Goal: Information Seeking & Learning: Compare options

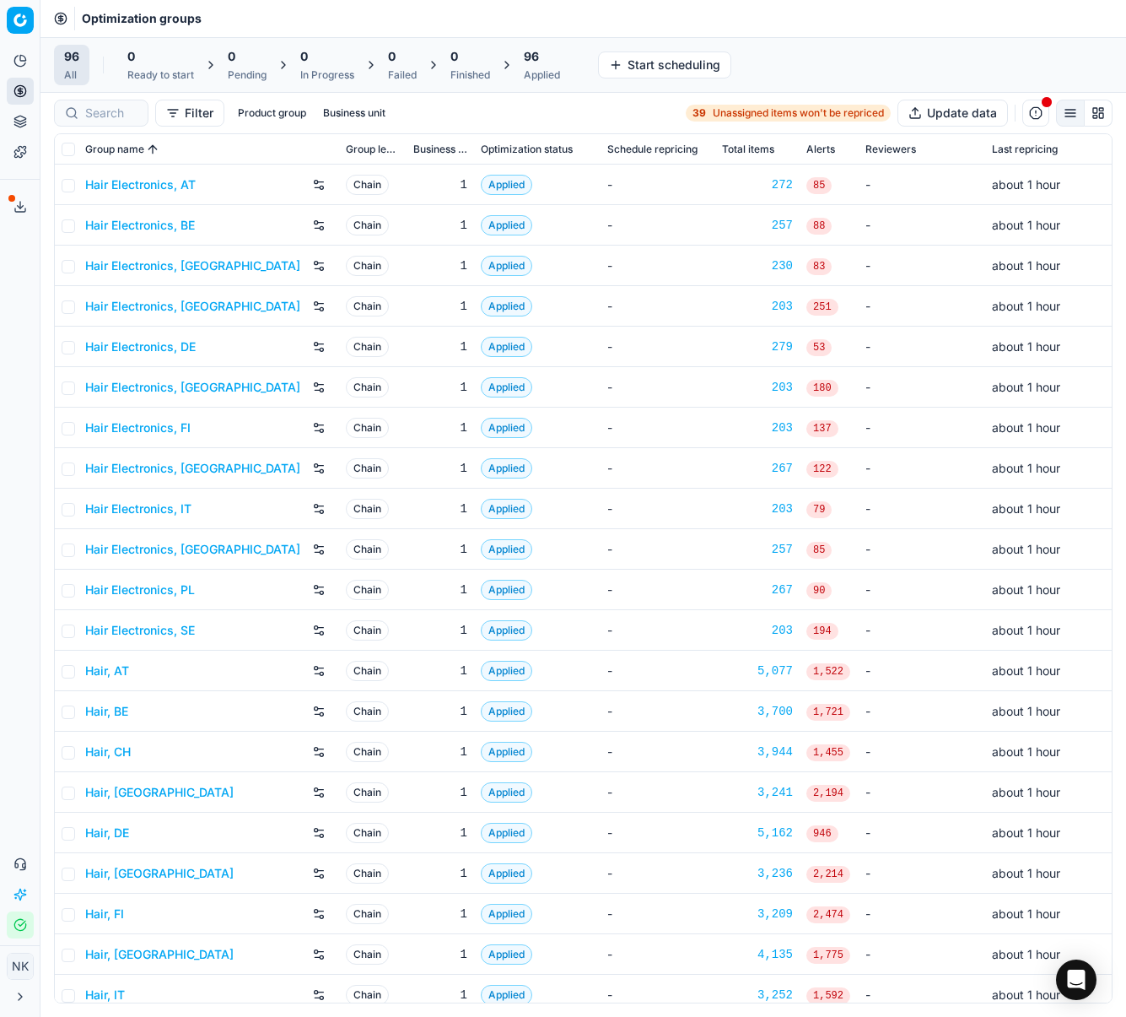
click at [155, 186] on link "Hair Electronics, AT" at bounding box center [140, 184] width 111 height 17
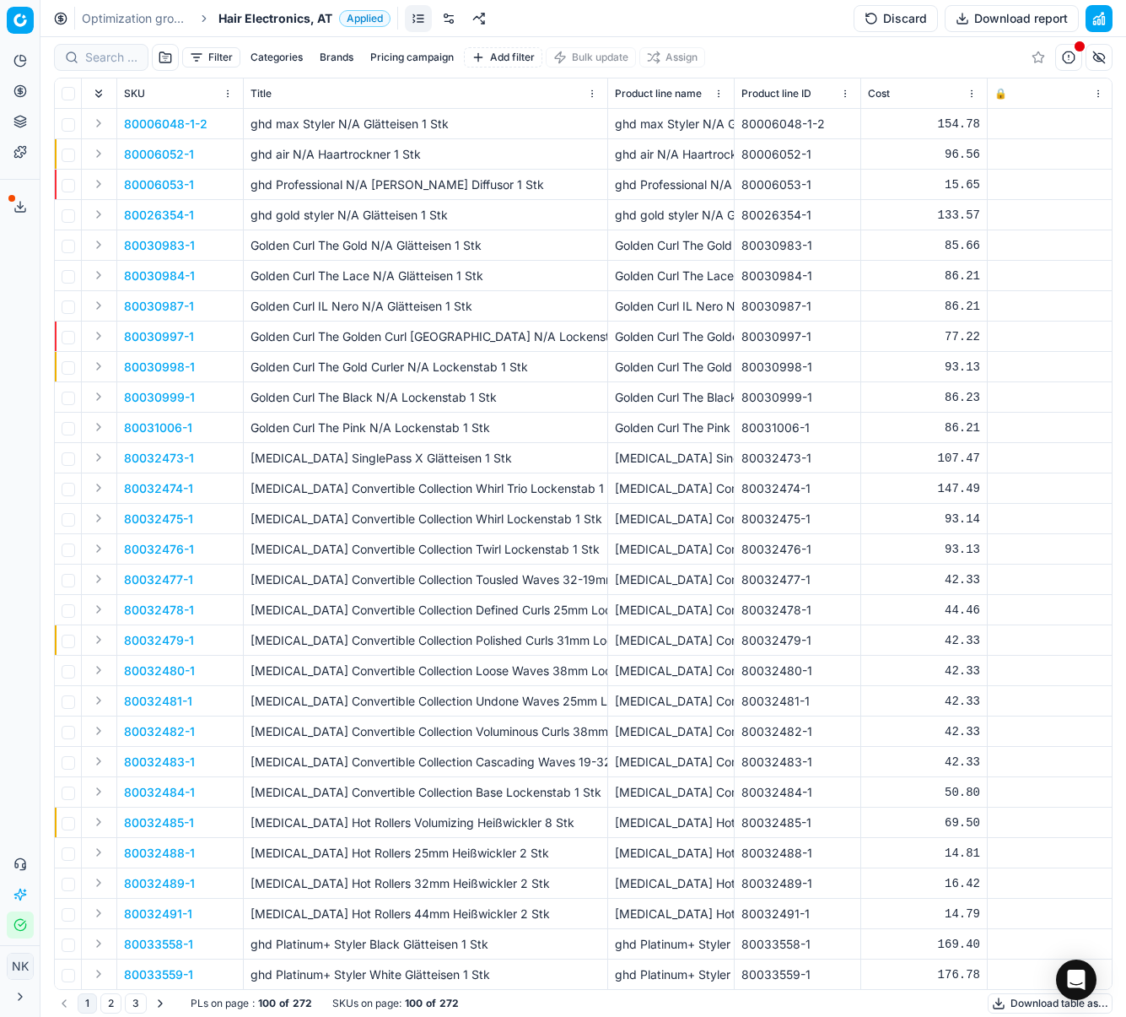
click at [277, 21] on span "Hair Electronics, AT" at bounding box center [276, 18] width 114 height 17
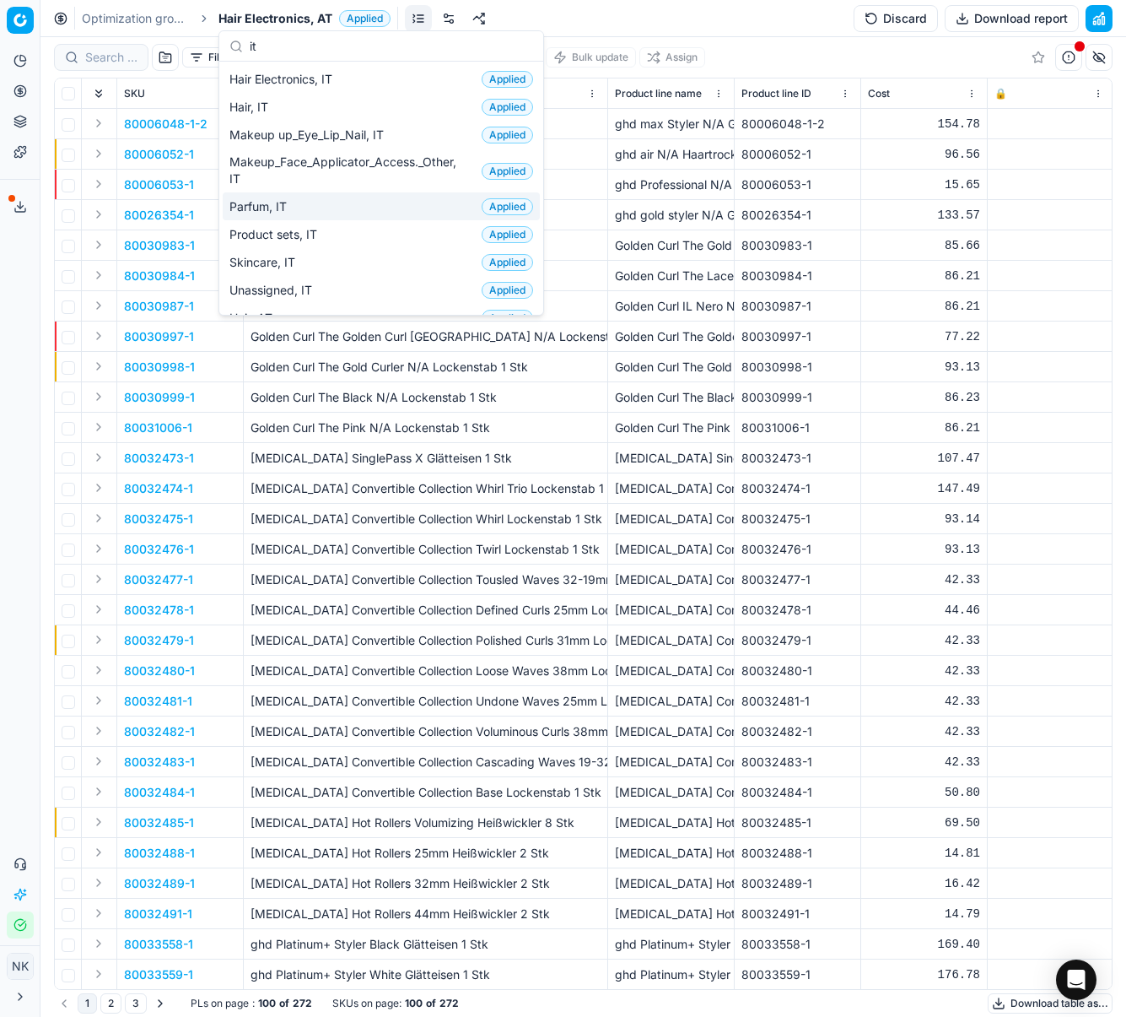
type input "it"
click at [288, 205] on span "Parfum, IT" at bounding box center [261, 206] width 64 height 17
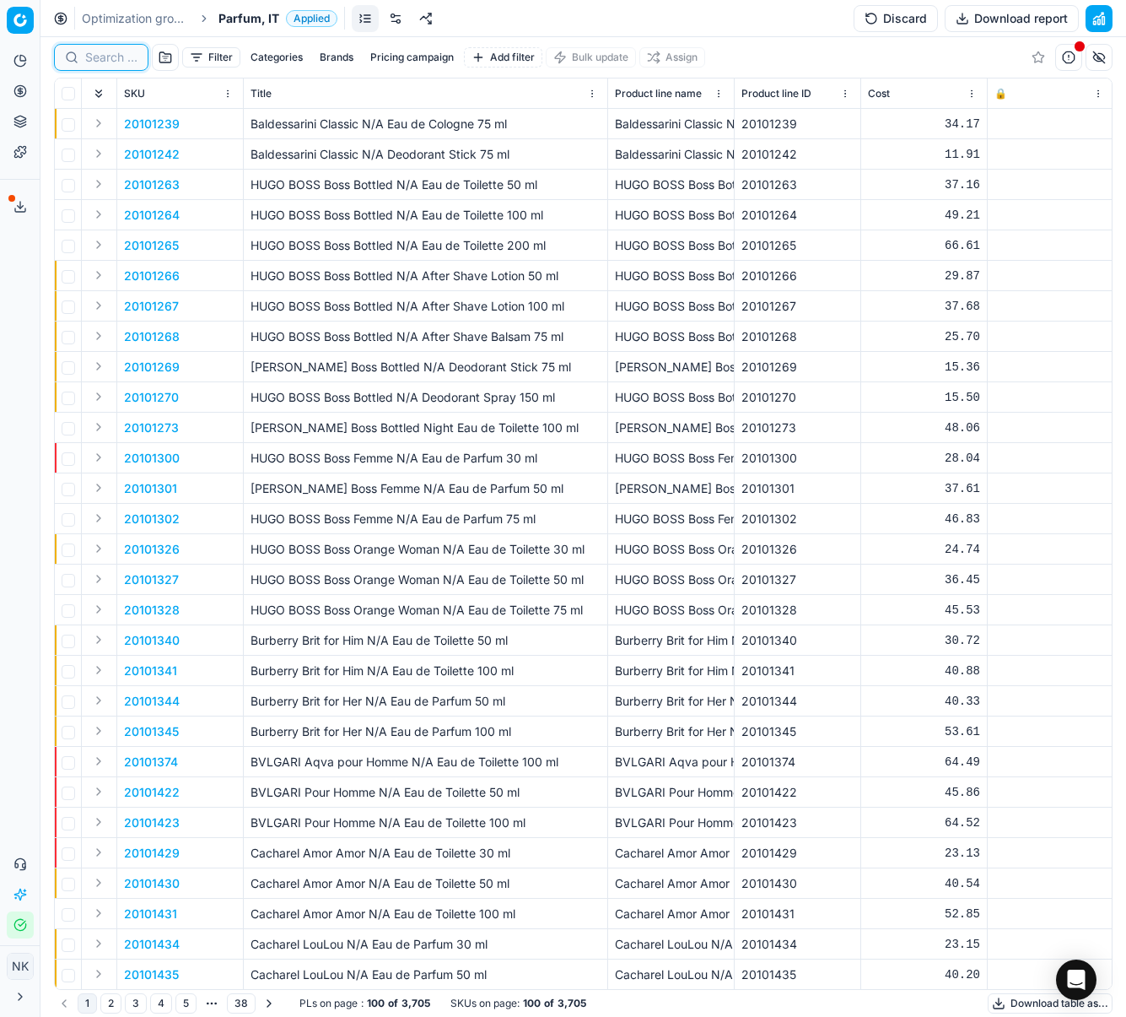
click at [105, 56] on input at bounding box center [111, 57] width 52 height 17
paste input "90010670-0016750"
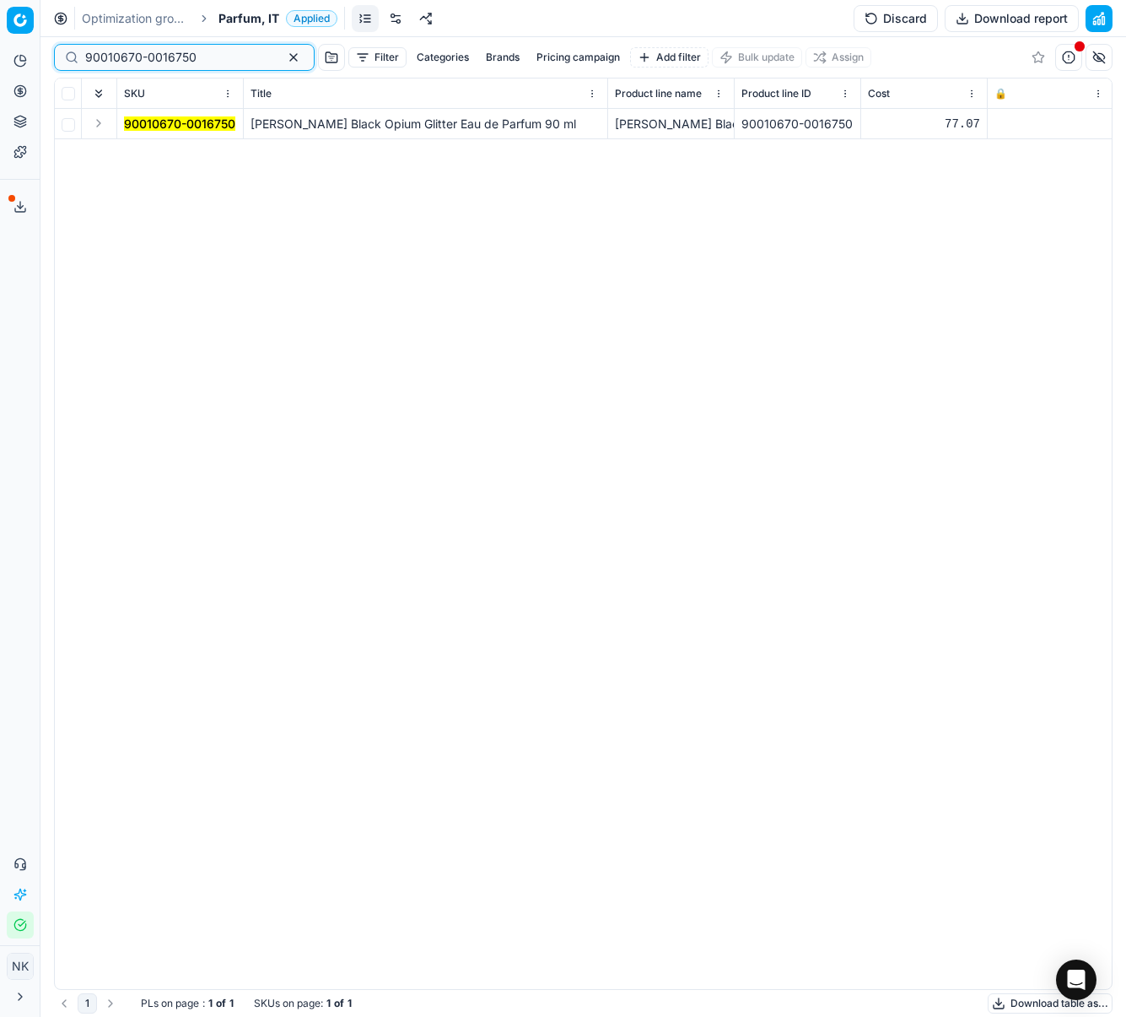
type input "90010670-0016750"
click at [93, 128] on button "Expand" at bounding box center [99, 123] width 20 height 20
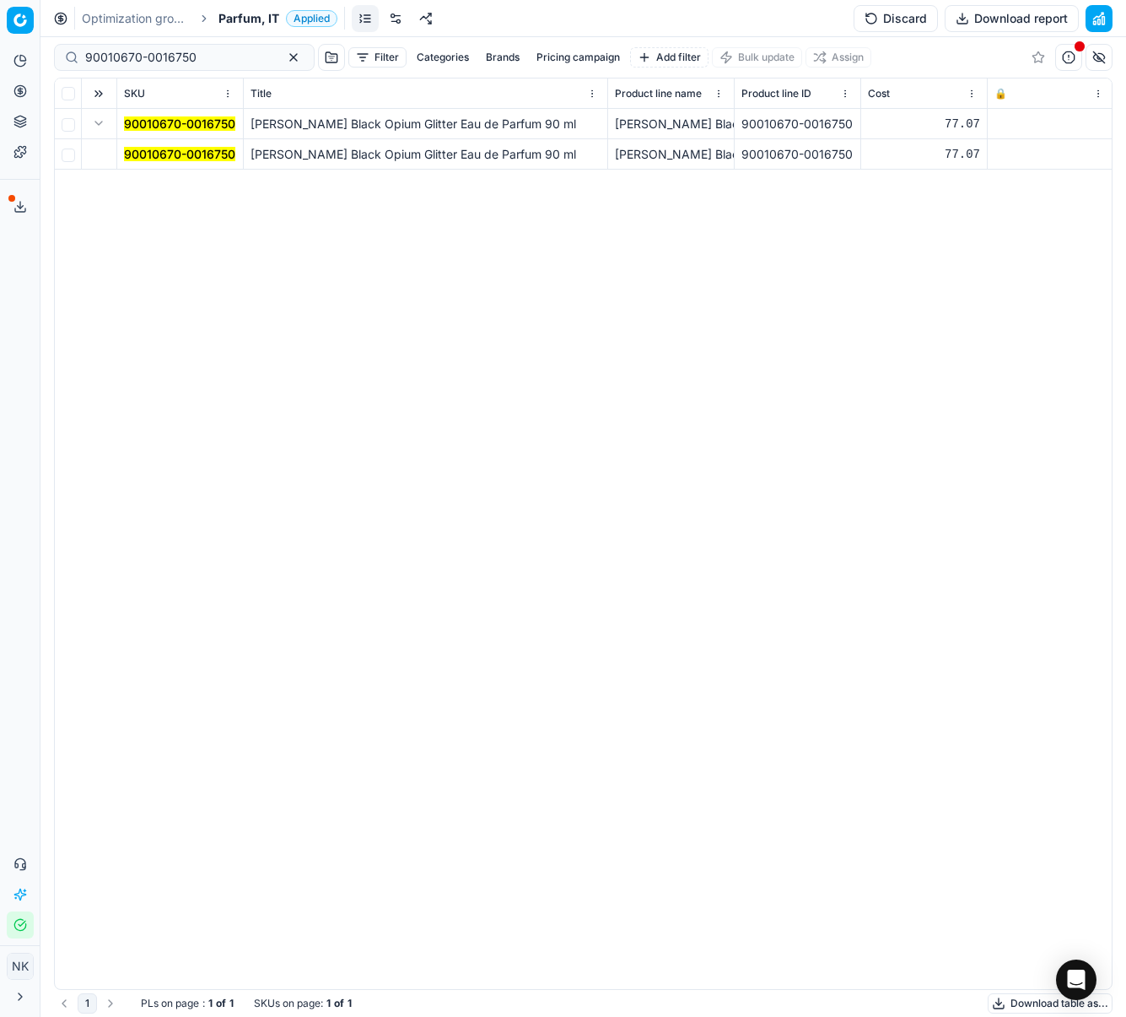
click at [132, 154] on mark "90010670-0016750" at bounding box center [179, 154] width 111 height 14
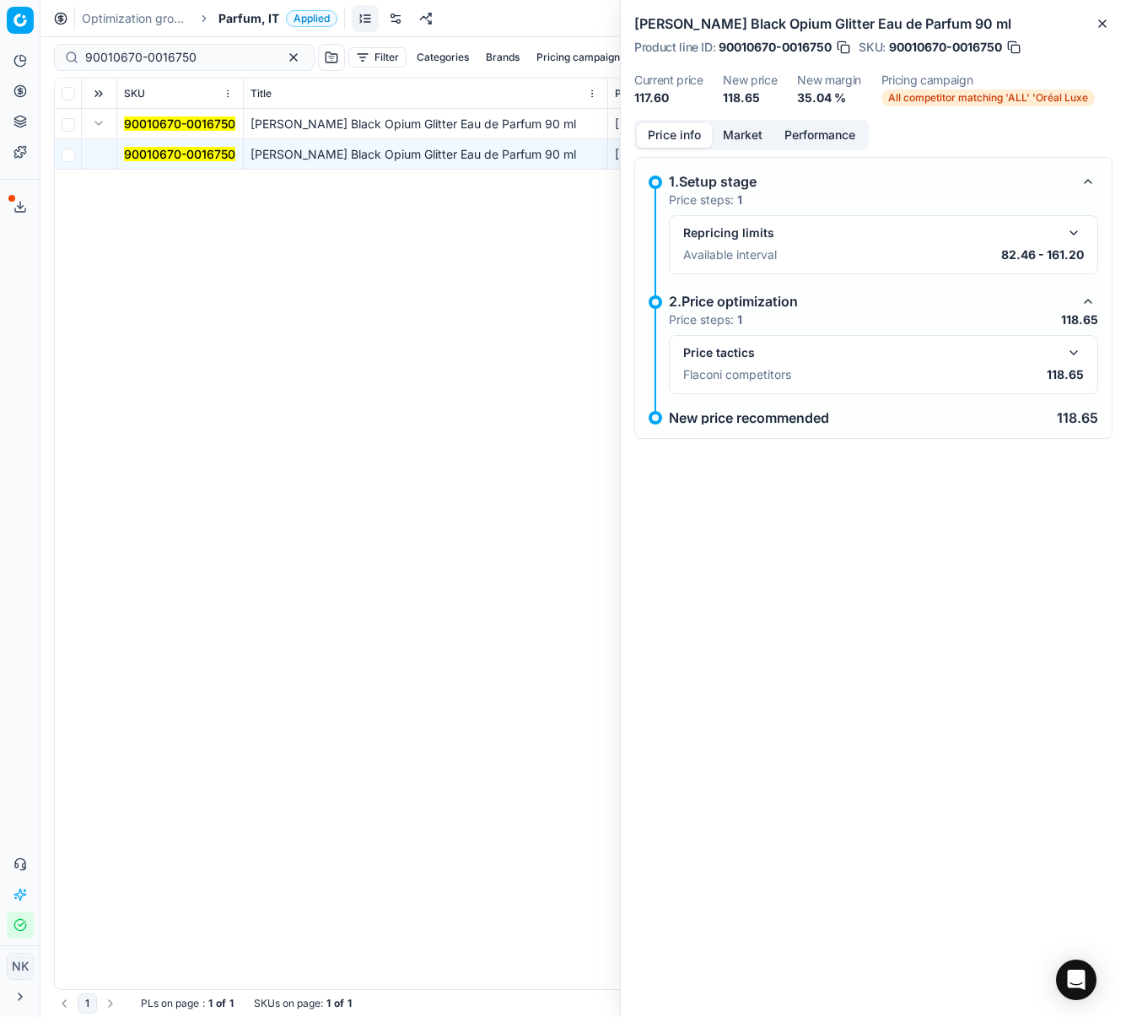
click at [1075, 350] on button "button" at bounding box center [1074, 353] width 20 height 20
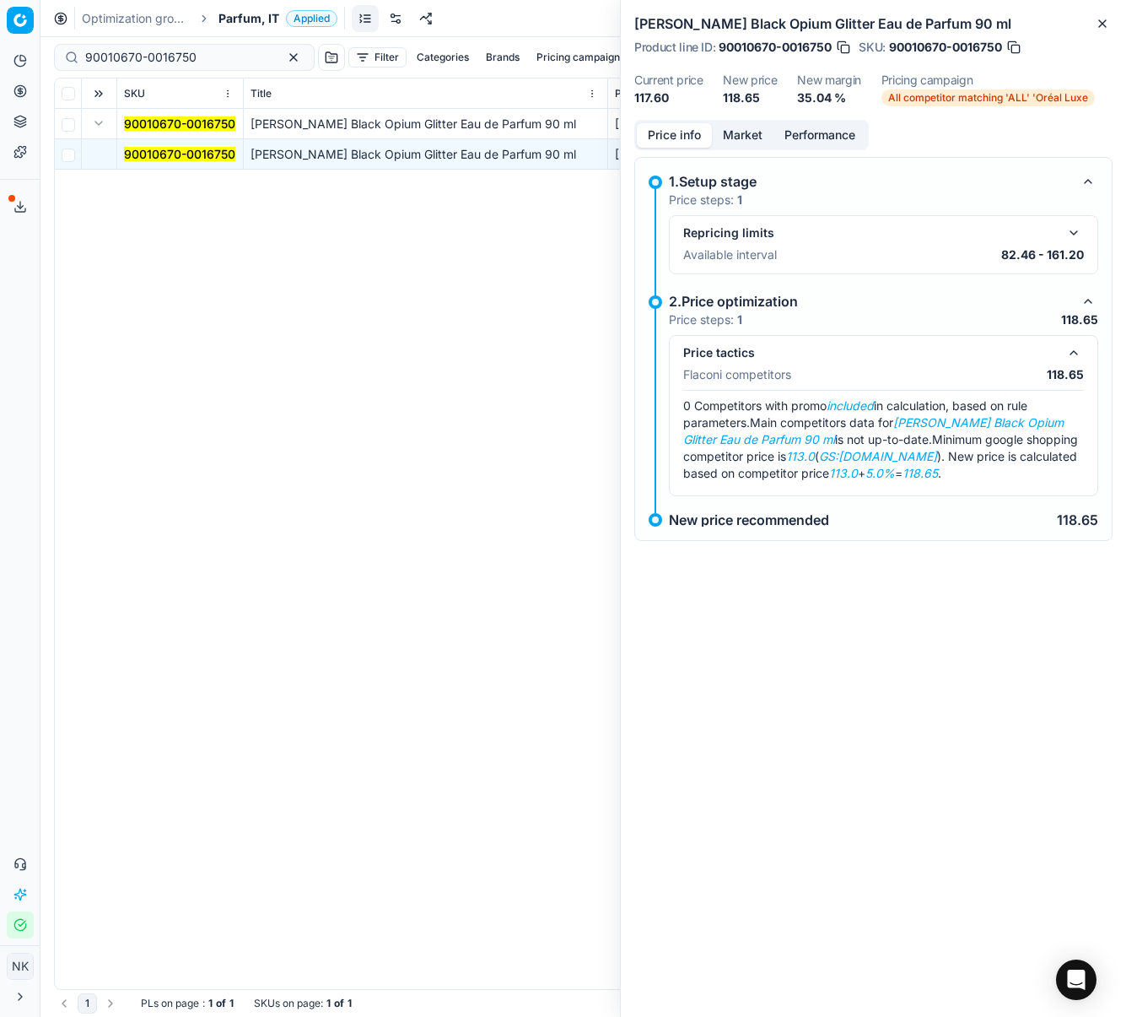
click at [731, 144] on button "Market" at bounding box center [743, 135] width 62 height 24
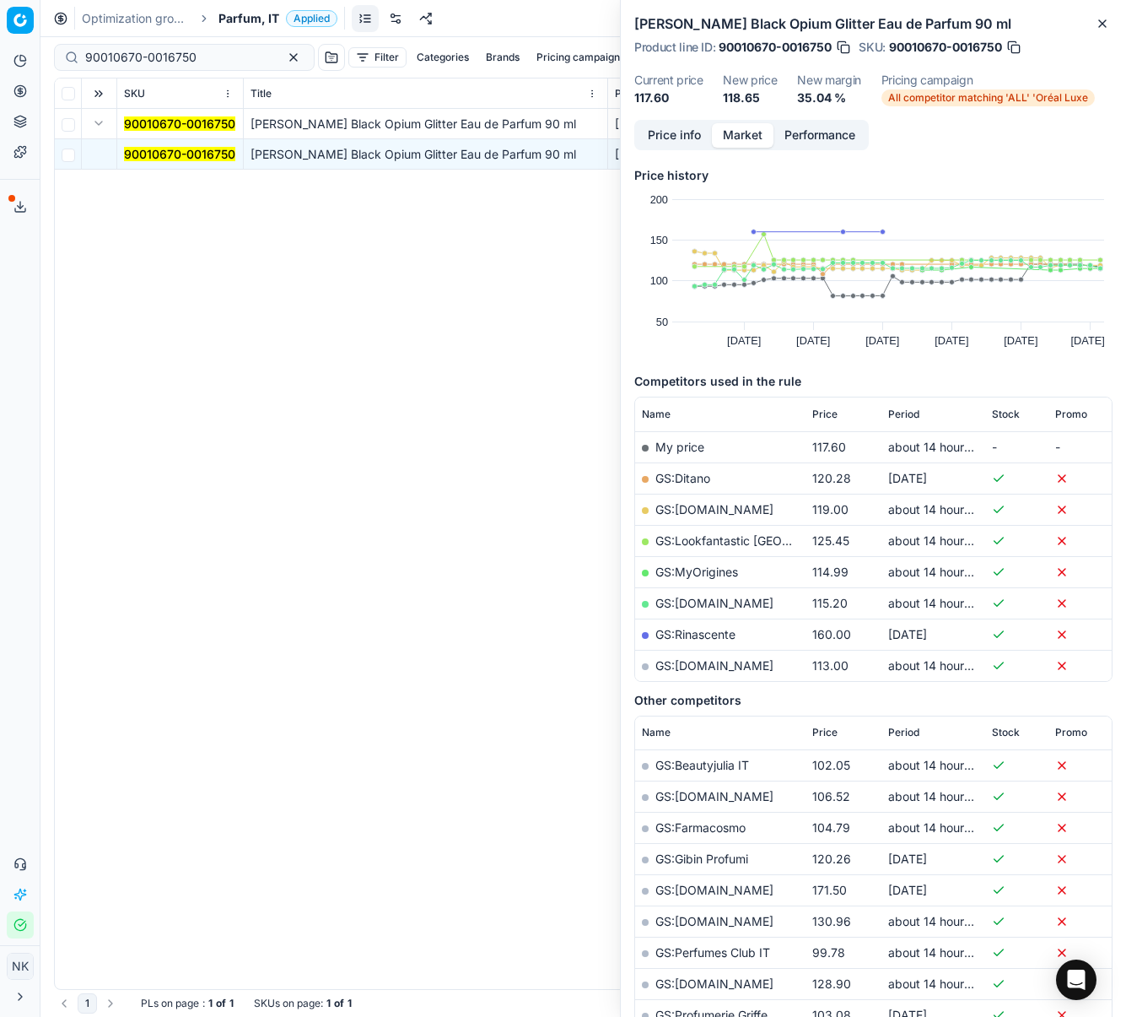
click at [710, 663] on link "GS:[DOMAIN_NAME]" at bounding box center [715, 665] width 118 height 14
click at [175, 60] on input "90010670-0016750" at bounding box center [177, 57] width 185 height 17
click at [234, 18] on span "Parfum, IT" at bounding box center [249, 18] width 61 height 17
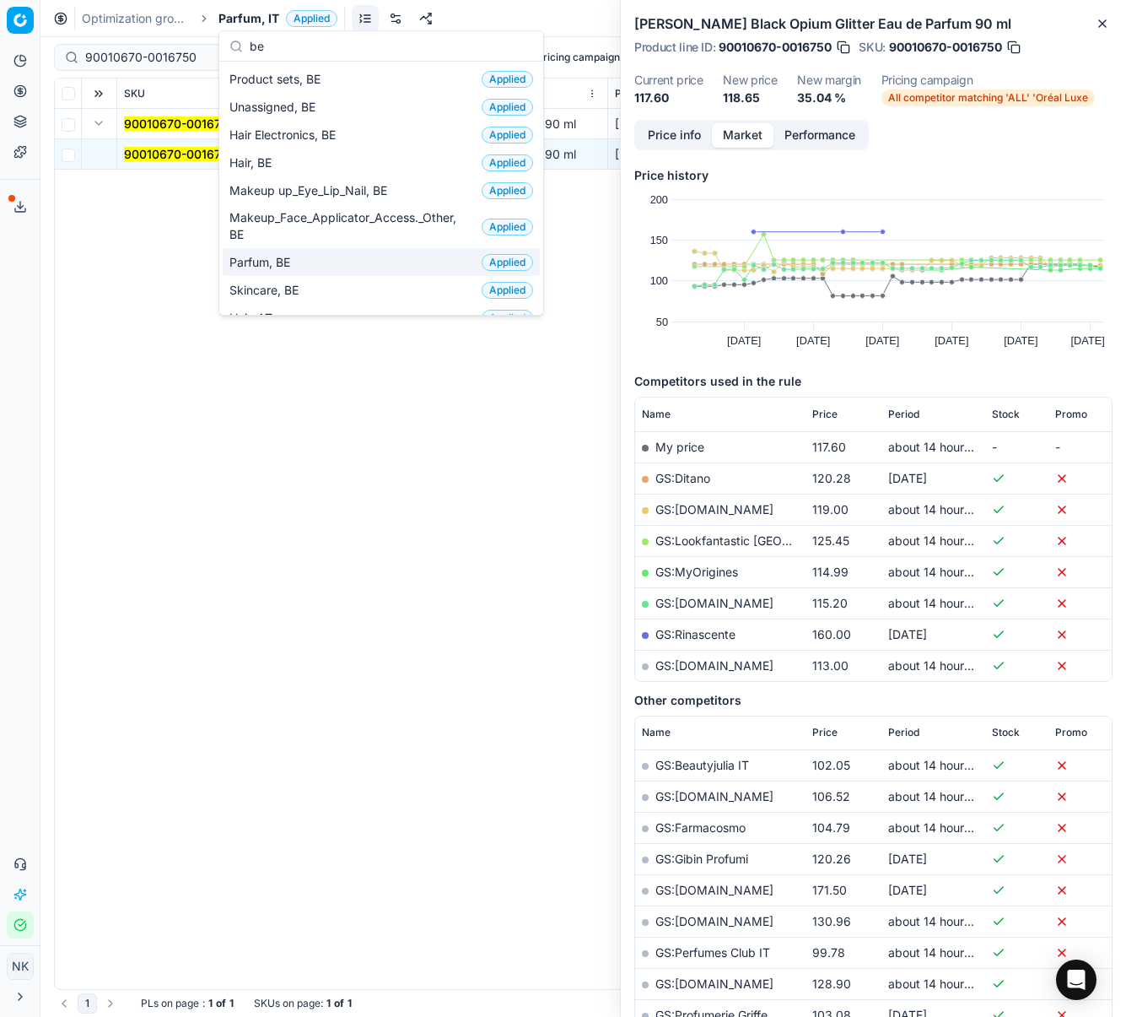
type input "be"
click at [267, 257] on span "Parfum, BE" at bounding box center [262, 262] width 67 height 17
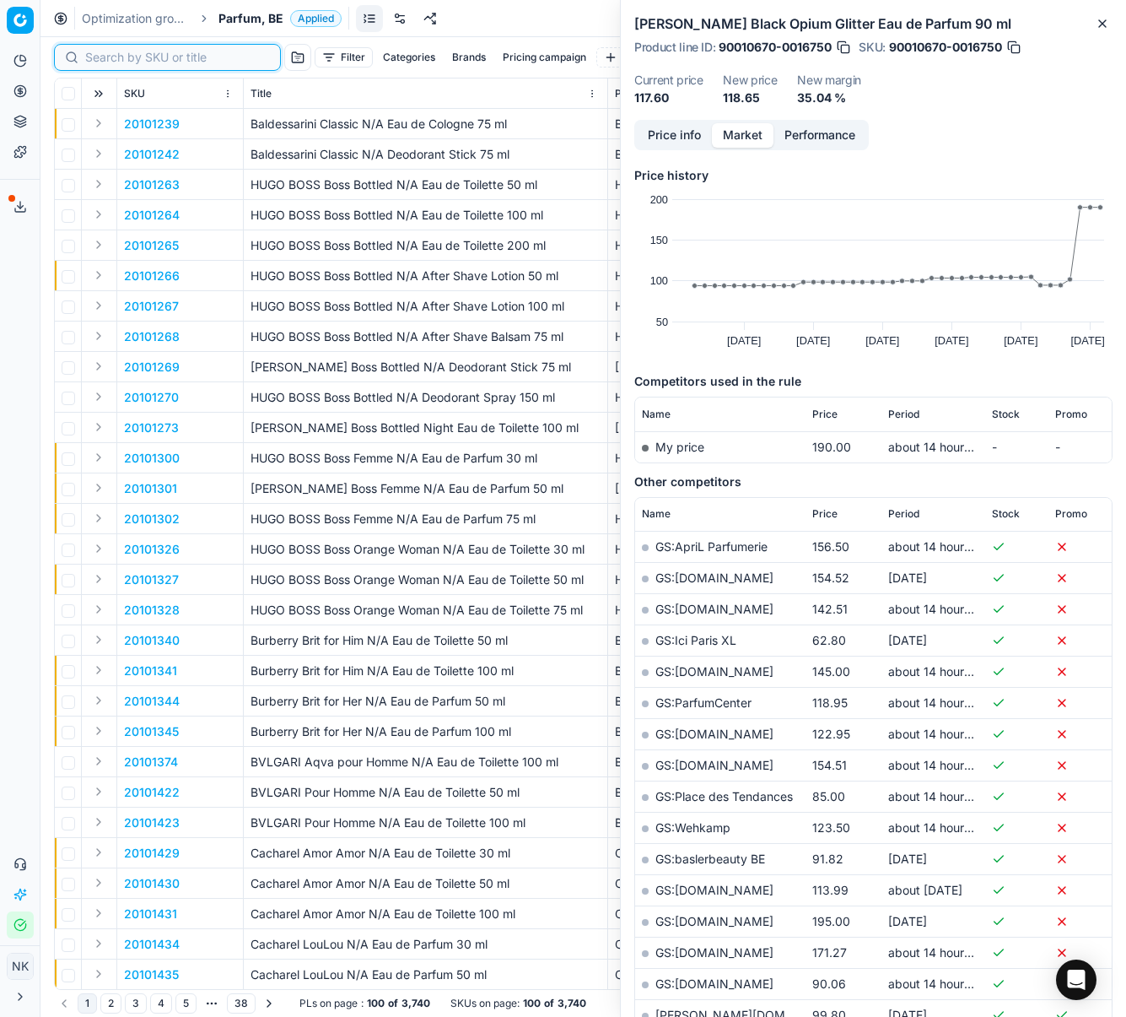
click at [110, 57] on input at bounding box center [177, 57] width 185 height 17
paste input "90010670-0016750"
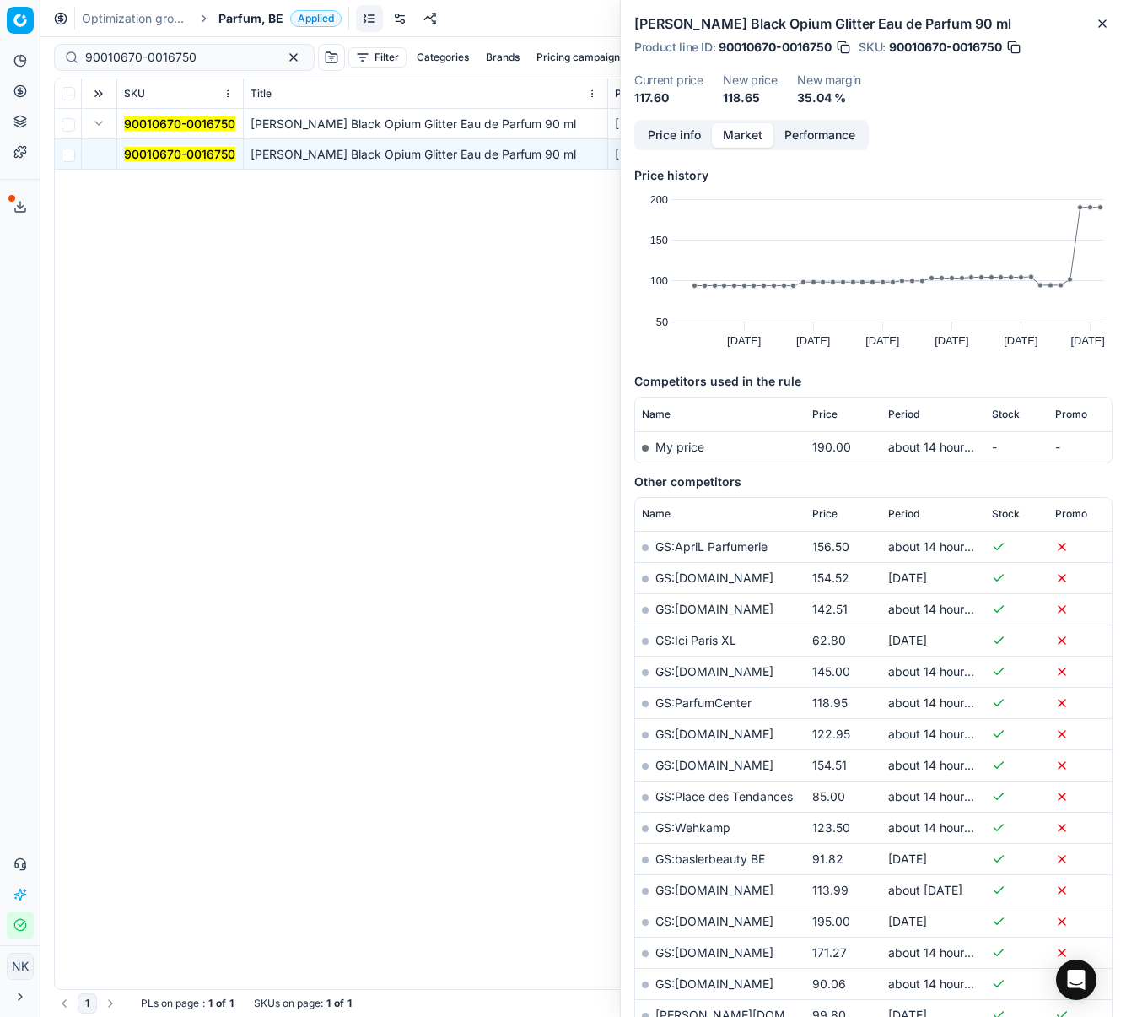
click at [164, 149] on mark "90010670-0016750" at bounding box center [179, 154] width 111 height 14
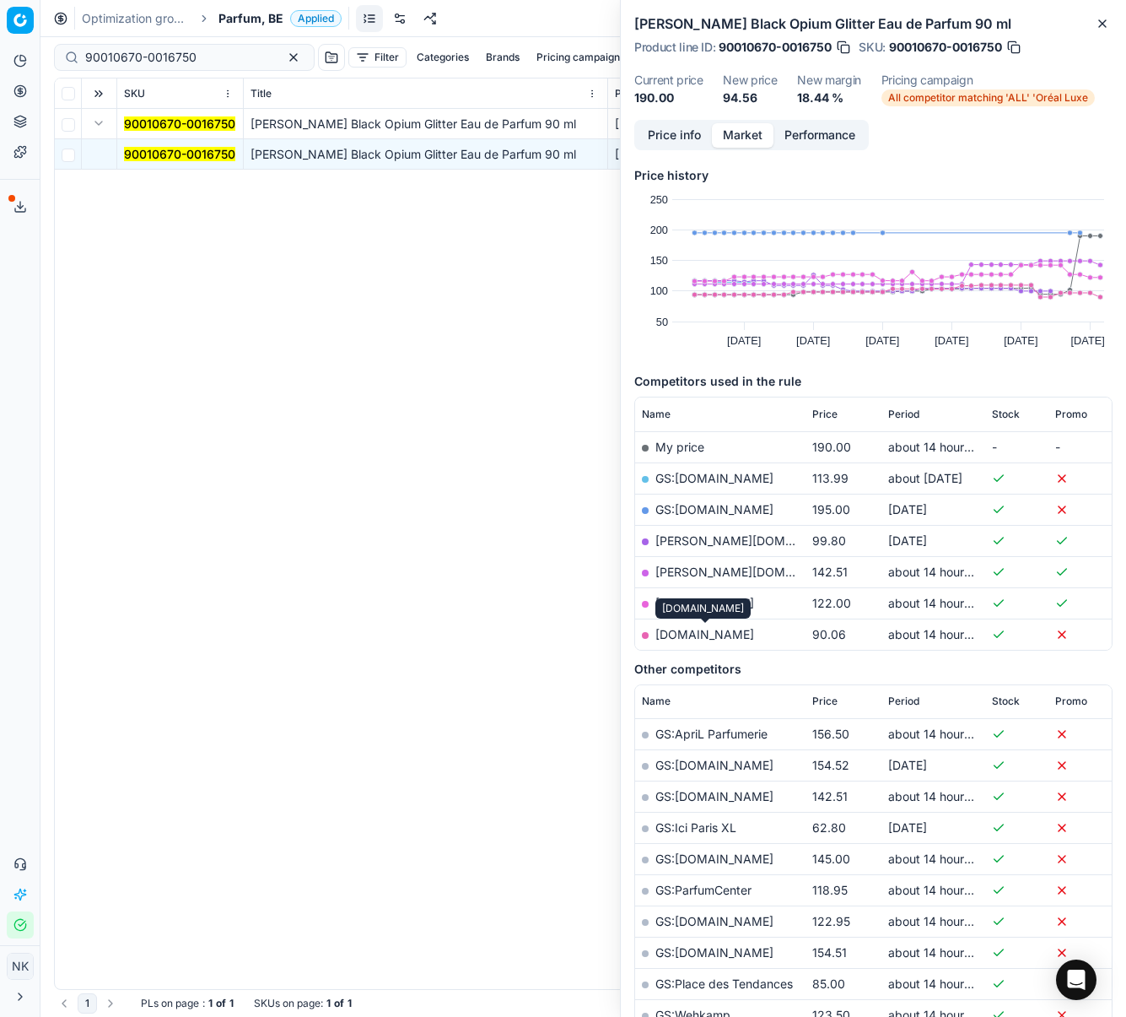
click at [712, 633] on link "[DOMAIN_NAME]" at bounding box center [705, 634] width 99 height 14
click at [668, 131] on button "Price info" at bounding box center [674, 135] width 75 height 24
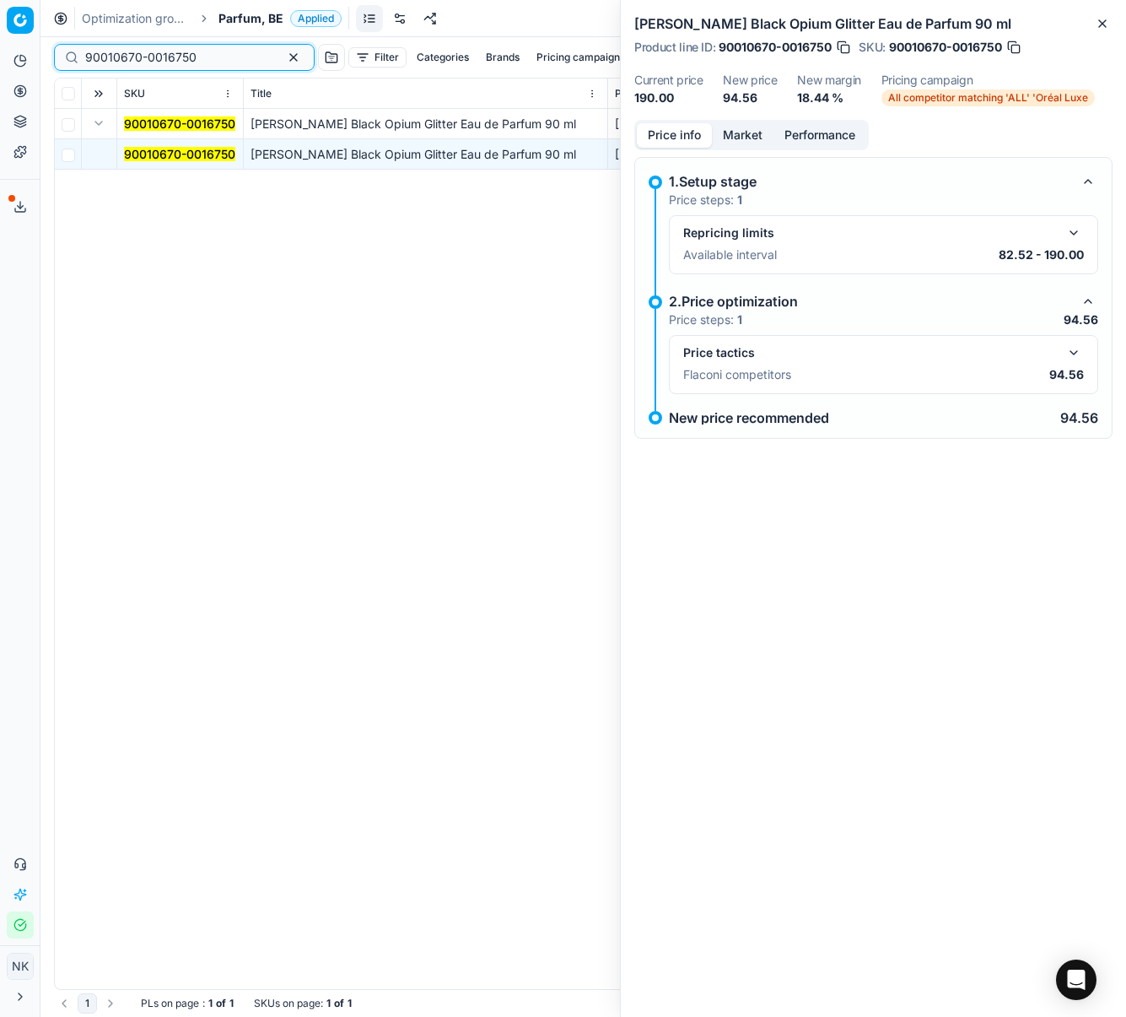
click at [133, 53] on input "90010670-0016750" at bounding box center [177, 57] width 185 height 17
paste input "20101727"
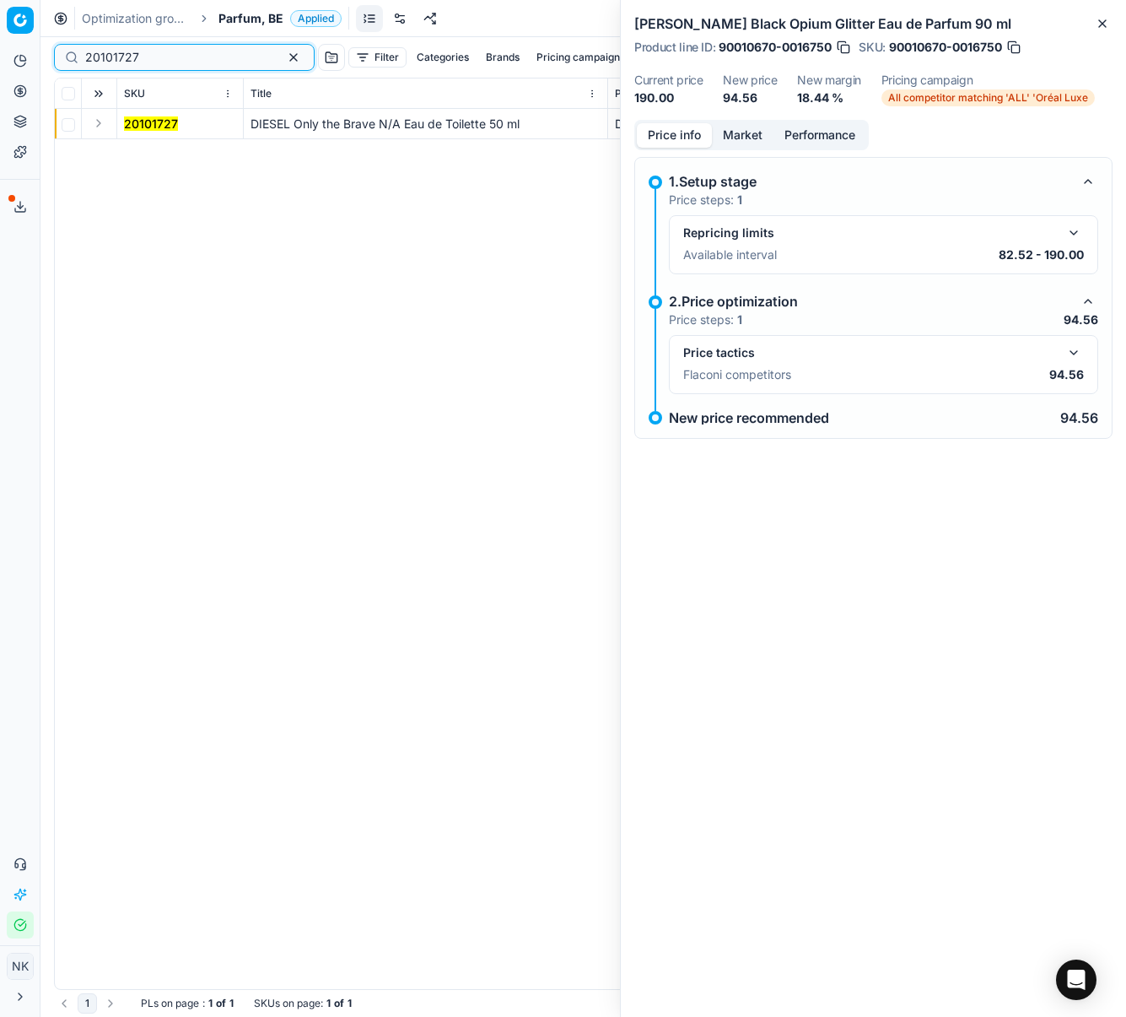
type input "20101727"
click at [94, 124] on button "Expand" at bounding box center [99, 123] width 20 height 20
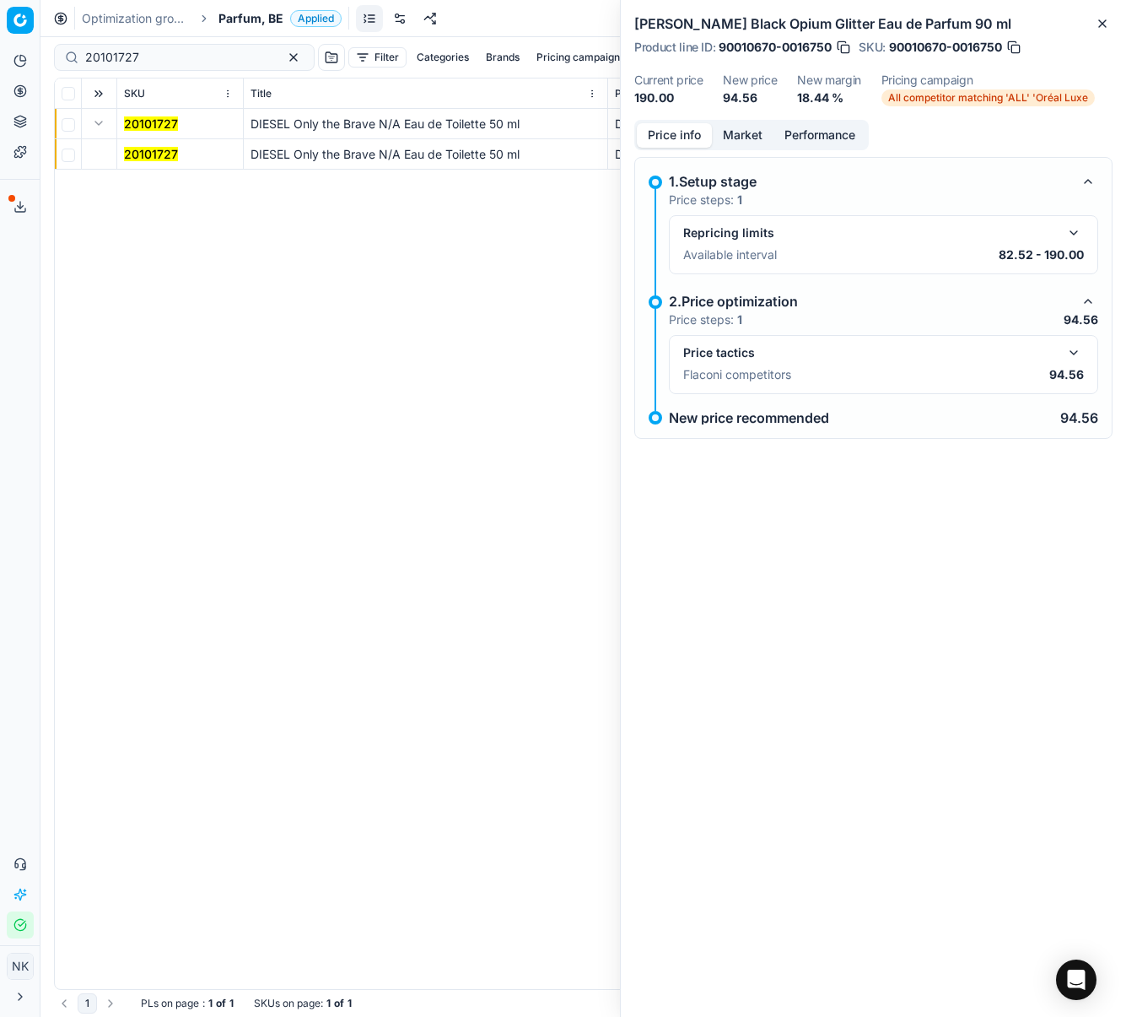
click at [136, 153] on mark "20101727" at bounding box center [151, 154] width 54 height 14
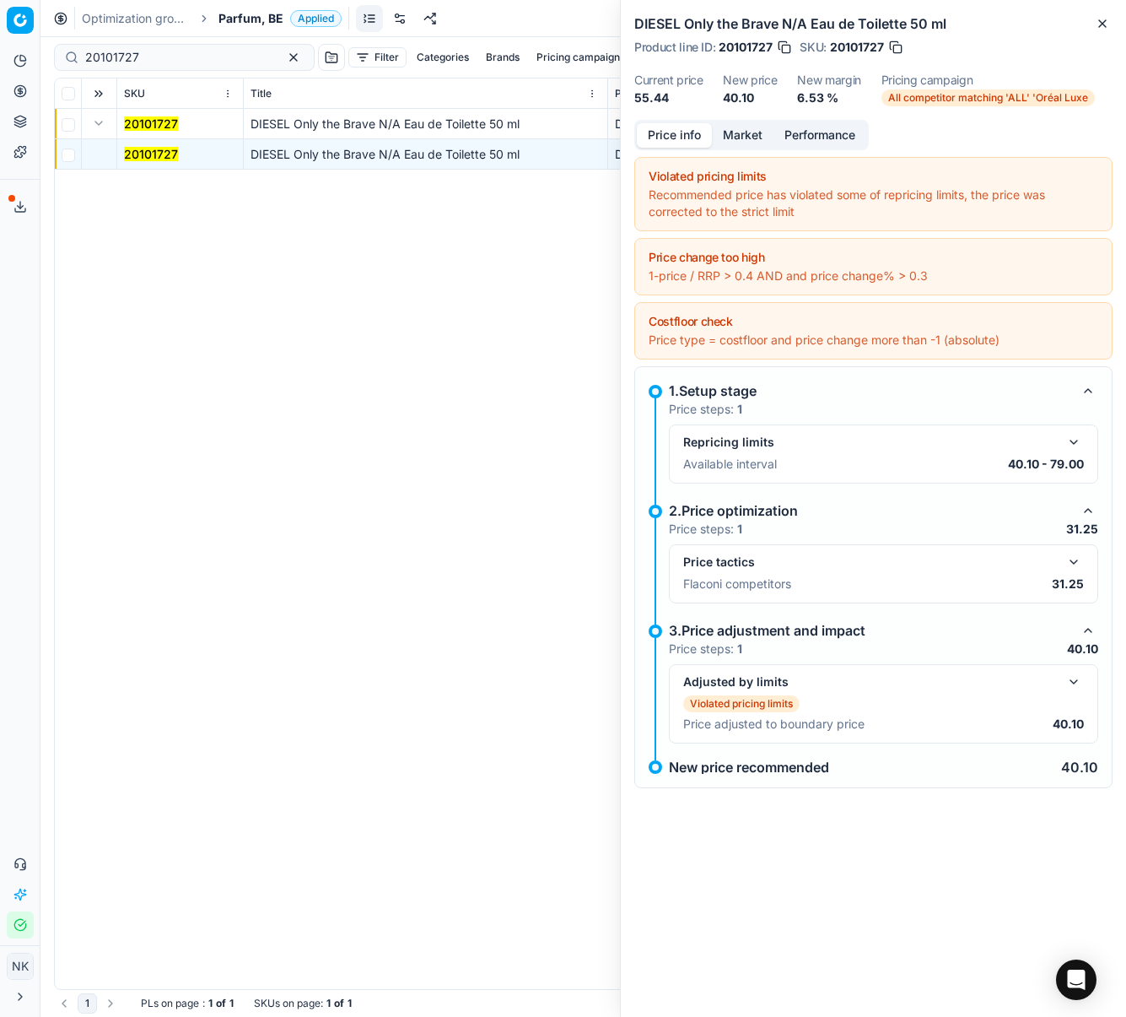
click at [1076, 562] on button "button" at bounding box center [1074, 562] width 20 height 20
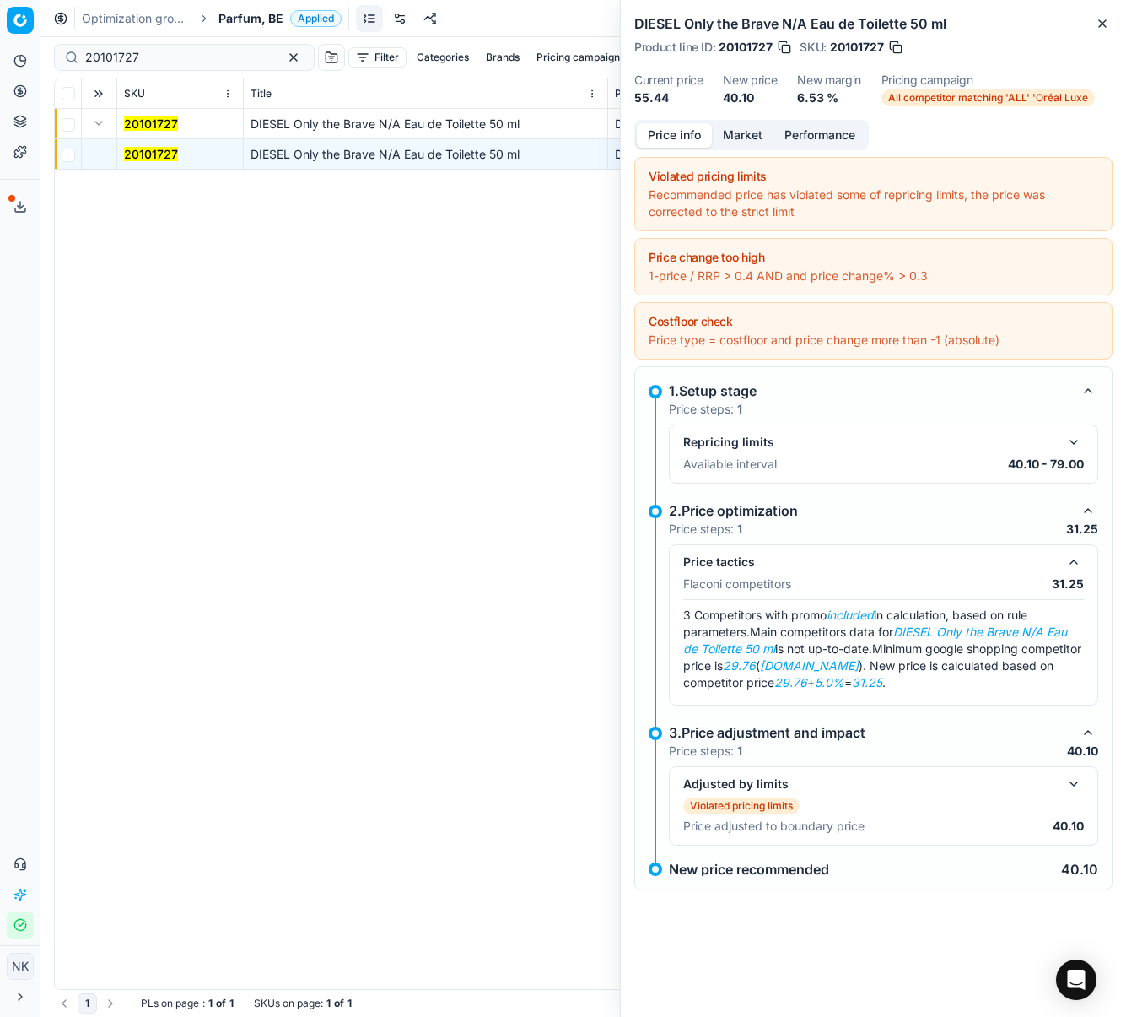
click at [751, 127] on button "Market" at bounding box center [743, 135] width 62 height 24
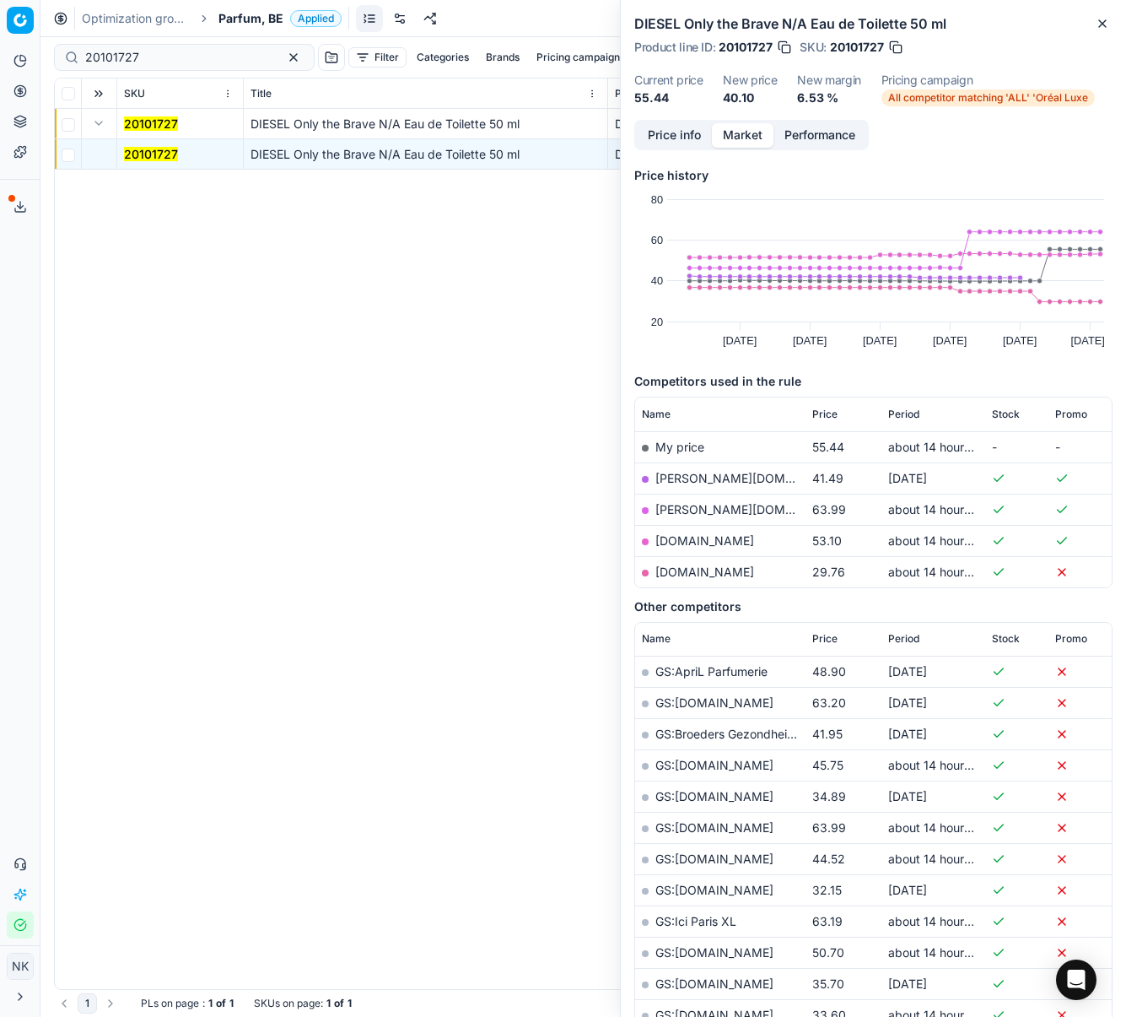
click at [704, 574] on link "[DOMAIN_NAME]" at bounding box center [705, 571] width 99 height 14
click at [256, 16] on span "Parfum, BE" at bounding box center [251, 18] width 65 height 17
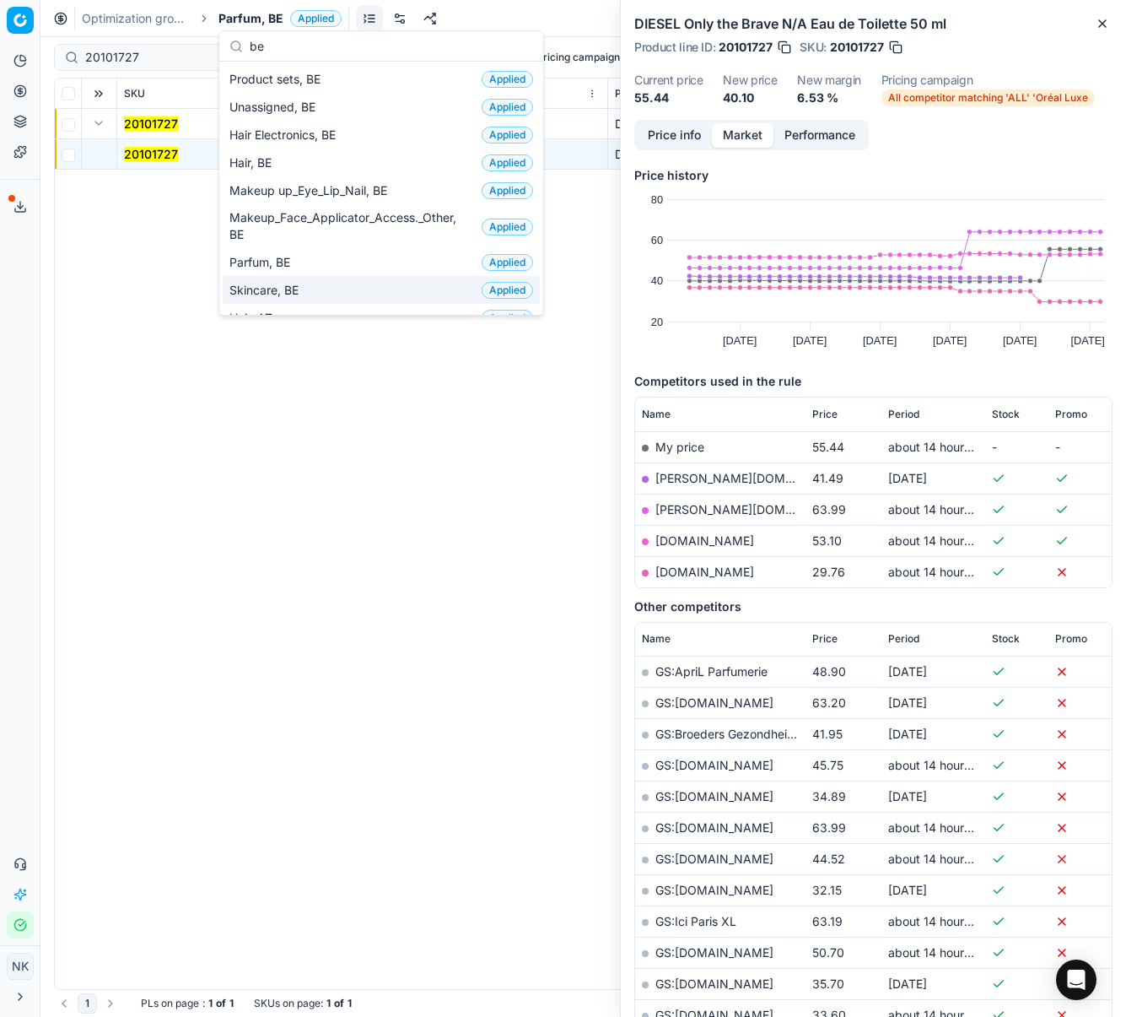
type input "be"
click at [280, 283] on span "Skincare, BE" at bounding box center [267, 290] width 76 height 17
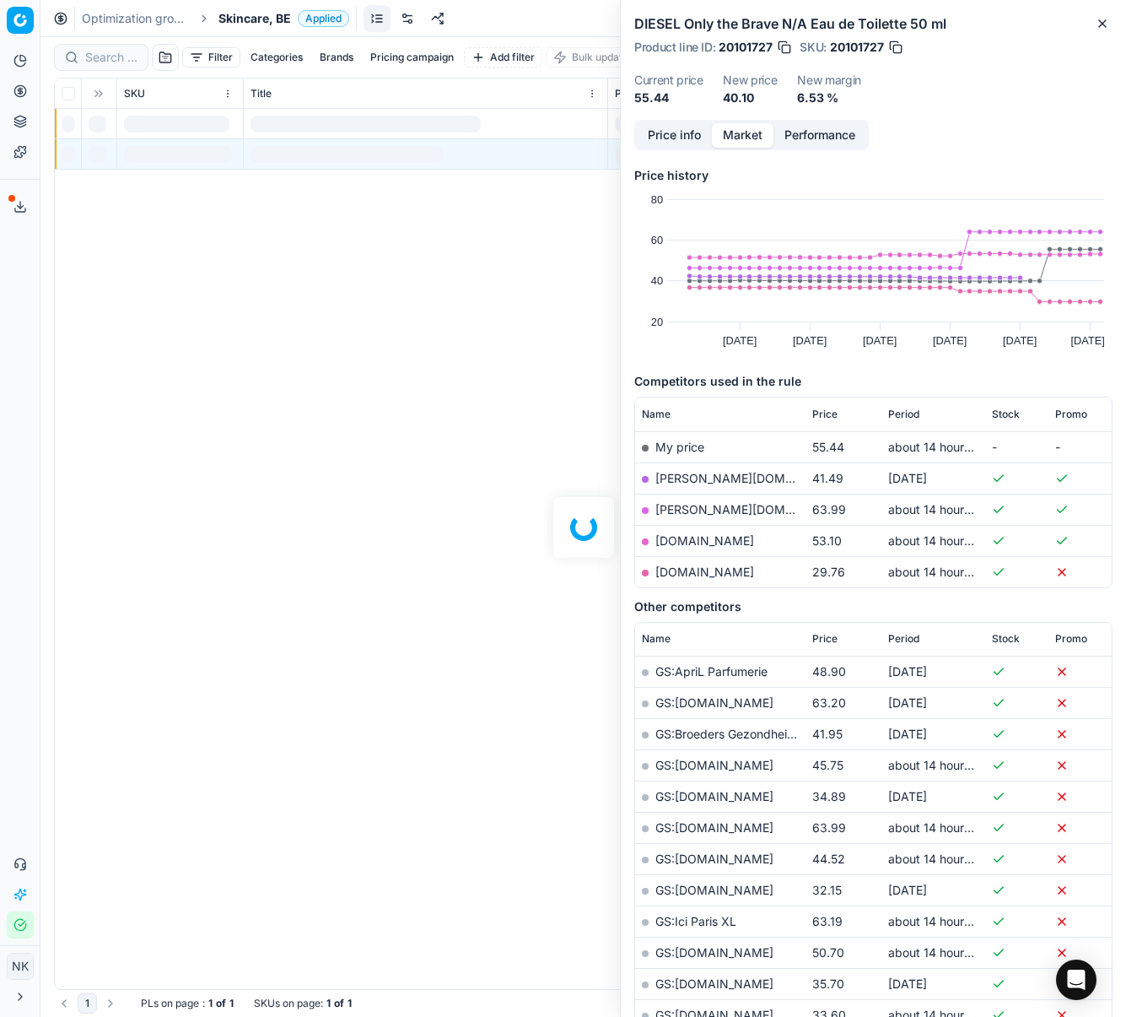
click at [108, 57] on div at bounding box center [583, 526] width 1086 height 979
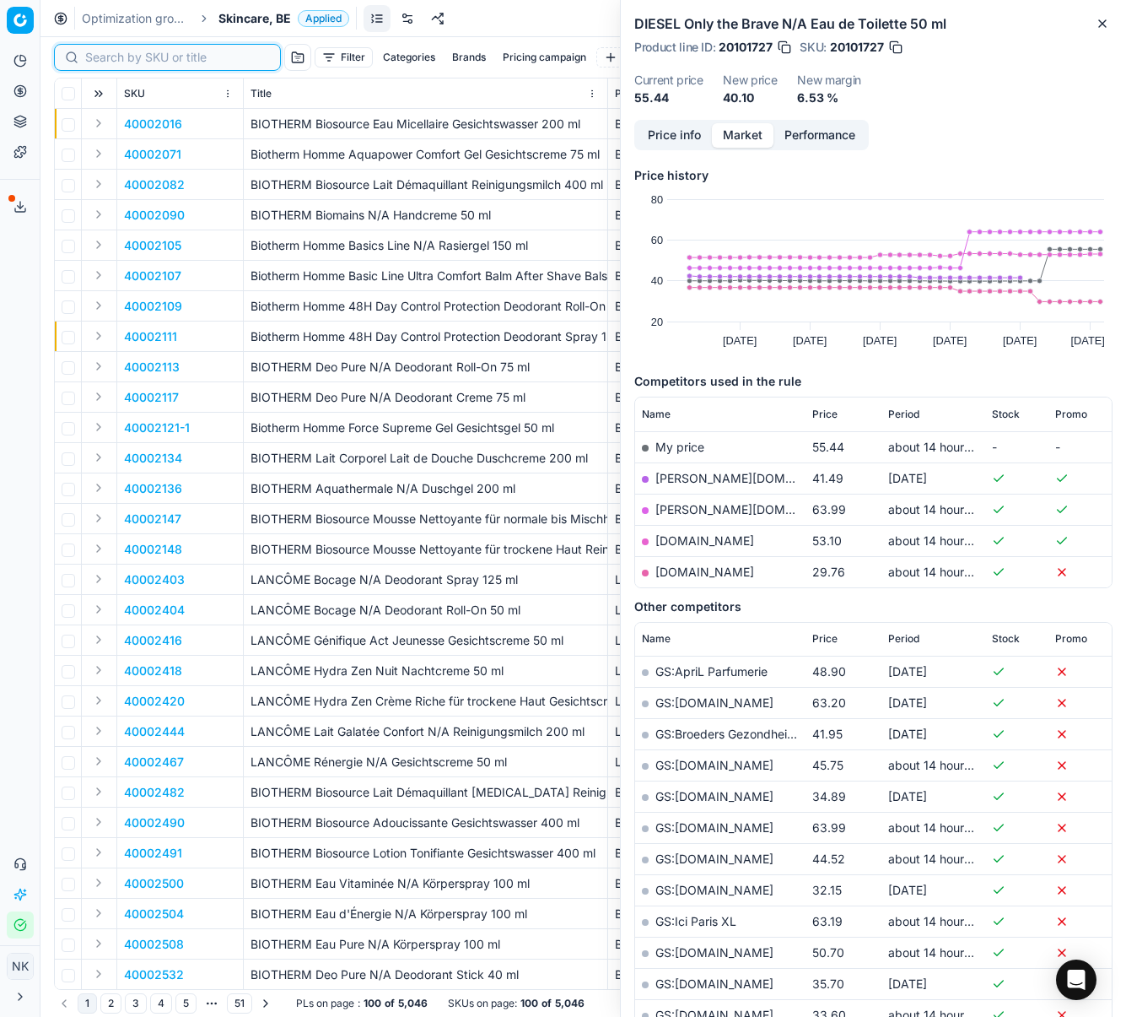
click at [104, 57] on input at bounding box center [177, 57] width 185 height 17
paste input "80049387-50"
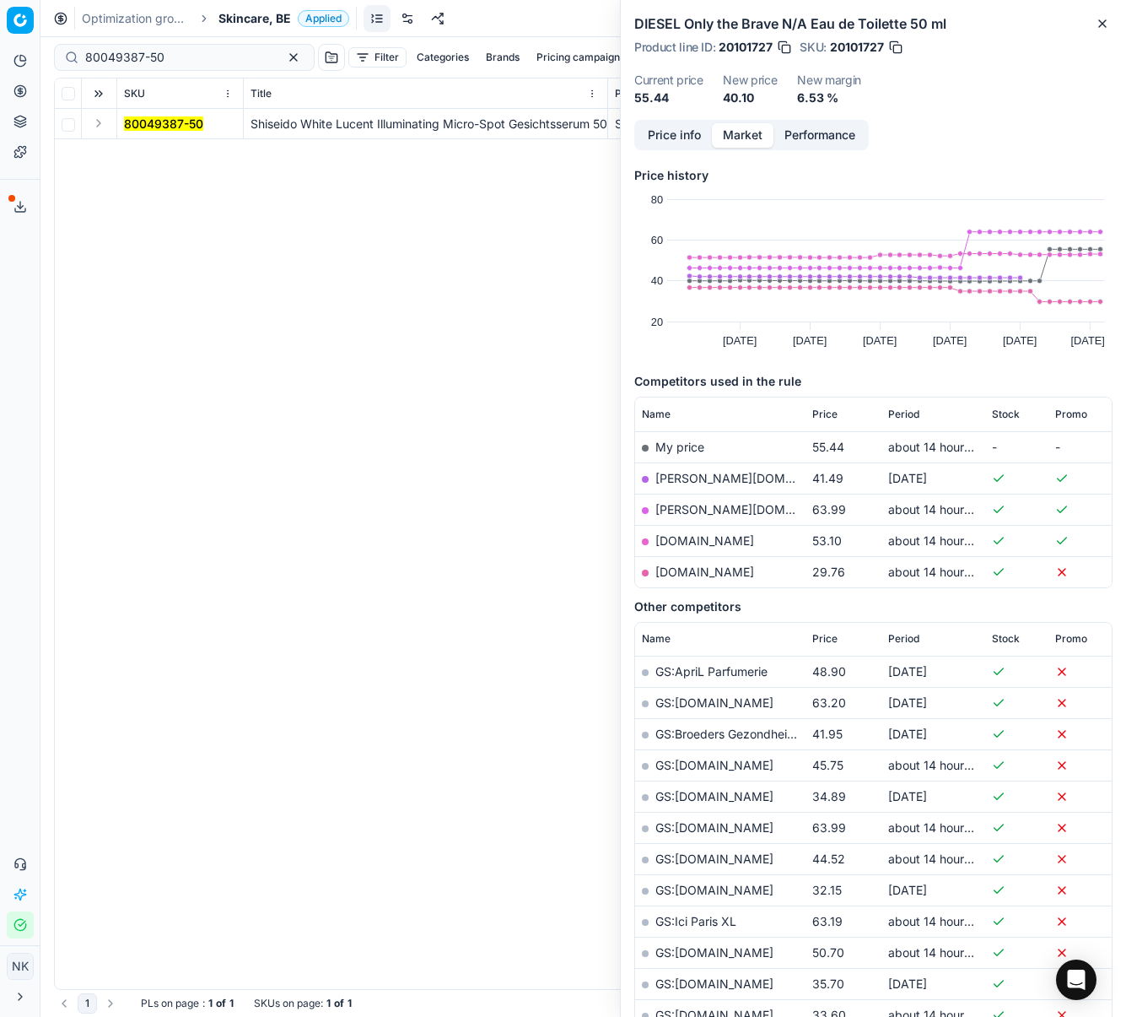
click at [98, 124] on button "Expand" at bounding box center [99, 123] width 20 height 20
click at [134, 154] on mark "80049387-50" at bounding box center [163, 154] width 79 height 14
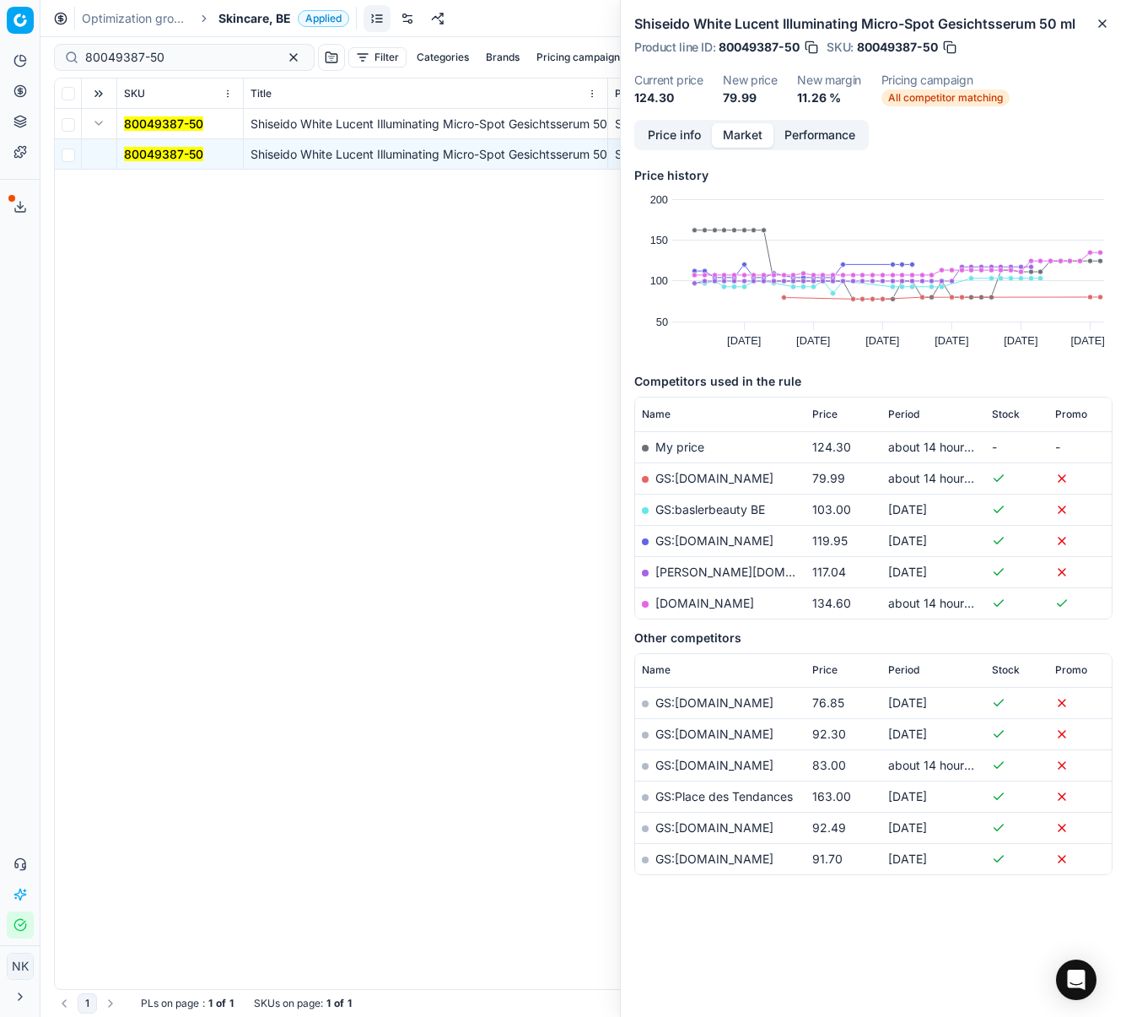
click at [672, 133] on button "Price info" at bounding box center [674, 135] width 75 height 24
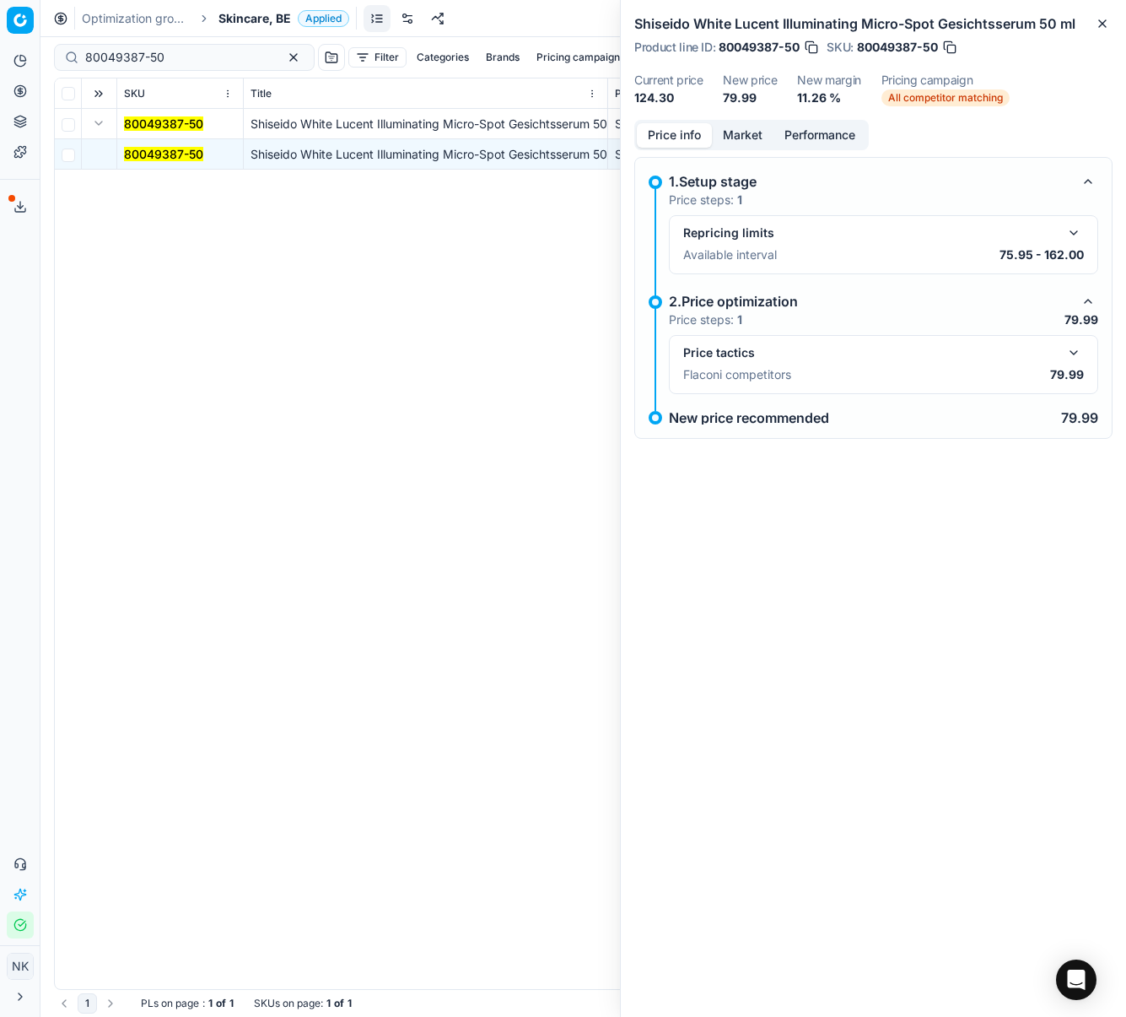
click at [1081, 338] on div "Price tactics Flaconi competitors 79.99" at bounding box center [883, 364] width 429 height 59
click at [1078, 348] on button "button" at bounding box center [1074, 353] width 20 height 20
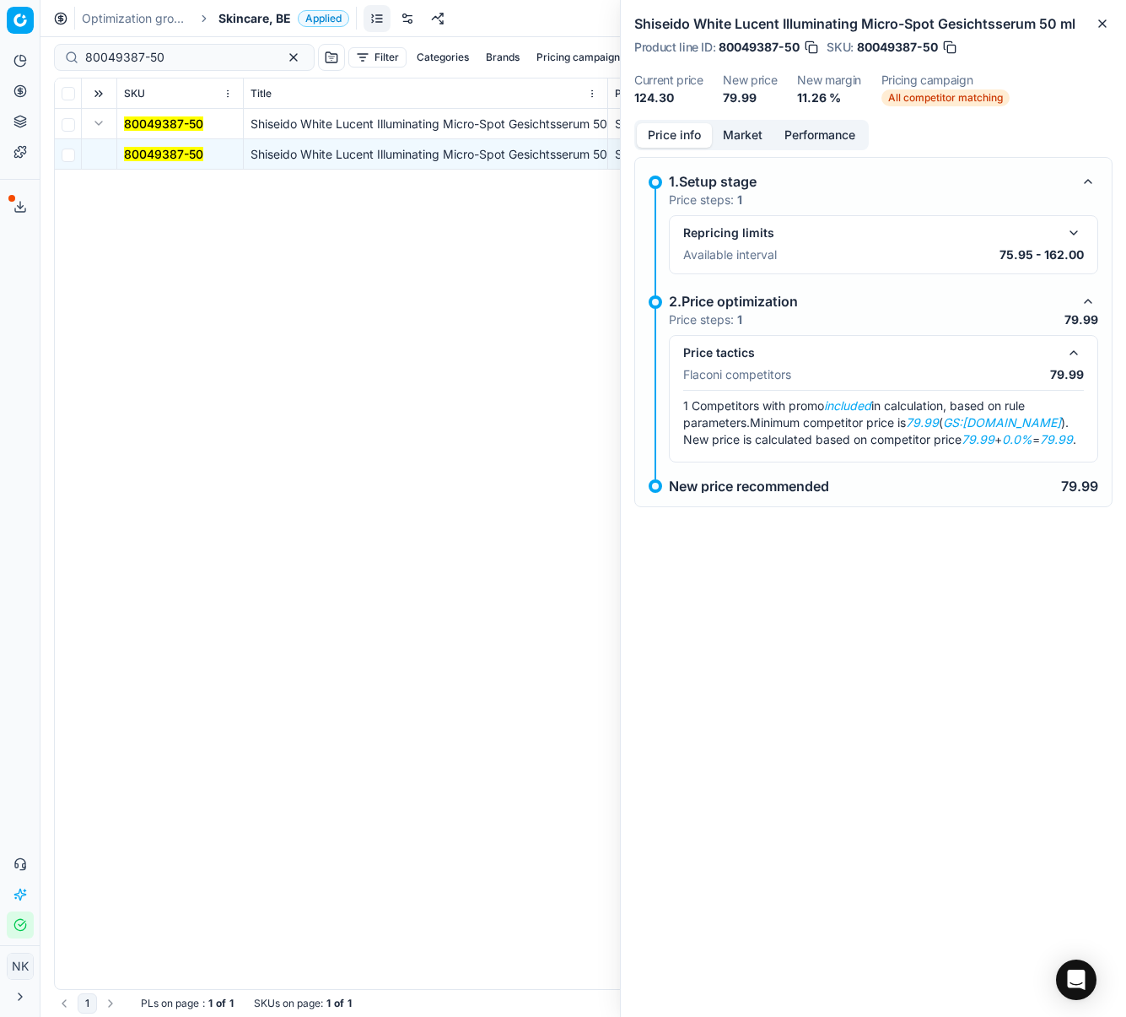
click at [736, 120] on div "Price info Market Performance" at bounding box center [751, 135] width 235 height 30
click at [742, 137] on button "Market" at bounding box center [743, 135] width 62 height 24
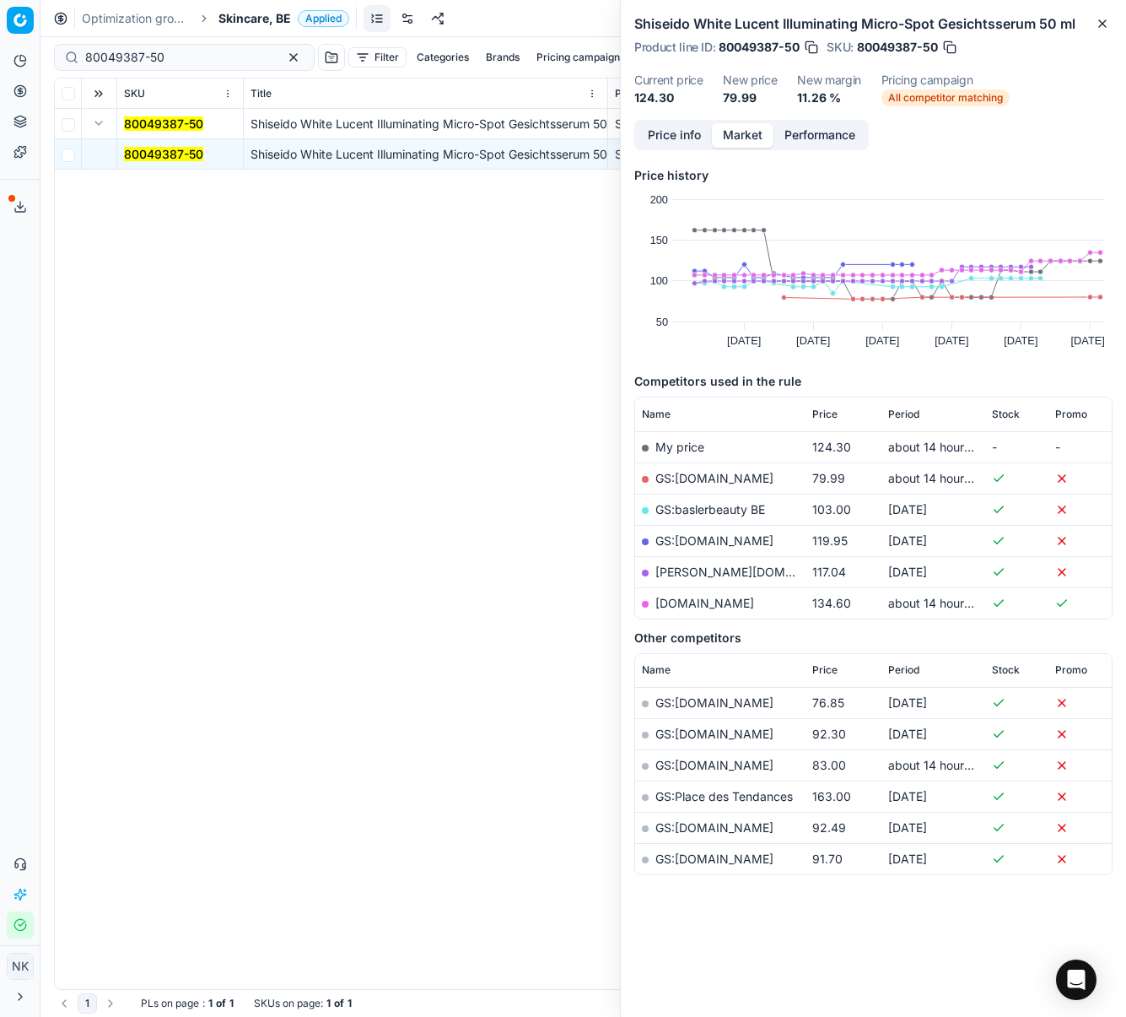
click at [693, 479] on link "GS:[DOMAIN_NAME]" at bounding box center [715, 478] width 118 height 14
click at [145, 51] on input "80049387-50" at bounding box center [177, 57] width 185 height 17
paste input "54429-1"
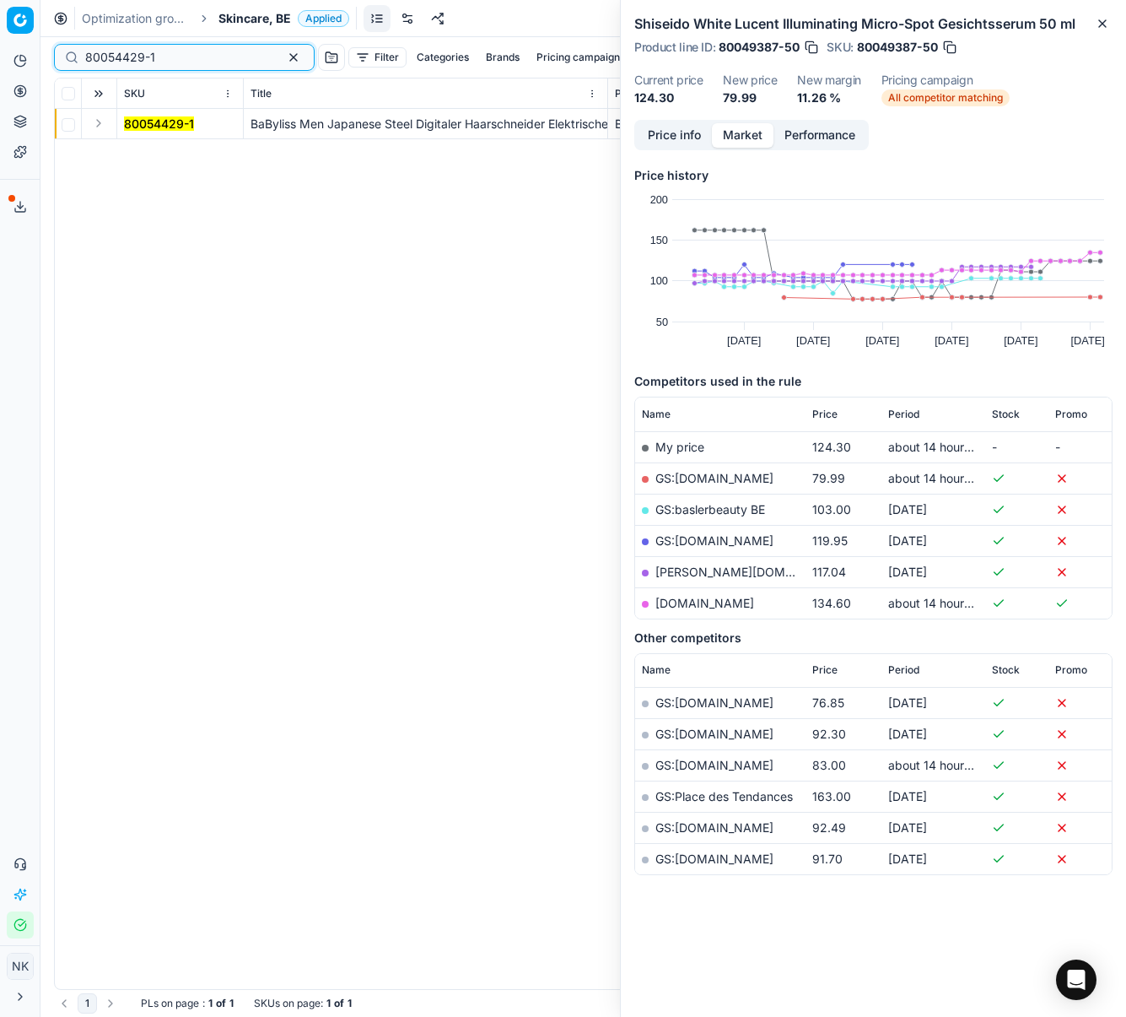
type input "80054429-1"
click at [93, 121] on button "Expand" at bounding box center [99, 123] width 20 height 20
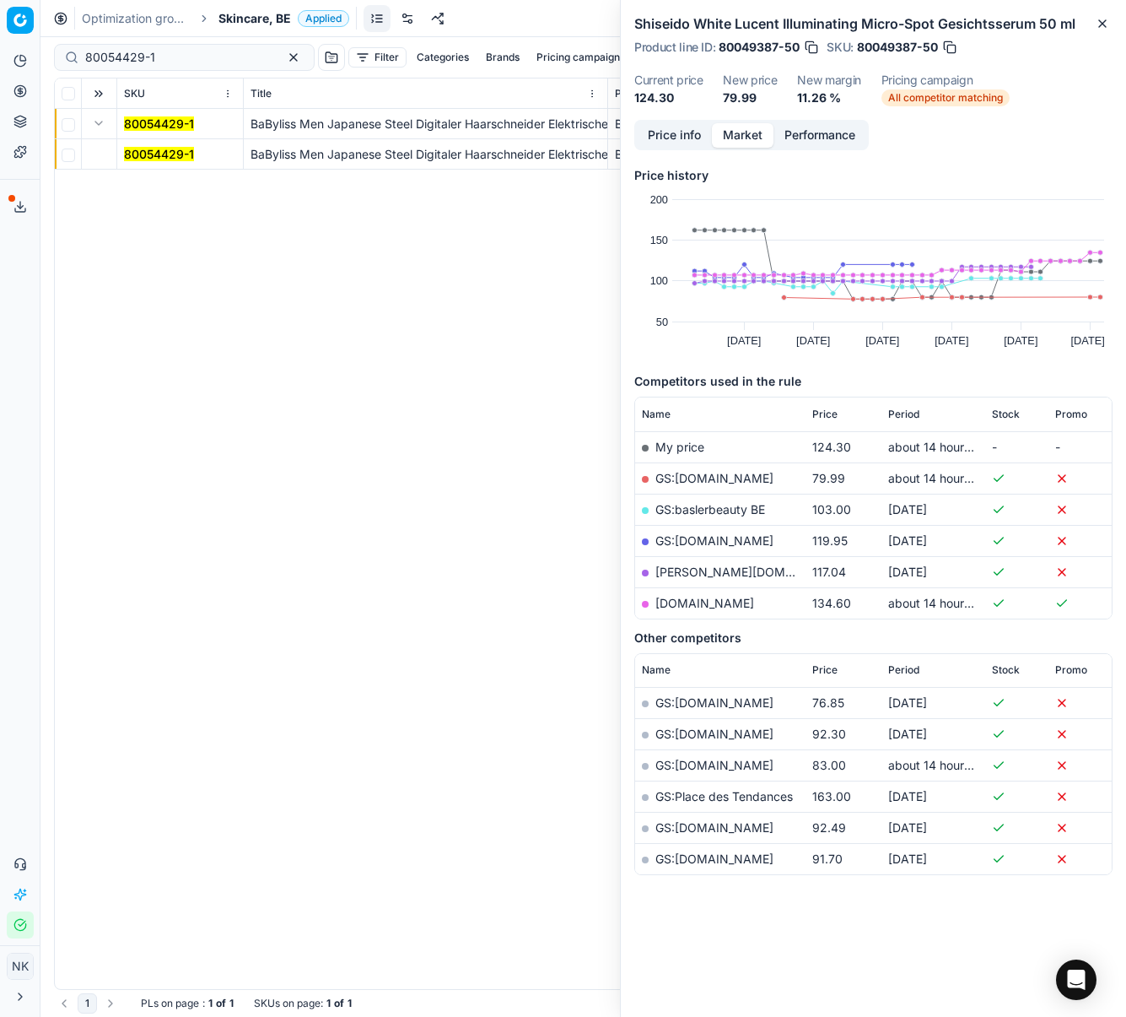
click at [131, 149] on mark "80054429-1" at bounding box center [159, 154] width 70 height 14
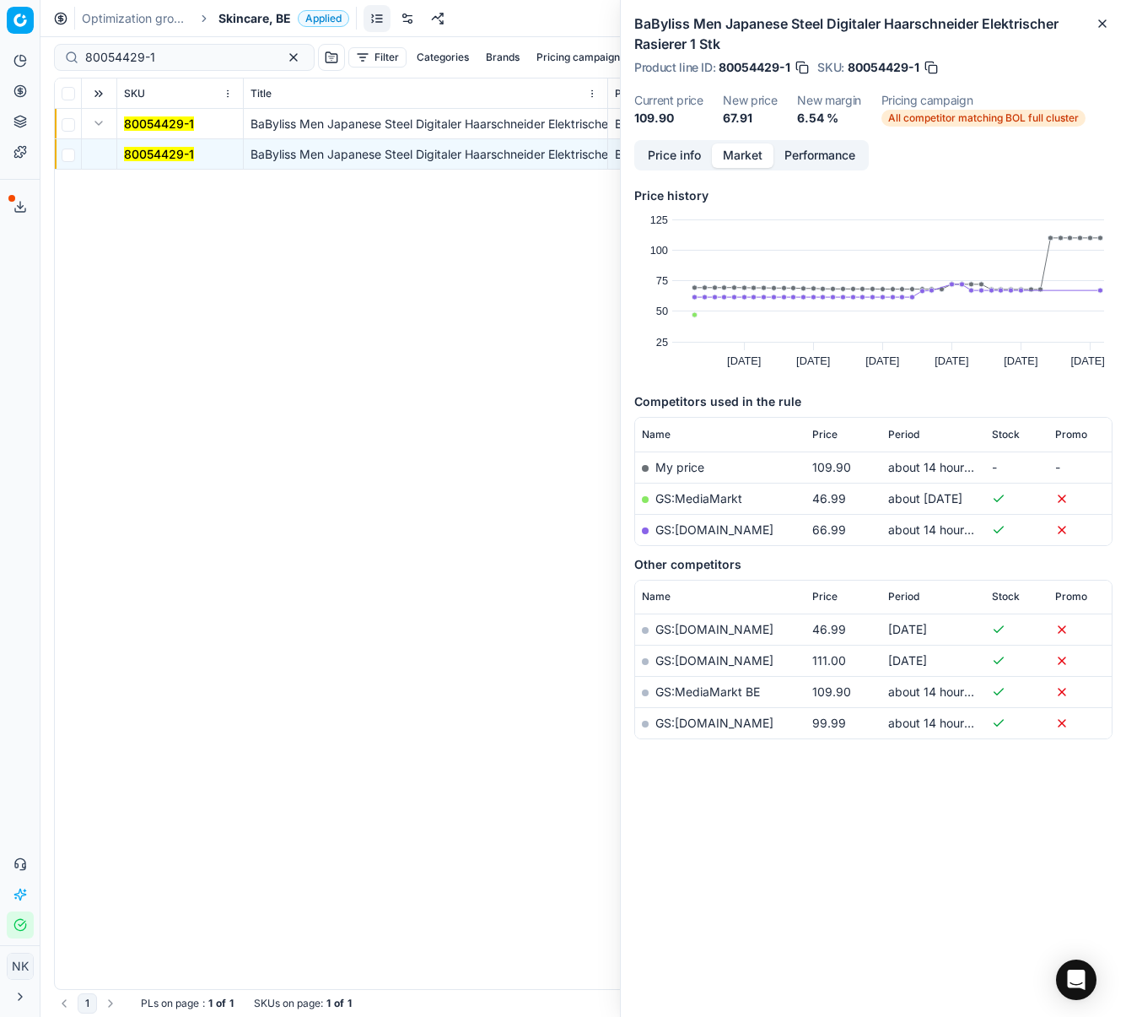
click at [718, 499] on link "GS:MediaMarkt" at bounding box center [699, 498] width 87 height 14
click at [693, 531] on link "GS:[DOMAIN_NAME]" at bounding box center [715, 529] width 118 height 14
click at [251, 19] on span "Skincare, BE" at bounding box center [255, 18] width 73 height 17
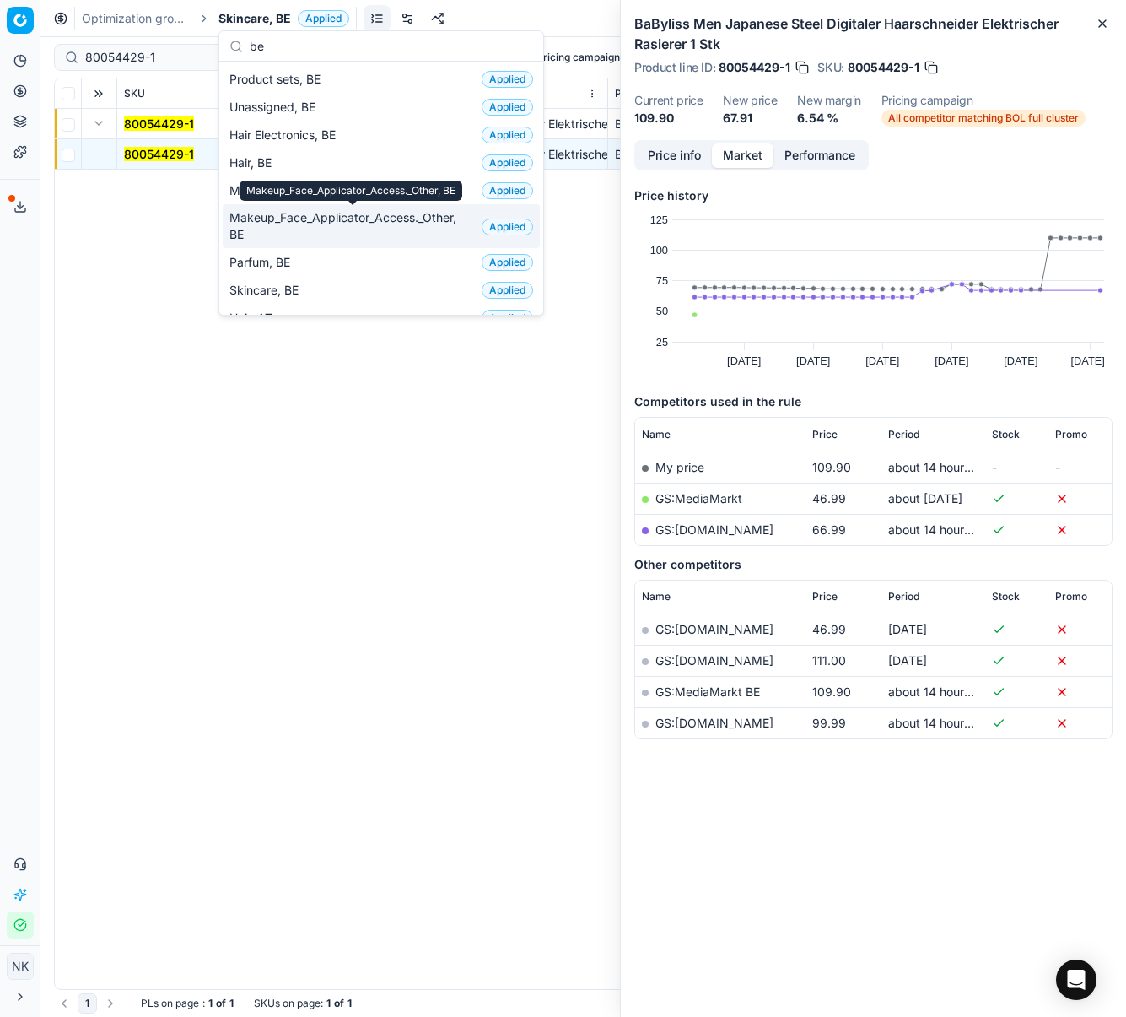
type input "be"
click at [278, 229] on span "Makeup_Face_Applicator_Access._Other, BE" at bounding box center [351, 226] width 245 height 34
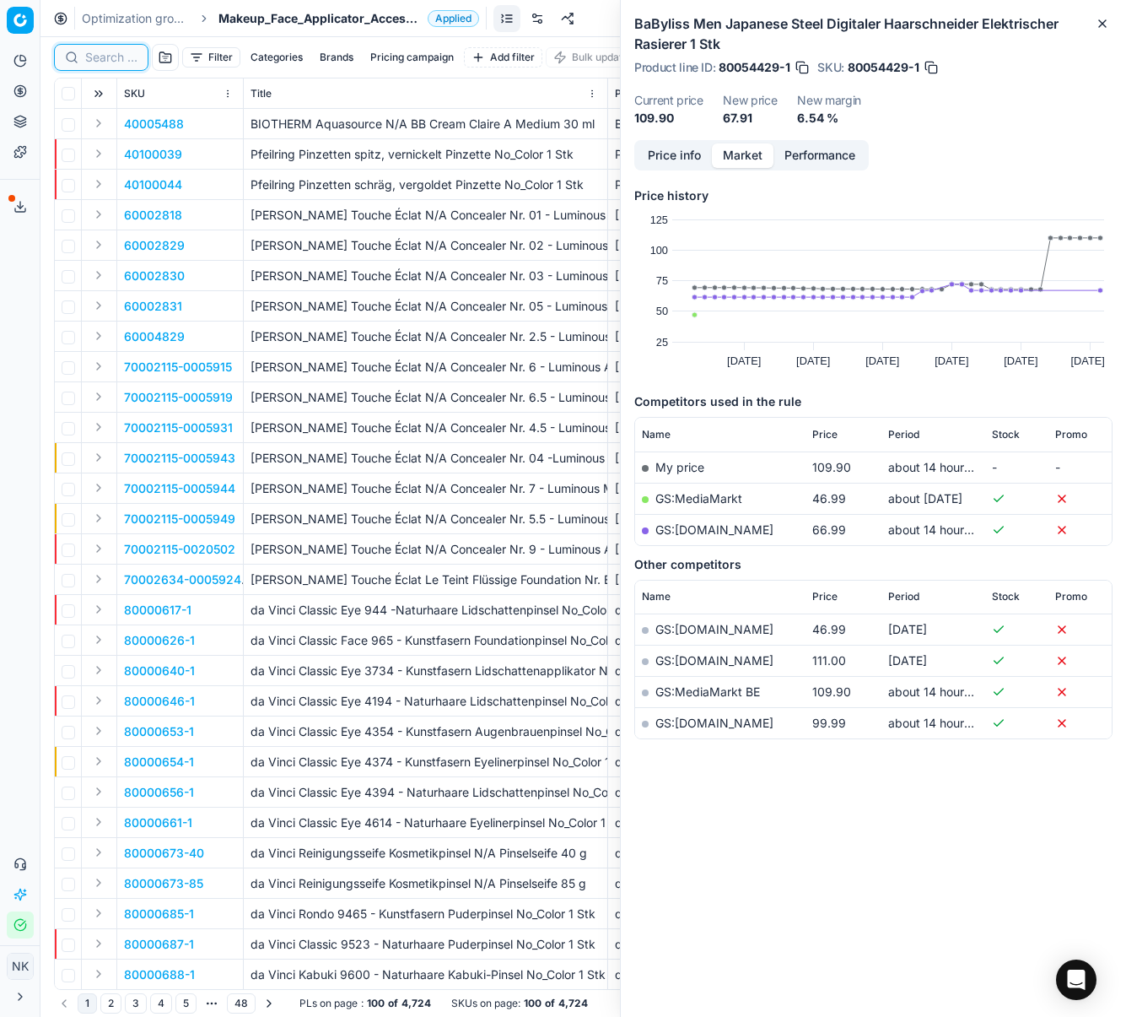
click at [105, 56] on input at bounding box center [111, 57] width 52 height 17
paste input "90001303-0001898"
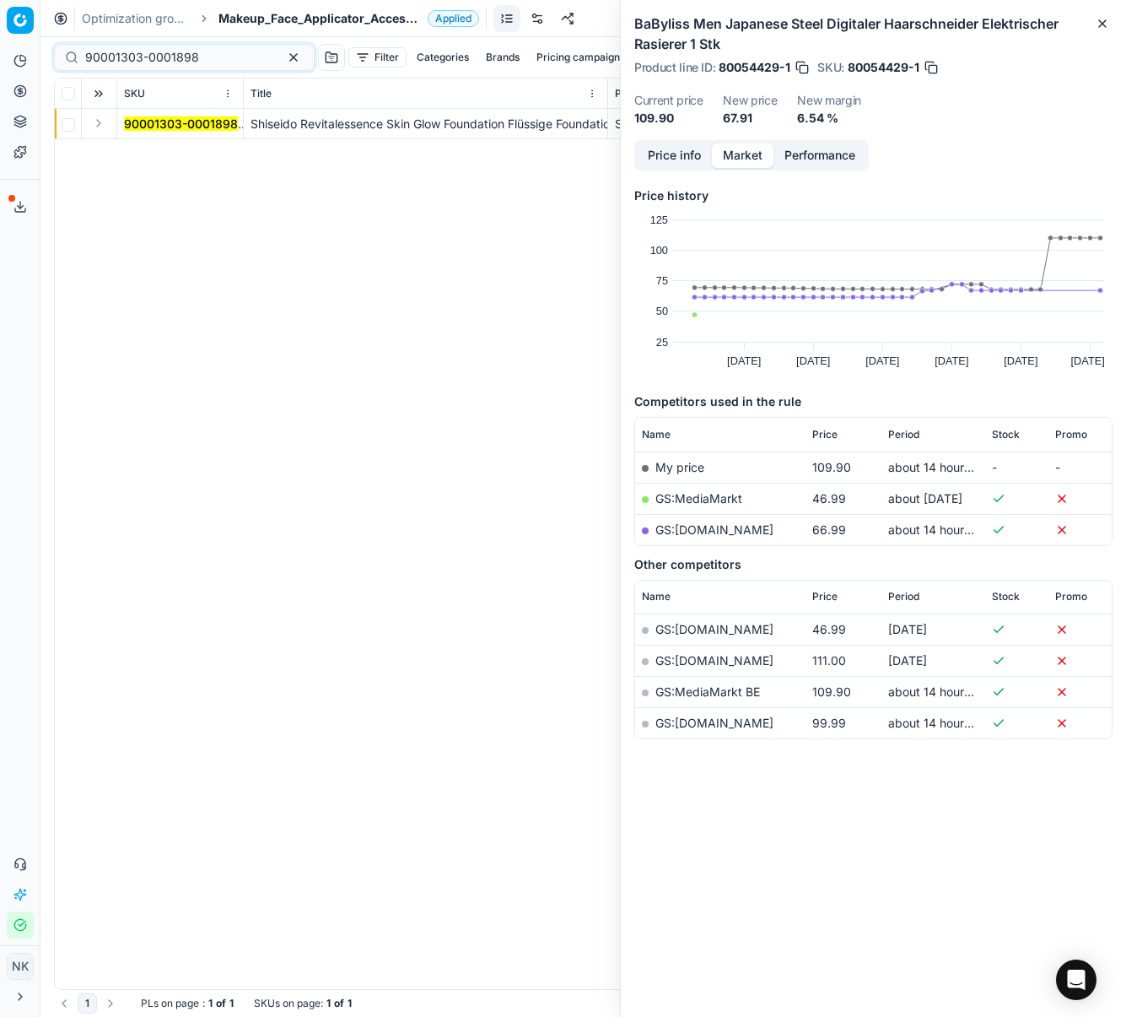
click at [100, 127] on button "Expand" at bounding box center [99, 123] width 20 height 20
click at [146, 161] on span "90001303-0001898" at bounding box center [181, 154] width 114 height 17
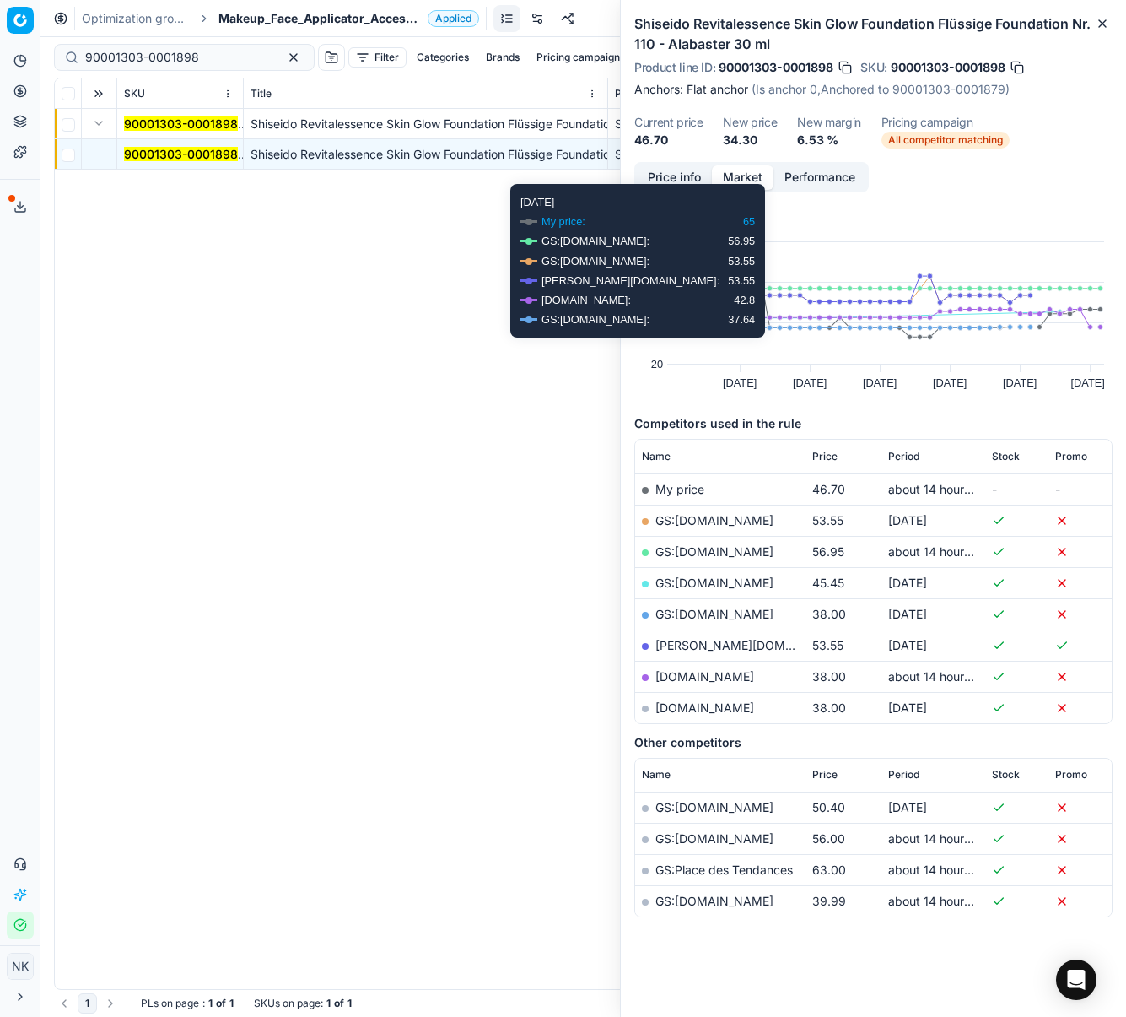
click at [678, 174] on button "Price info" at bounding box center [674, 177] width 75 height 24
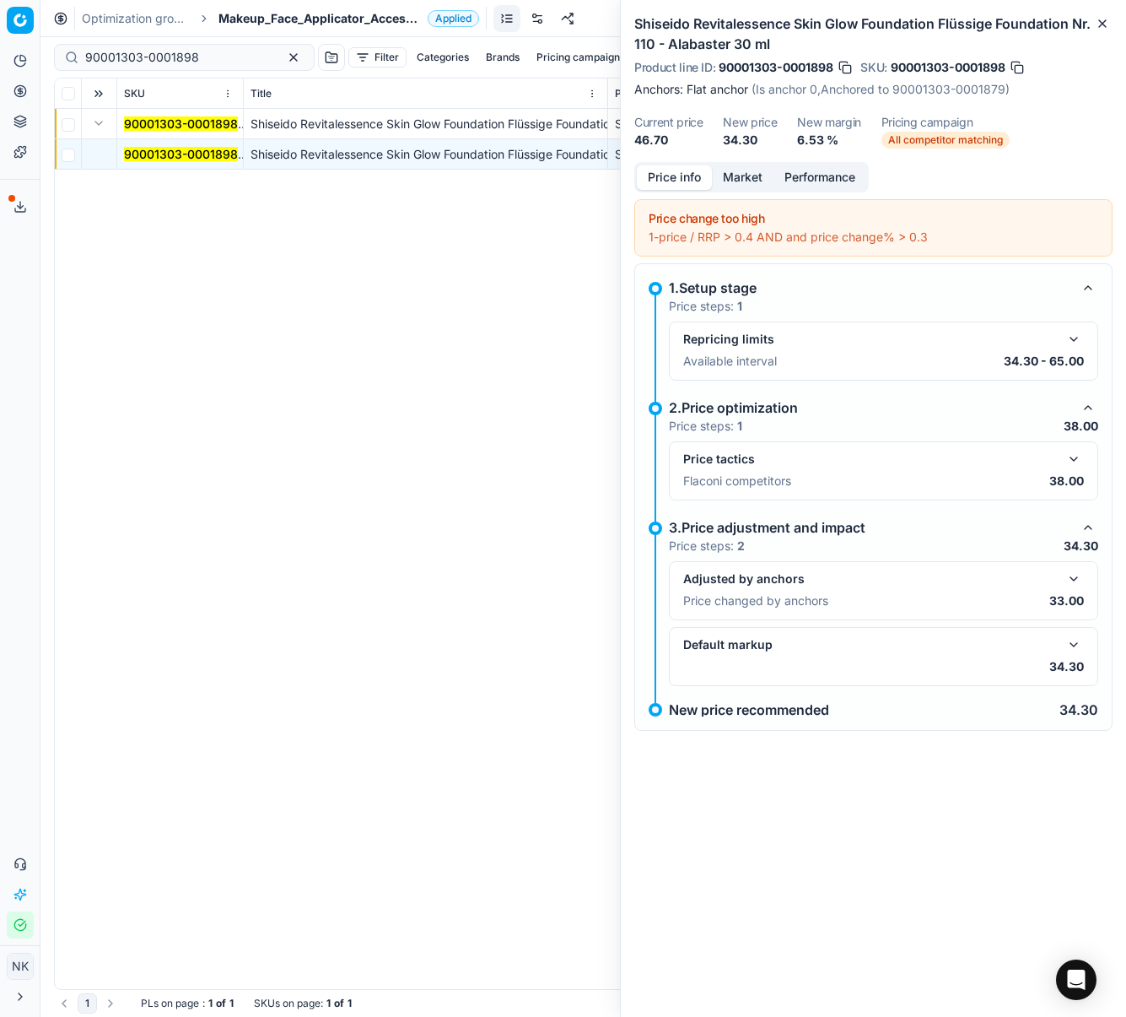
click at [1073, 581] on button "button" at bounding box center [1074, 579] width 20 height 20
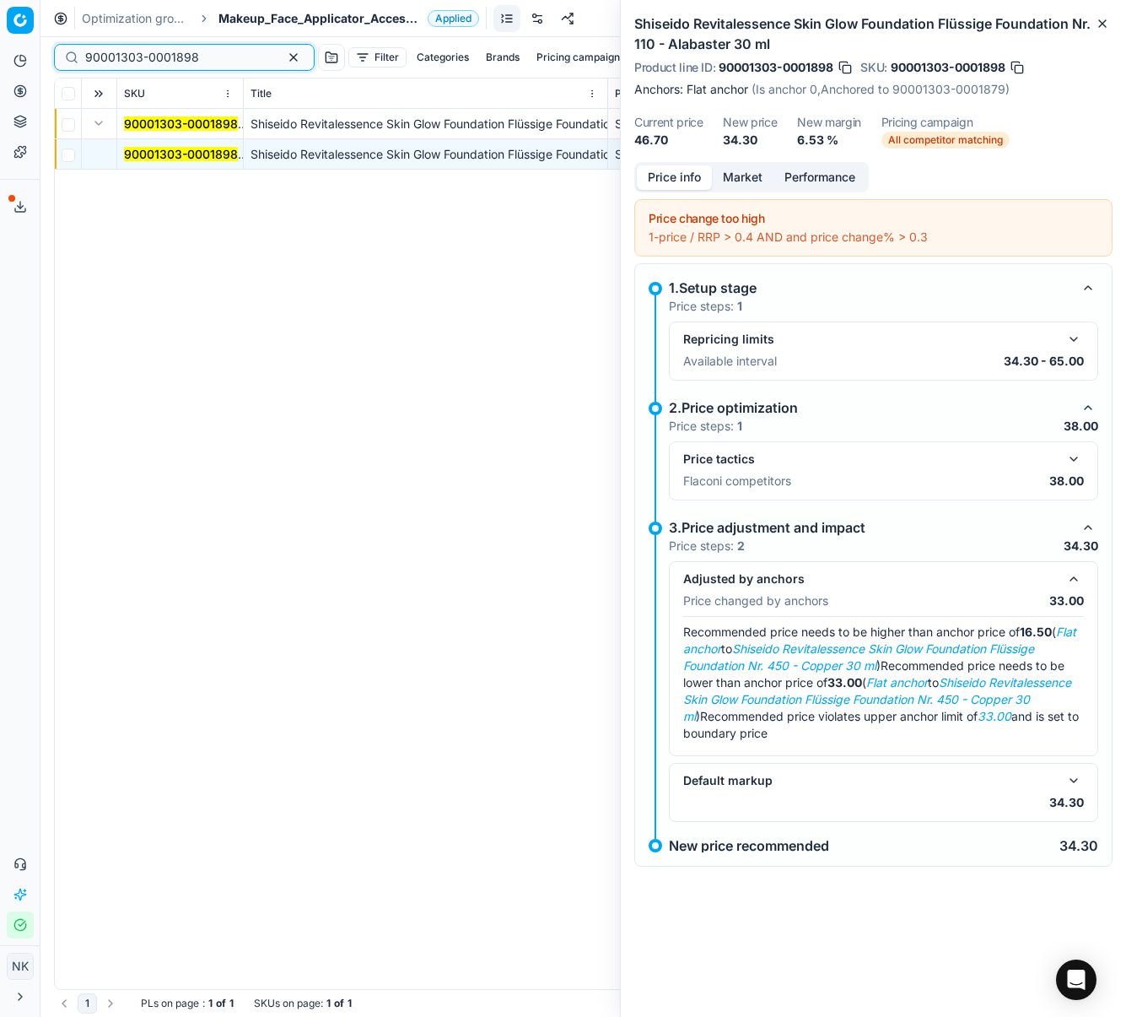
click at [121, 57] on input "90001303-0001898" at bounding box center [177, 57] width 185 height 17
paste input "80020803-25-11"
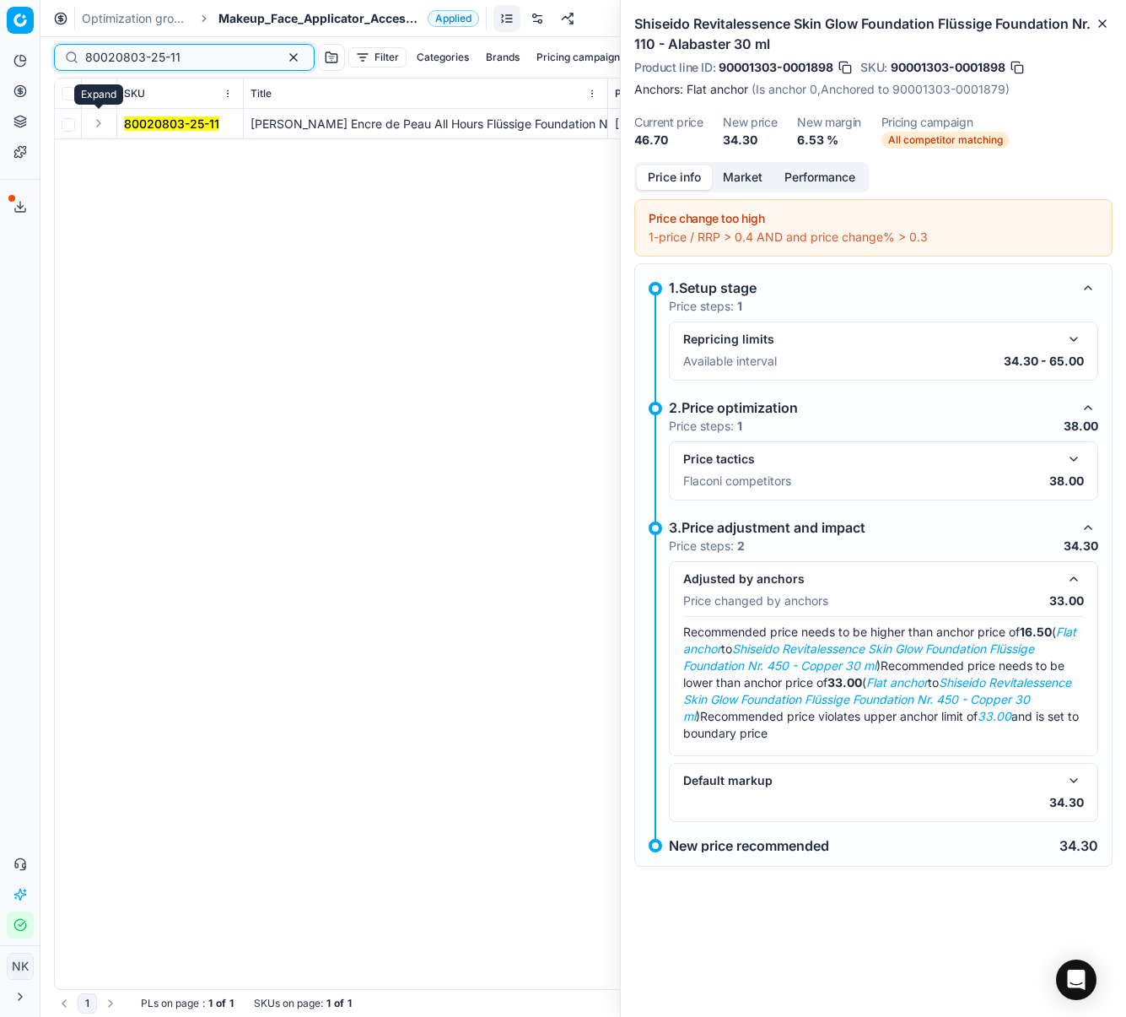
type input "80020803-25-11"
click at [95, 125] on button "Expand" at bounding box center [99, 123] width 20 height 20
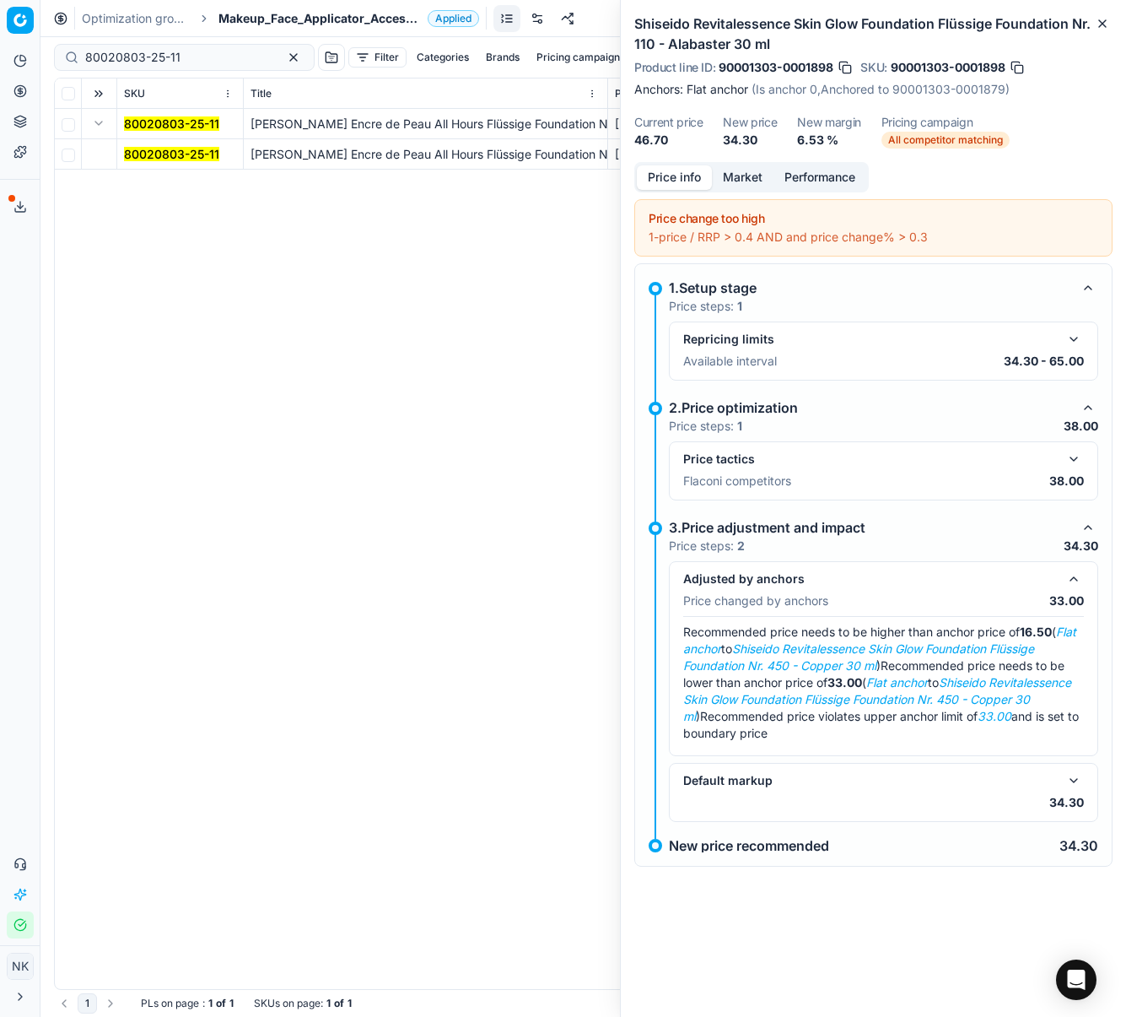
click at [153, 149] on mark "80020803-25-11" at bounding box center [171, 154] width 95 height 14
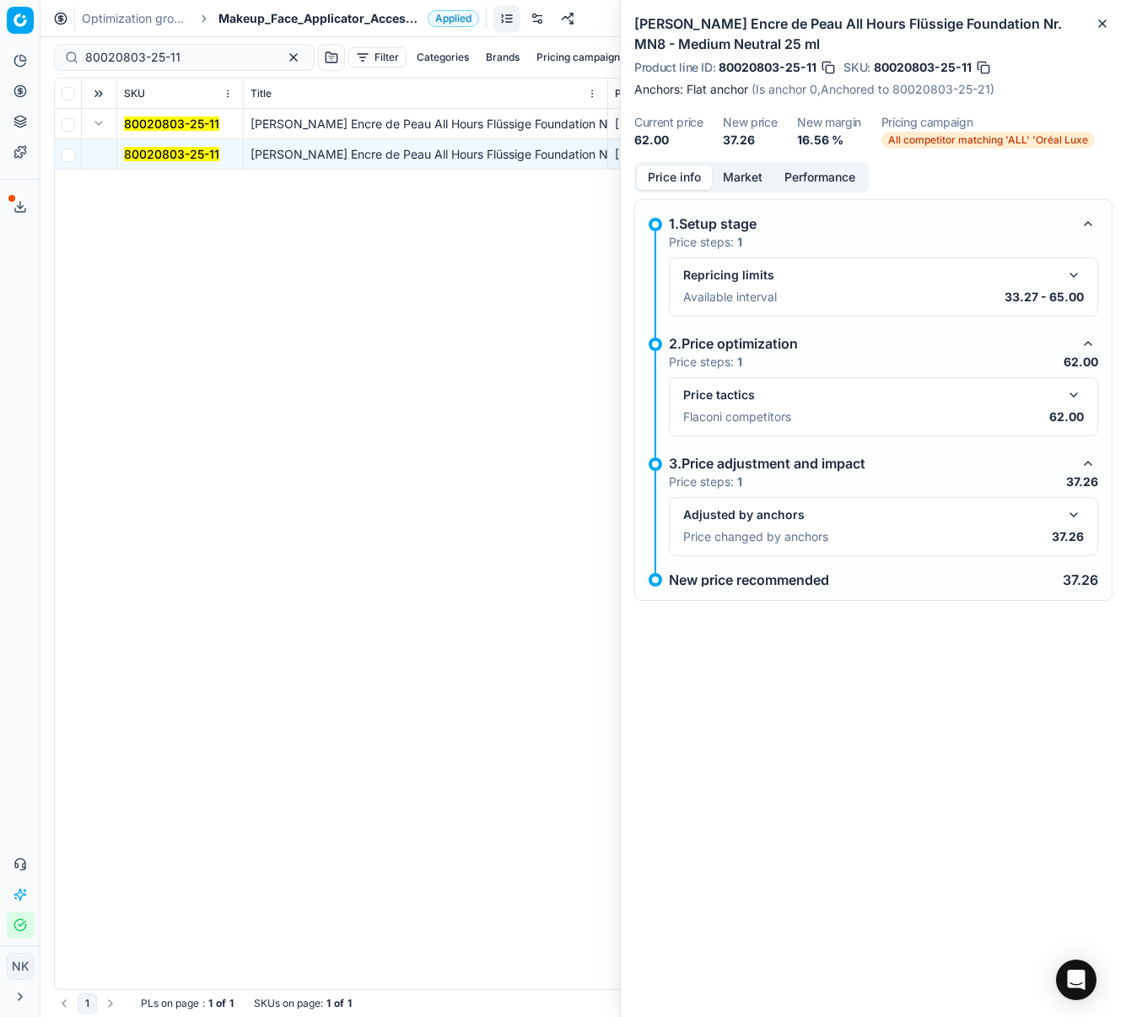
click at [268, 24] on span "Makeup_Face_Applicator_Access._Other, BE" at bounding box center [320, 18] width 202 height 17
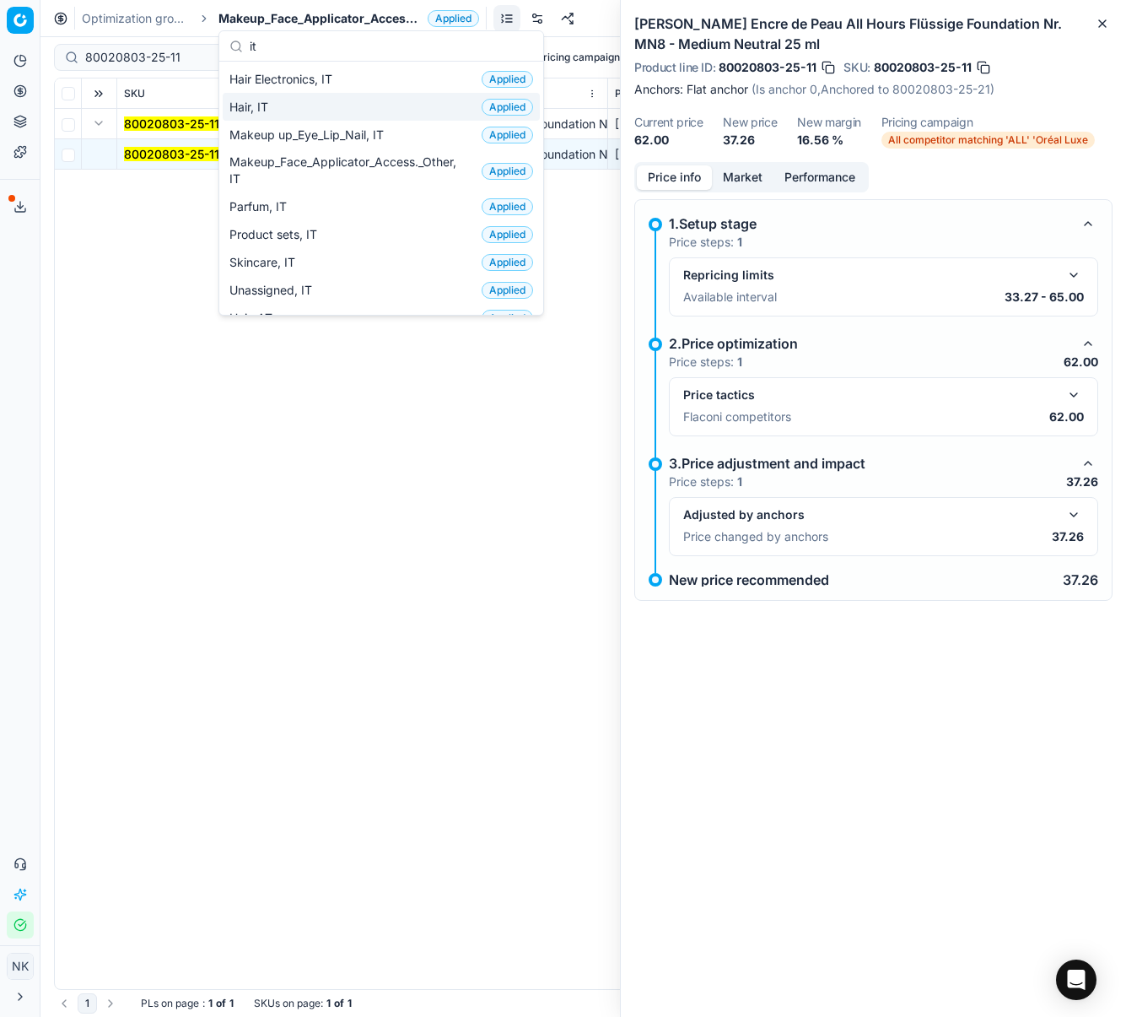
type input "it"
click at [262, 105] on span "Hair, IT" at bounding box center [252, 107] width 46 height 17
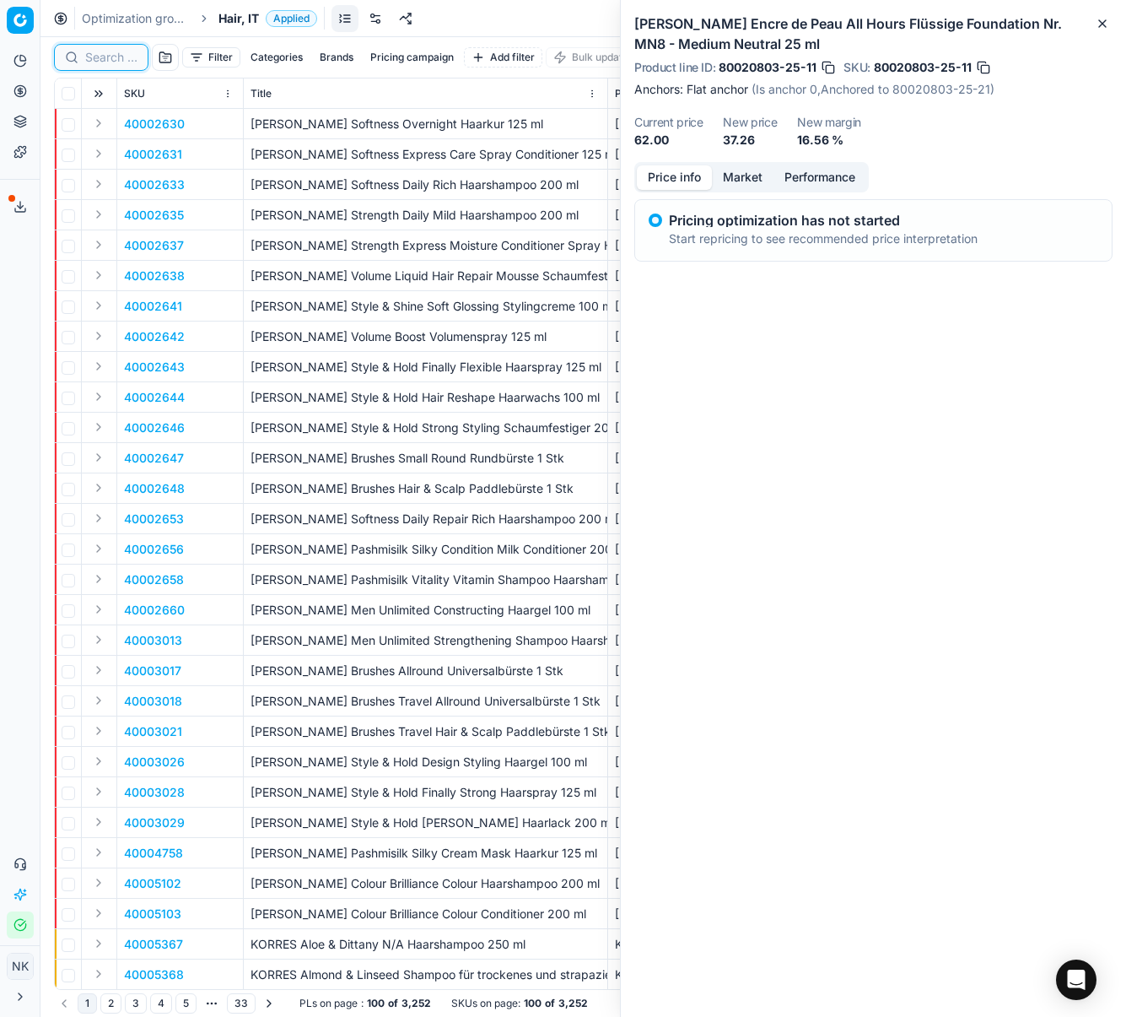
click at [100, 61] on input at bounding box center [111, 57] width 52 height 17
paste input "80066125-1000"
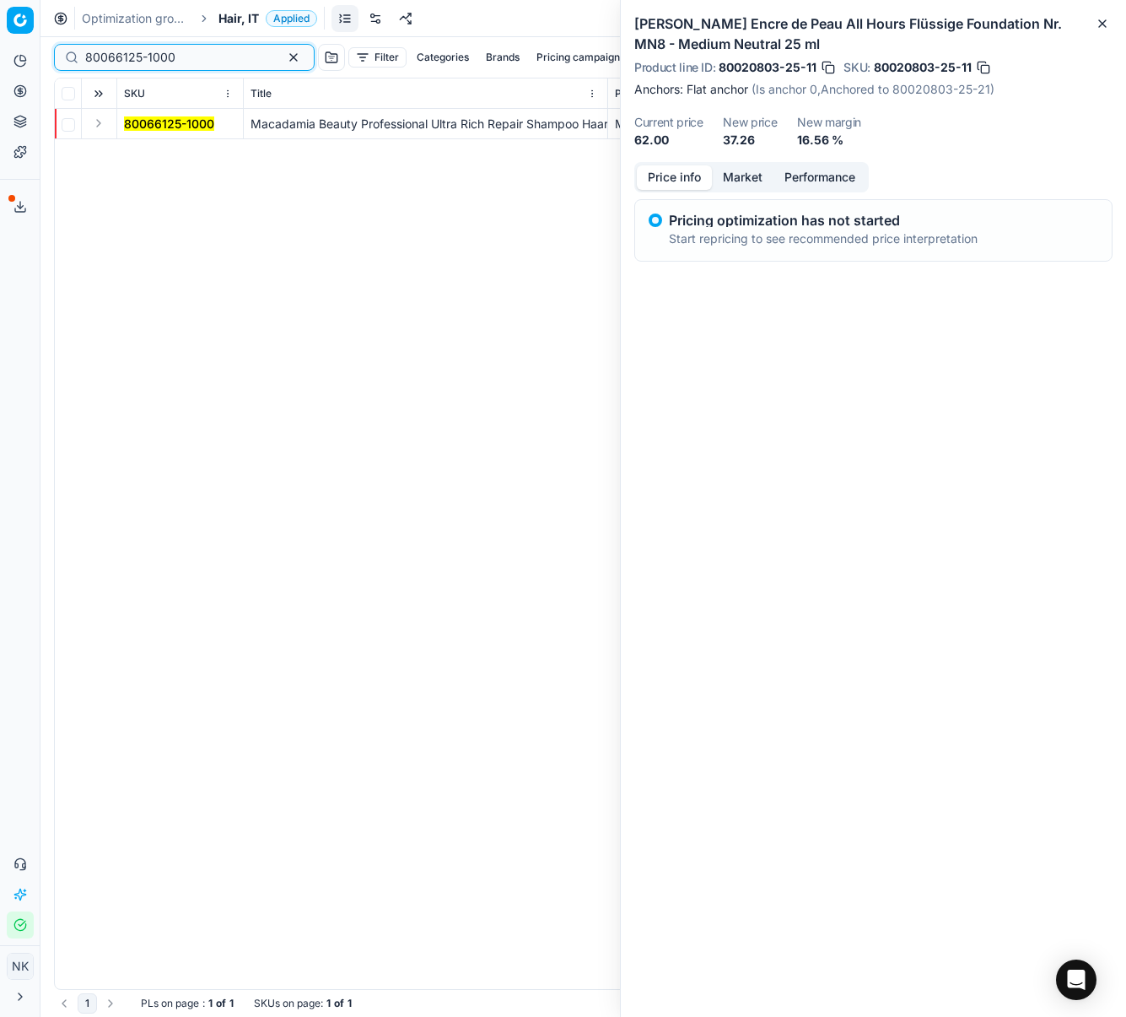
type input "80066125-1000"
click at [101, 131] on button "Expand" at bounding box center [99, 123] width 20 height 20
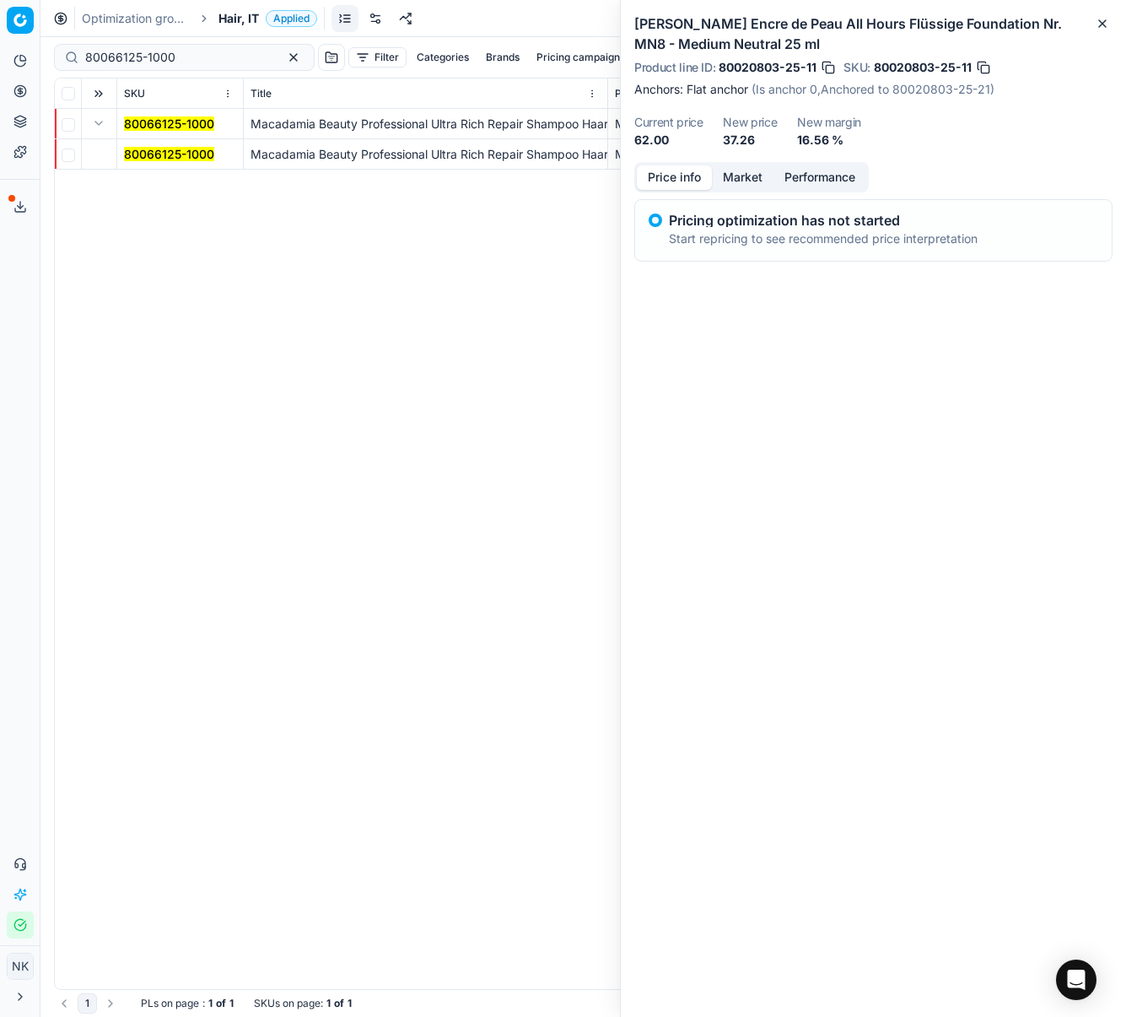
click at [142, 156] on mark "80066125-1000" at bounding box center [169, 154] width 90 height 14
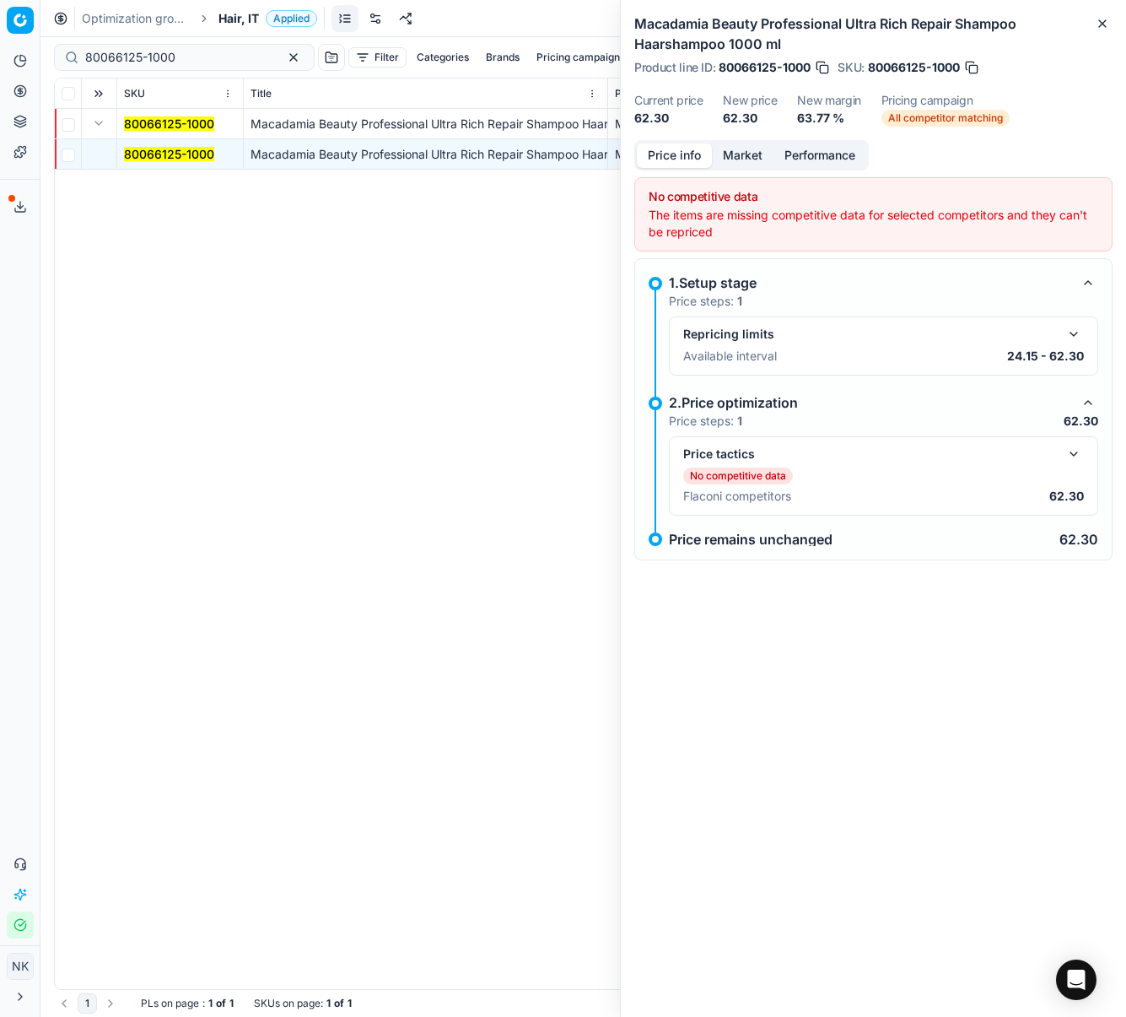
click at [1066, 450] on button "button" at bounding box center [1074, 454] width 20 height 20
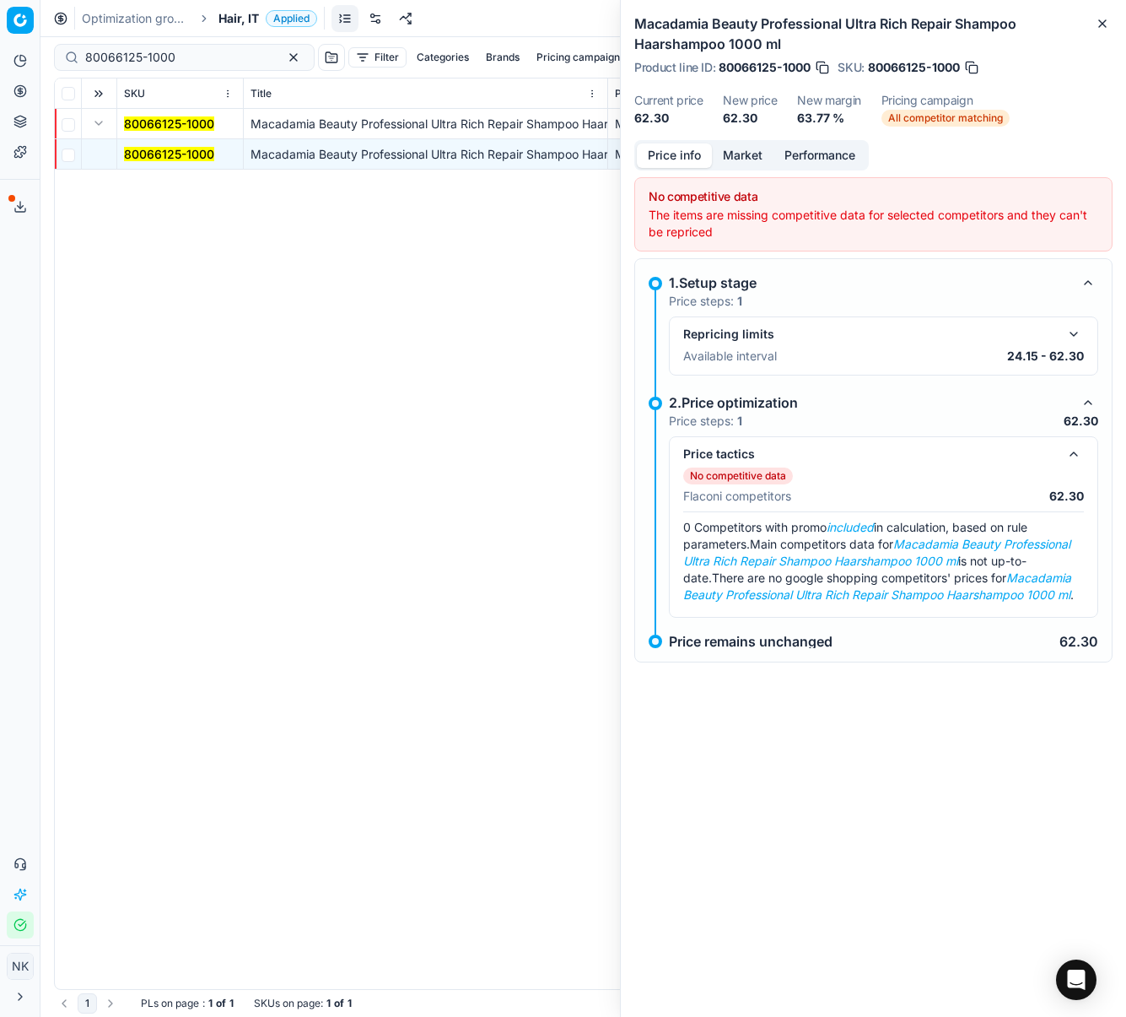
click at [233, 16] on span "Hair, IT" at bounding box center [239, 18] width 40 height 17
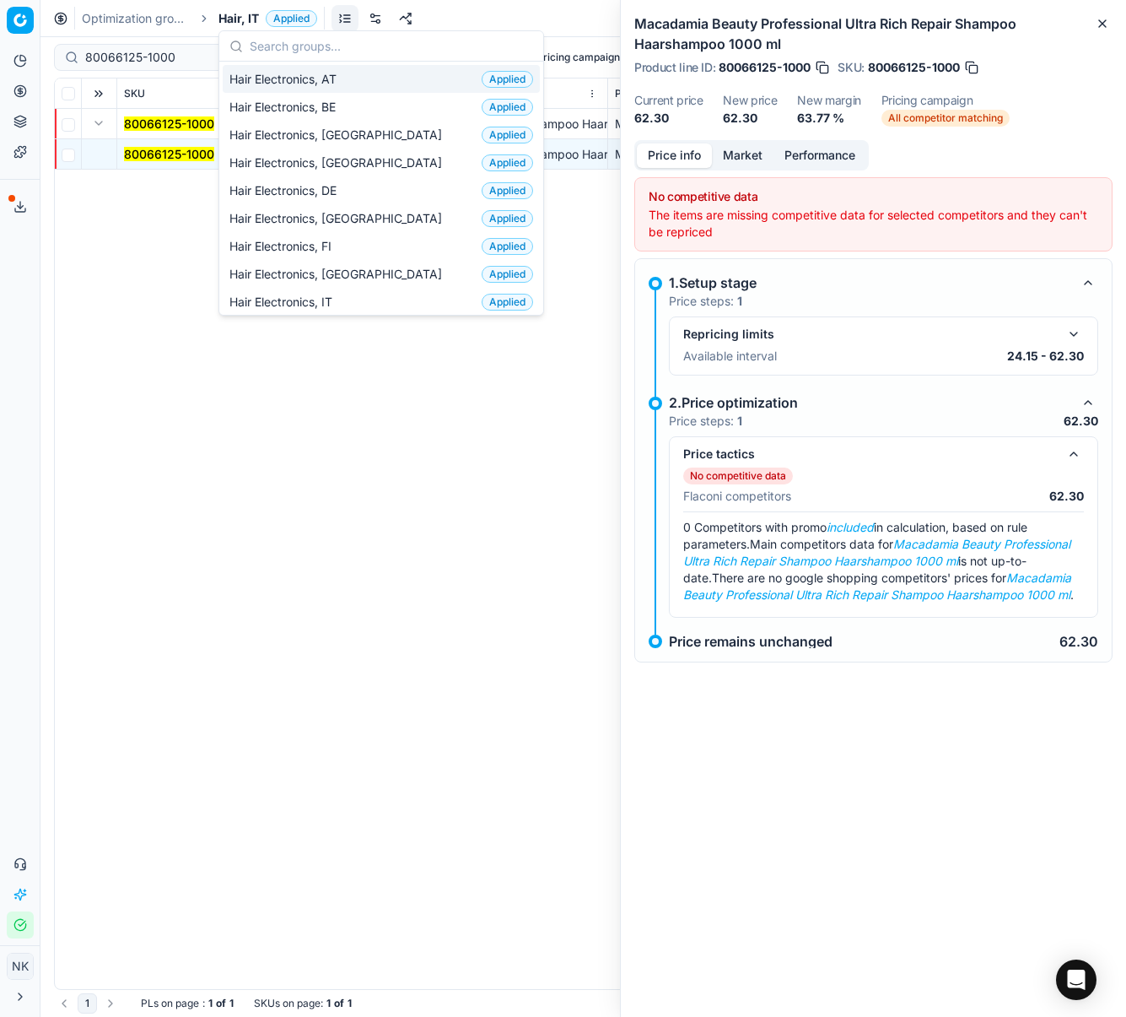
click at [233, 16] on span "Hair, IT" at bounding box center [239, 18] width 40 height 17
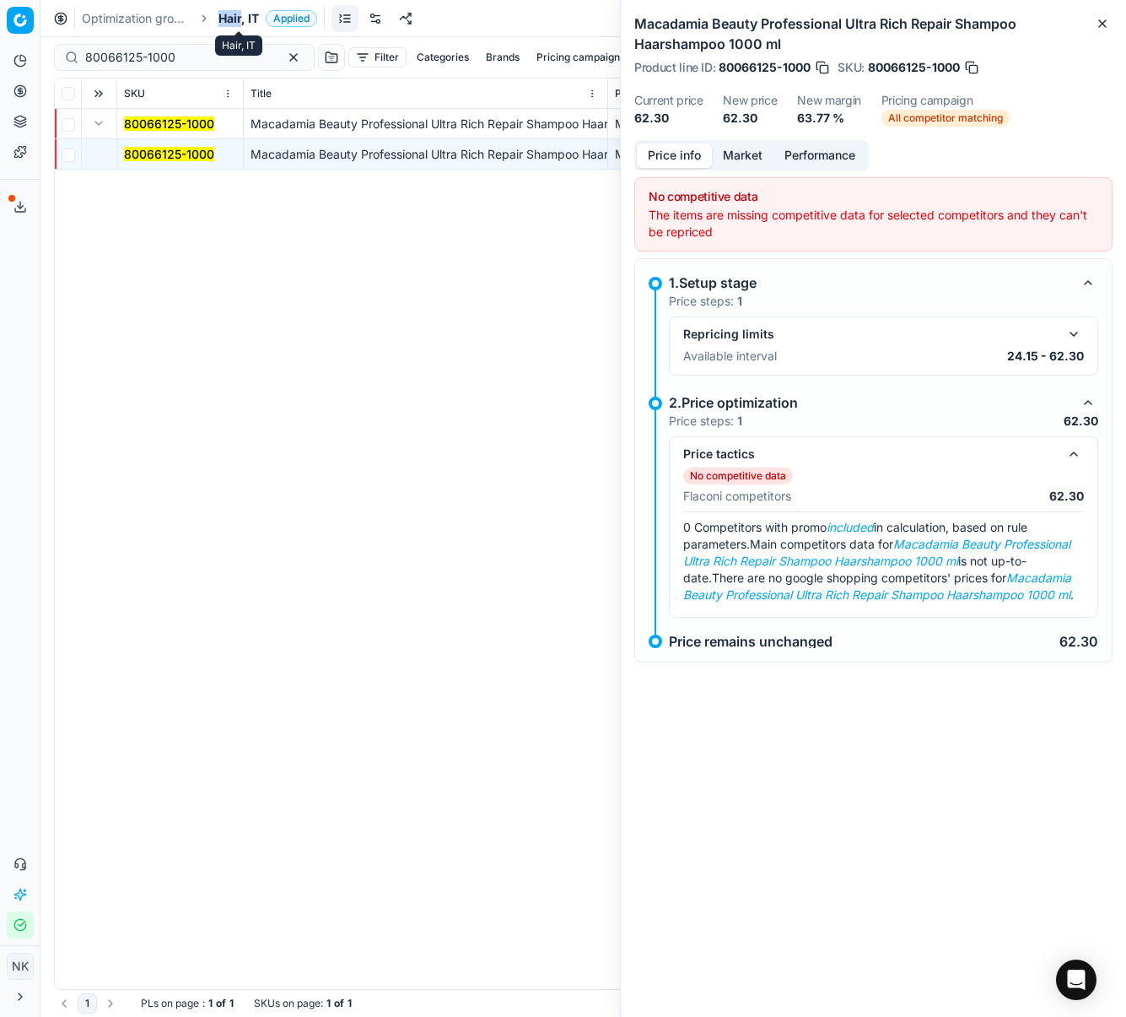
click at [233, 16] on span "Hair, IT" at bounding box center [239, 18] width 40 height 17
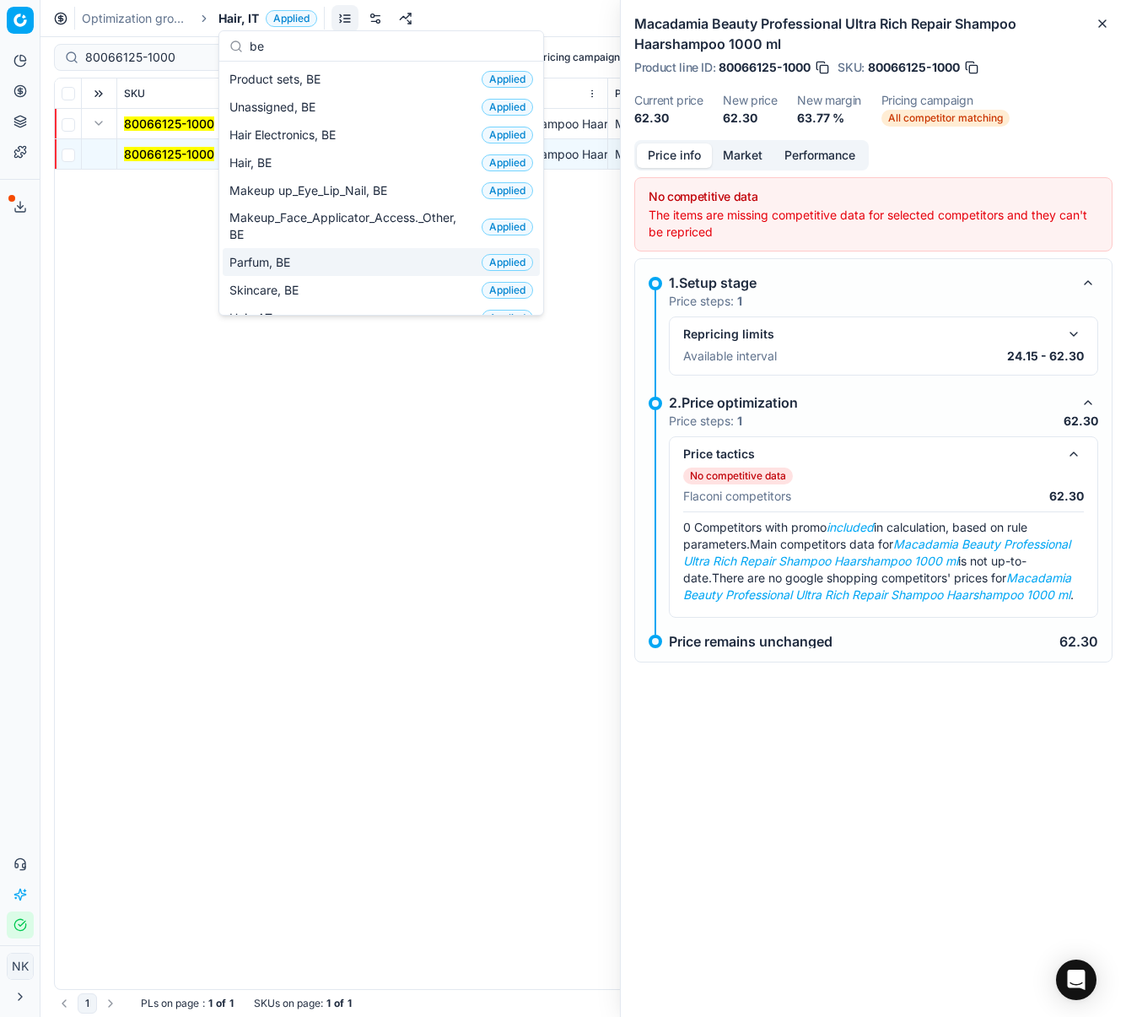
type input "be"
click at [272, 254] on span "Parfum, BE" at bounding box center [262, 262] width 67 height 17
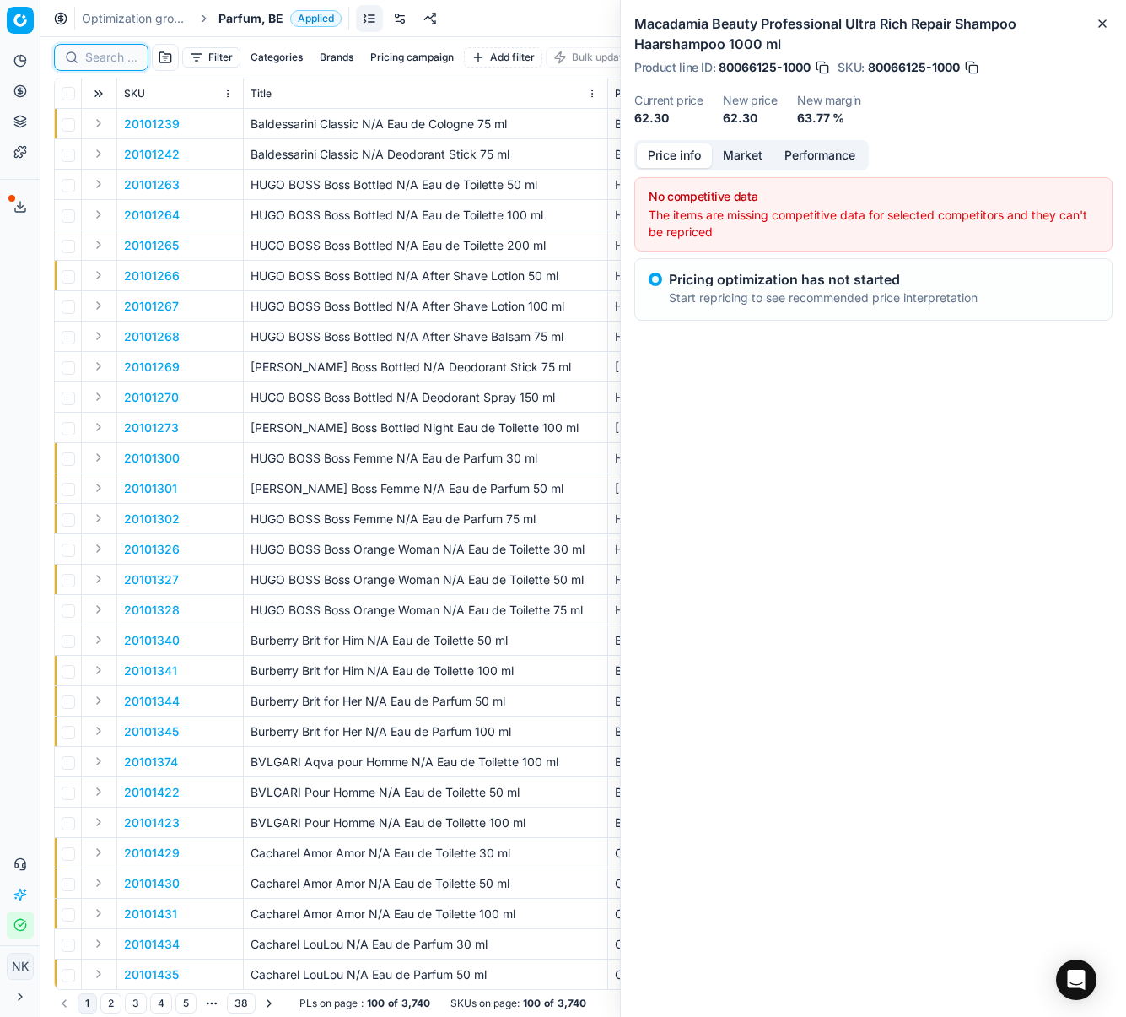
click at [111, 61] on input at bounding box center [111, 57] width 52 height 17
paste input "80027123-100"
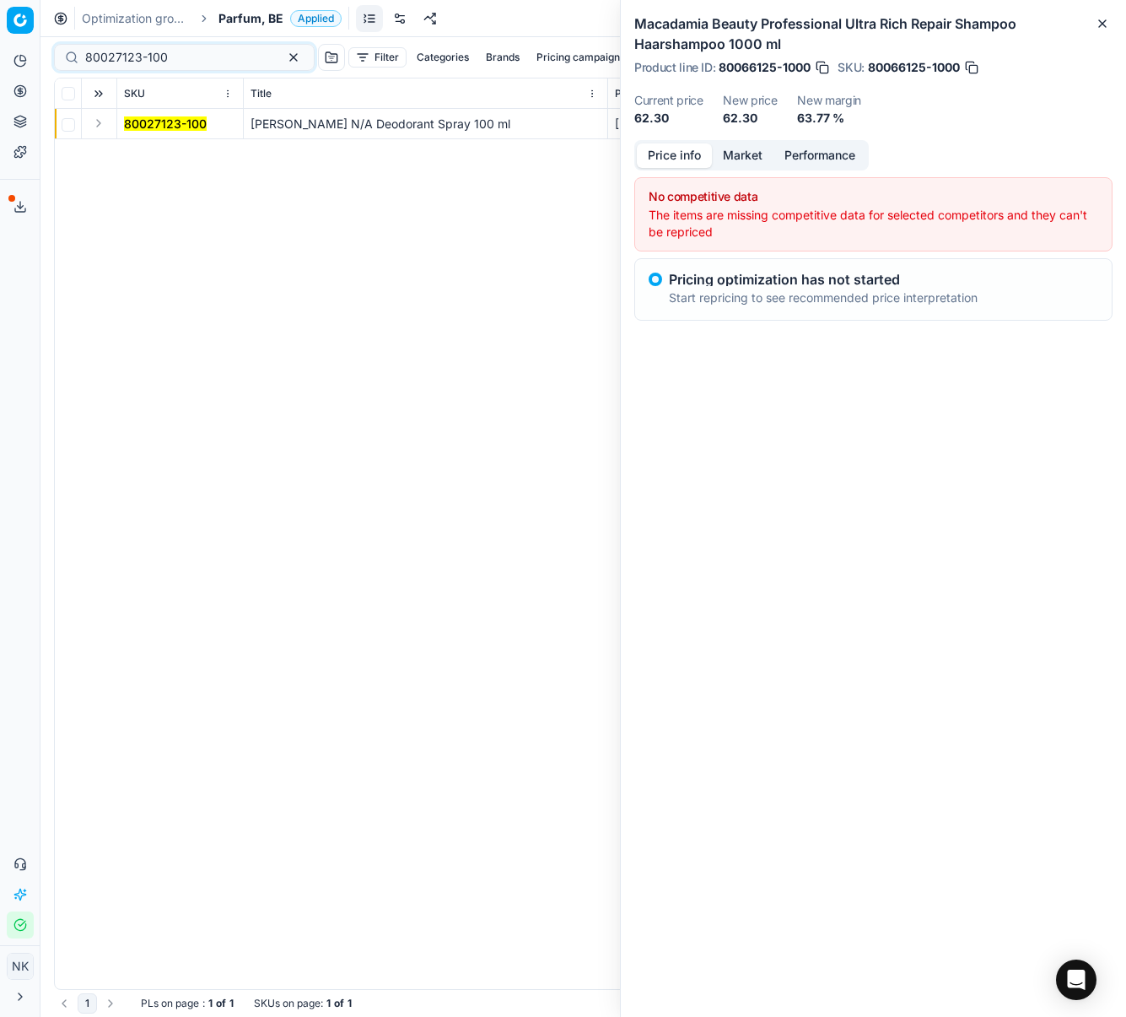
click at [96, 124] on button "Expand" at bounding box center [99, 123] width 20 height 20
click at [157, 154] on mark "80027123-100" at bounding box center [165, 154] width 83 height 14
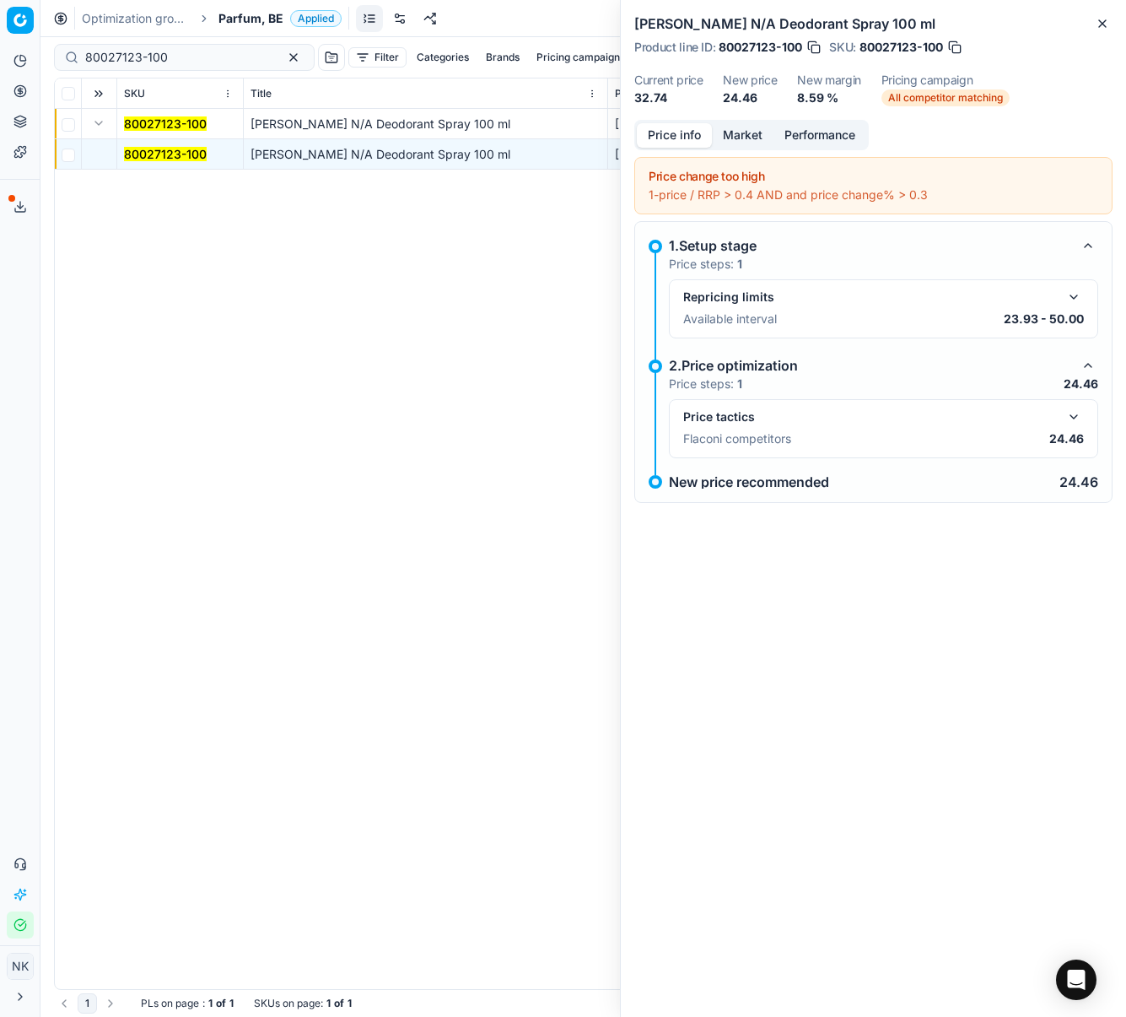
click at [1075, 419] on button "button" at bounding box center [1074, 417] width 20 height 20
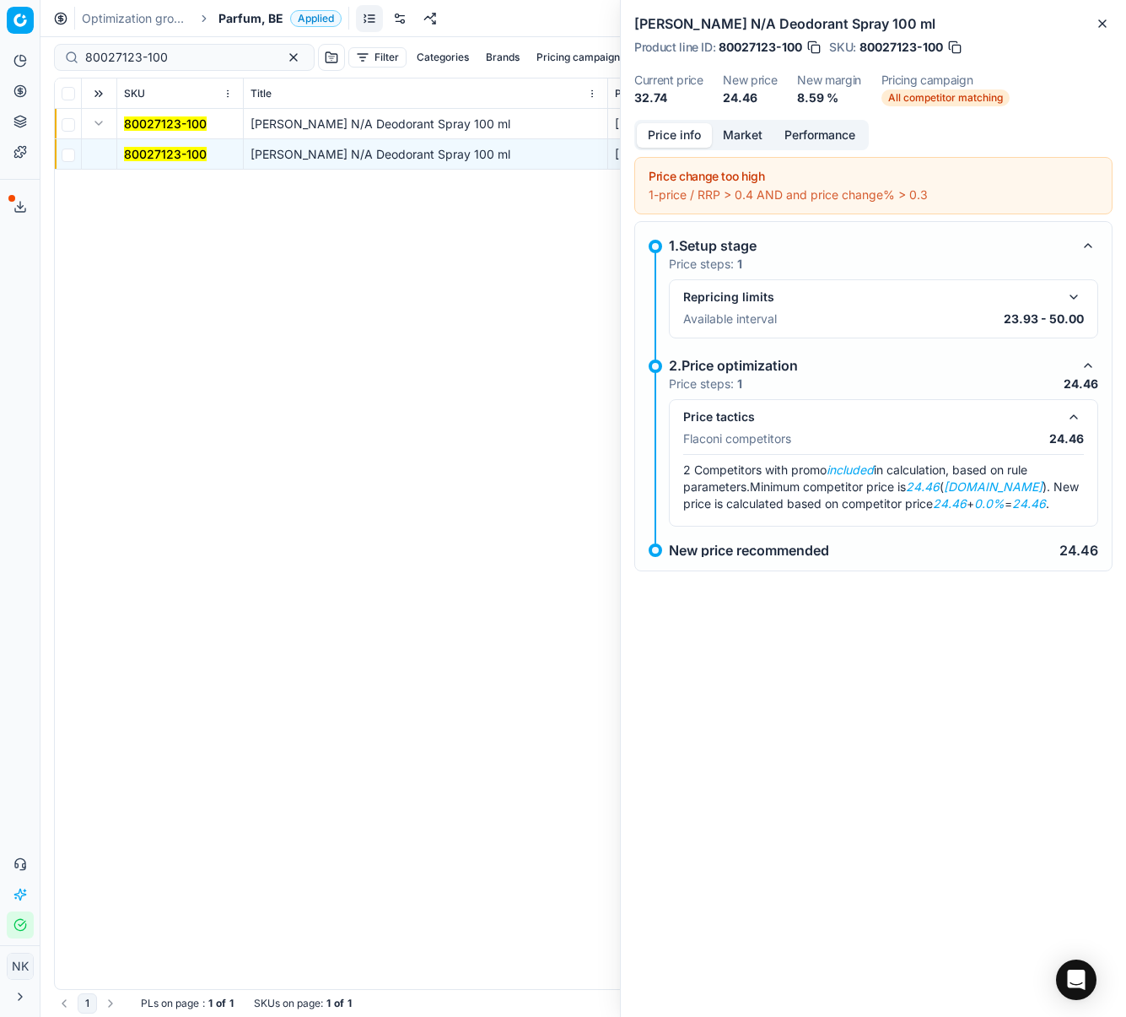
click at [744, 137] on button "Market" at bounding box center [743, 135] width 62 height 24
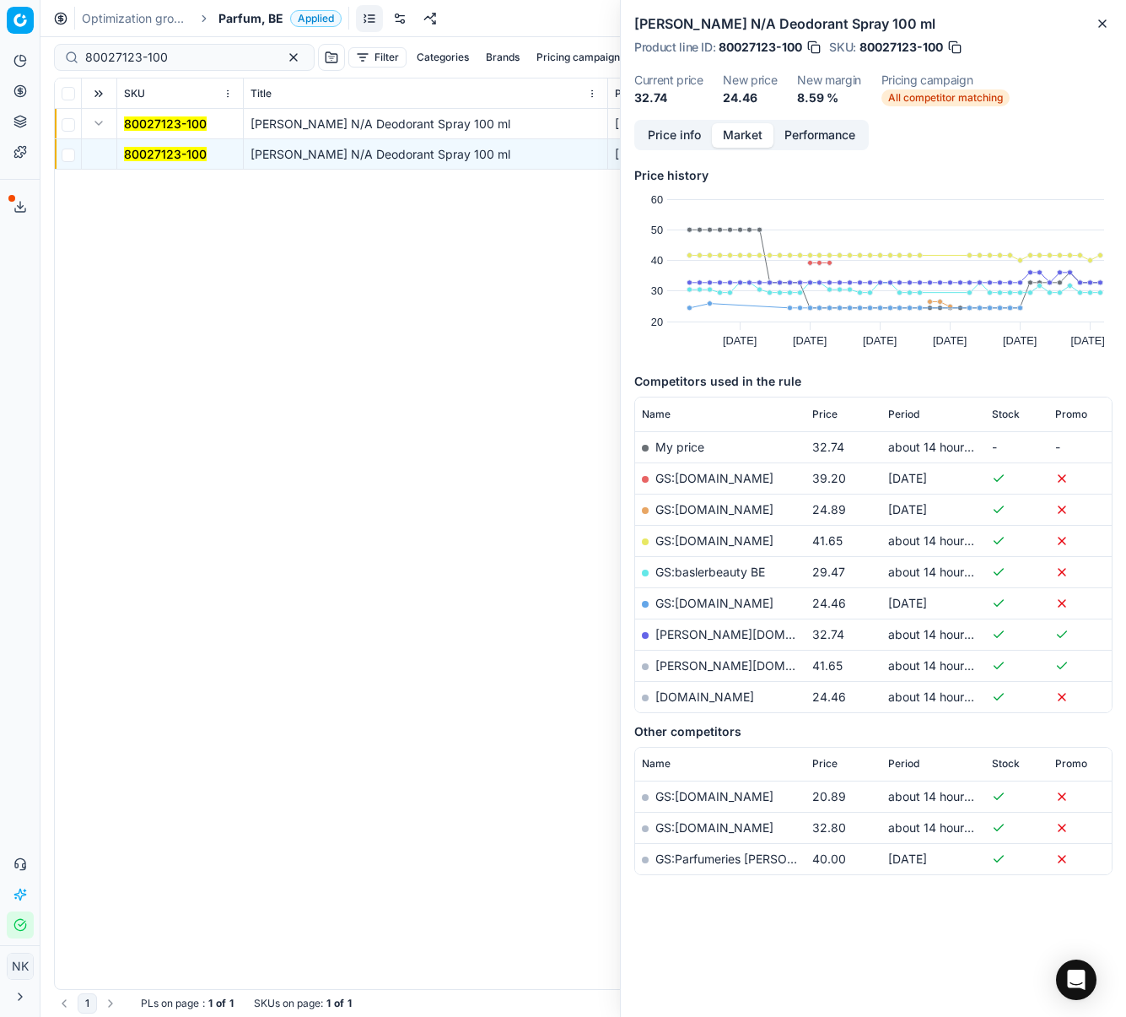
click at [717, 694] on link "[DOMAIN_NAME]" at bounding box center [705, 696] width 99 height 14
click at [192, 67] on div "80027123-100" at bounding box center [184, 57] width 261 height 27
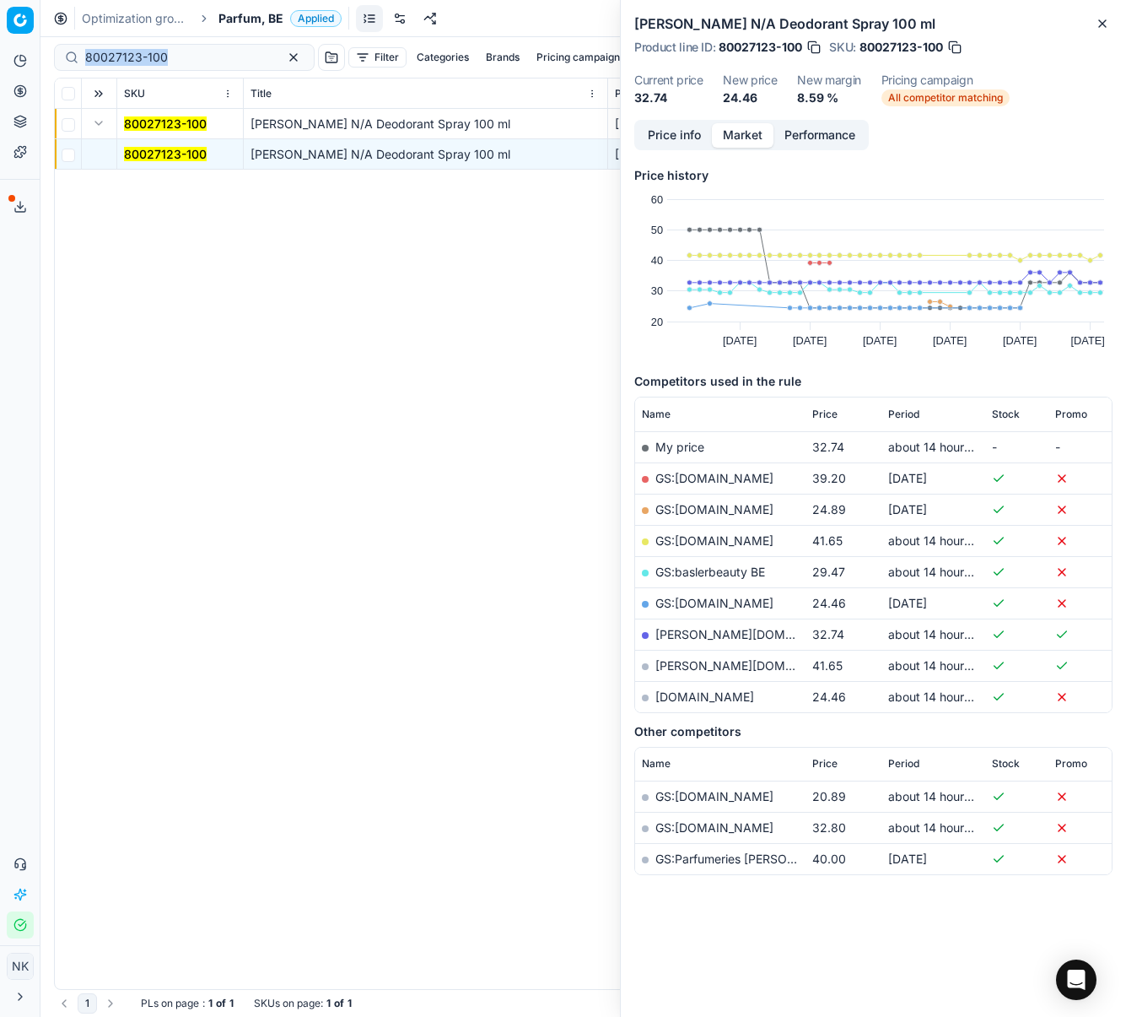
click at [192, 67] on div "80027123-100" at bounding box center [184, 57] width 261 height 27
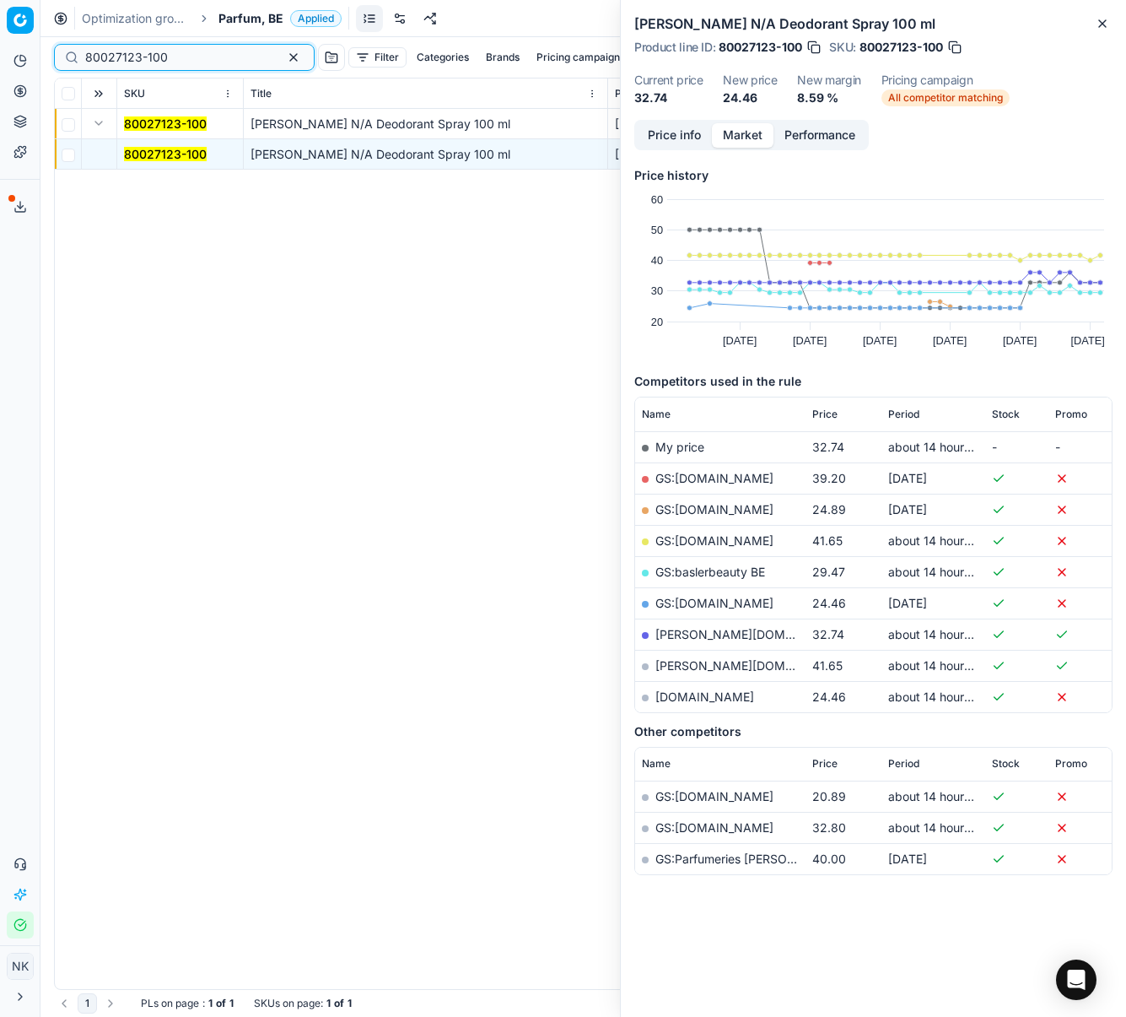
click at [172, 57] on input "80027123-100" at bounding box center [177, 57] width 185 height 17
paste input "75915-15"
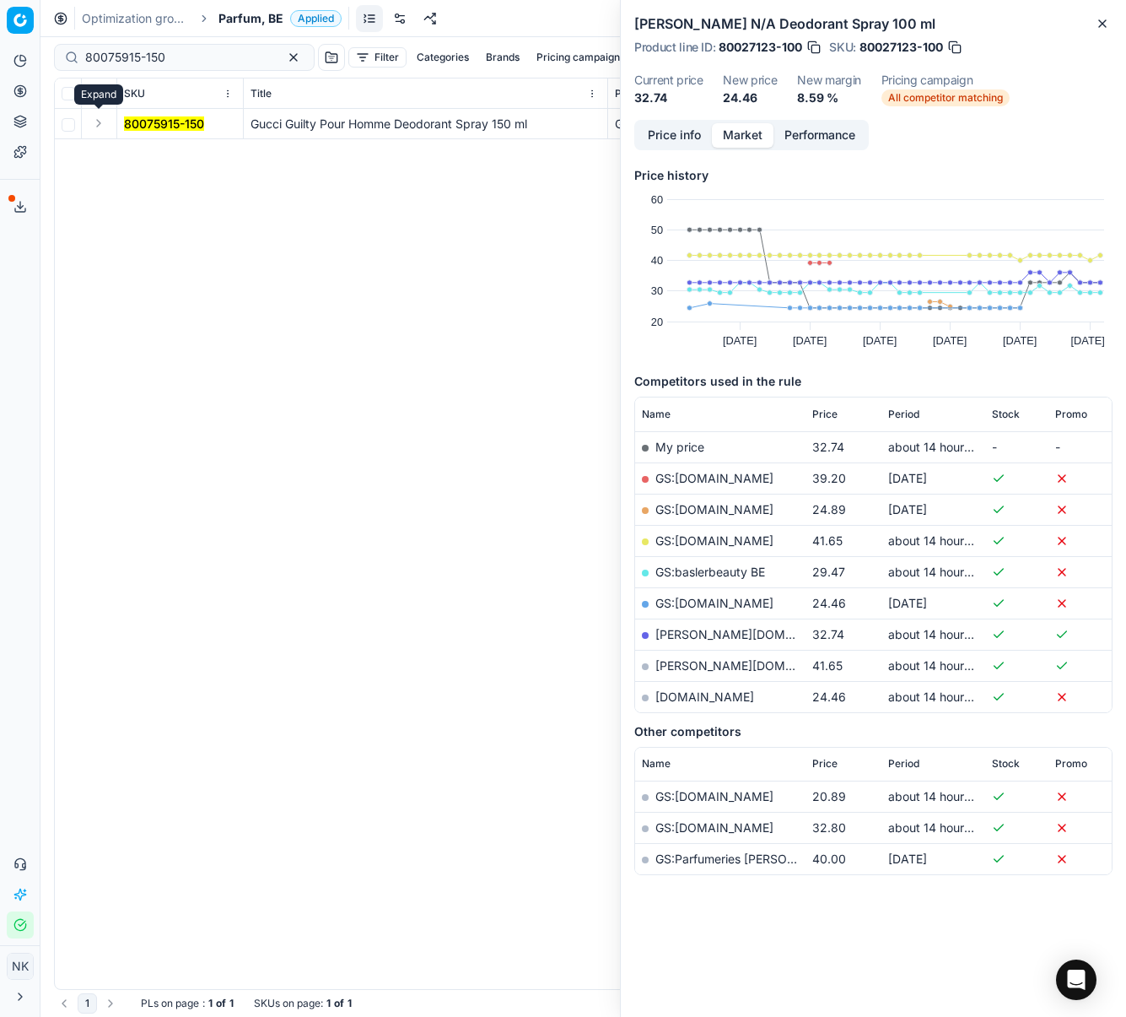
click at [93, 127] on button "Expand" at bounding box center [99, 123] width 20 height 20
click at [154, 156] on mark "80075915-150" at bounding box center [164, 154] width 80 height 14
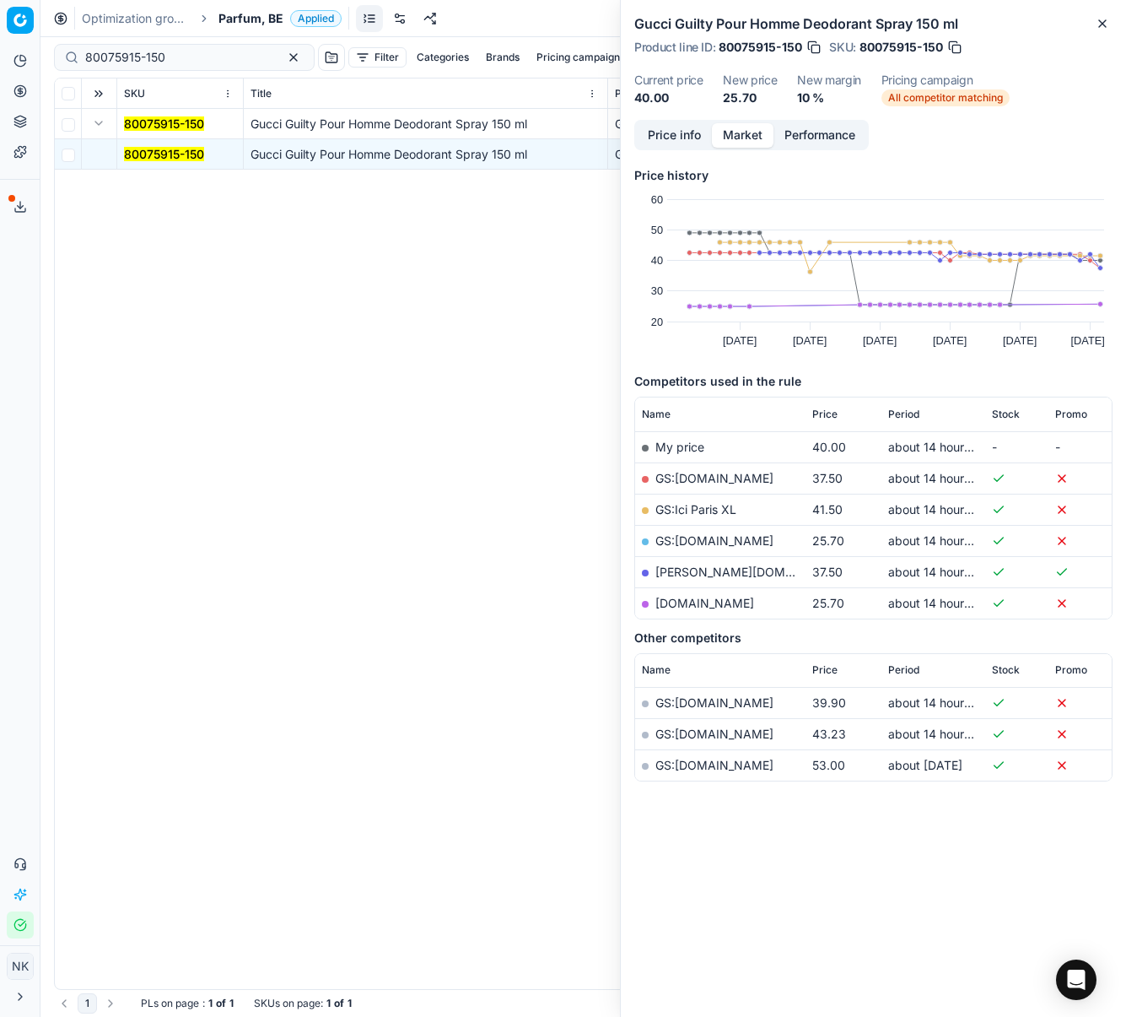
click at [733, 540] on link "GS:[DOMAIN_NAME]" at bounding box center [715, 540] width 118 height 14
click at [192, 57] on input "80075915-150" at bounding box center [177, 57] width 185 height 17
paste input "20150012"
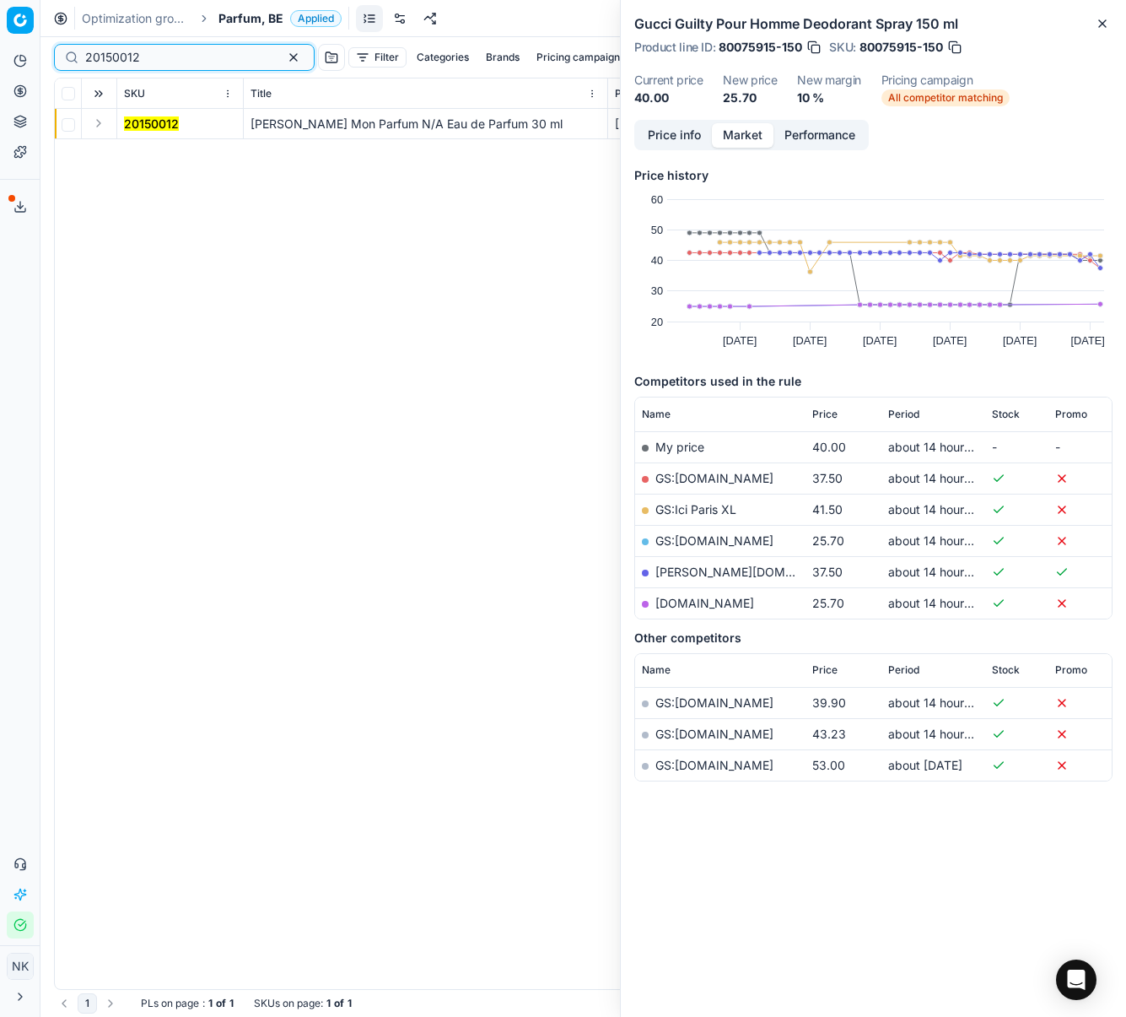
type input "20150012"
click at [100, 125] on button "Expand" at bounding box center [99, 123] width 20 height 20
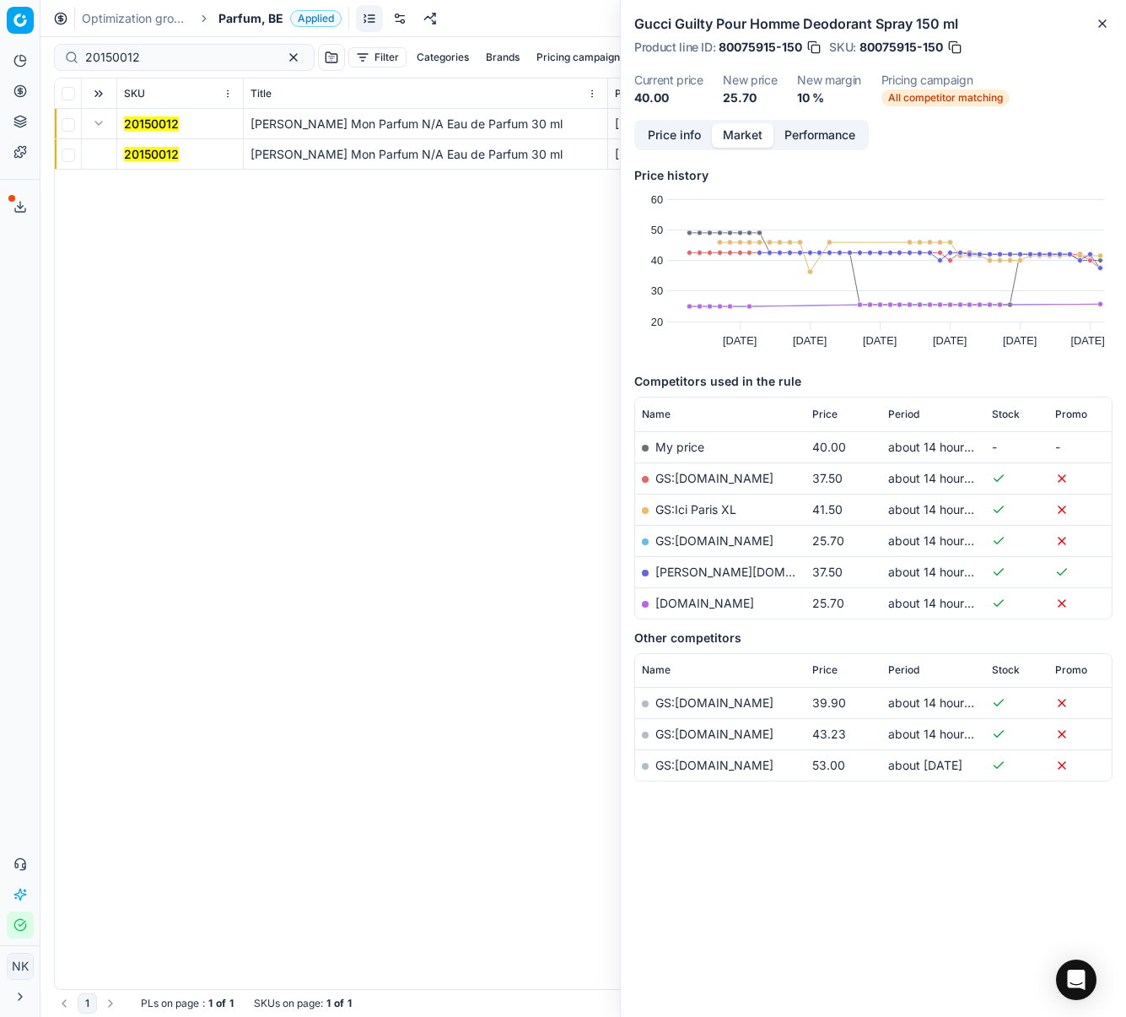
click at [137, 151] on mark "20150012" at bounding box center [151, 154] width 55 height 14
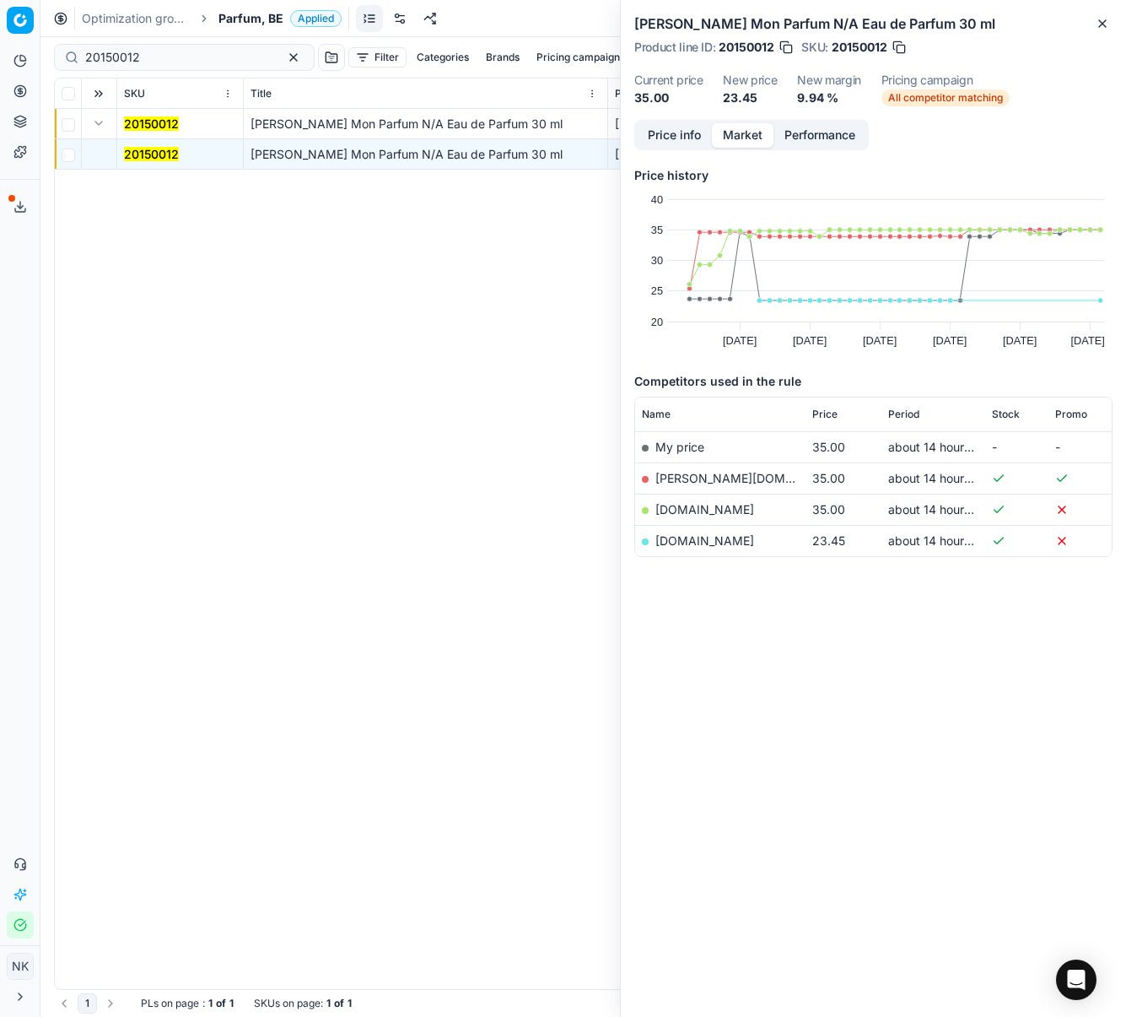
click at [717, 539] on link "[DOMAIN_NAME]" at bounding box center [705, 540] width 99 height 14
click at [242, 20] on span "Parfum, BE" at bounding box center [251, 18] width 65 height 17
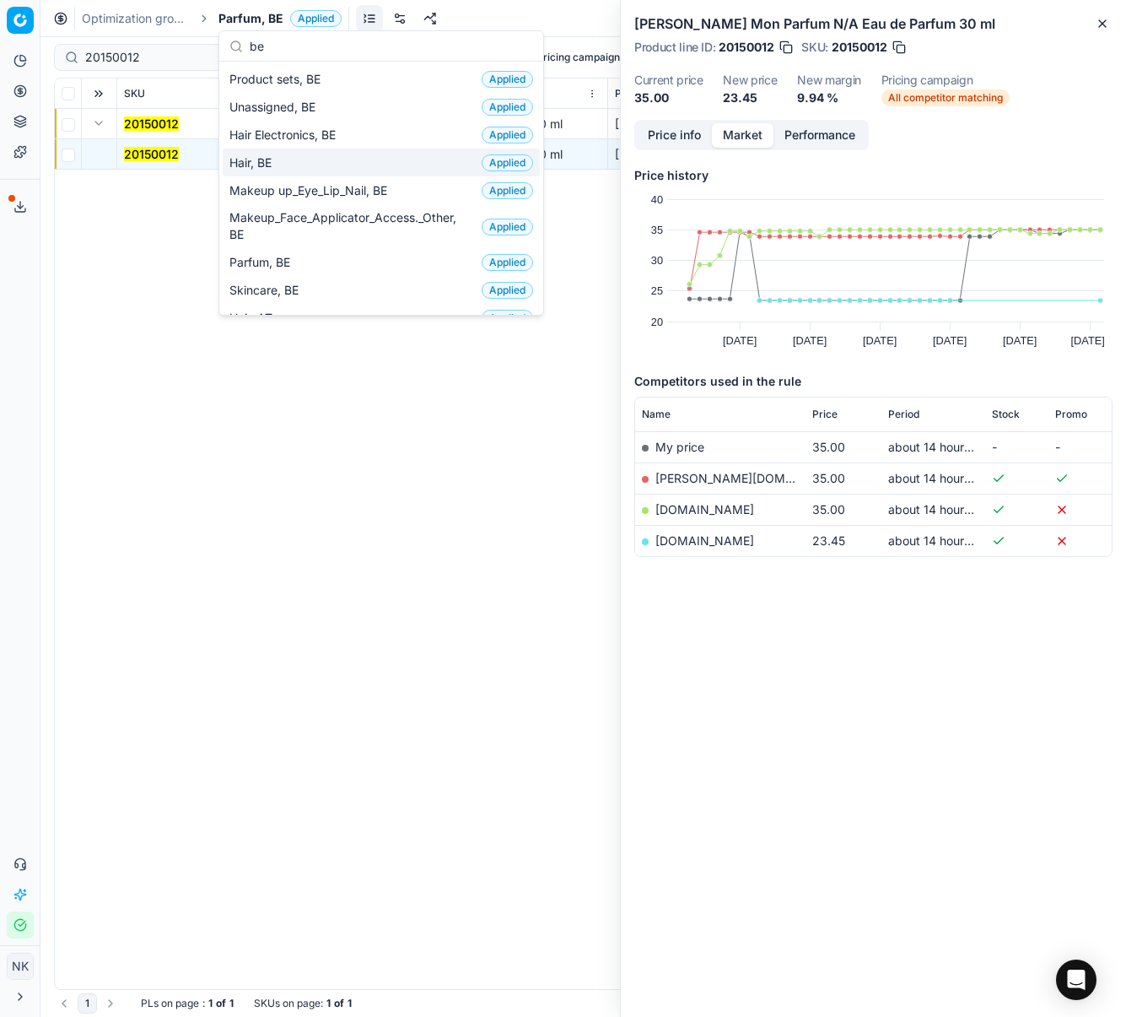
type input "be"
click at [280, 165] on div "Hair, BE Applied" at bounding box center [381, 162] width 317 height 28
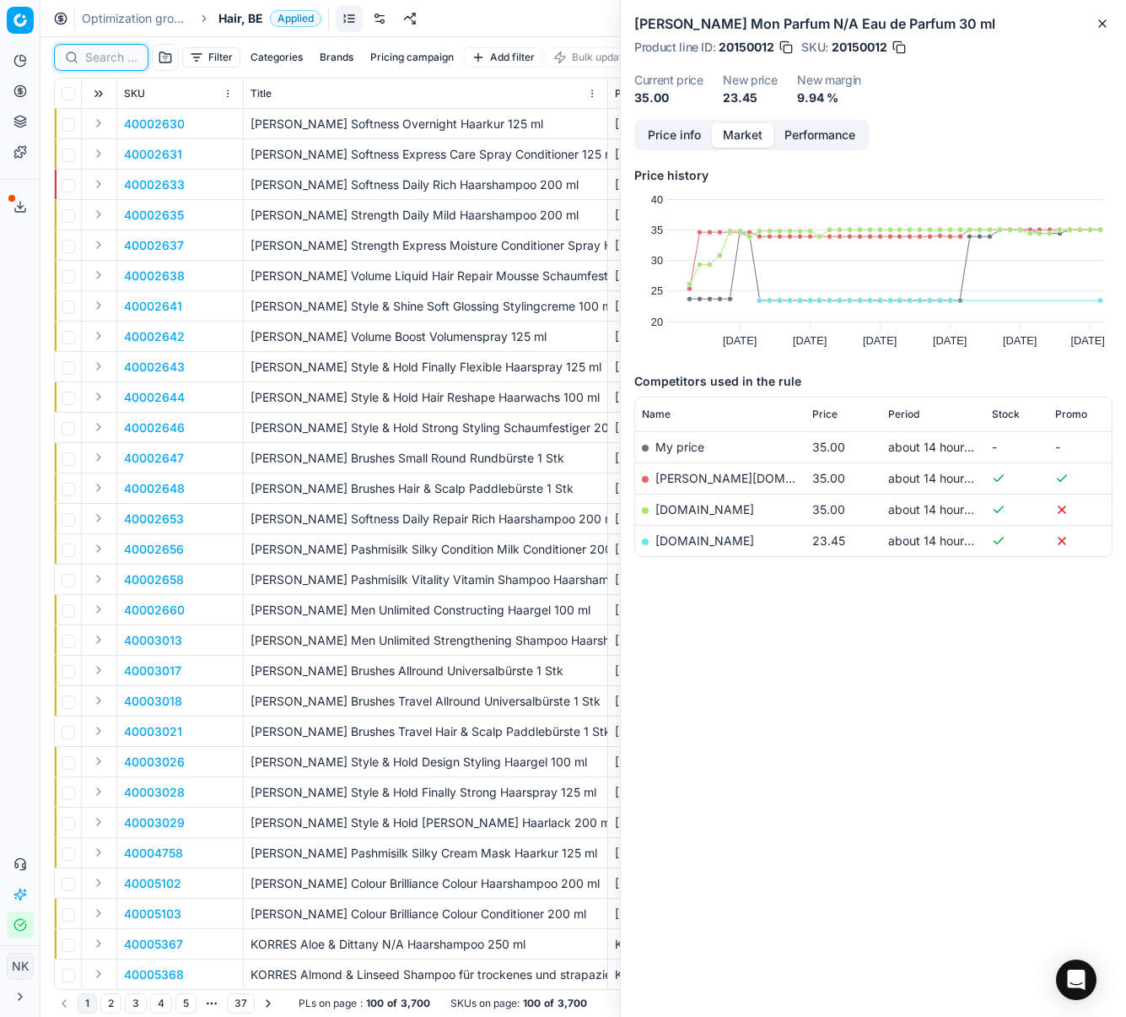
click at [108, 57] on input at bounding box center [111, 57] width 52 height 17
paste input "80066114-125"
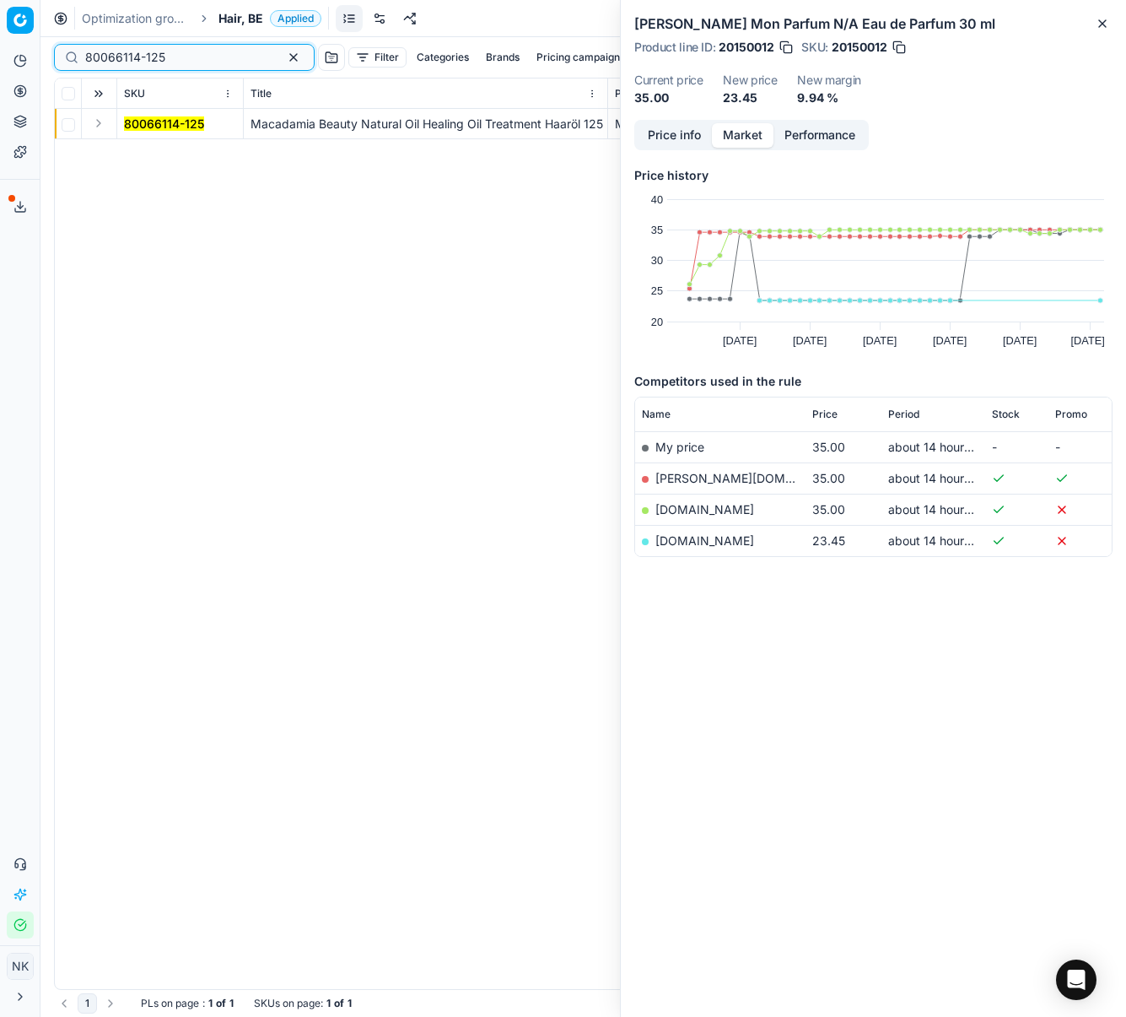
type input "80066114-125"
click at [100, 129] on button "Expand" at bounding box center [99, 123] width 20 height 20
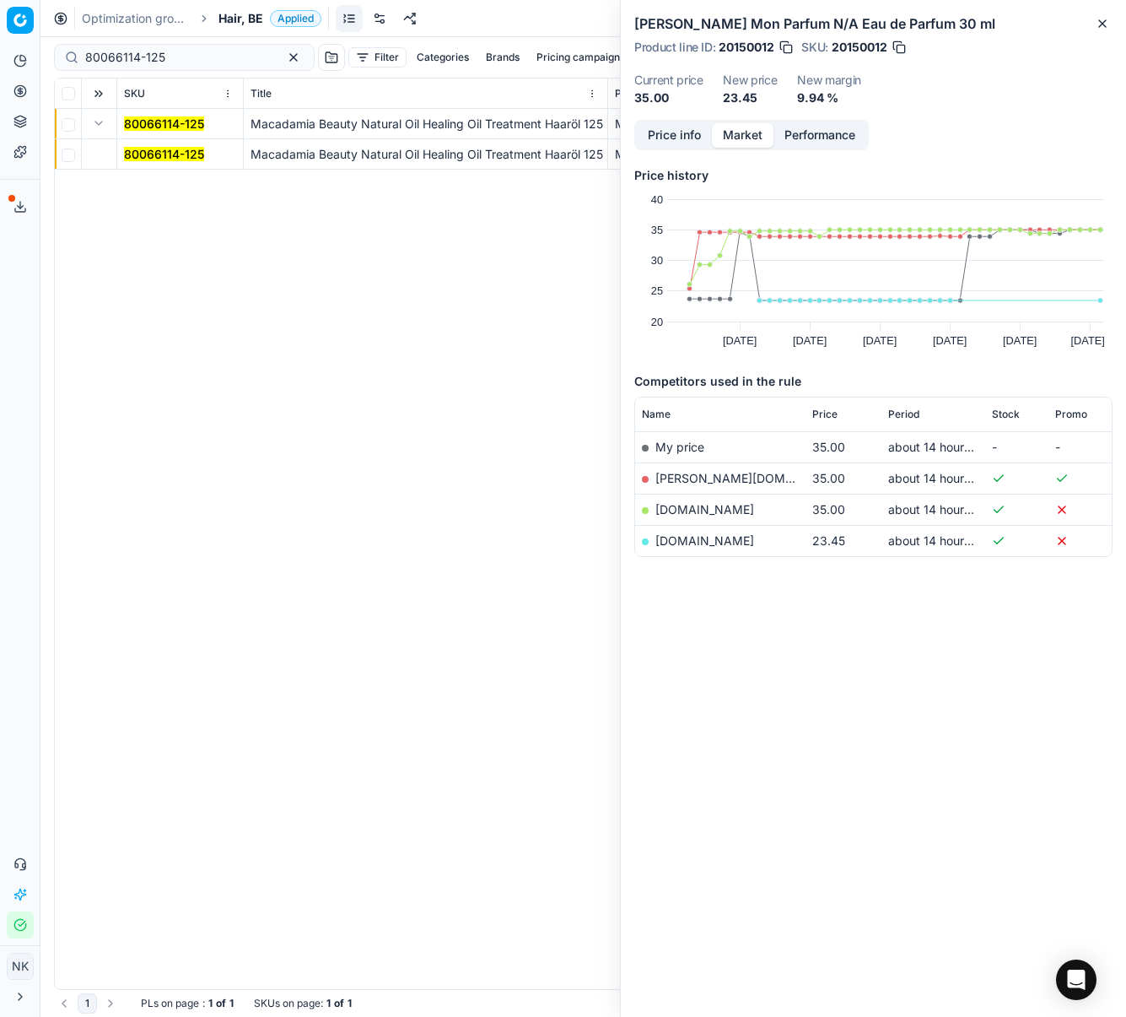
click at [138, 150] on mark "80066114-125" at bounding box center [164, 154] width 80 height 14
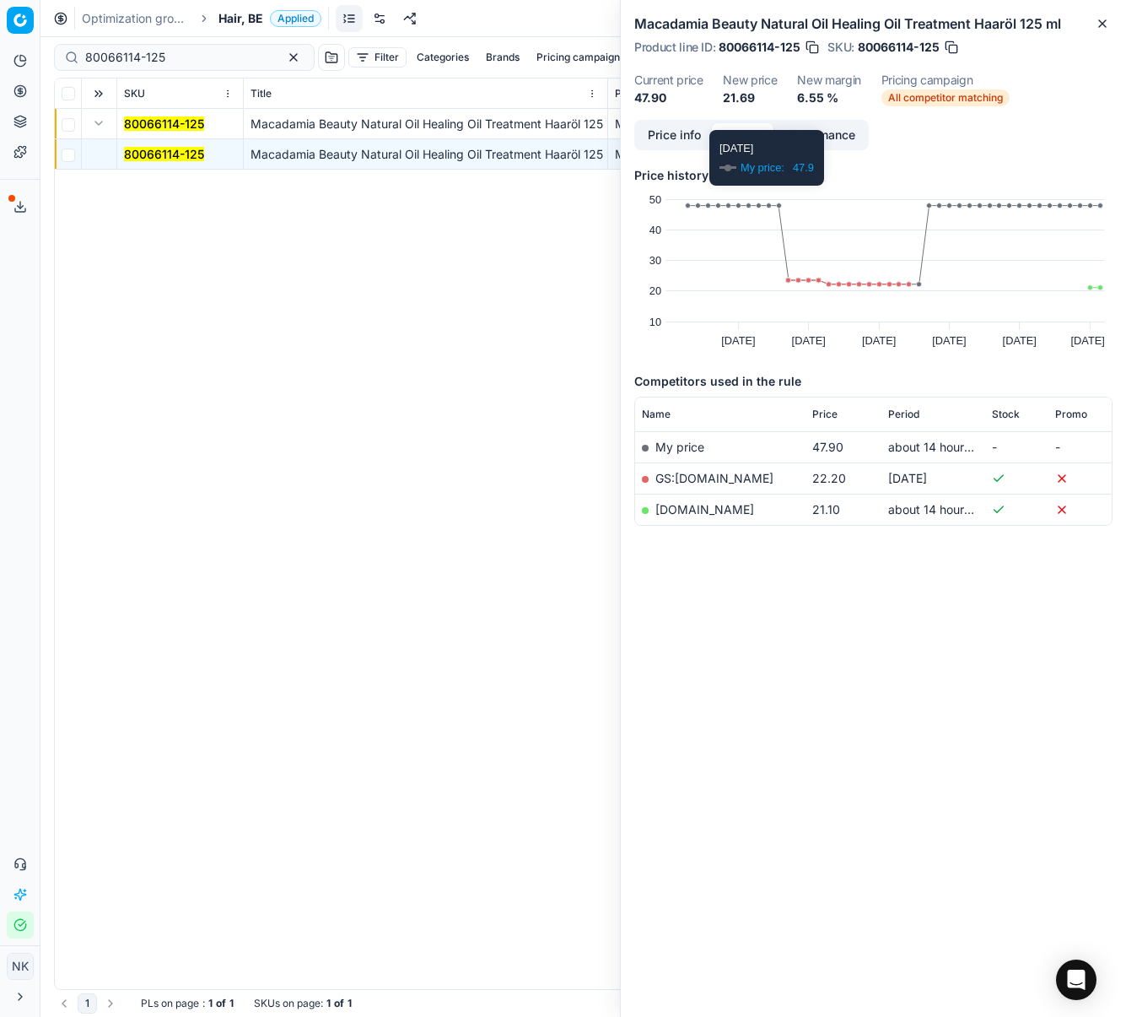
click at [673, 506] on link "[DOMAIN_NAME]" at bounding box center [705, 509] width 99 height 14
click at [243, 23] on span "Hair, BE" at bounding box center [241, 18] width 45 height 17
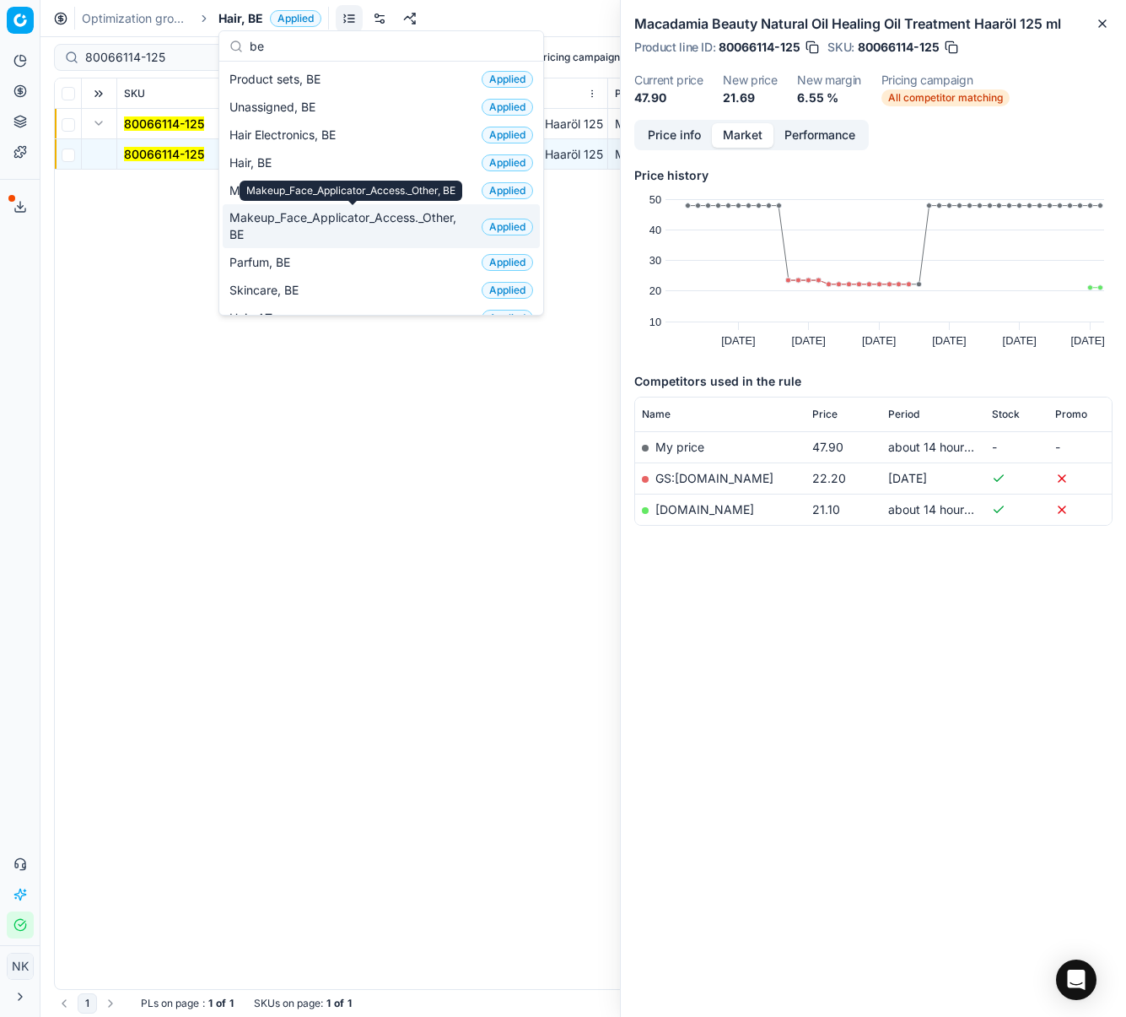
type input "be"
click at [308, 223] on span "Makeup_Face_Applicator_Access._Other, BE" at bounding box center [351, 226] width 245 height 34
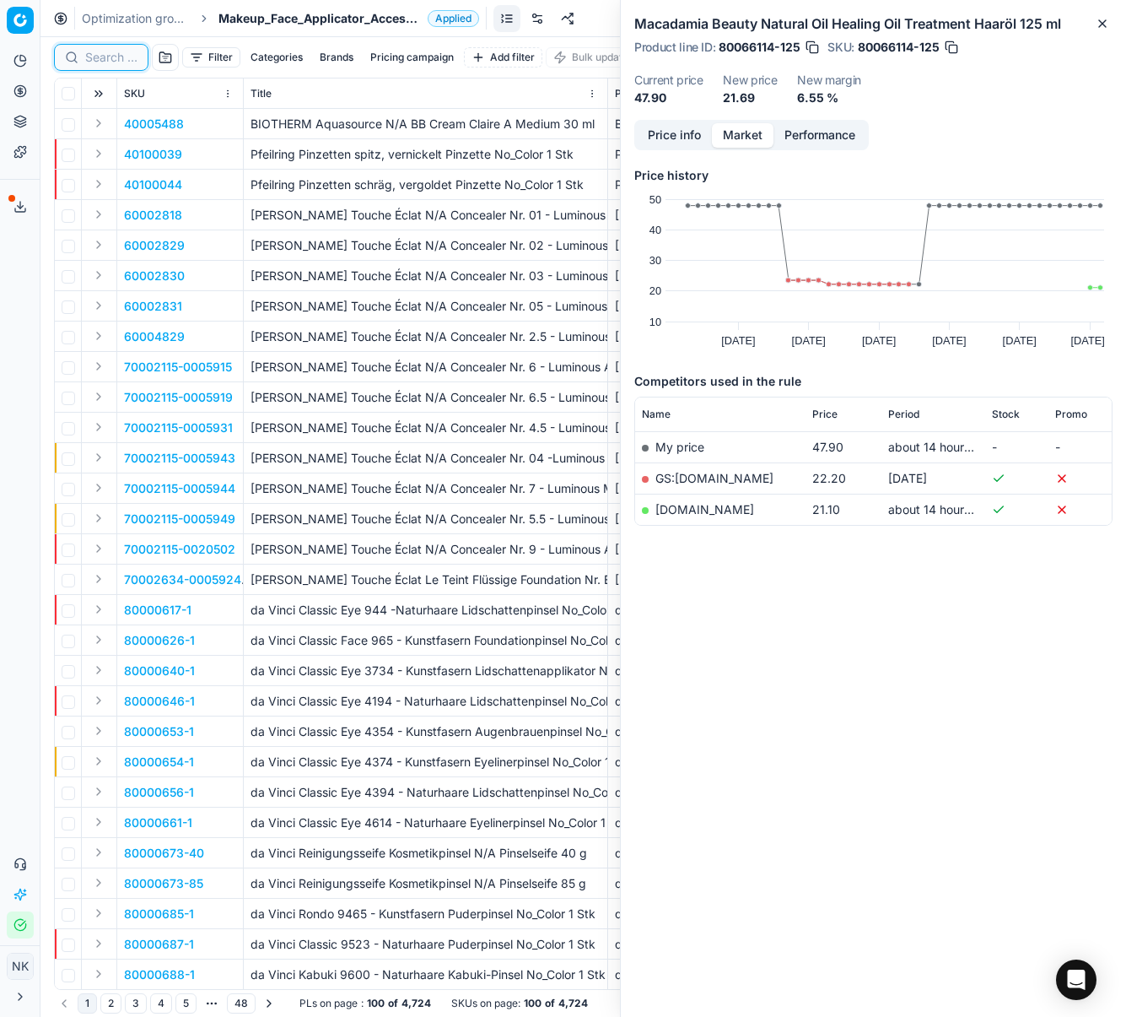
click at [116, 60] on input at bounding box center [111, 57] width 52 height 17
paste input "80063121-25-5"
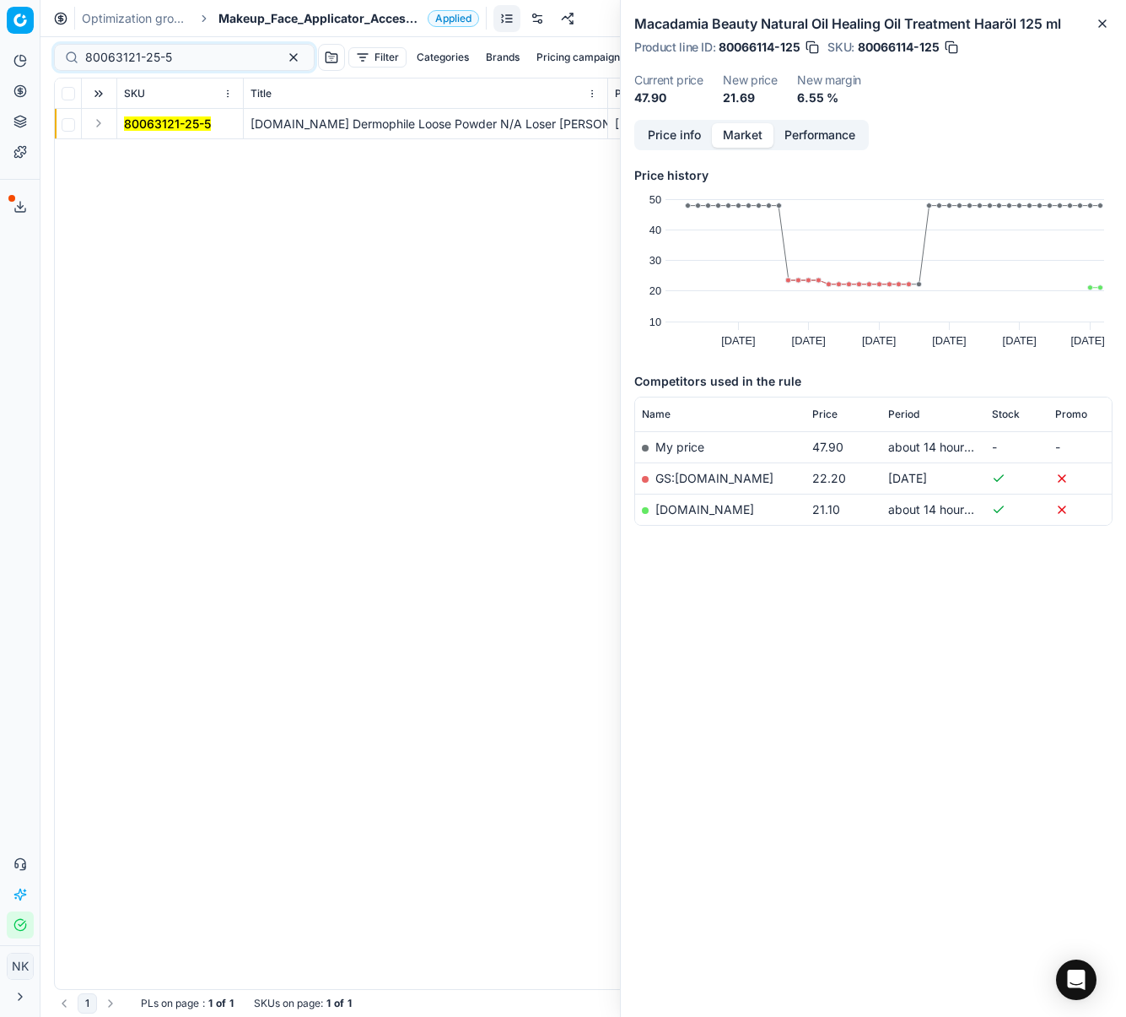
click at [93, 121] on button "Expand" at bounding box center [99, 123] width 20 height 20
click at [145, 152] on mark "80063121-25-5" at bounding box center [167, 154] width 87 height 14
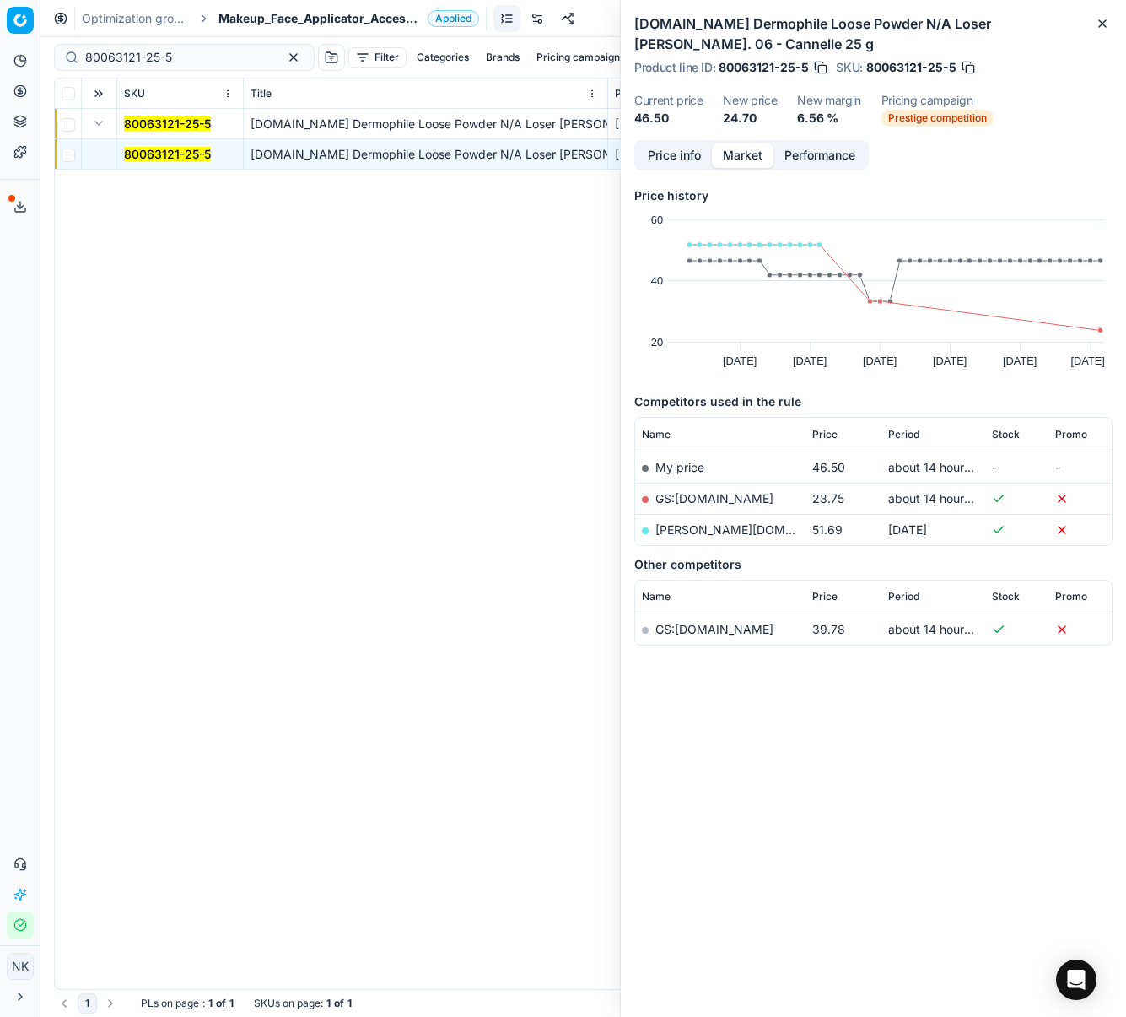
click at [663, 157] on button "Price info" at bounding box center [674, 155] width 75 height 24
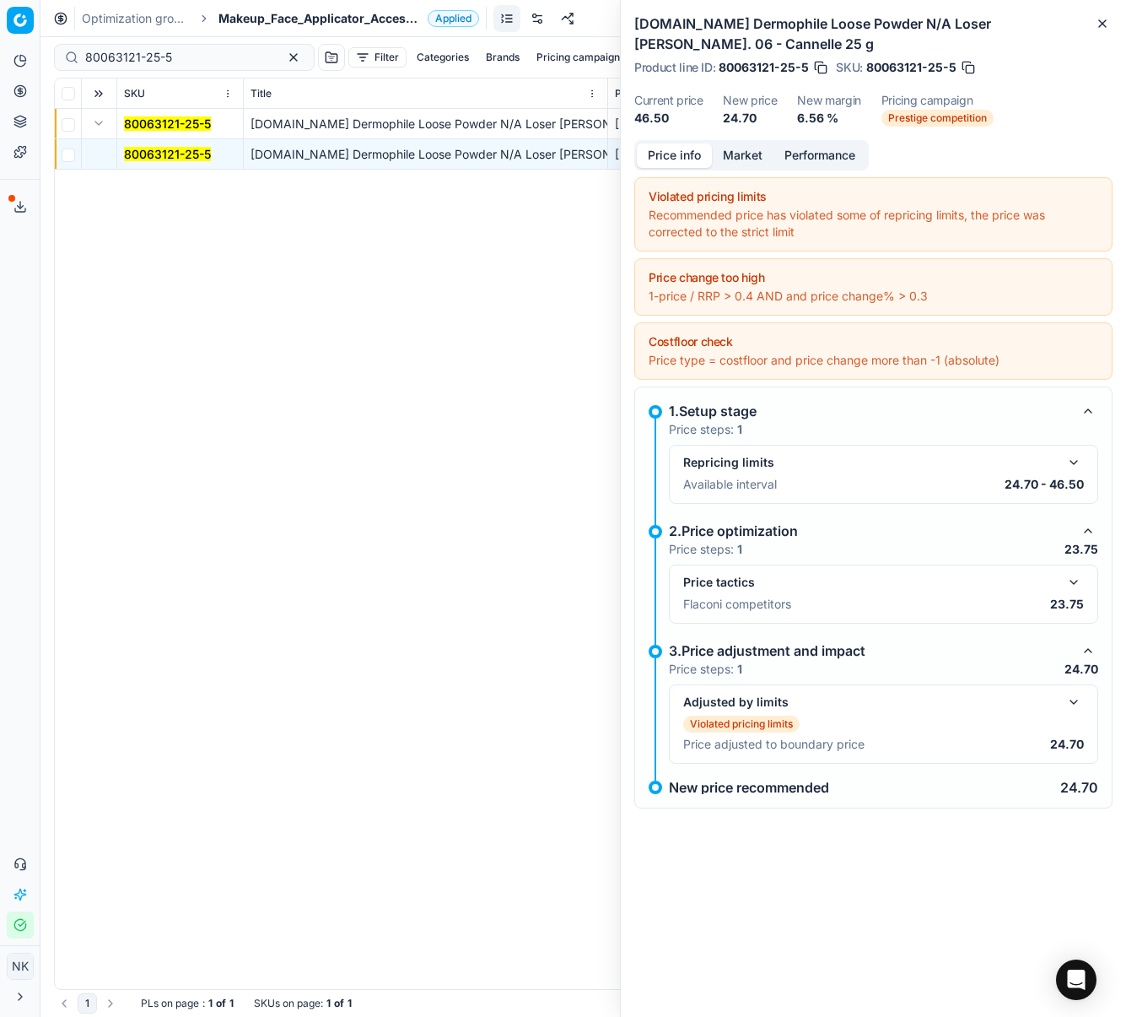
click at [1082, 586] on button "button" at bounding box center [1074, 582] width 20 height 20
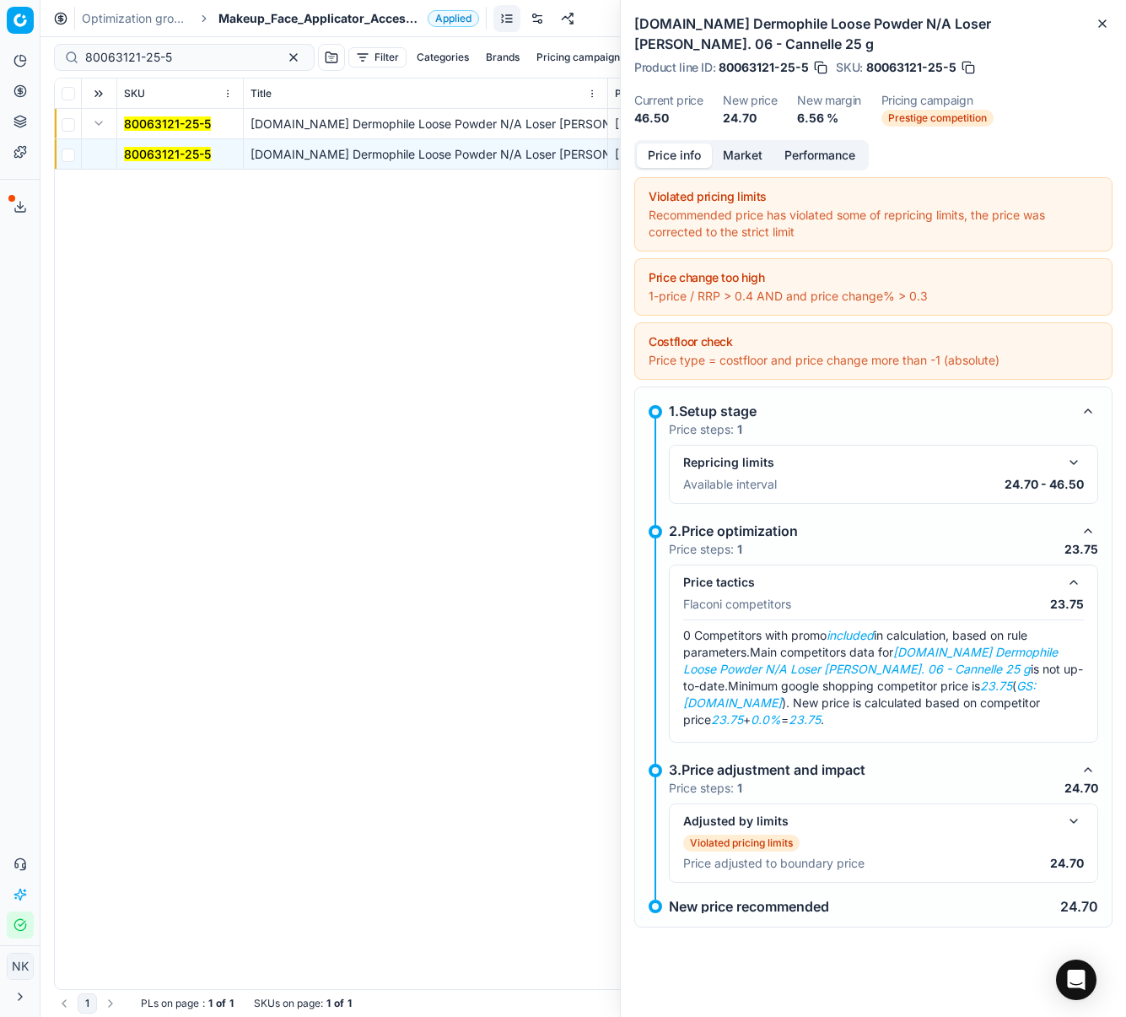
click at [737, 162] on button "Market" at bounding box center [743, 155] width 62 height 24
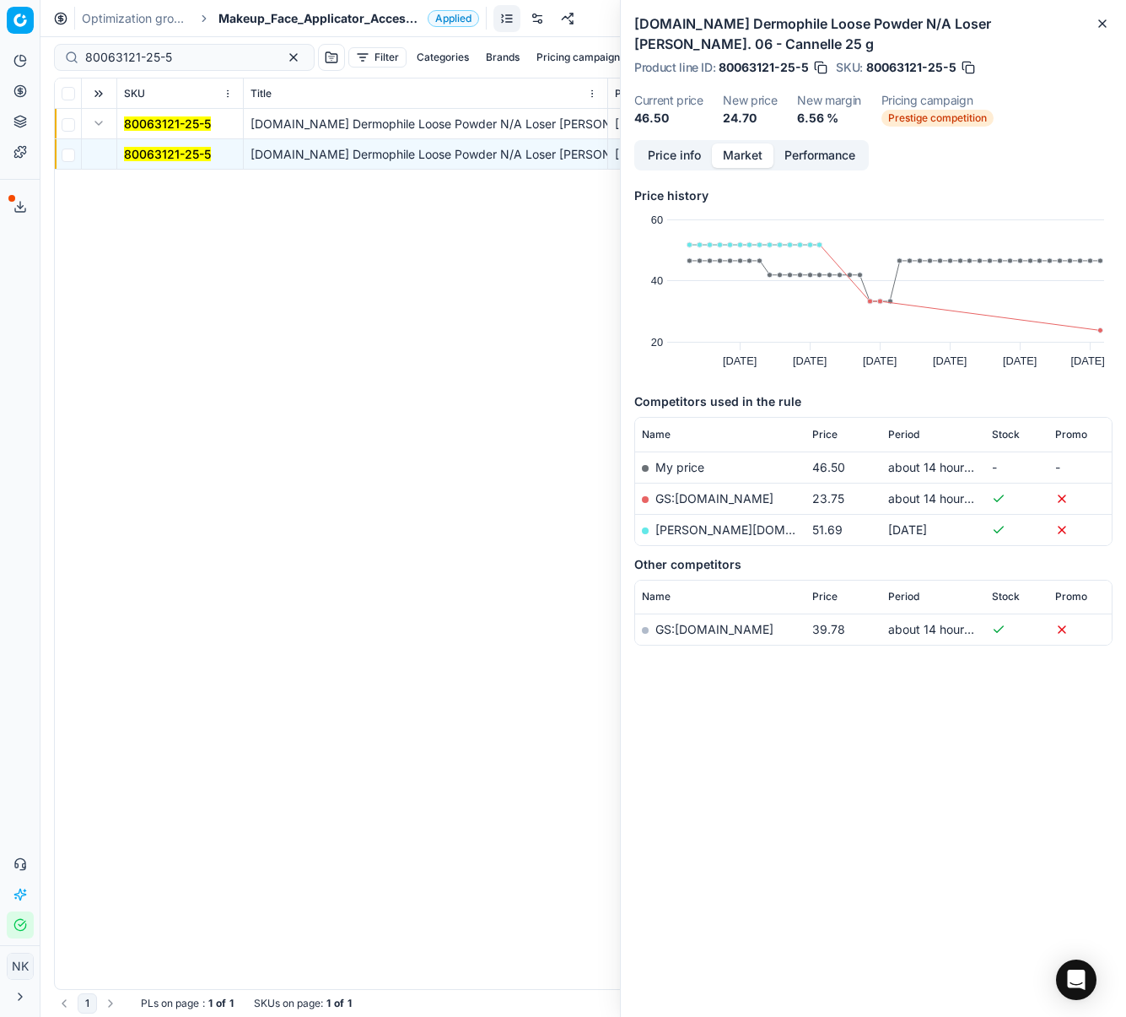
click at [693, 532] on link "[PERSON_NAME][DOMAIN_NAME]" at bounding box center [754, 529] width 196 height 14
click at [191, 64] on input "80063121-25-5" at bounding box center [177, 57] width 185 height 17
paste input "75951-10"
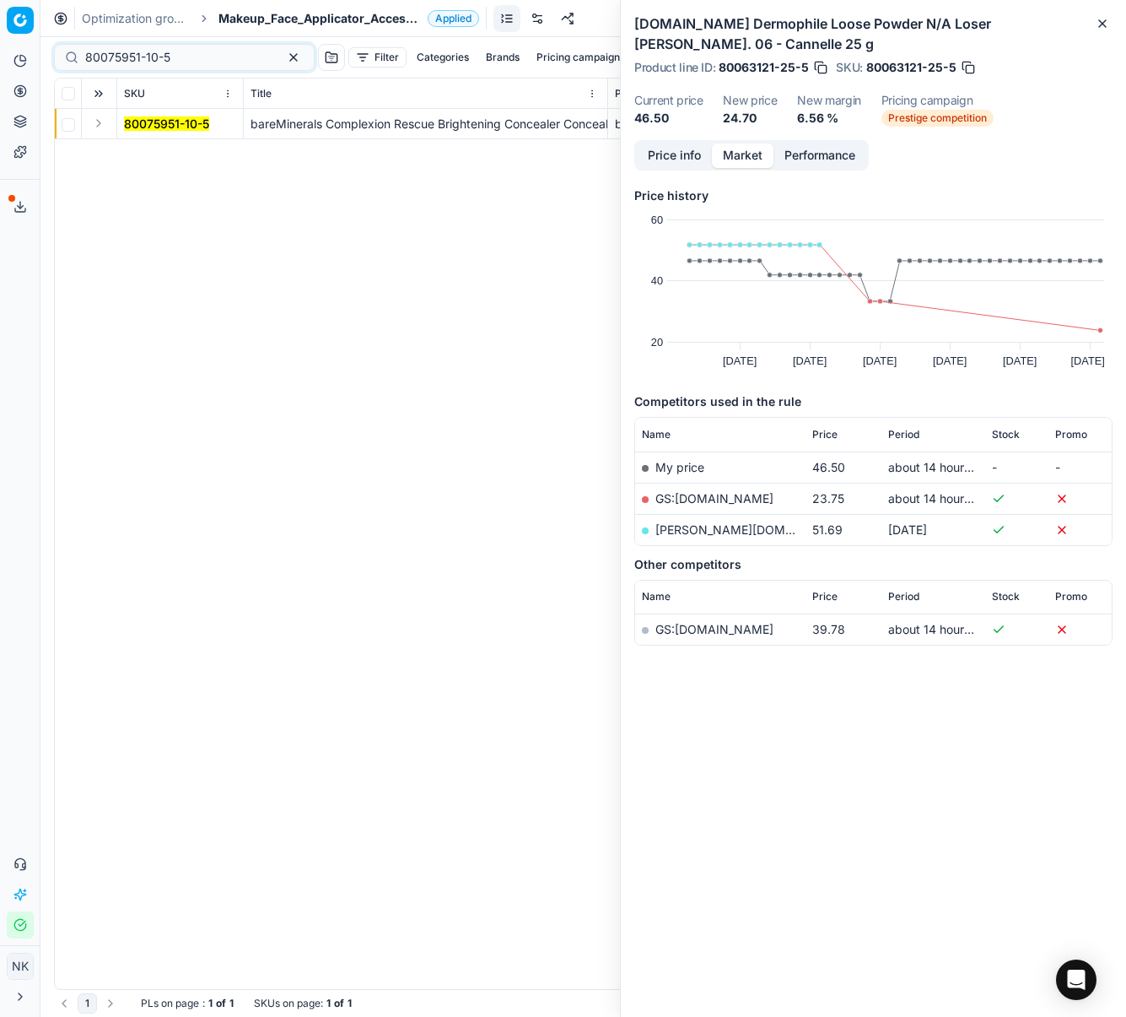
click at [94, 124] on button "Expand" at bounding box center [99, 123] width 20 height 20
click at [143, 154] on mark "80075951-10-5" at bounding box center [166, 154] width 85 height 14
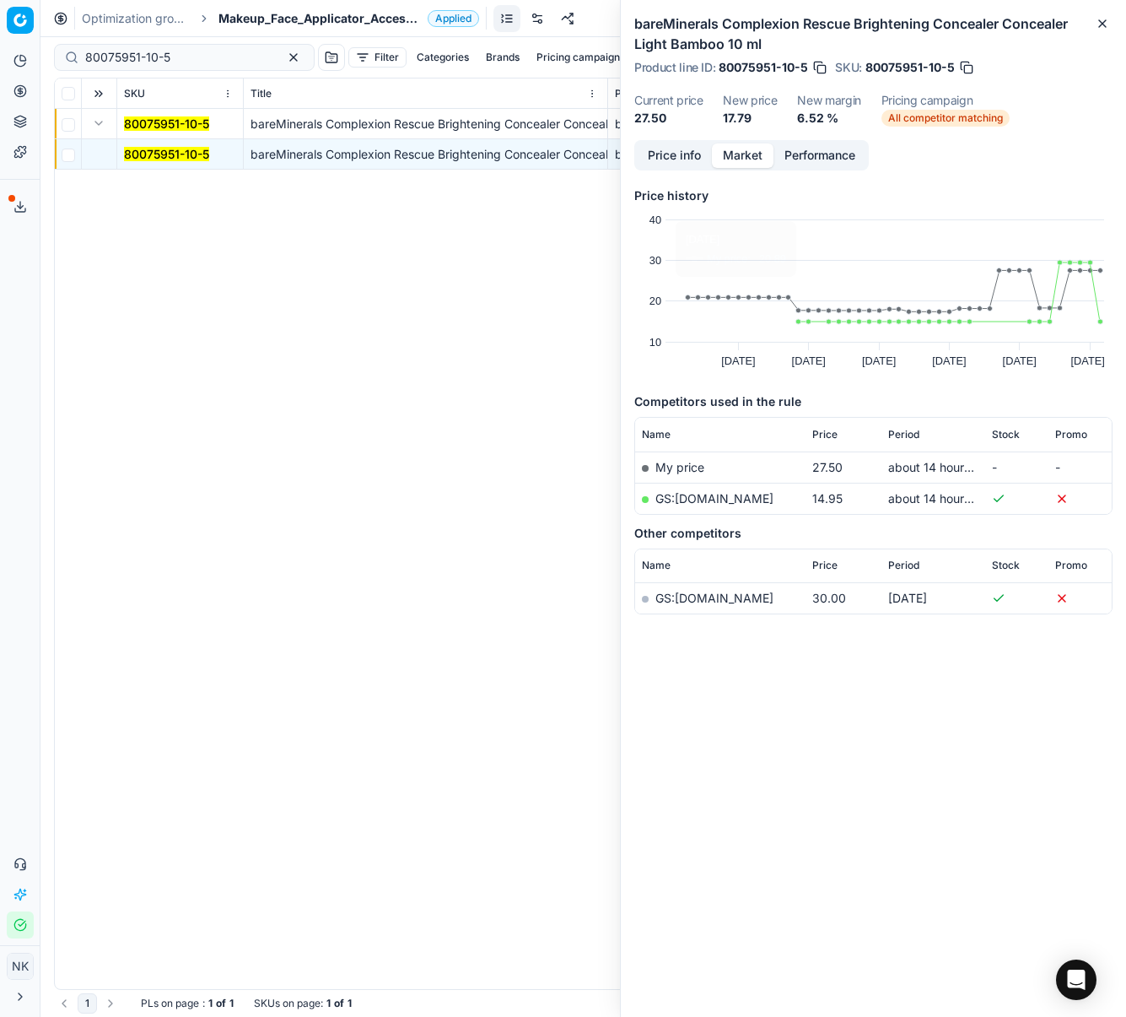
click at [711, 504] on link "GS:[DOMAIN_NAME]" at bounding box center [715, 498] width 118 height 14
click at [198, 59] on input "80075951-10-5" at bounding box center [177, 57] width 185 height 17
paste input "[PHONE_NUMBER]"
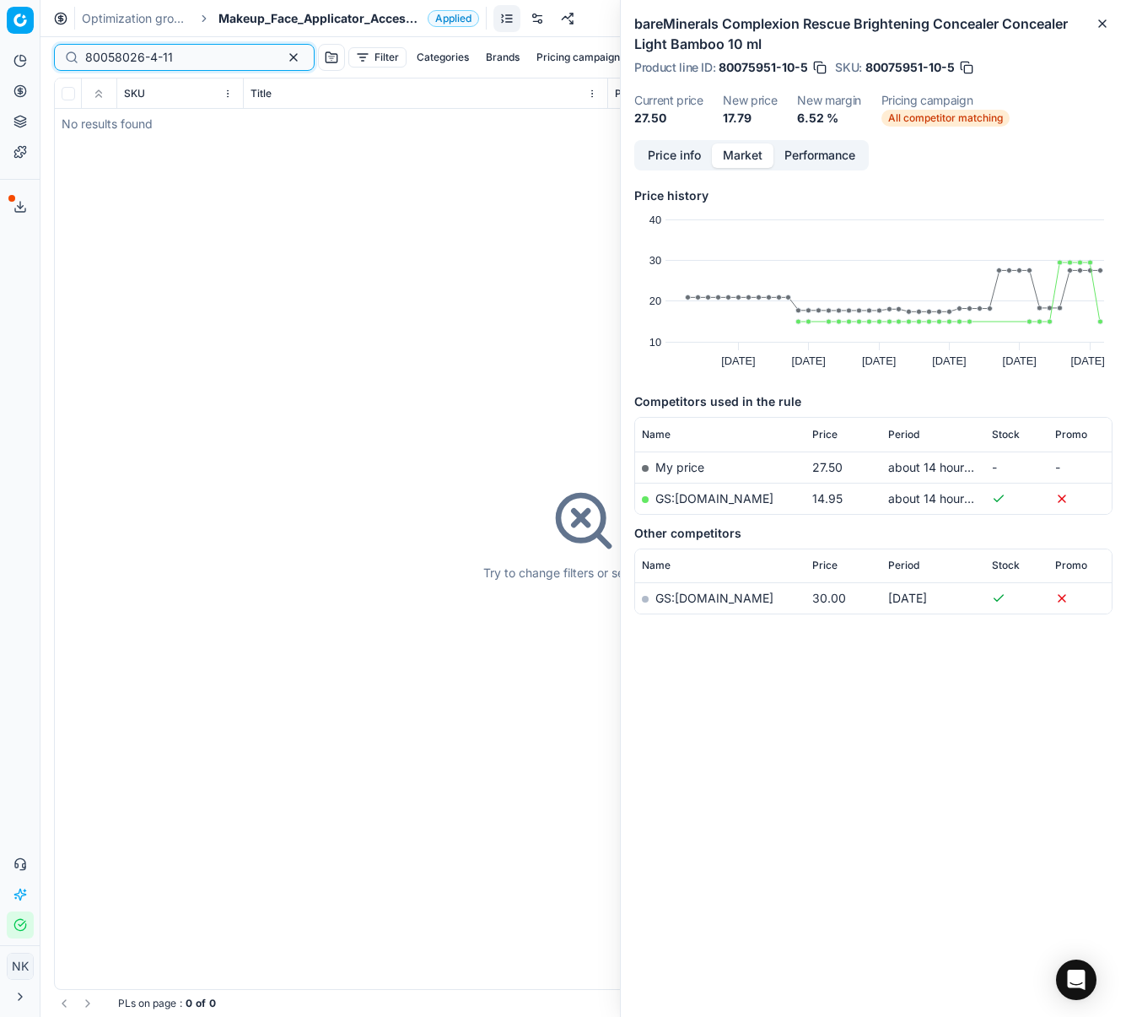
click at [192, 54] on input "80058026-4-11" at bounding box center [177, 57] width 185 height 17
paste input "[PHONE_NUMBER]"
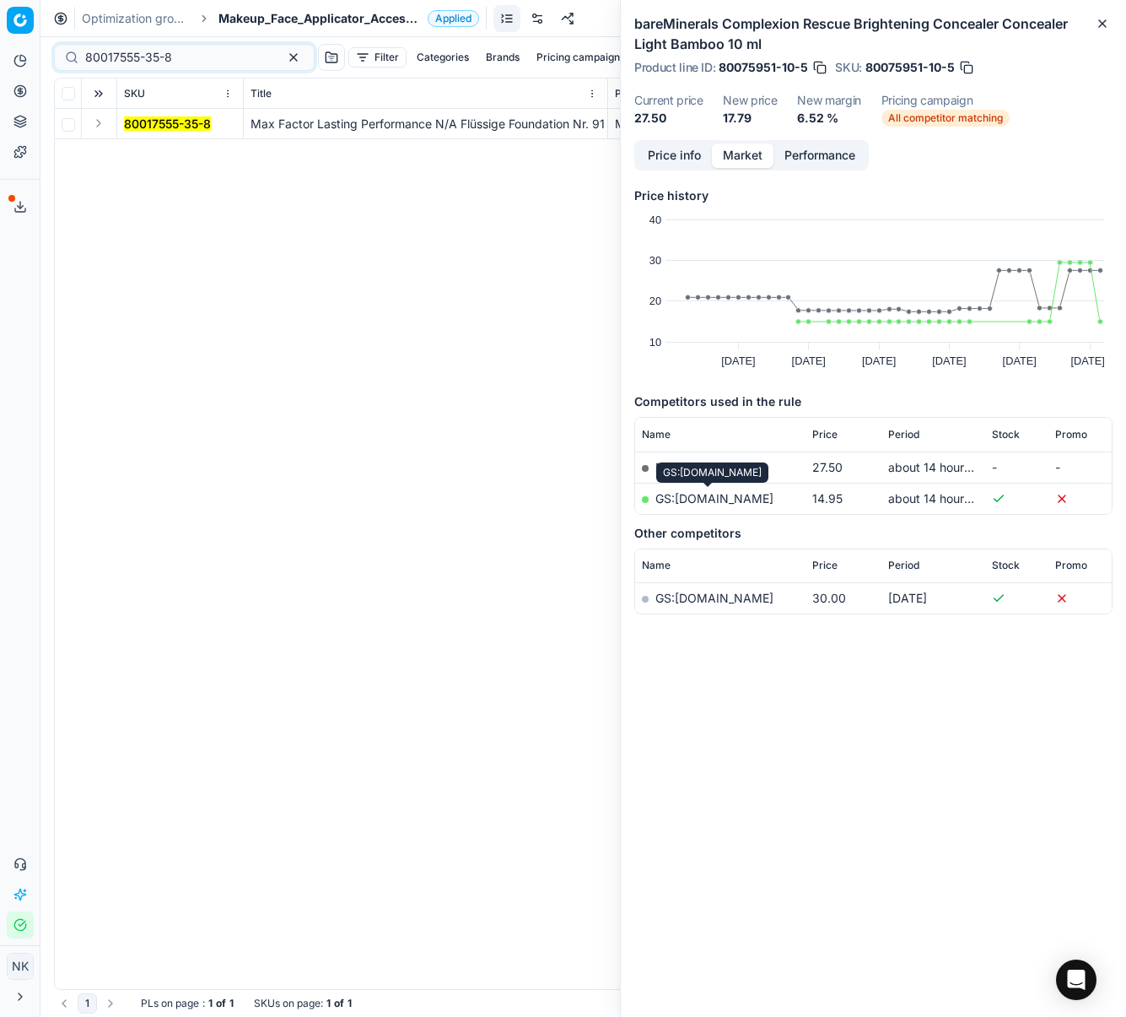
click at [708, 499] on link "GS:[DOMAIN_NAME]" at bounding box center [715, 498] width 118 height 14
click at [189, 56] on input "80017555-35-8" at bounding box center [177, 57] width 185 height 17
paste input "90006360-0009642"
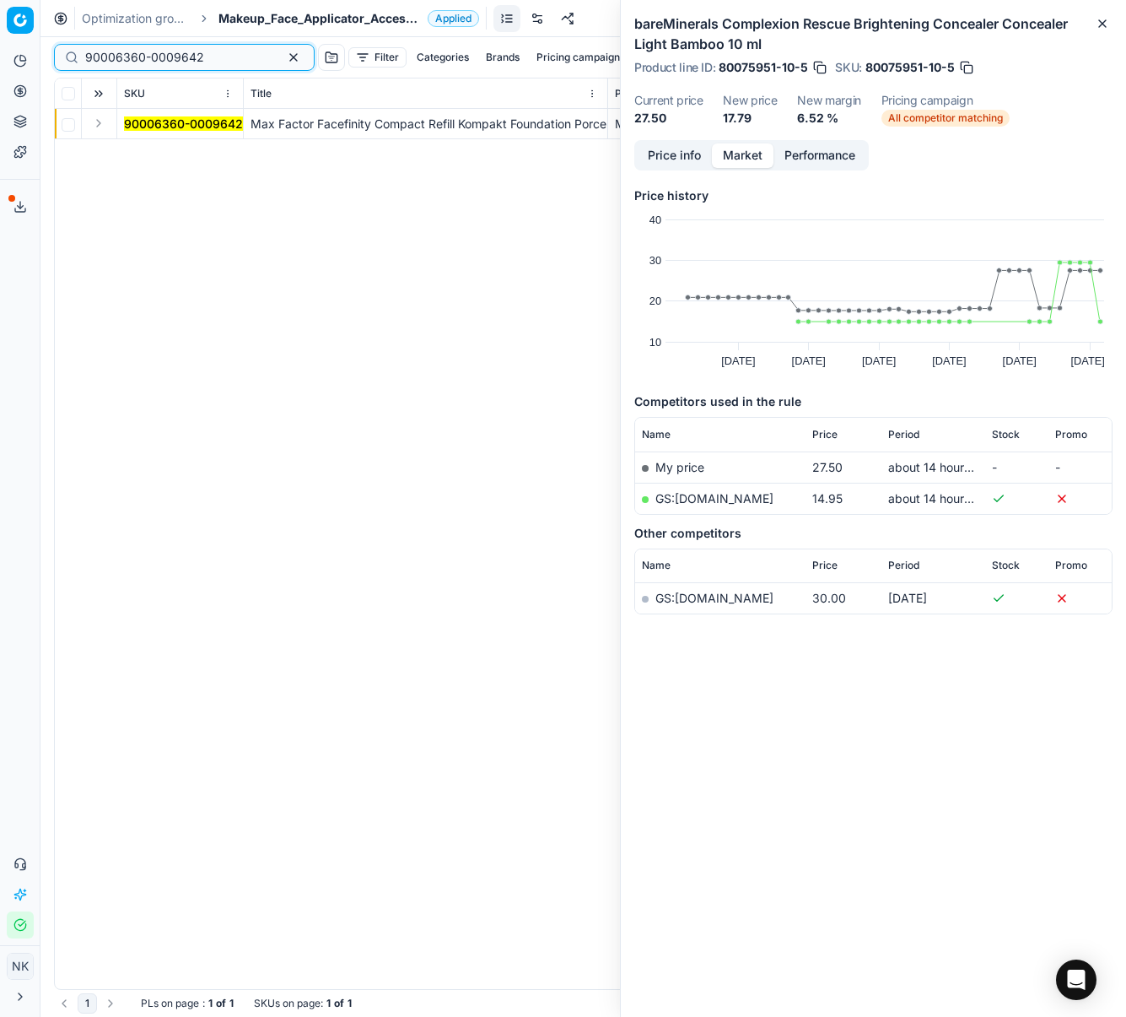
type input "90006360-0009642"
click at [94, 121] on button "Expand" at bounding box center [99, 123] width 20 height 20
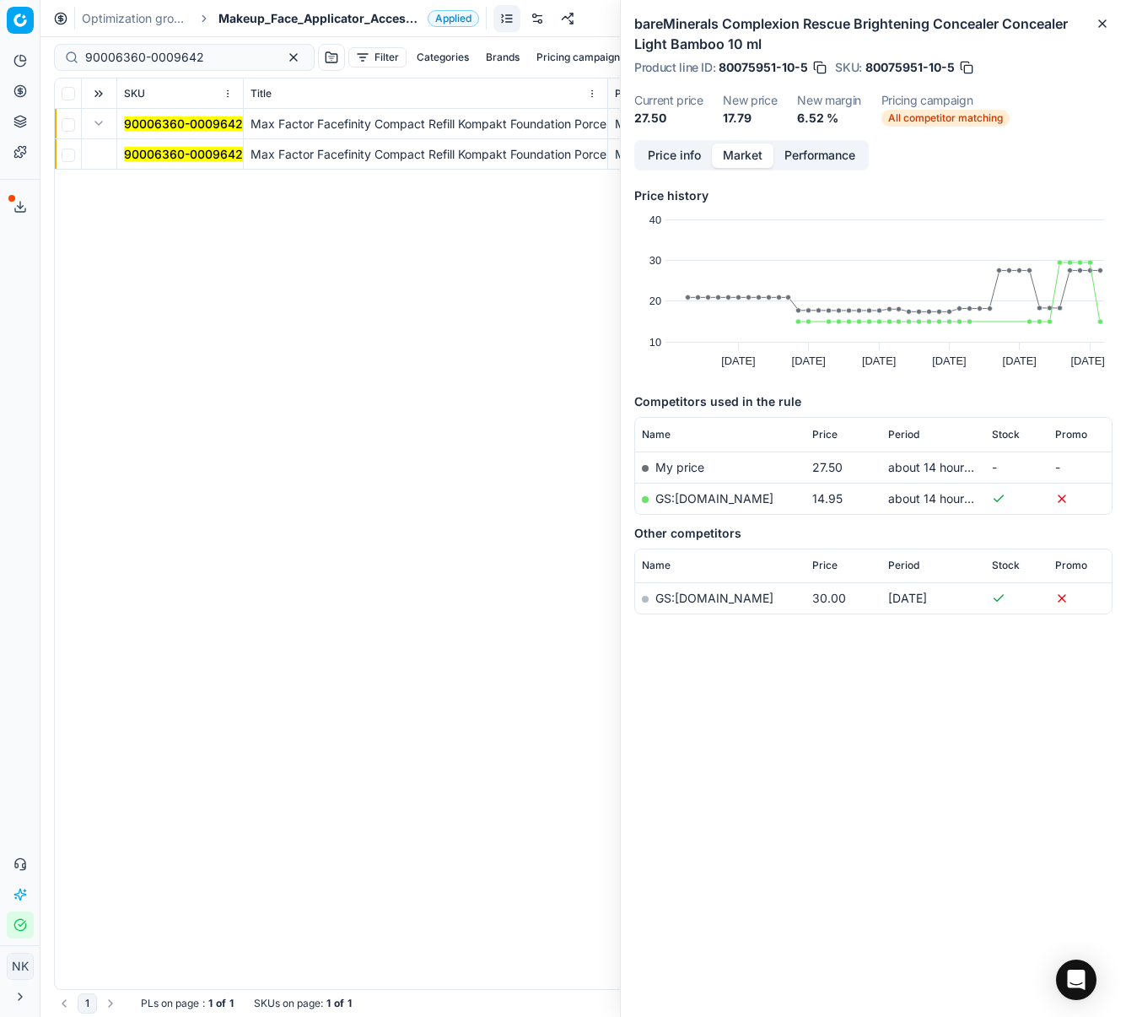
click at [152, 156] on mark "90006360-0009642" at bounding box center [183, 154] width 119 height 14
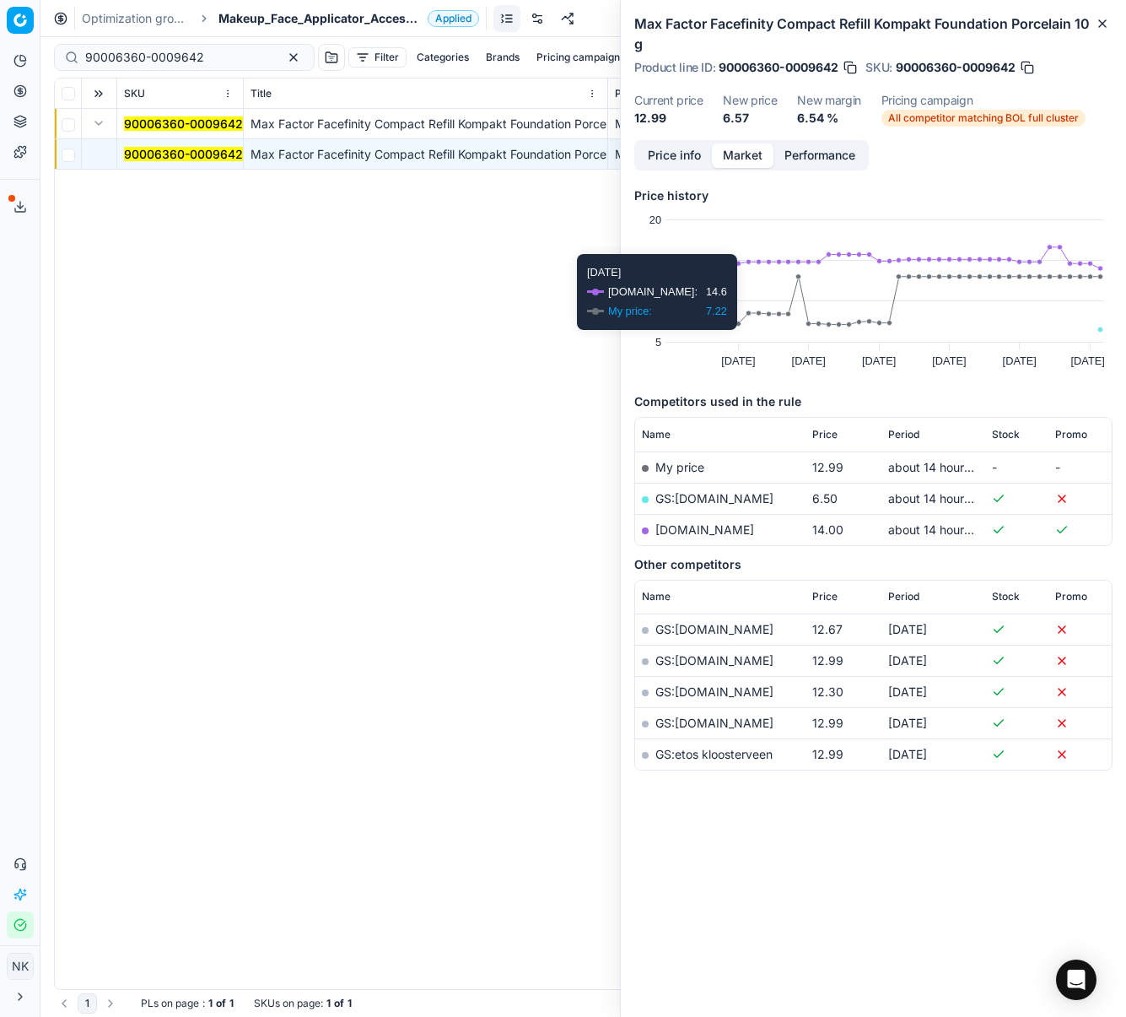
click at [693, 500] on link "GS:[DOMAIN_NAME]" at bounding box center [715, 498] width 118 height 14
click at [289, 15] on span "Makeup_Face_Applicator_Access._Other, BE" at bounding box center [320, 18] width 202 height 17
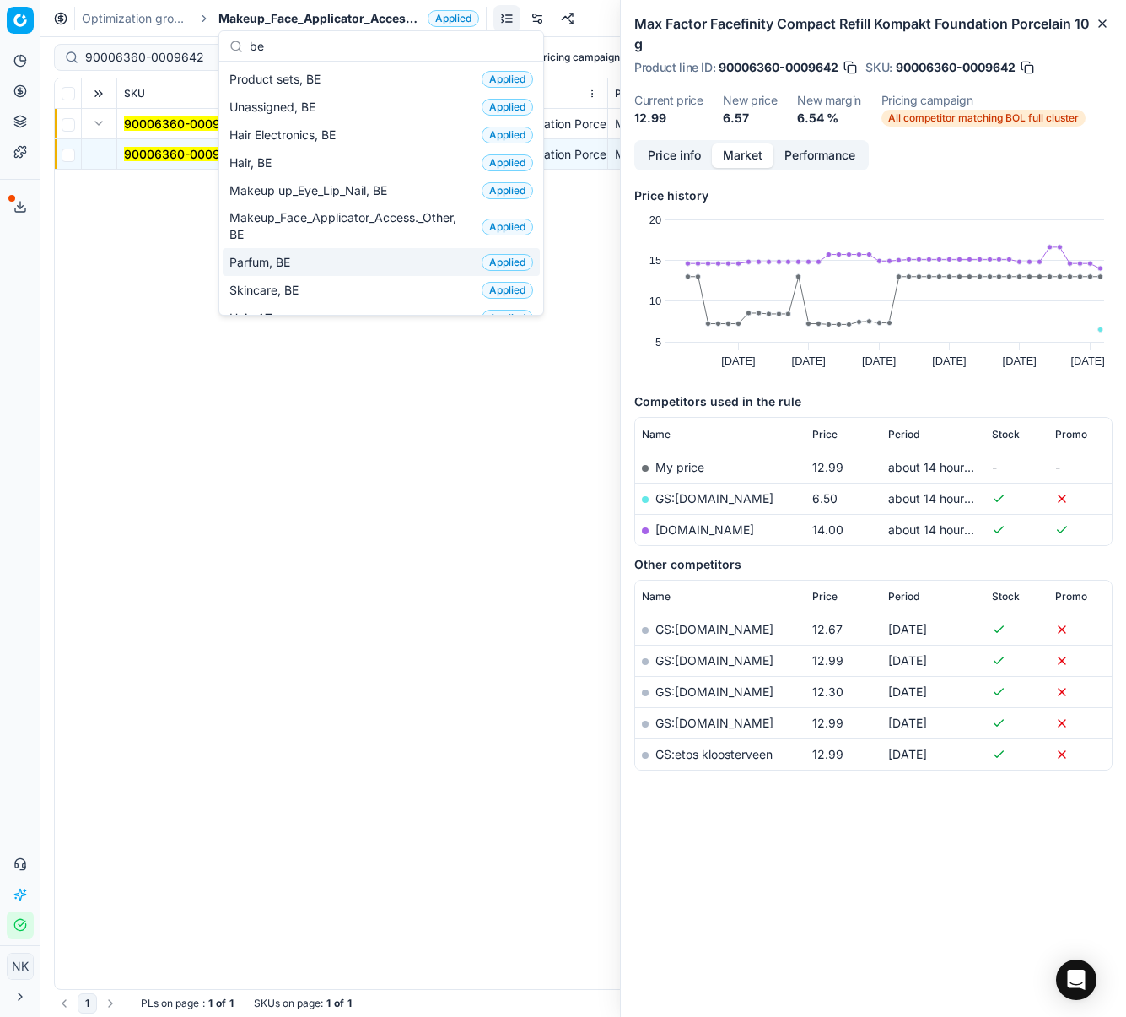
type input "be"
click at [266, 262] on span "Parfum, BE" at bounding box center [262, 262] width 67 height 17
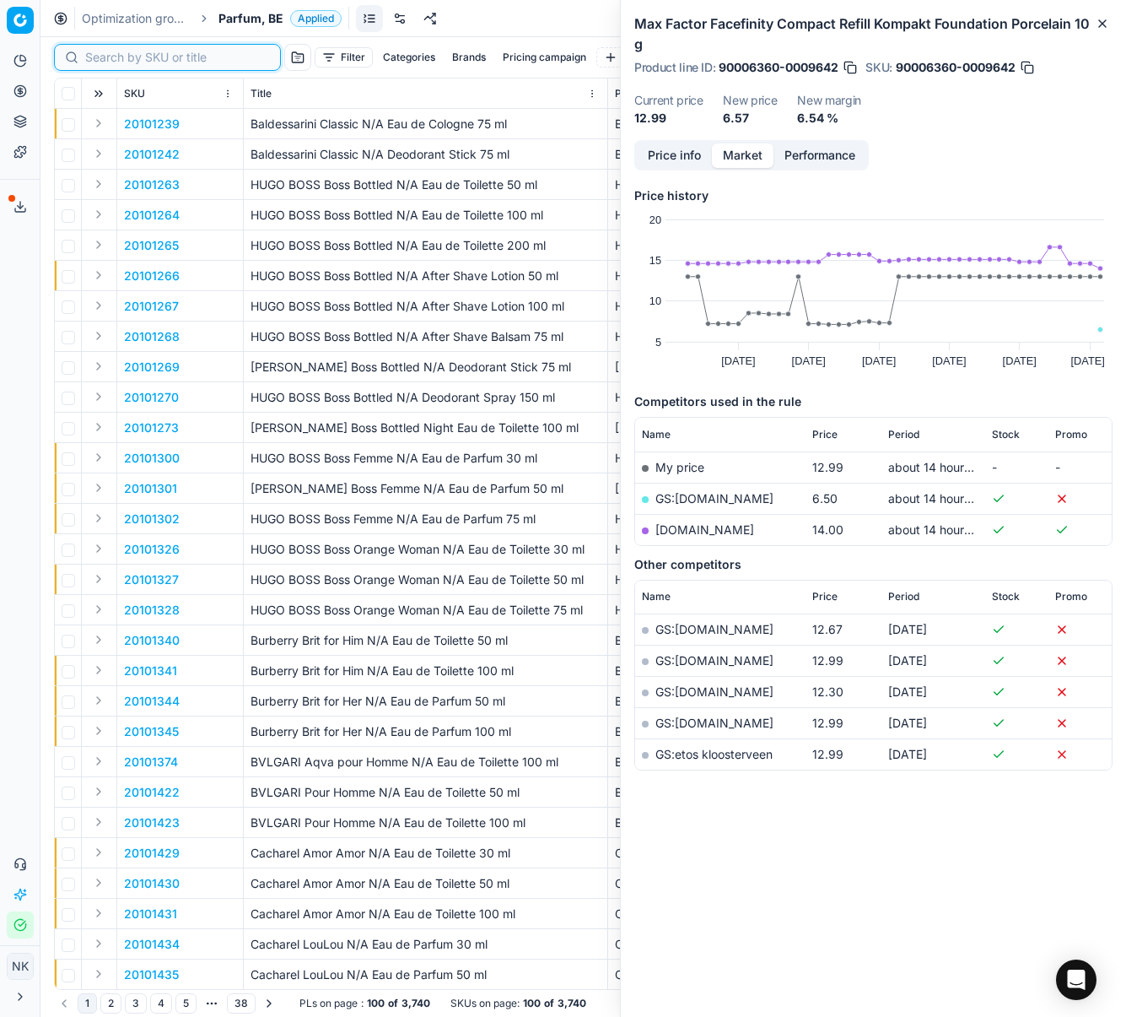
click at [109, 54] on input at bounding box center [177, 57] width 185 height 17
paste input "90013398-0021143"
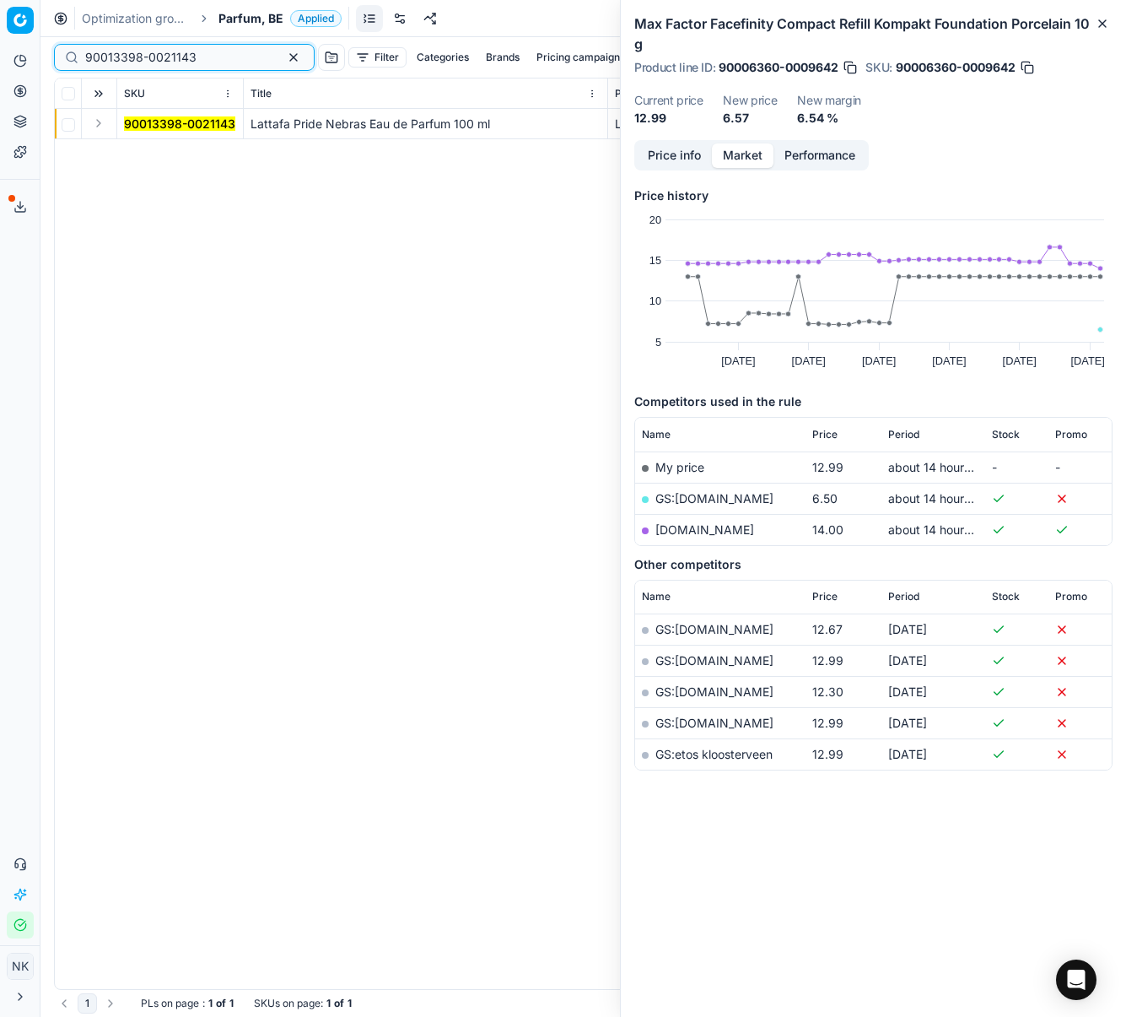
type input "90013398-0021143"
click at [97, 126] on button "Expand" at bounding box center [99, 123] width 20 height 20
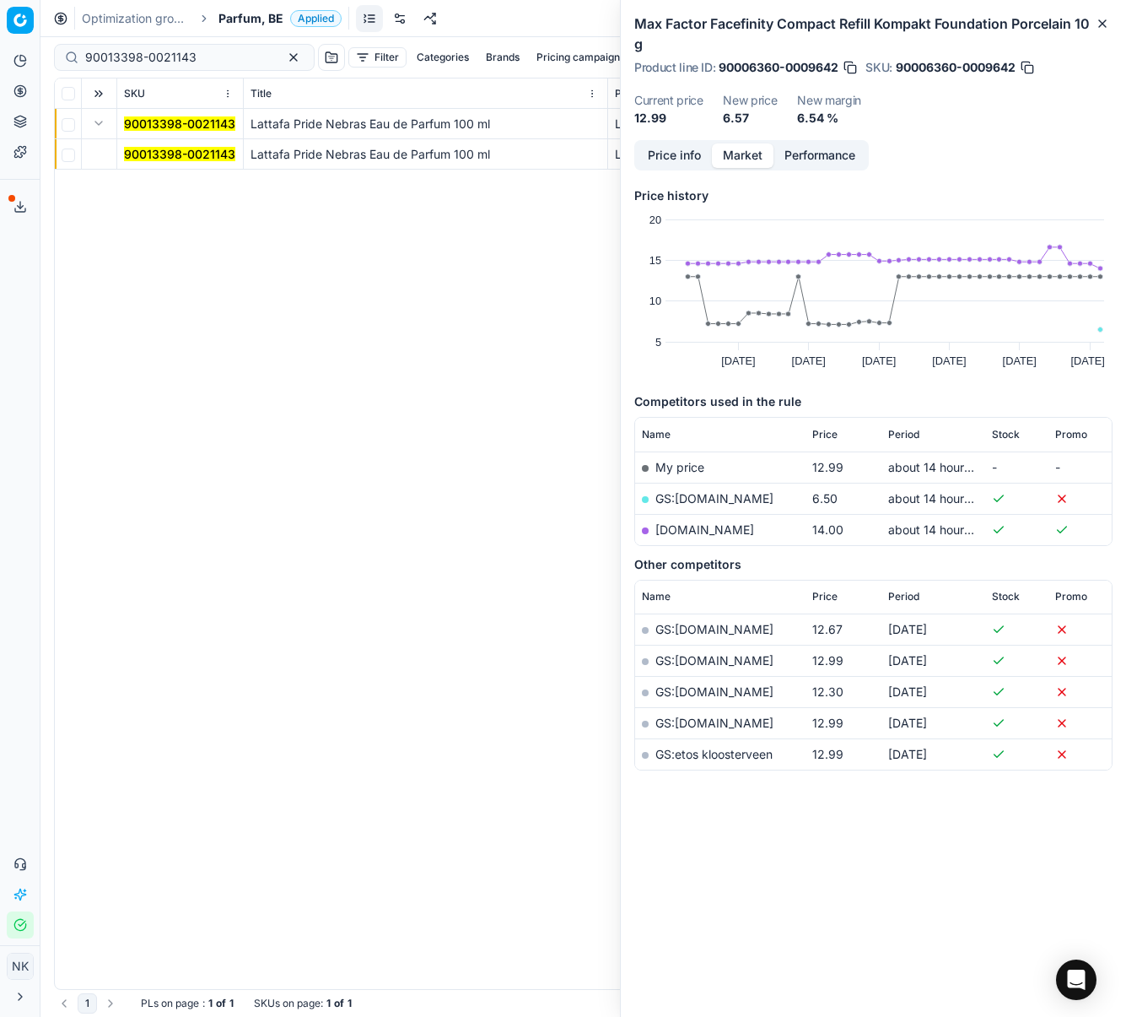
click at [142, 154] on mark "90013398-0021143" at bounding box center [179, 154] width 111 height 14
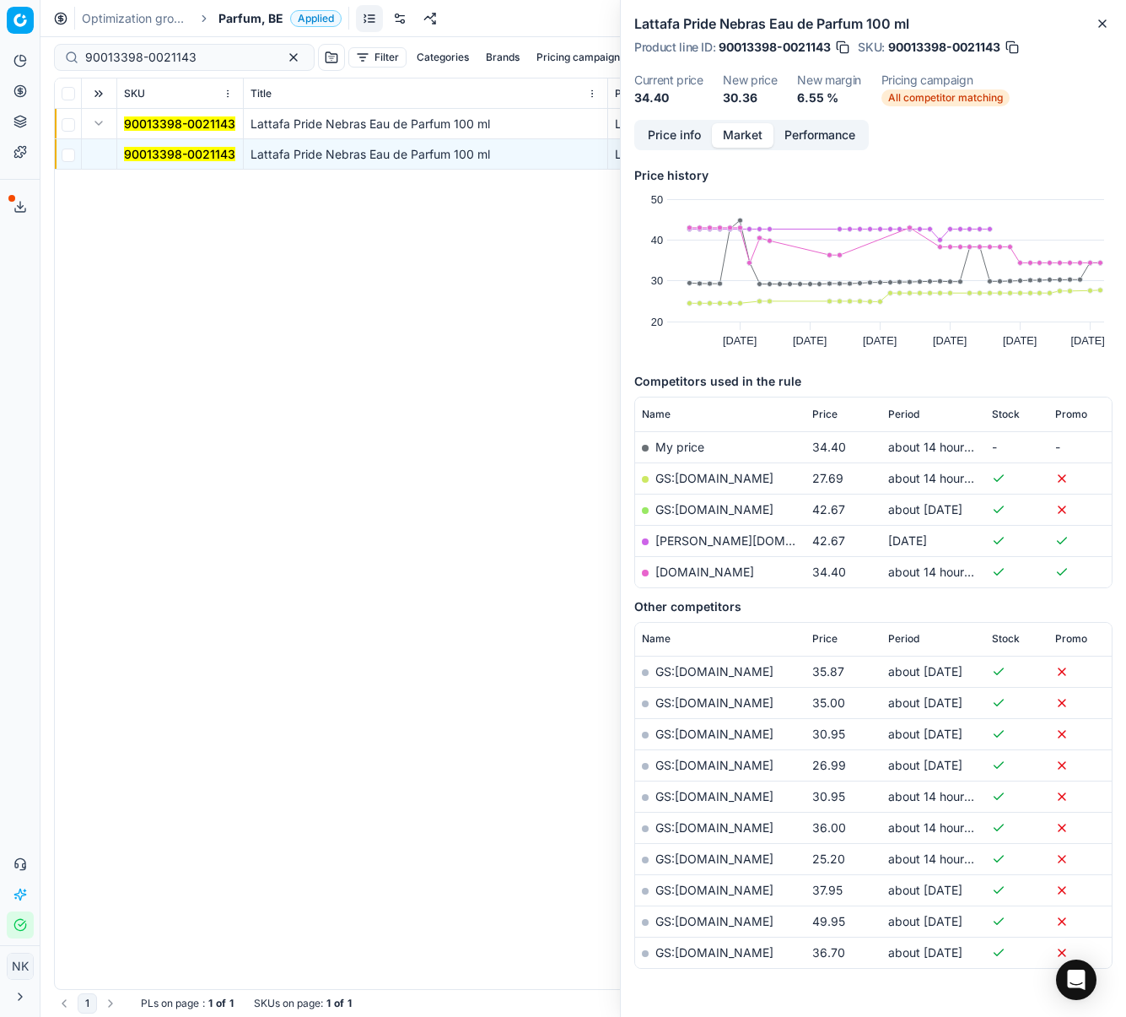
click at [701, 477] on link "GS:[DOMAIN_NAME]" at bounding box center [715, 478] width 118 height 14
click at [255, 15] on span "Parfum, BE" at bounding box center [251, 18] width 65 height 17
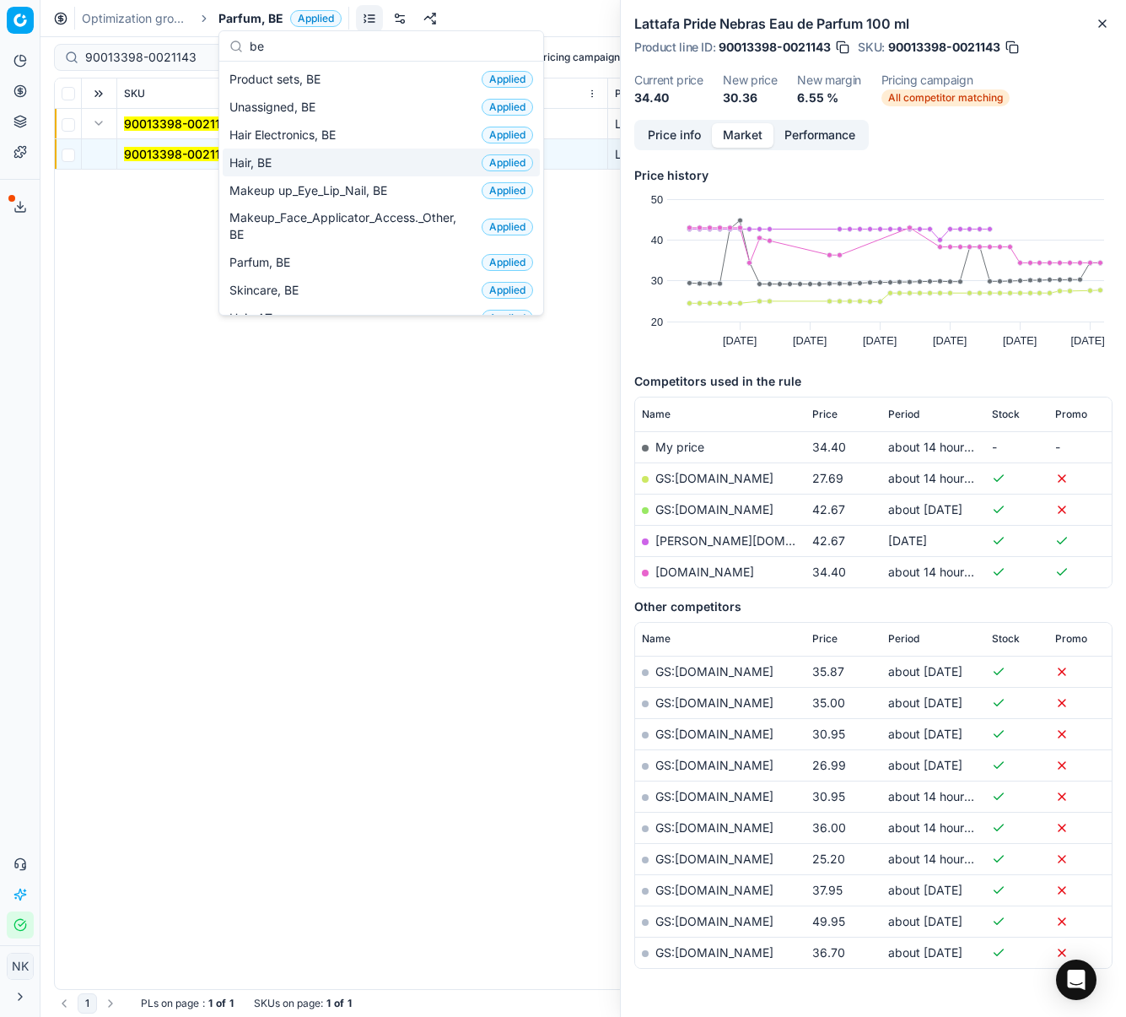
type input "be"
click at [267, 160] on span "Hair, BE" at bounding box center [253, 162] width 49 height 17
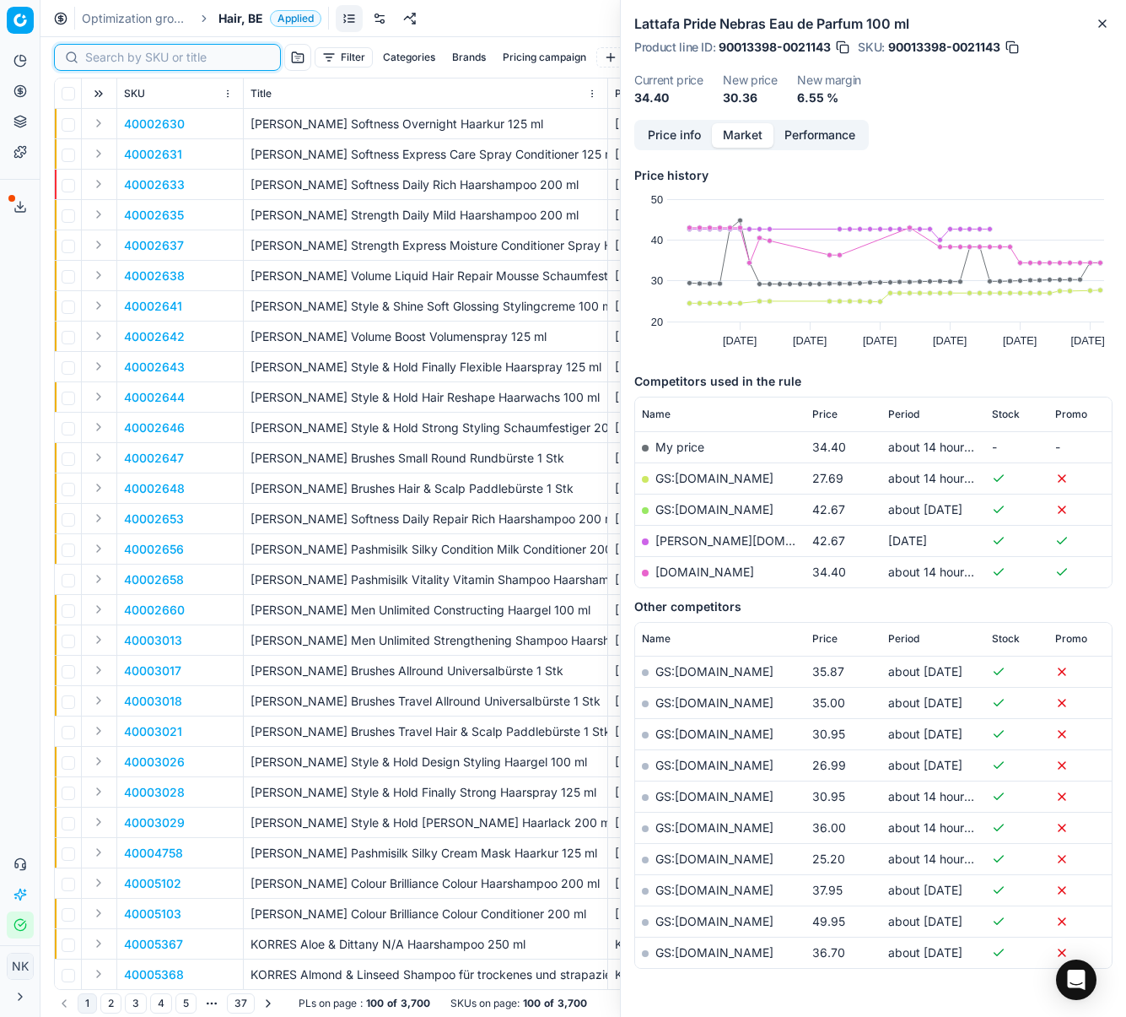
click at [98, 56] on input at bounding box center [177, 57] width 185 height 17
paste input "90003149-0004568"
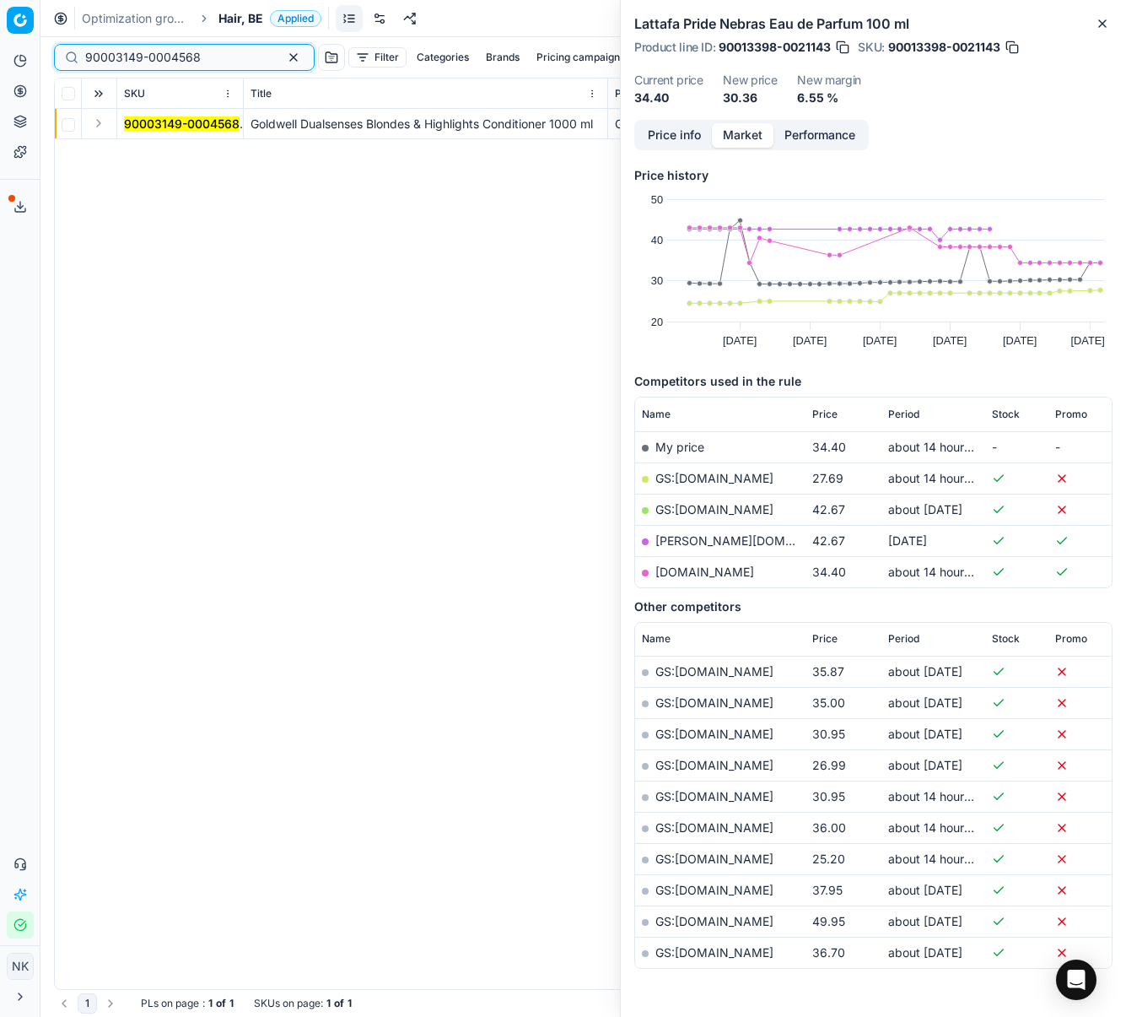
type input "90003149-0004568"
click at [100, 123] on button "Expand" at bounding box center [99, 123] width 20 height 20
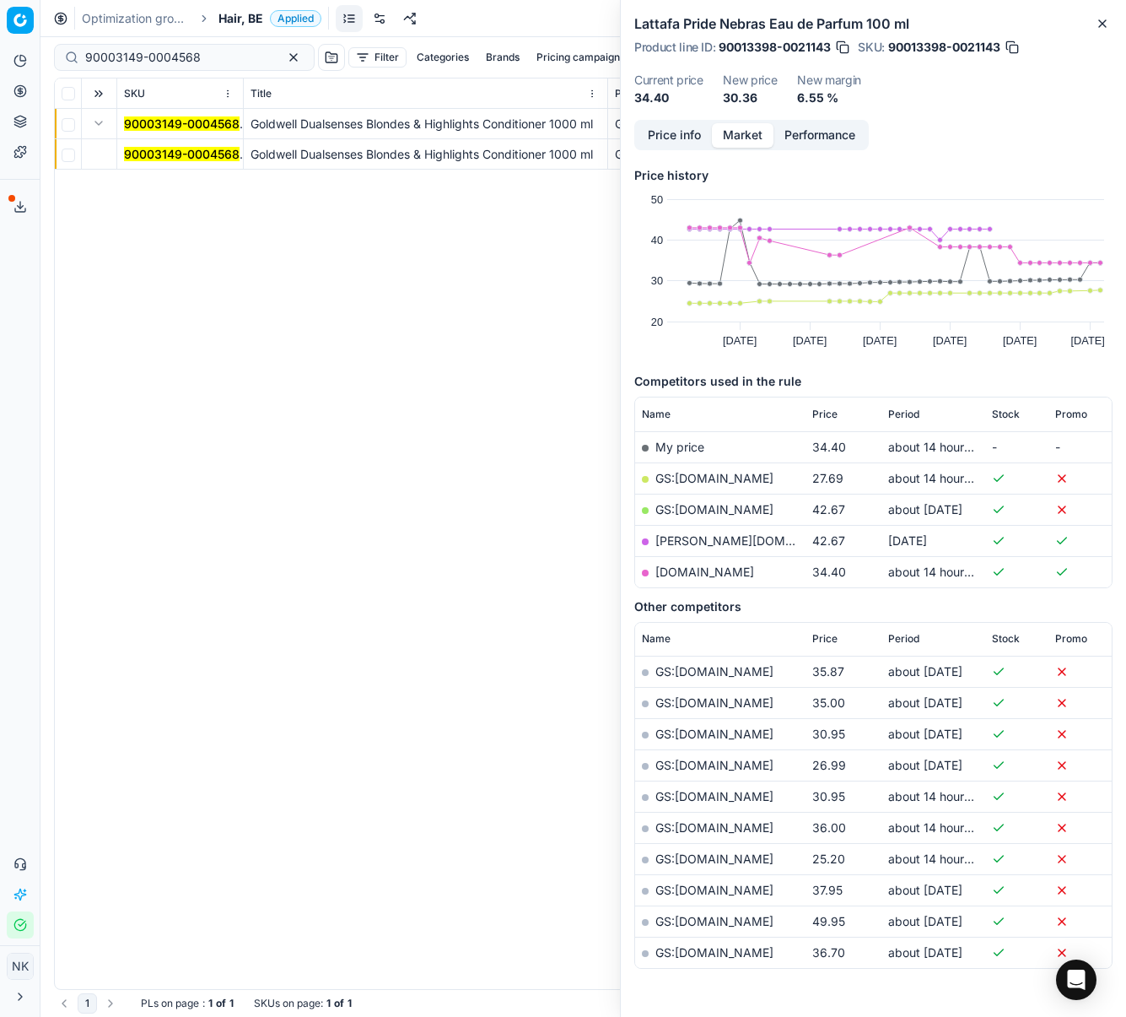
click at [143, 157] on mark "90003149-0004568" at bounding box center [182, 154] width 116 height 14
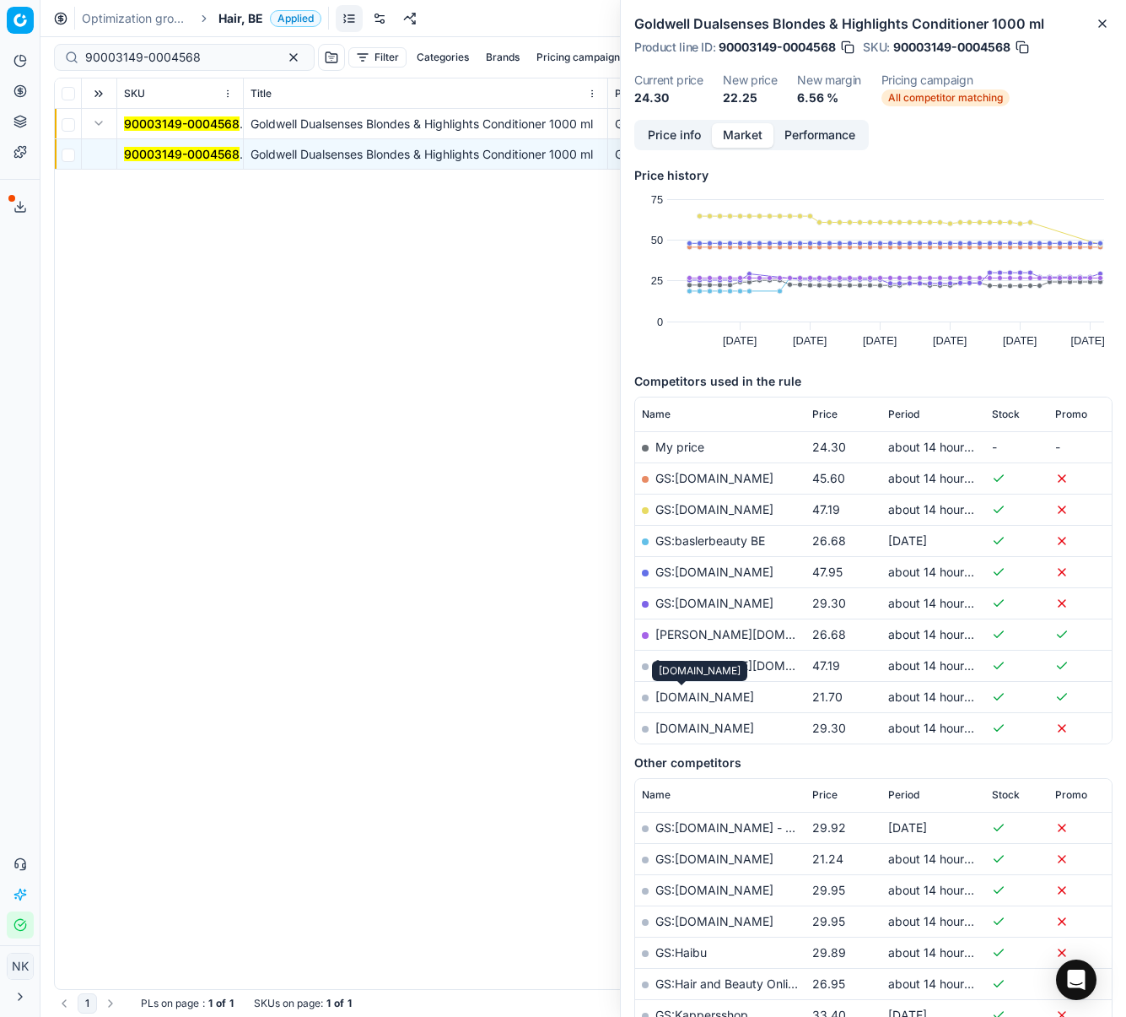
click at [690, 697] on link "[DOMAIN_NAME]" at bounding box center [705, 696] width 99 height 14
click at [242, 13] on span "Hair, BE" at bounding box center [241, 18] width 45 height 17
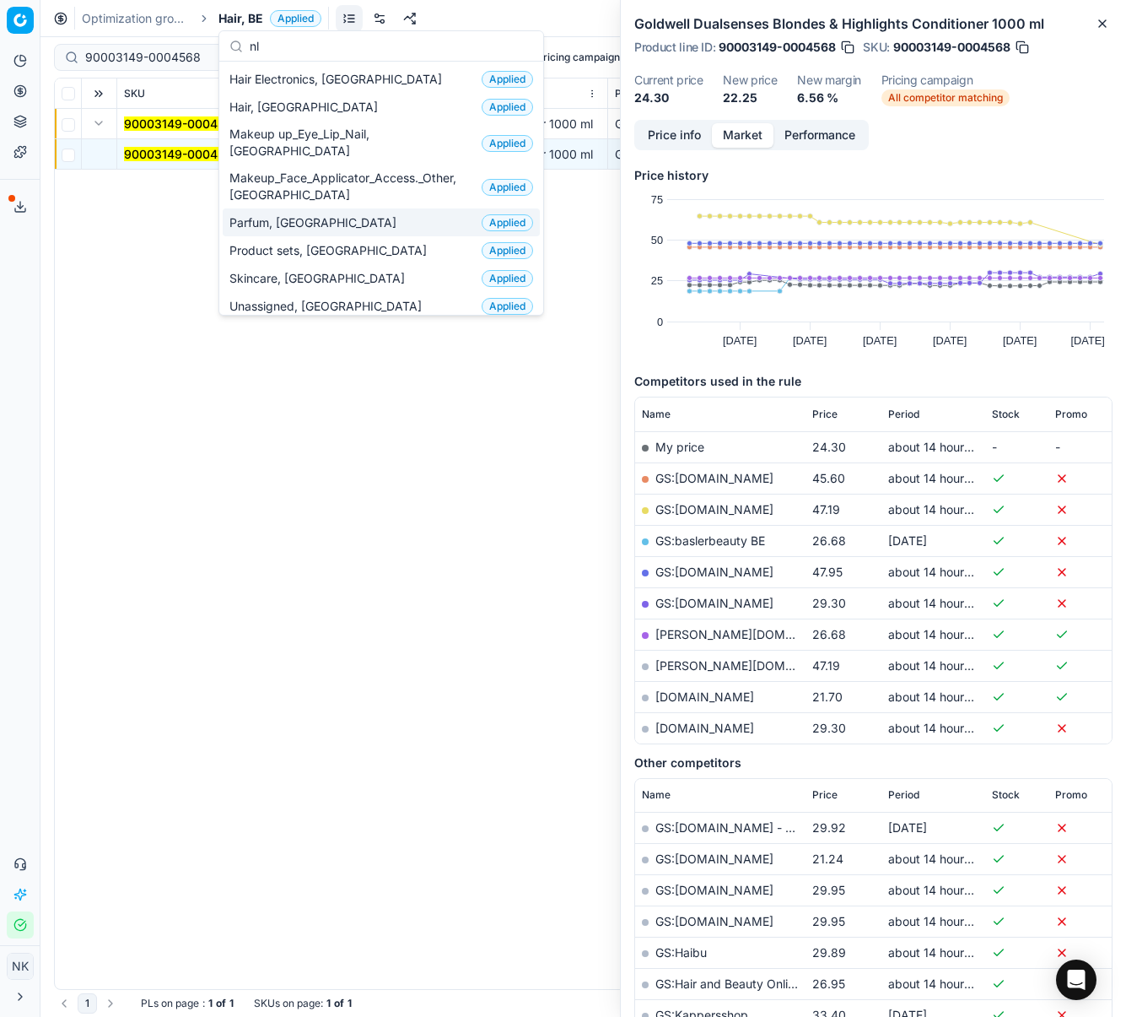
type input "nl"
click at [278, 214] on span "Parfum, [GEOGRAPHIC_DATA]" at bounding box center [316, 222] width 174 height 17
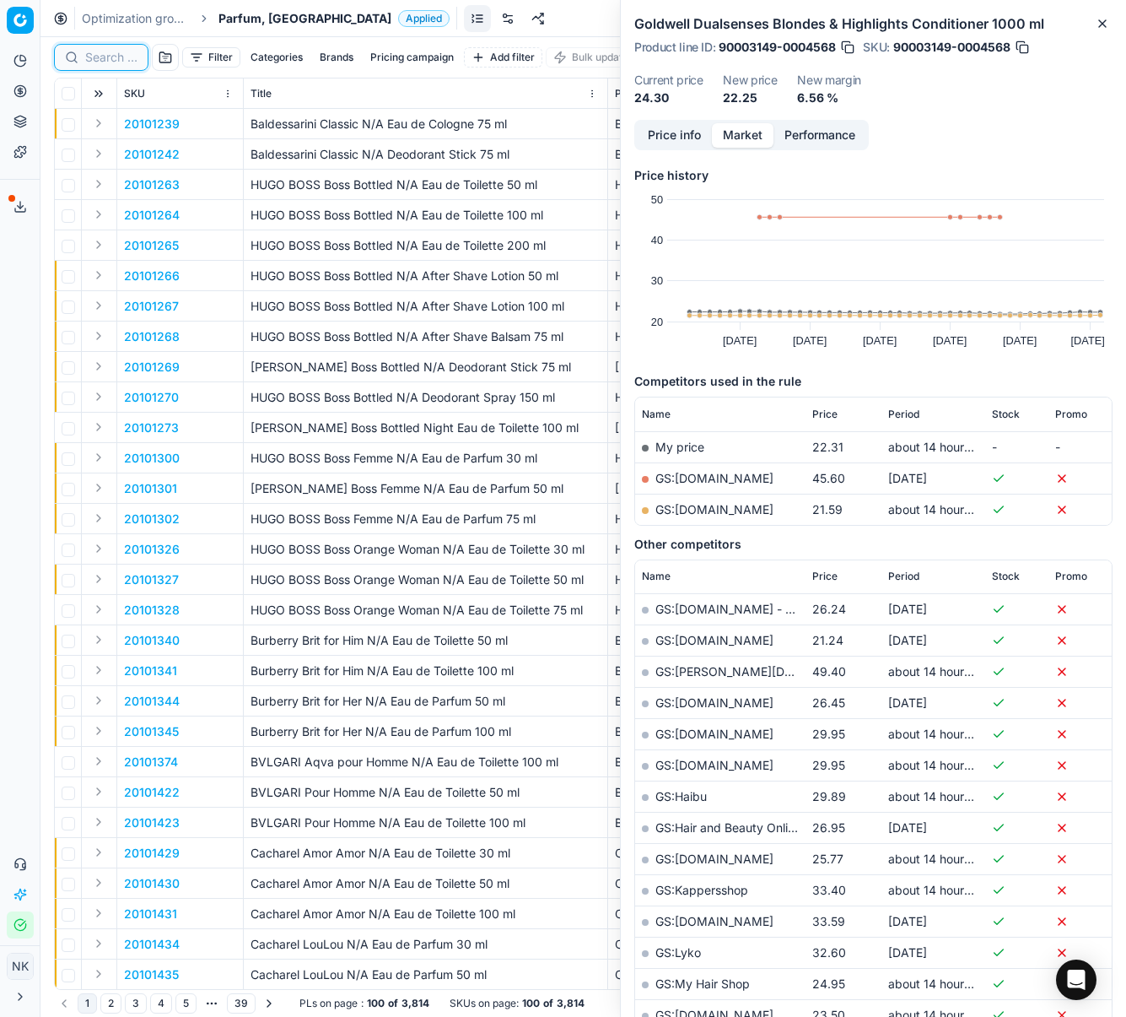
click at [101, 62] on input at bounding box center [111, 57] width 52 height 17
paste input "80022174-100"
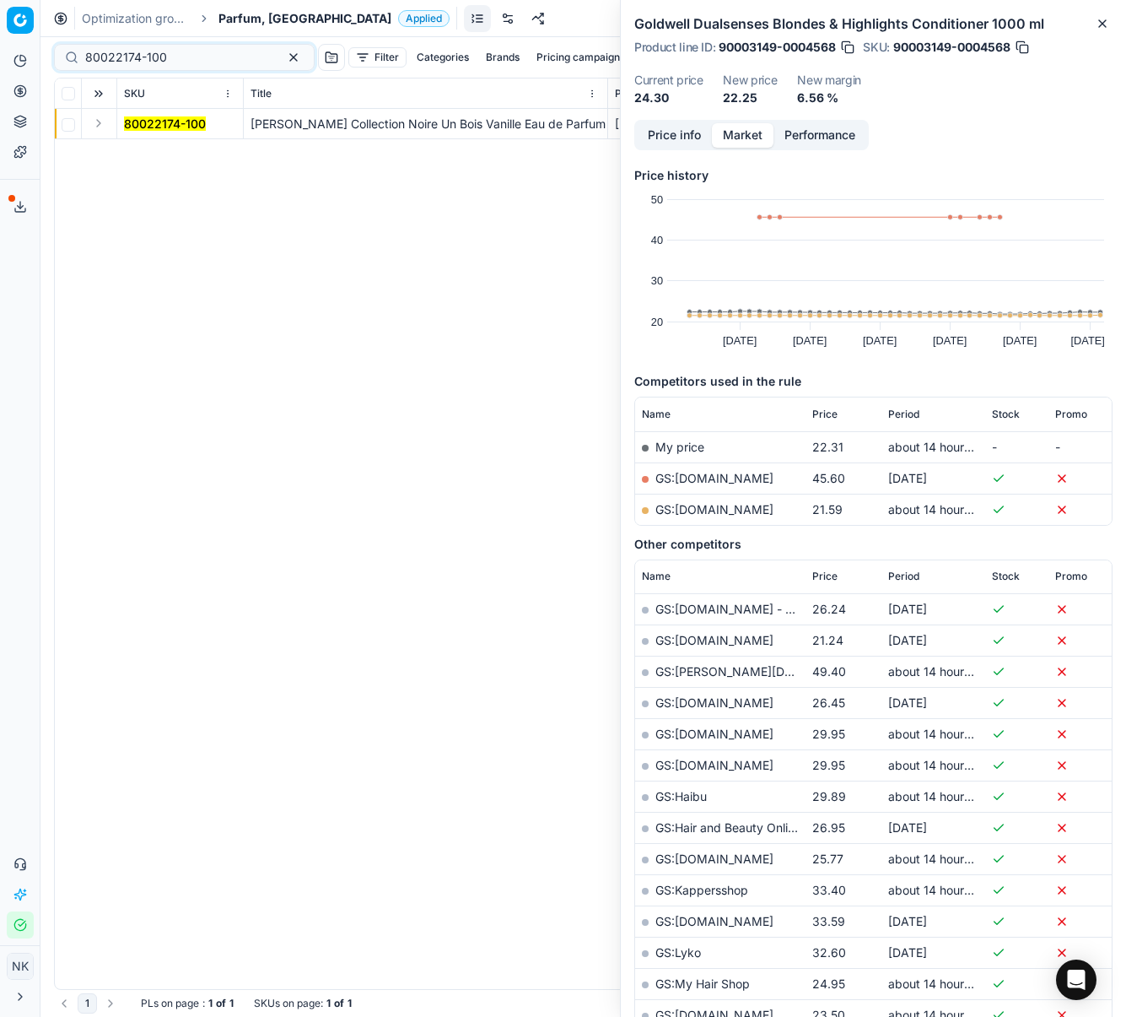
click at [95, 125] on button "Expand" at bounding box center [99, 123] width 20 height 20
click at [156, 154] on mark "80022174-100" at bounding box center [165, 154] width 82 height 14
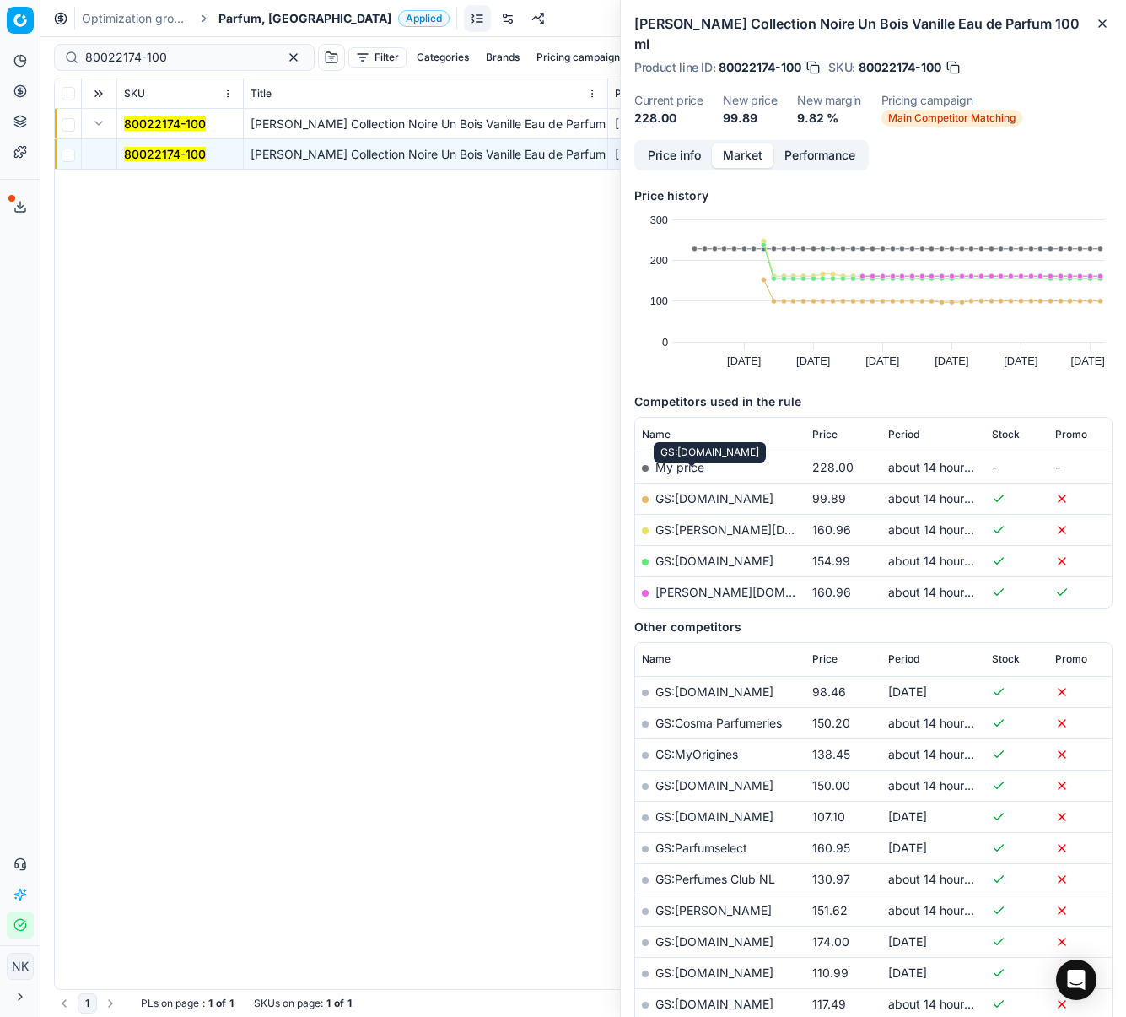
click at [696, 491] on link "GS:[DOMAIN_NAME]" at bounding box center [715, 498] width 118 height 14
click at [160, 61] on input "80022174-100" at bounding box center [177, 57] width 185 height 17
paste input "90007634-001172"
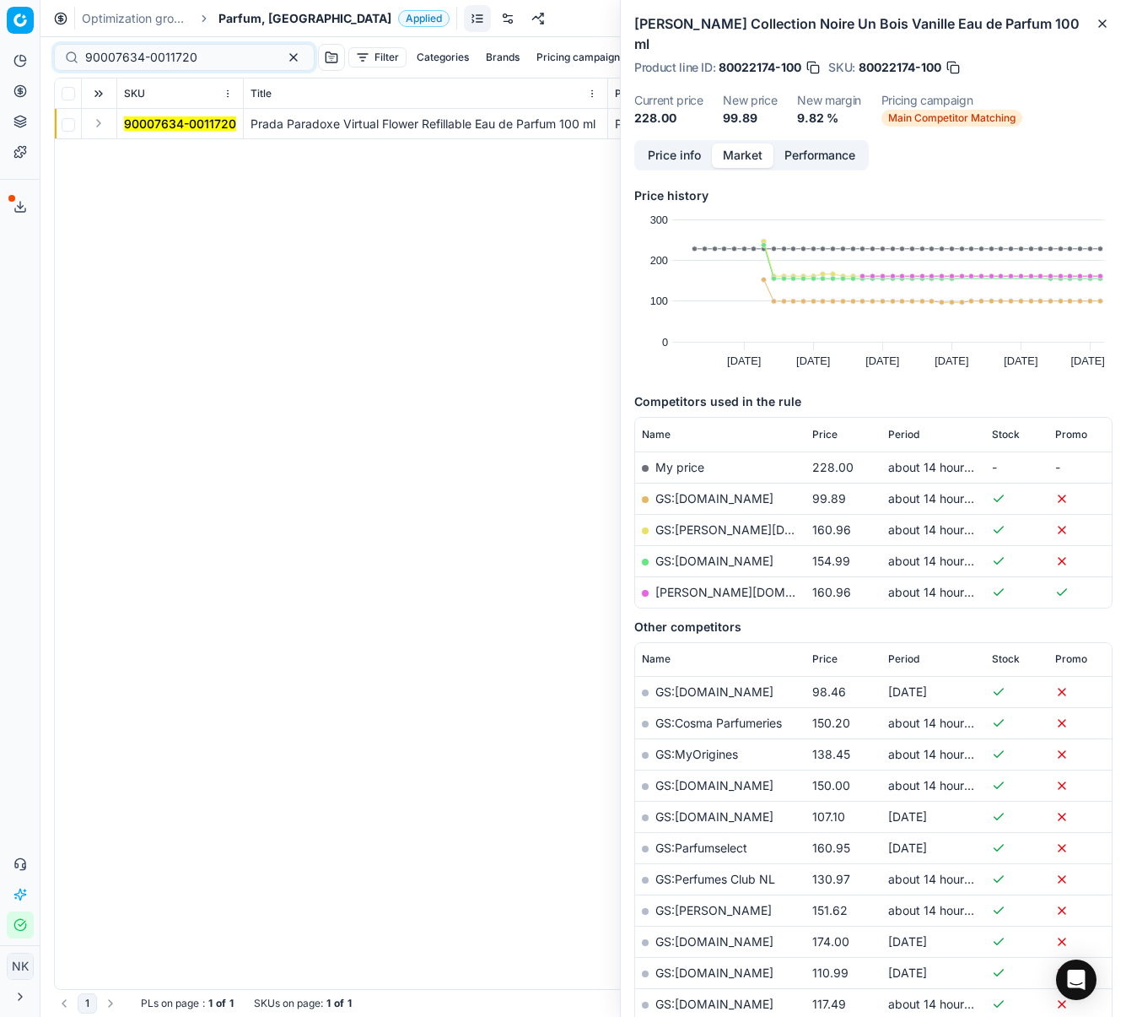
click at [90, 122] on button "Expand" at bounding box center [99, 123] width 20 height 20
click at [159, 152] on mark "90007634-0011720" at bounding box center [180, 154] width 112 height 14
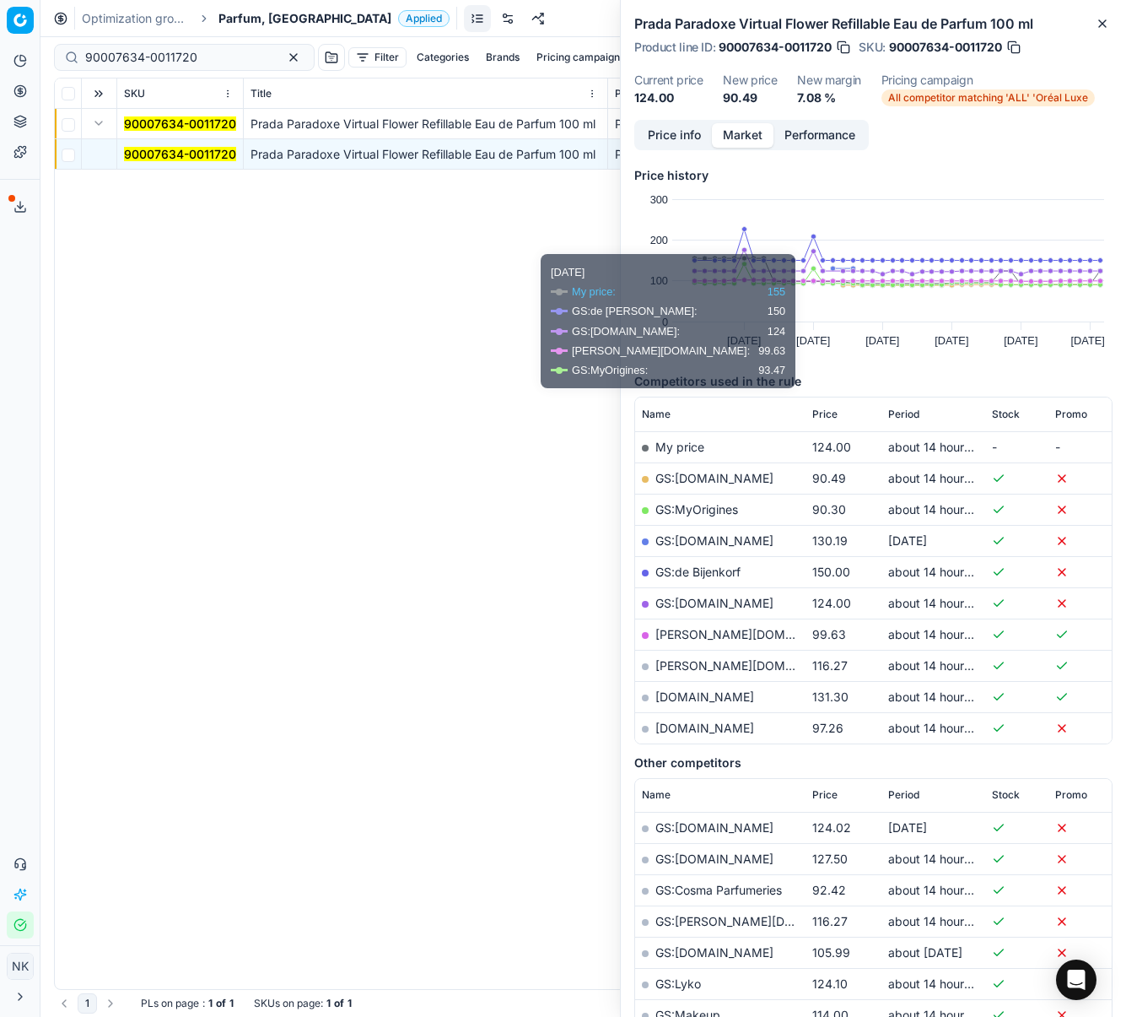
click at [699, 481] on link "GS:[DOMAIN_NAME]" at bounding box center [715, 478] width 118 height 14
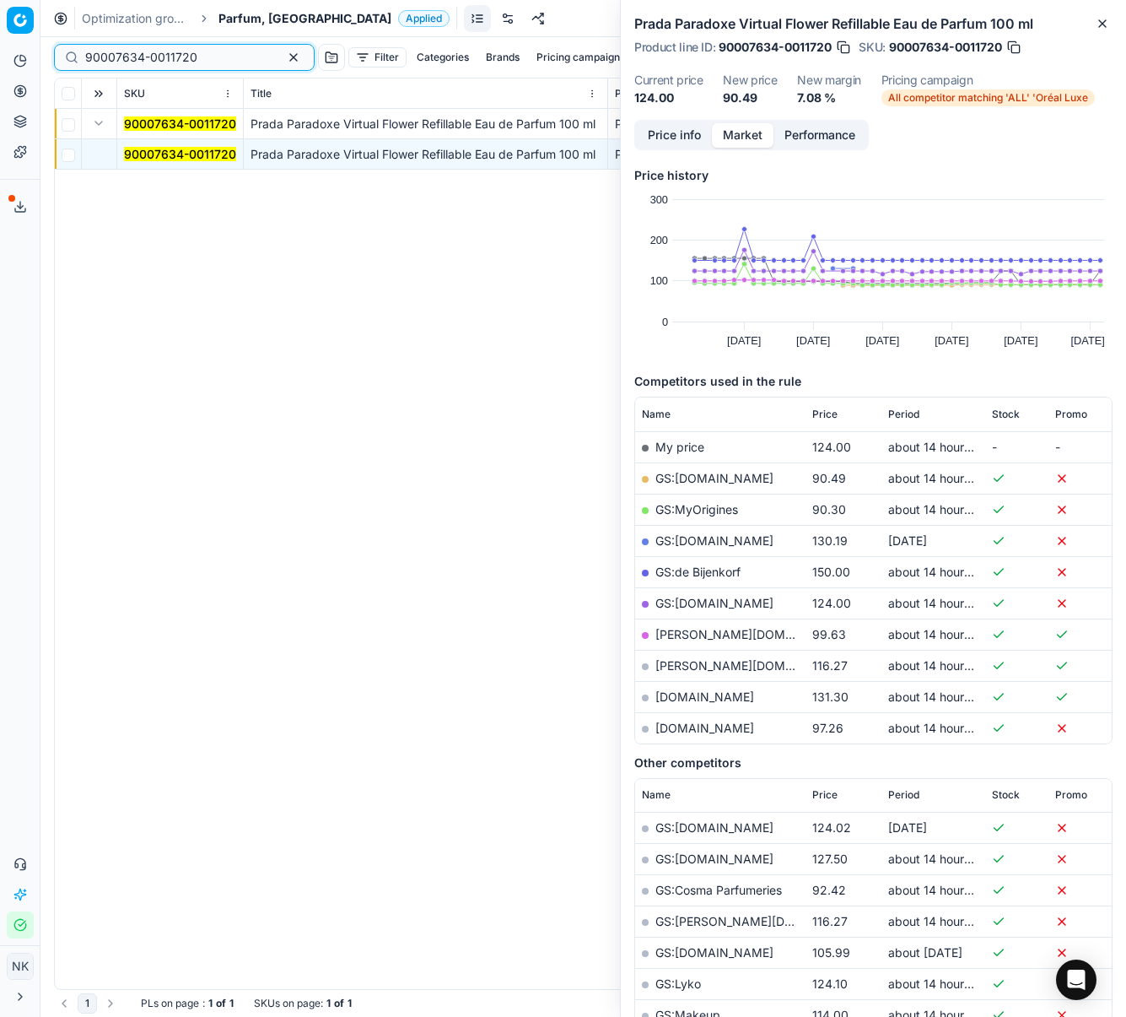
click at [192, 50] on input "90007634-0011720" at bounding box center [177, 57] width 185 height 17
paste input "80065502-10"
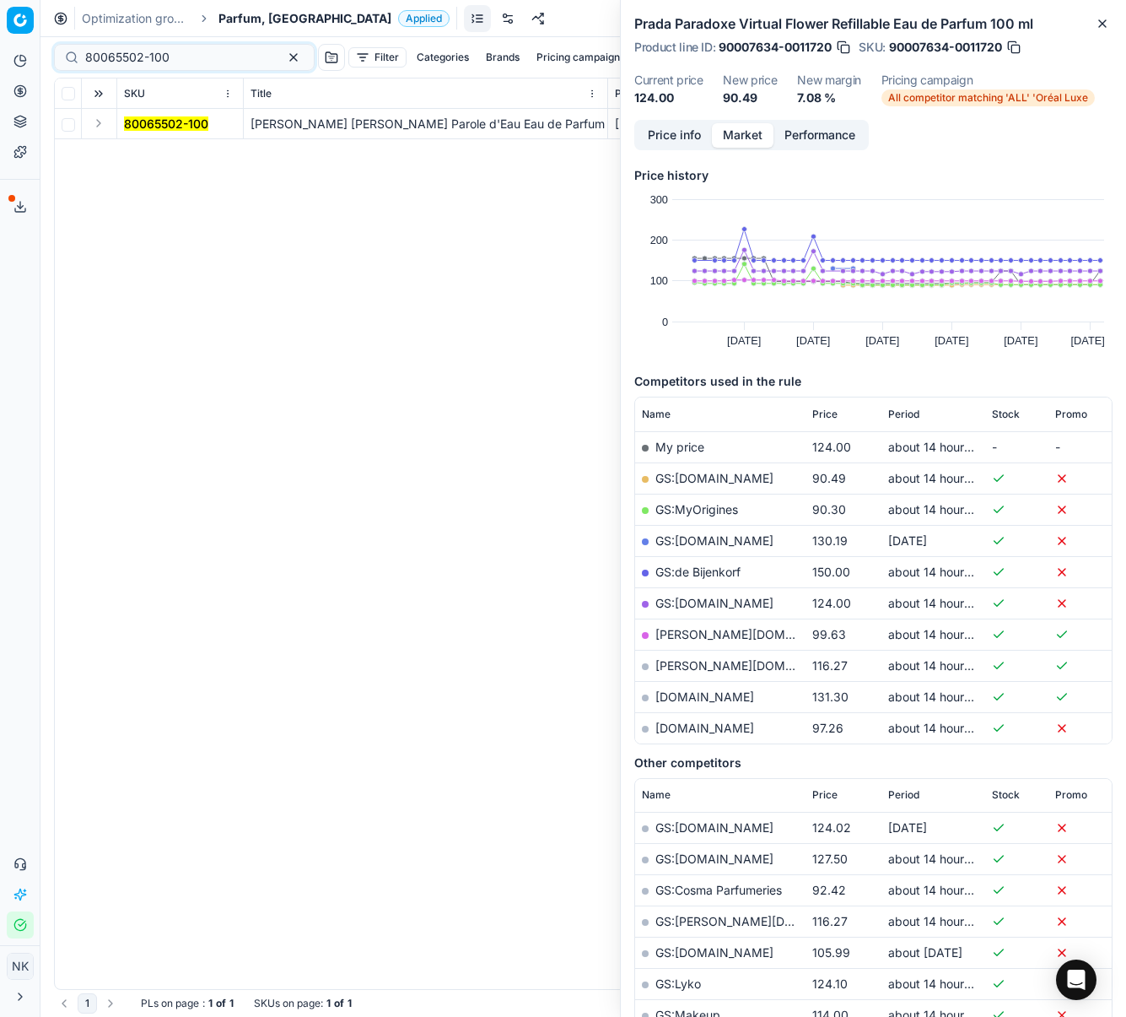
click at [95, 126] on button "Expand" at bounding box center [99, 123] width 20 height 20
click at [129, 147] on mark "80065502-100" at bounding box center [166, 154] width 84 height 14
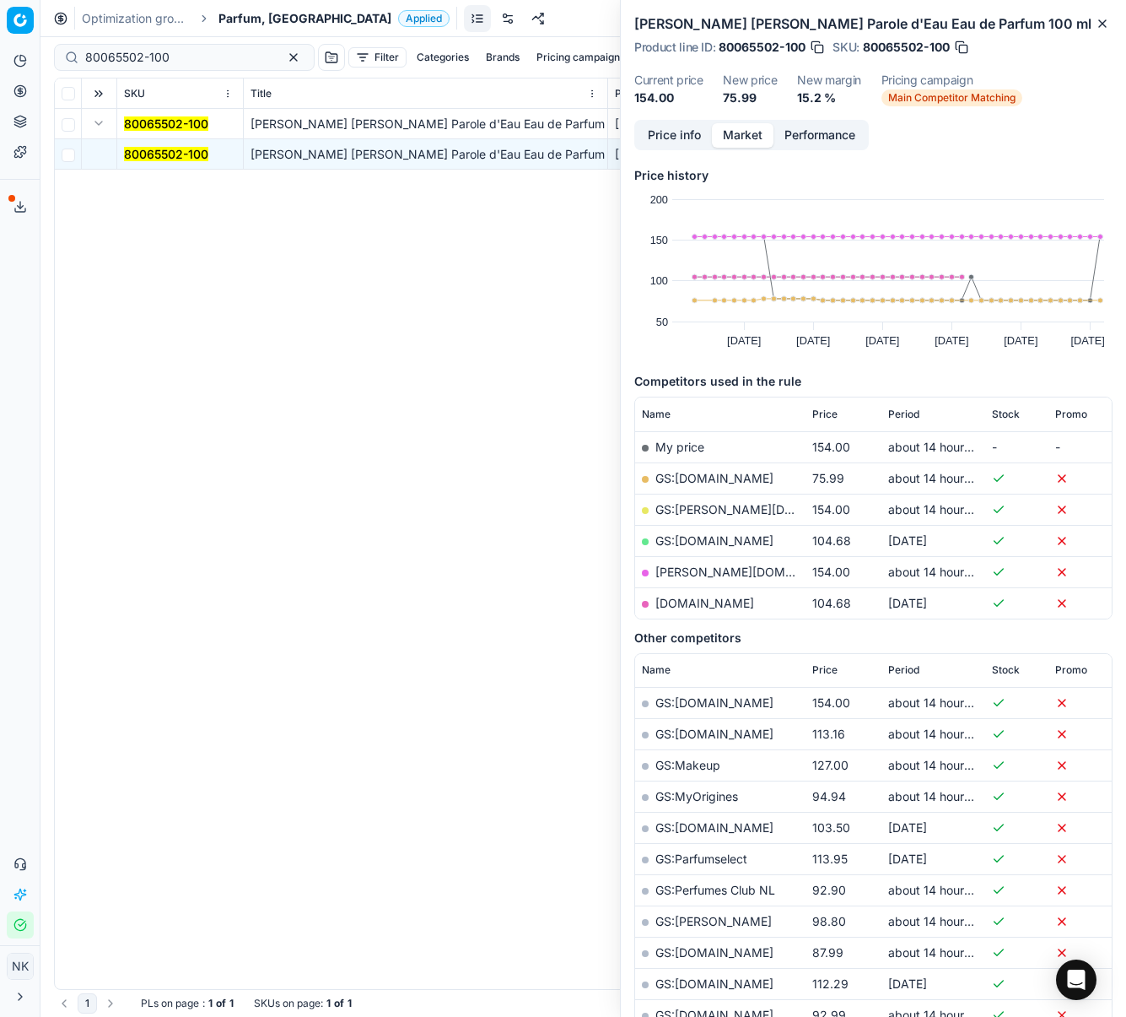
click at [689, 480] on link "GS:[DOMAIN_NAME]" at bounding box center [715, 478] width 118 height 14
click at [208, 56] on input "80065502-100" at bounding box center [177, 57] width 185 height 17
paste input "20102404"
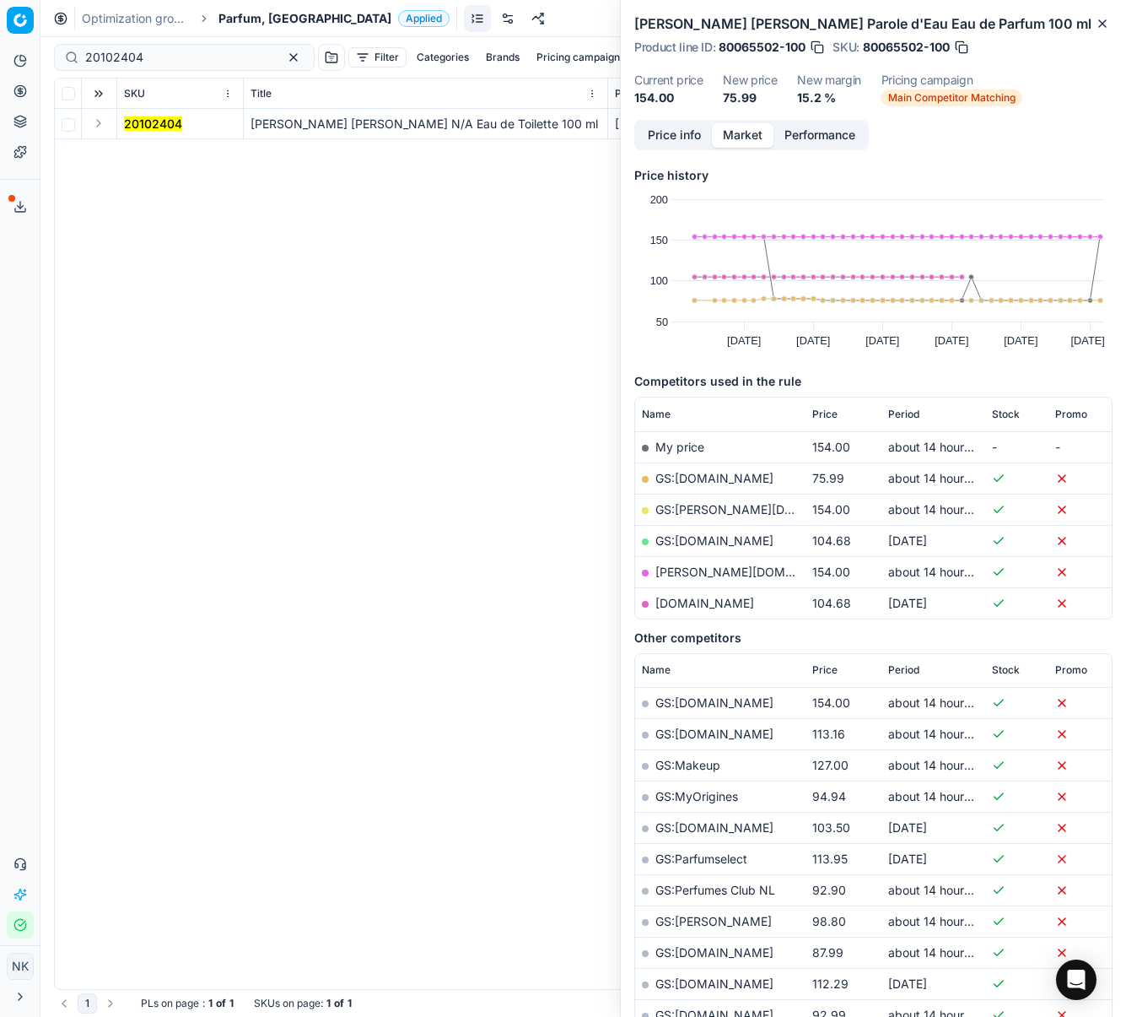
click at [98, 122] on button "Expand" at bounding box center [99, 123] width 20 height 20
click at [142, 151] on mark "20102404" at bounding box center [153, 154] width 58 height 14
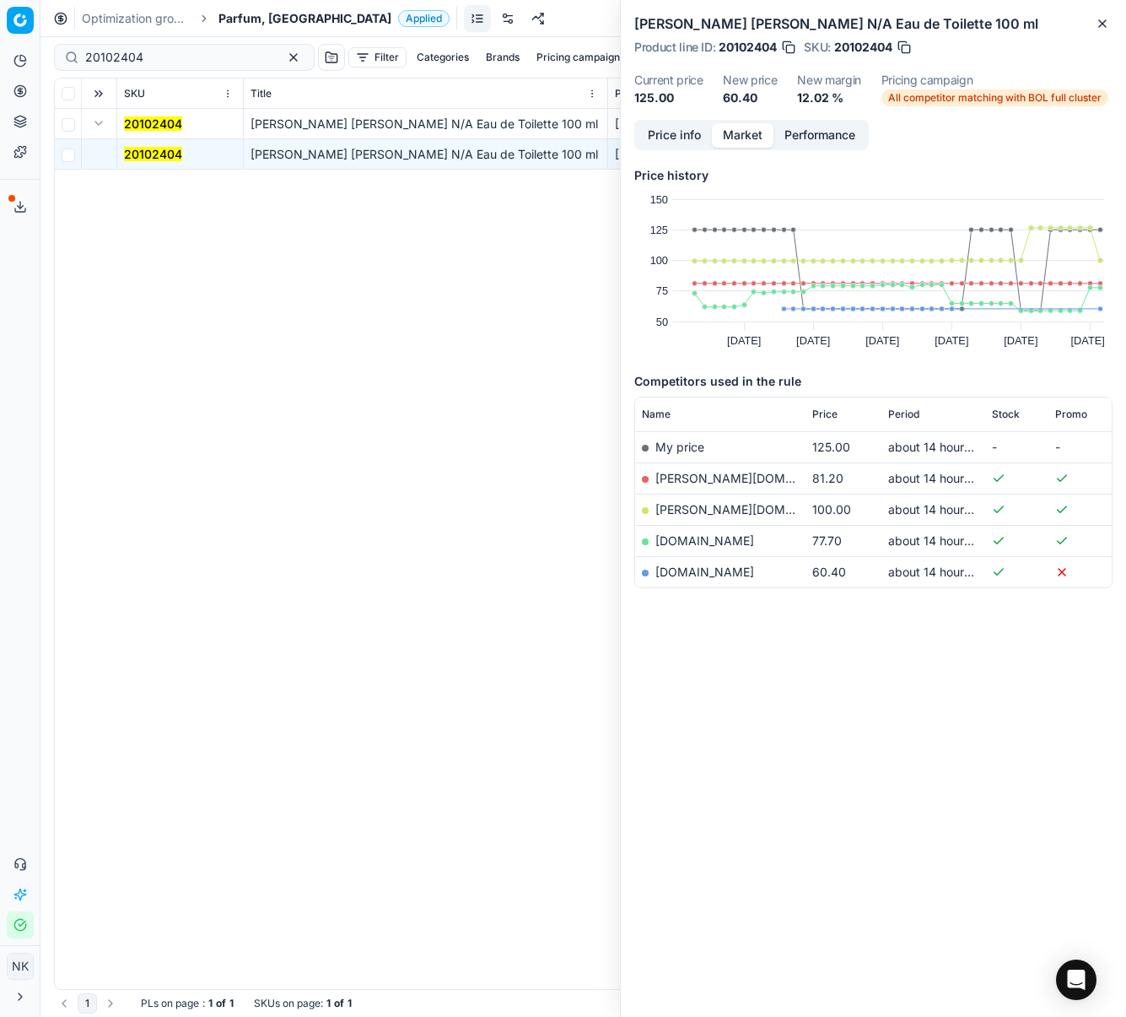
click at [715, 569] on link "[DOMAIN_NAME]" at bounding box center [705, 571] width 99 height 14
click at [181, 57] on input "20102404" at bounding box center [177, 57] width 185 height 17
paste input "90007639-001172"
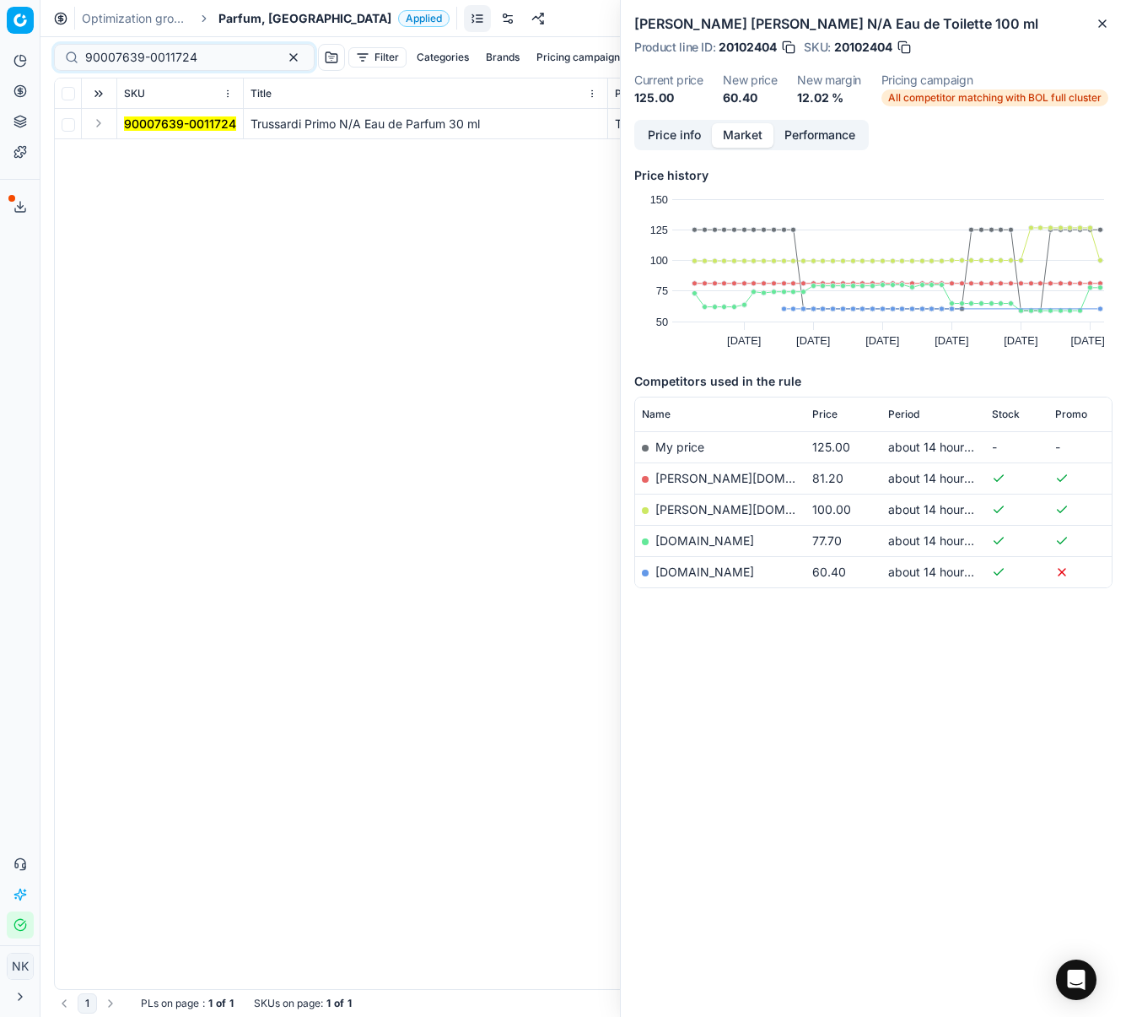
click at [101, 127] on button "Expand" at bounding box center [99, 123] width 20 height 20
click at [170, 149] on mark "90007639-0011724" at bounding box center [180, 154] width 112 height 14
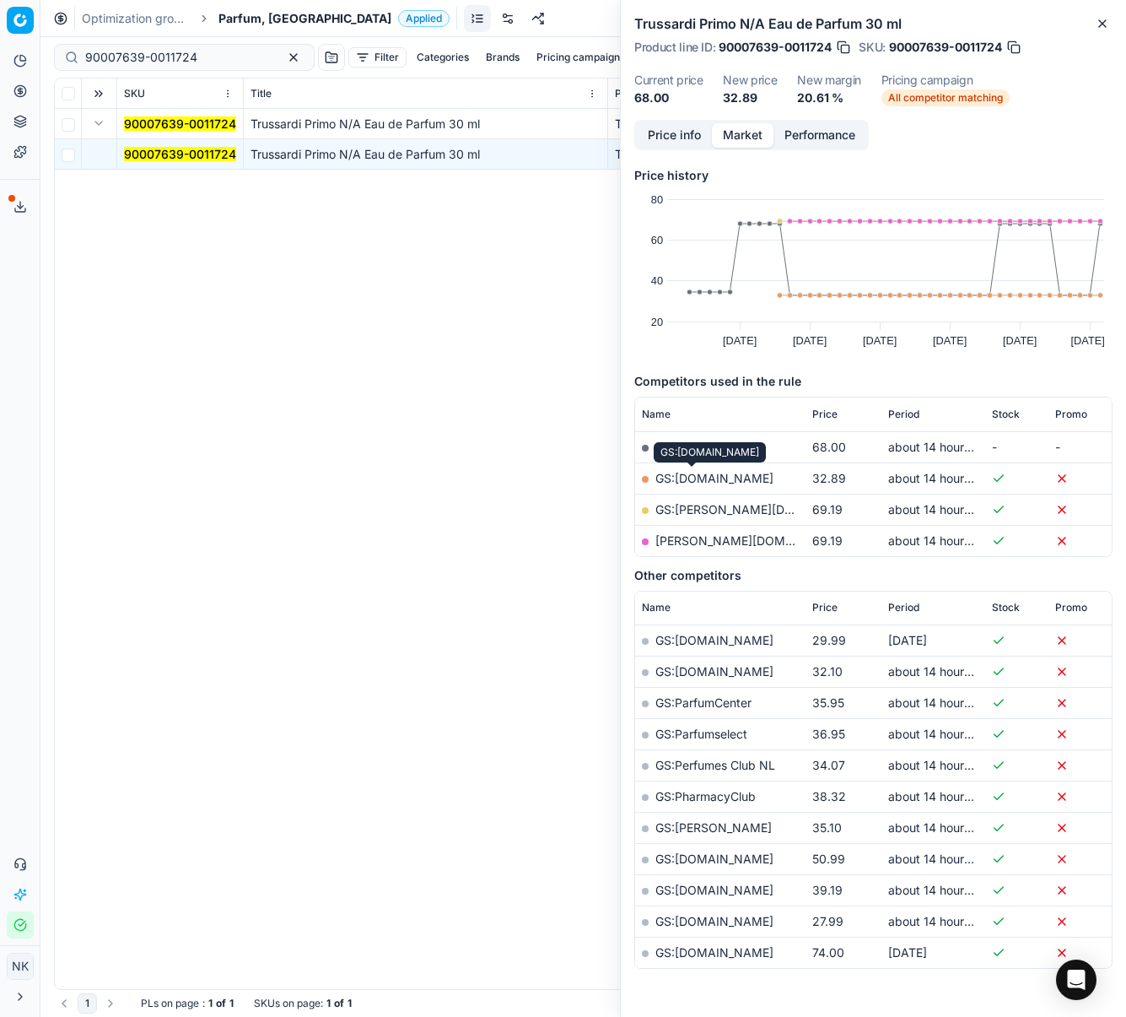
click at [681, 476] on link "GS:[DOMAIN_NAME]" at bounding box center [715, 478] width 118 height 14
click at [186, 60] on input "90007639-0011724" at bounding box center [177, 57] width 185 height 17
paste input "6064-0009147"
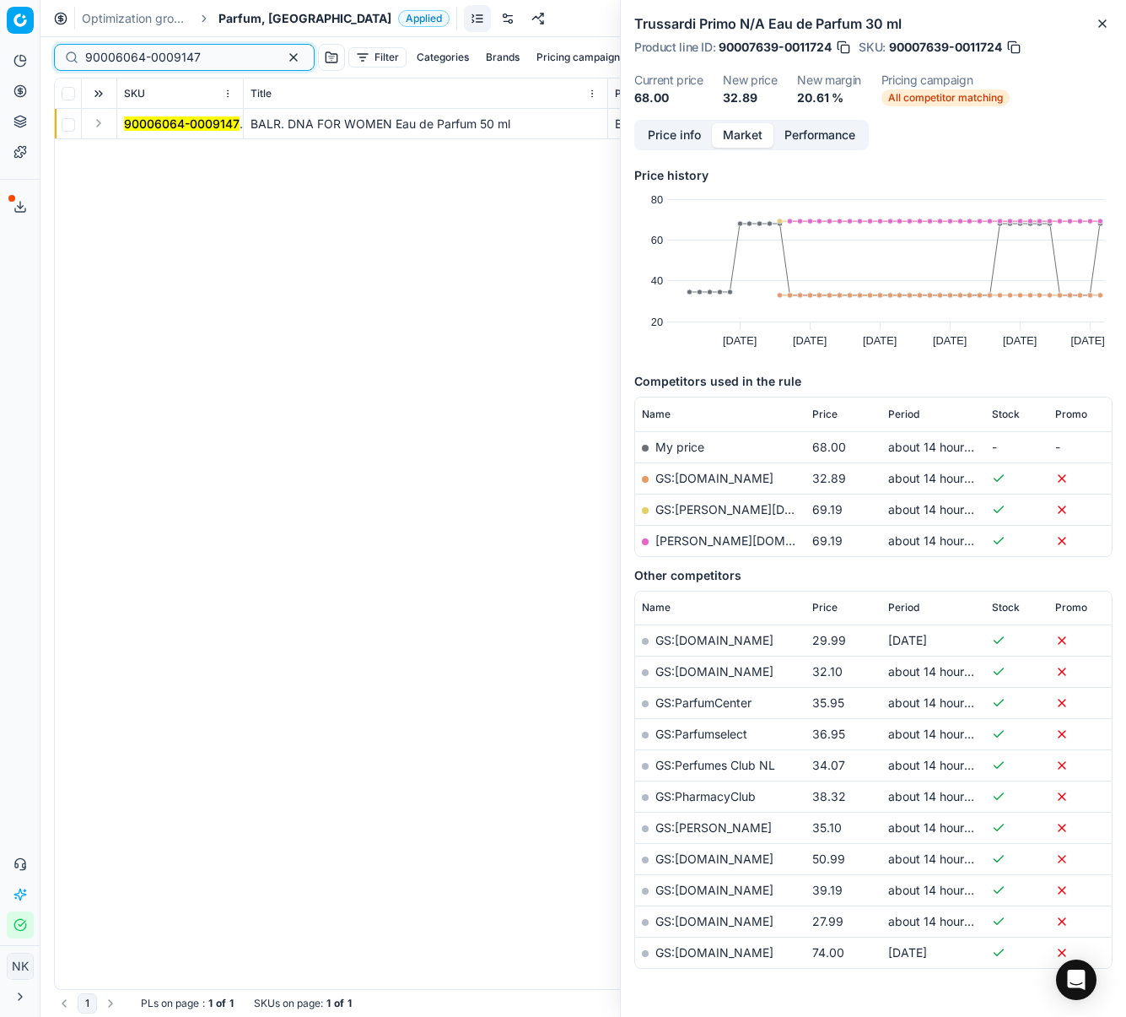
type input "90006064-0009147"
click at [98, 120] on button "Expand" at bounding box center [99, 123] width 20 height 20
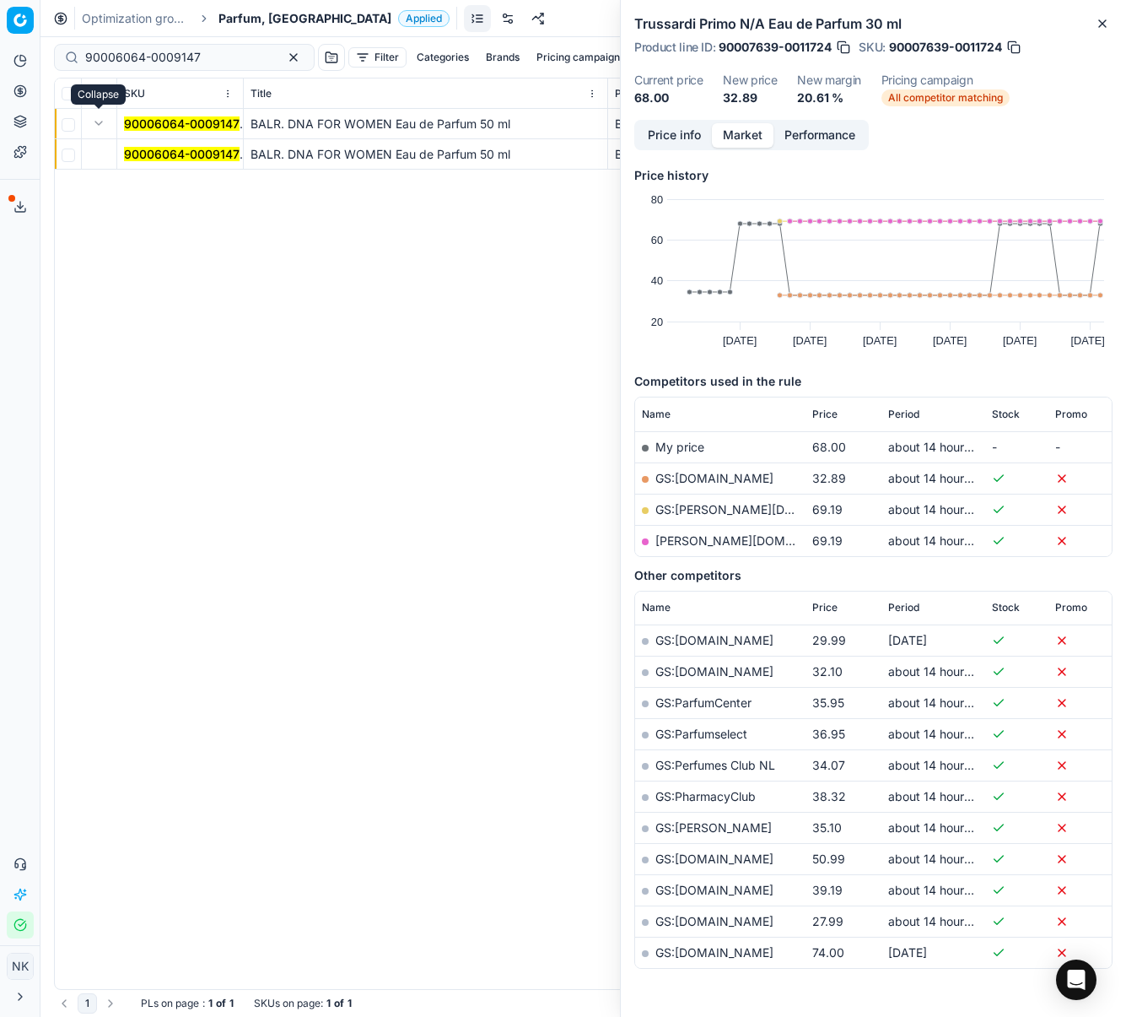
click at [145, 155] on mark "90006064-0009147" at bounding box center [182, 154] width 116 height 14
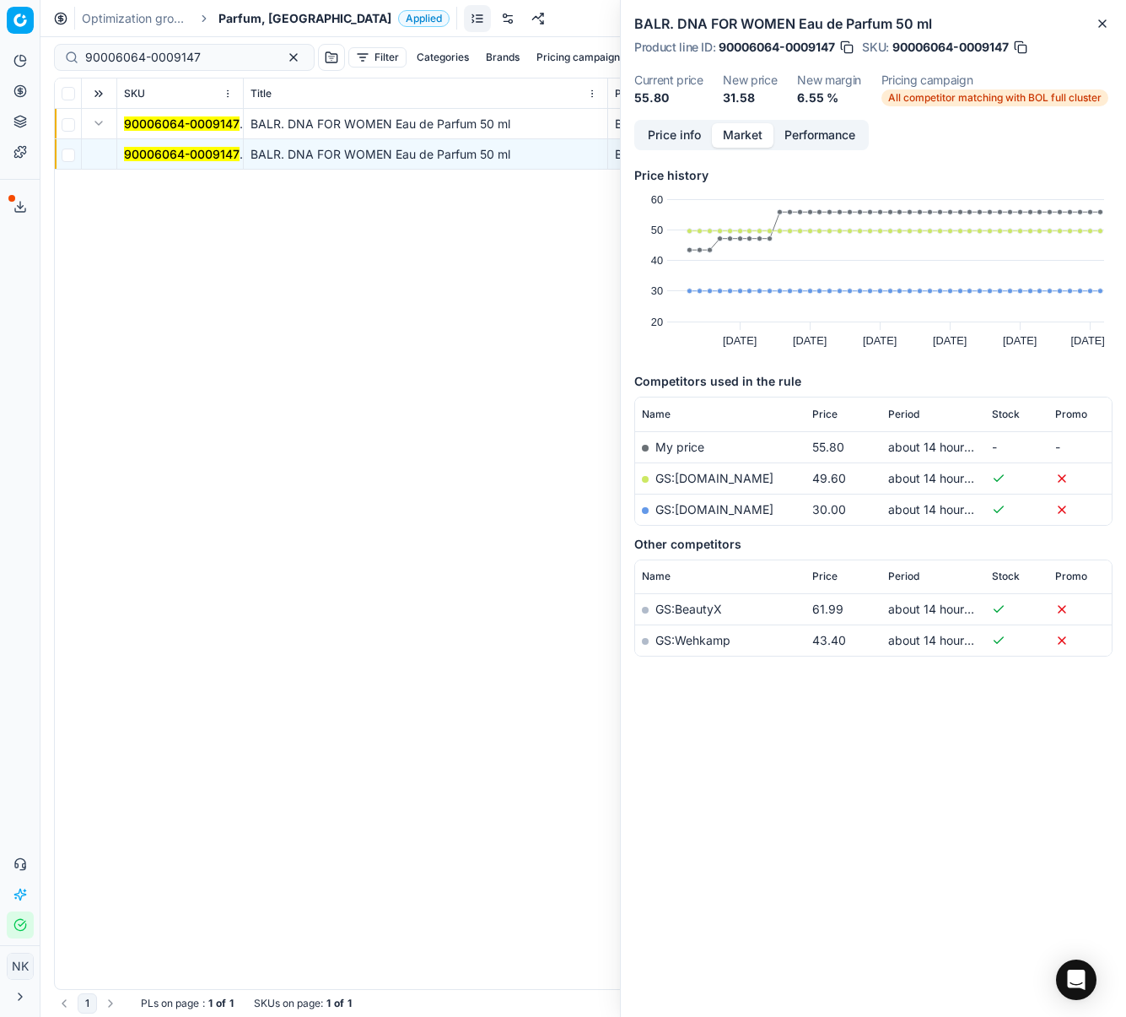
click at [693, 511] on link "GS:[DOMAIN_NAME]" at bounding box center [715, 509] width 118 height 14
click at [254, 25] on span "Parfum, [GEOGRAPHIC_DATA]" at bounding box center [305, 18] width 173 height 17
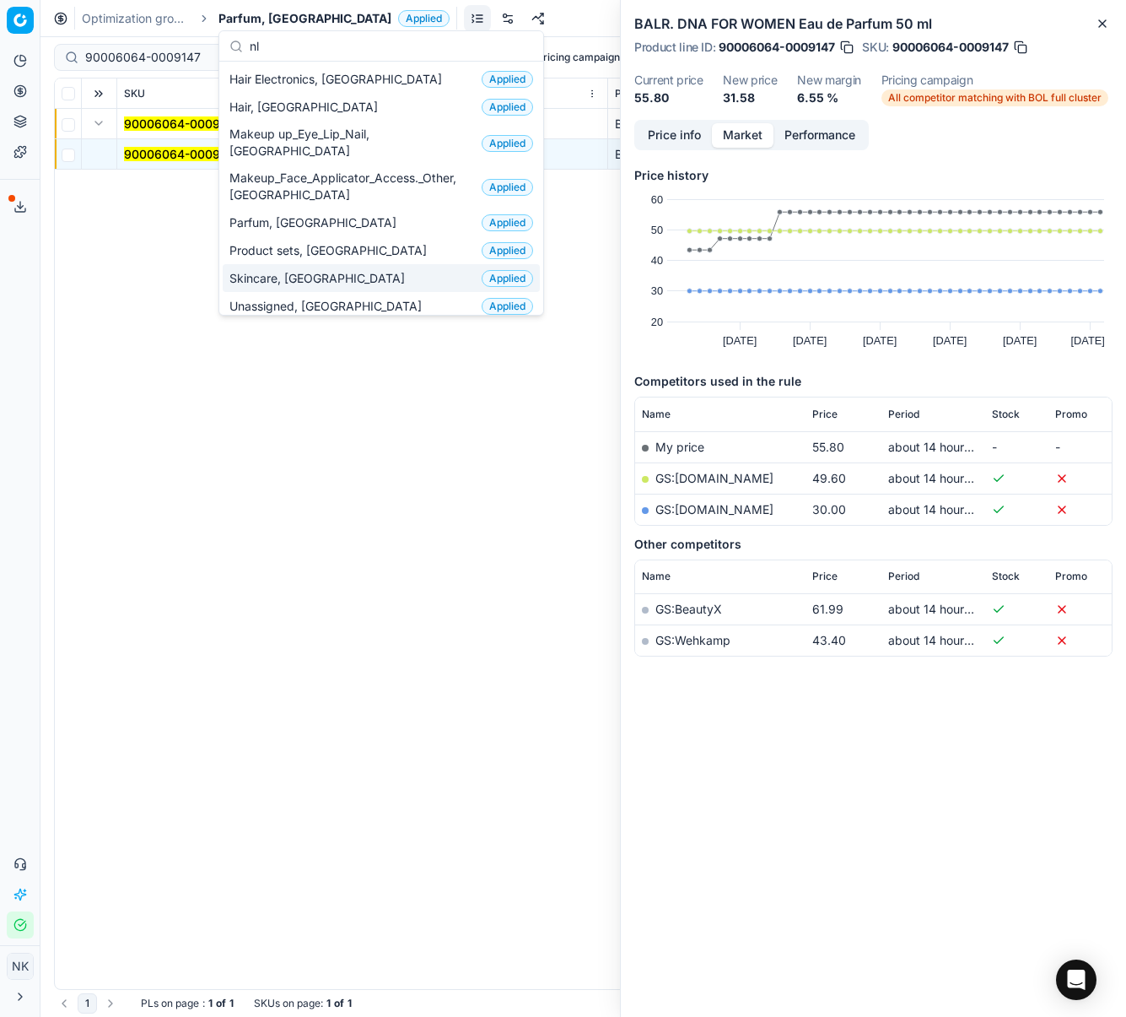
type input "nl"
click at [254, 270] on span "Skincare, [GEOGRAPHIC_DATA]" at bounding box center [320, 278] width 182 height 17
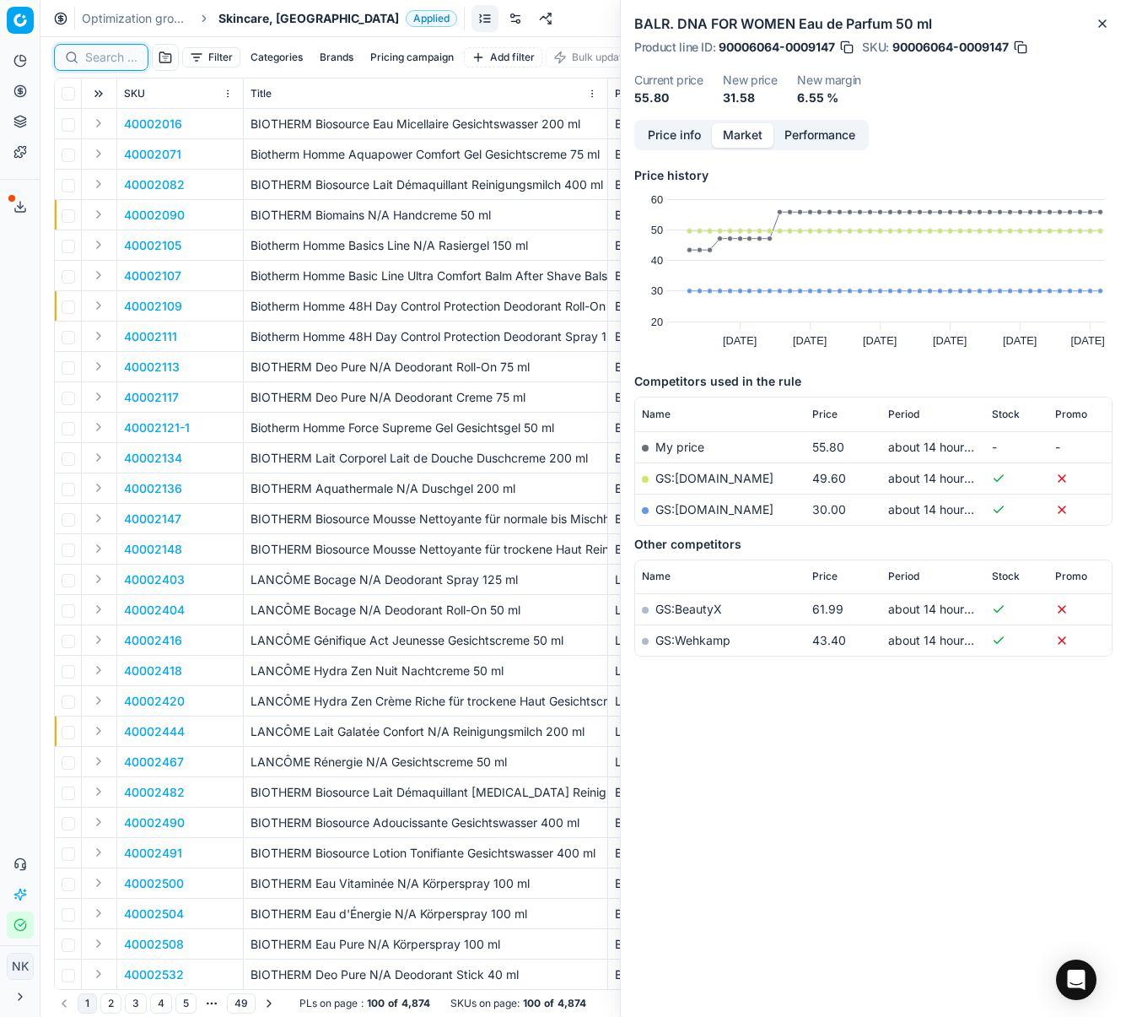
click at [101, 64] on input at bounding box center [111, 57] width 52 height 17
paste input "80054429-1"
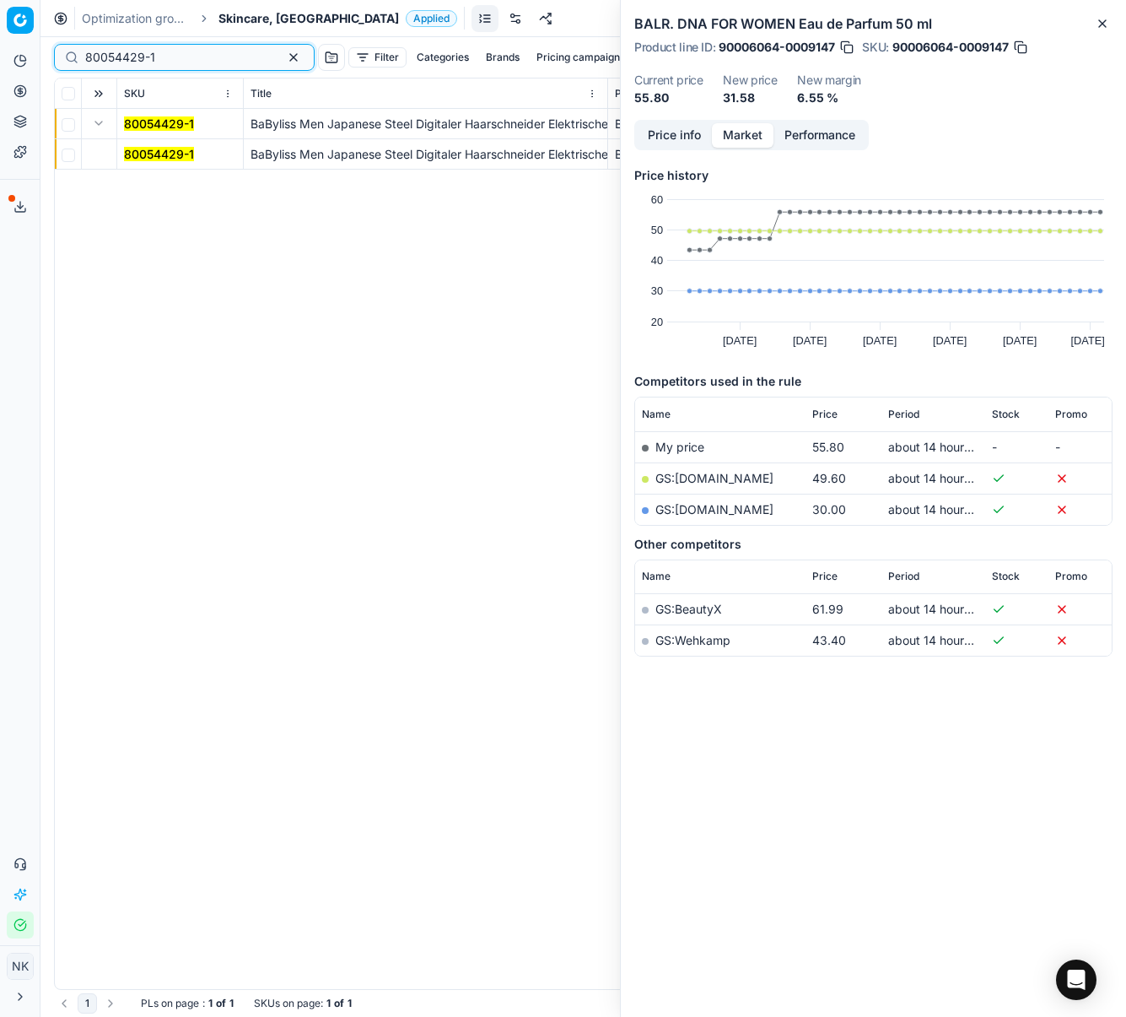
type input "80054429-1"
click at [157, 158] on mark "80054429-1" at bounding box center [159, 154] width 70 height 14
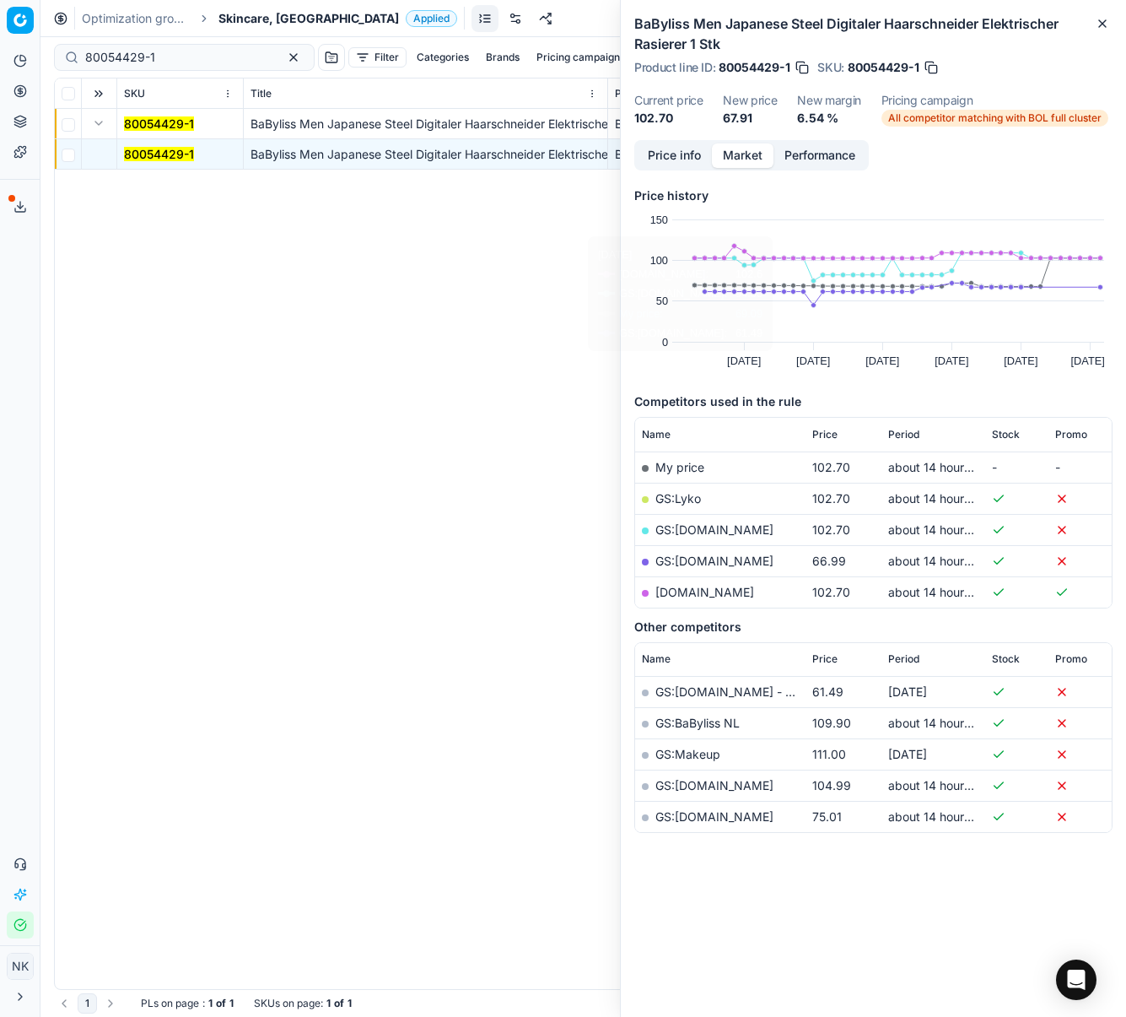
click at [693, 560] on link "GS:[DOMAIN_NAME]" at bounding box center [715, 560] width 118 height 14
click at [241, 16] on span "Skincare, [GEOGRAPHIC_DATA]" at bounding box center [309, 18] width 181 height 17
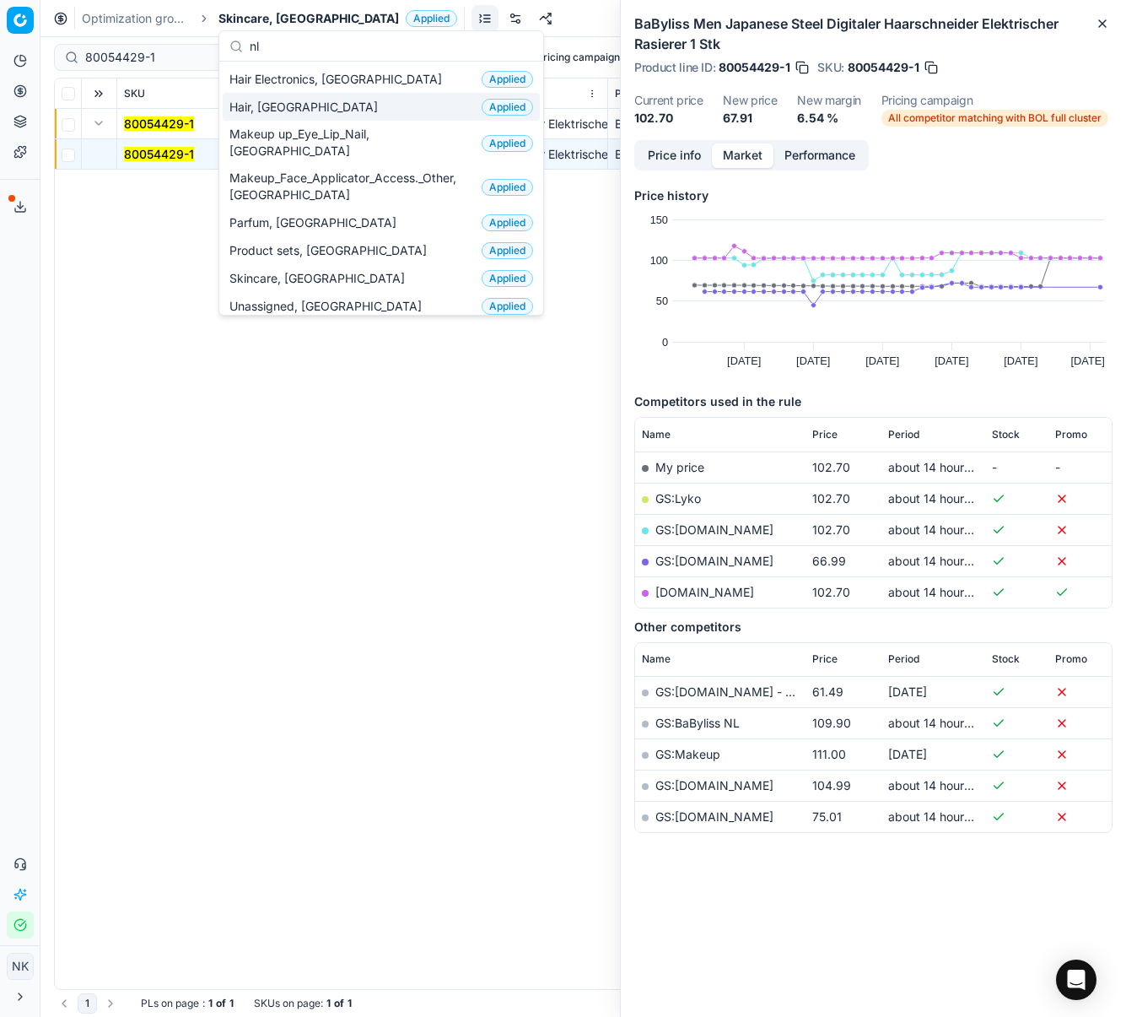
type input "nl"
click at [266, 100] on span "Hair, [GEOGRAPHIC_DATA]" at bounding box center [306, 107] width 155 height 17
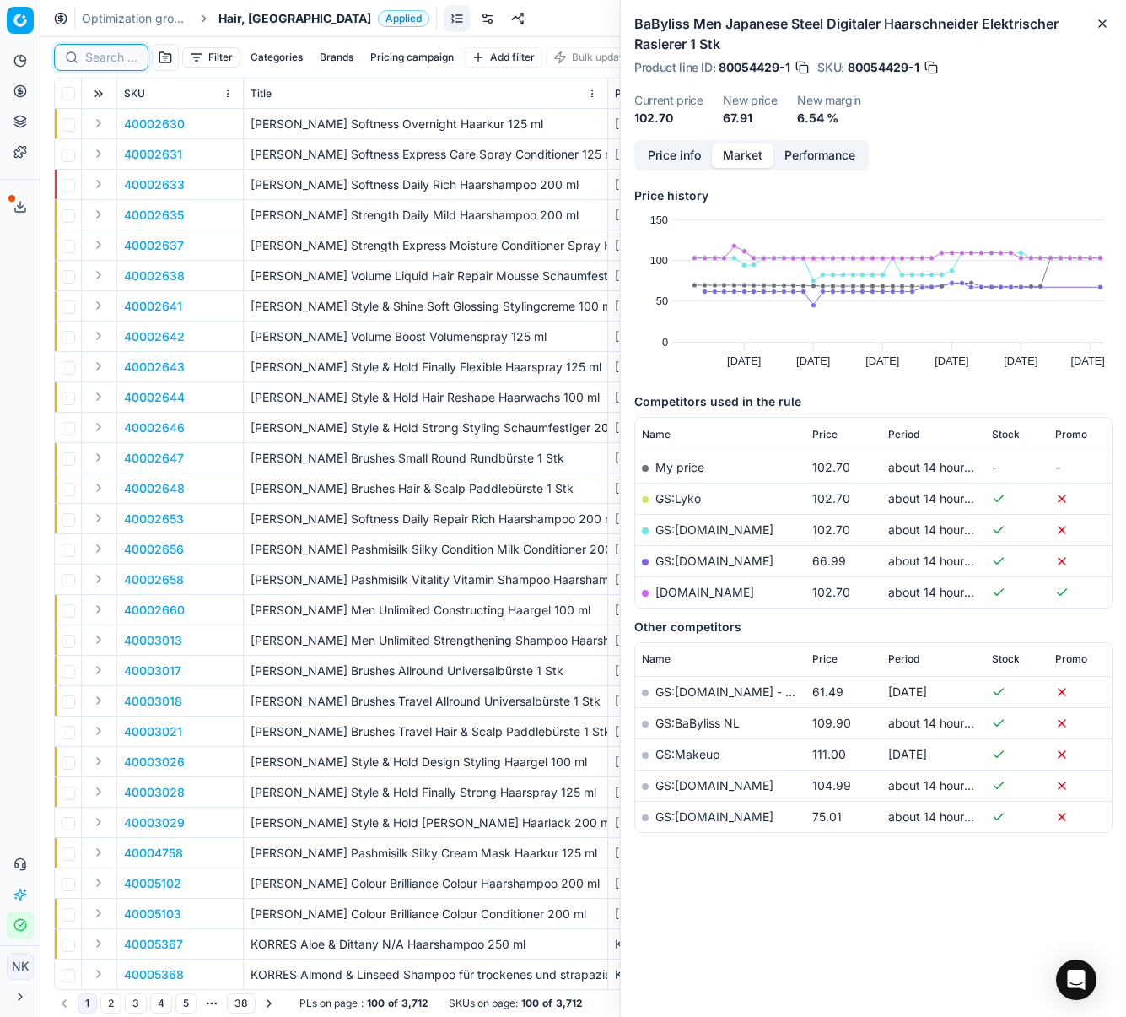
click at [104, 56] on input at bounding box center [111, 57] width 52 height 17
paste input "80066114-125"
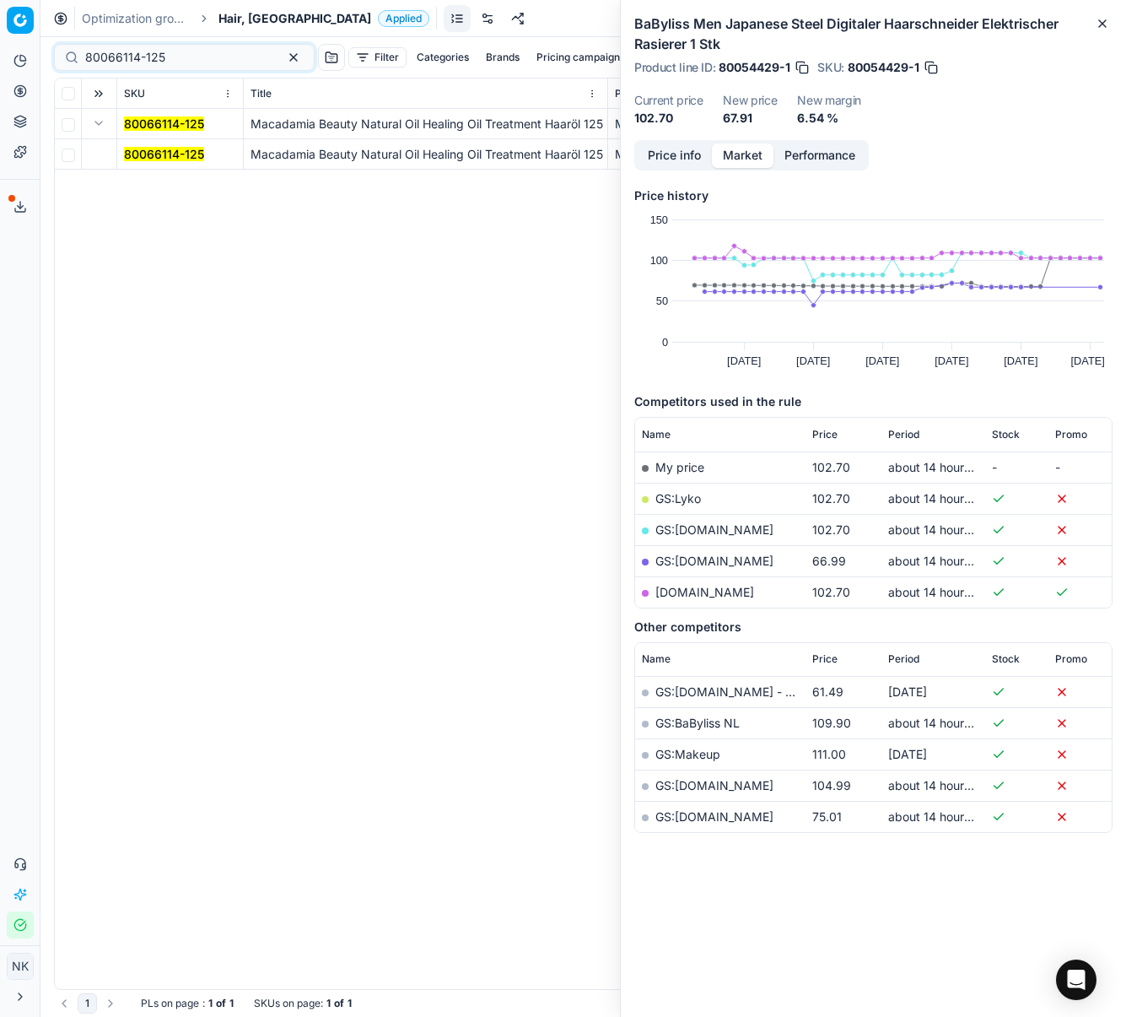
click at [156, 162] on span "80066114-125" at bounding box center [164, 154] width 80 height 17
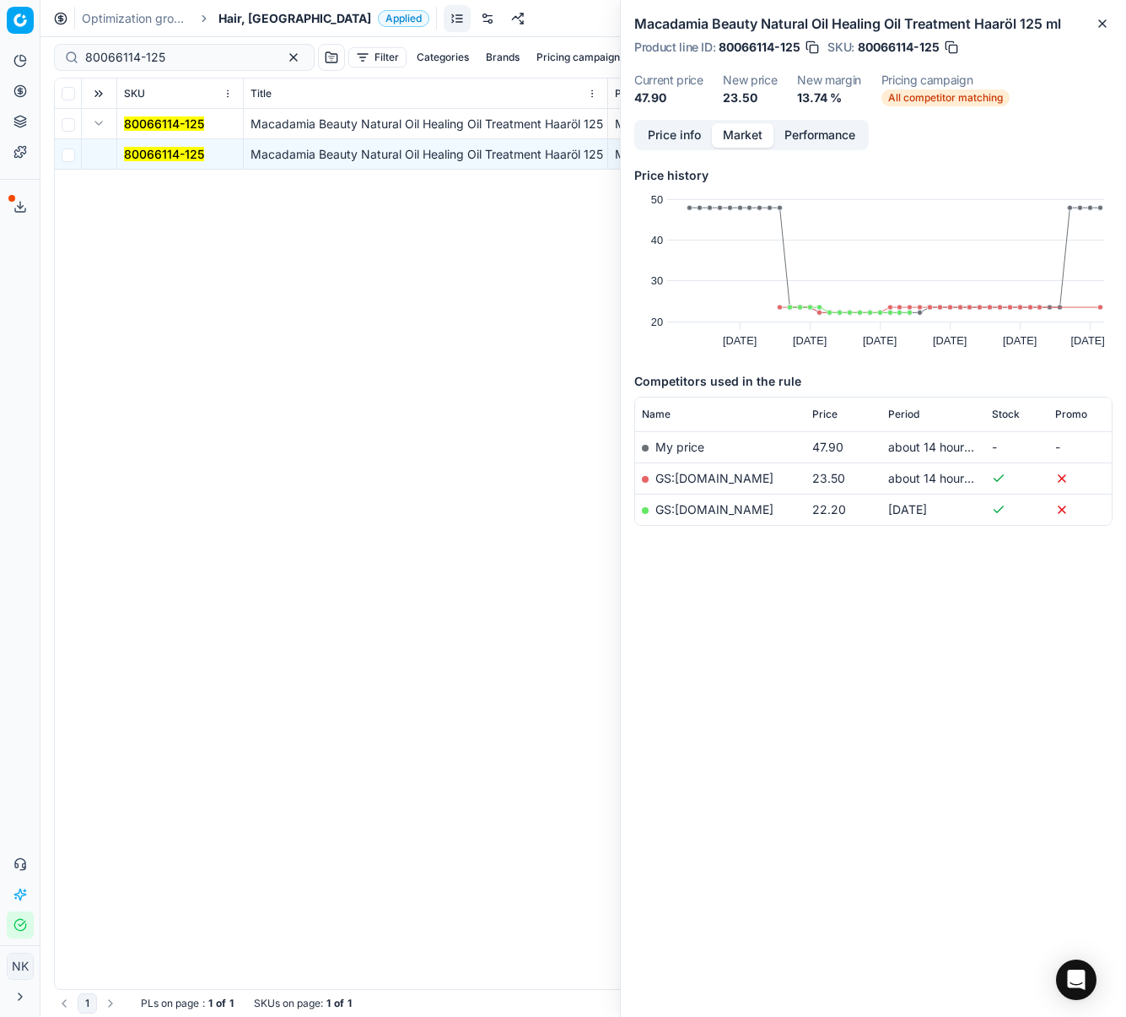
click at [697, 476] on link "GS:[DOMAIN_NAME]" at bounding box center [715, 478] width 118 height 14
click at [177, 52] on input "80066114-125" at bounding box center [177, 57] width 185 height 17
paste input "4890-30"
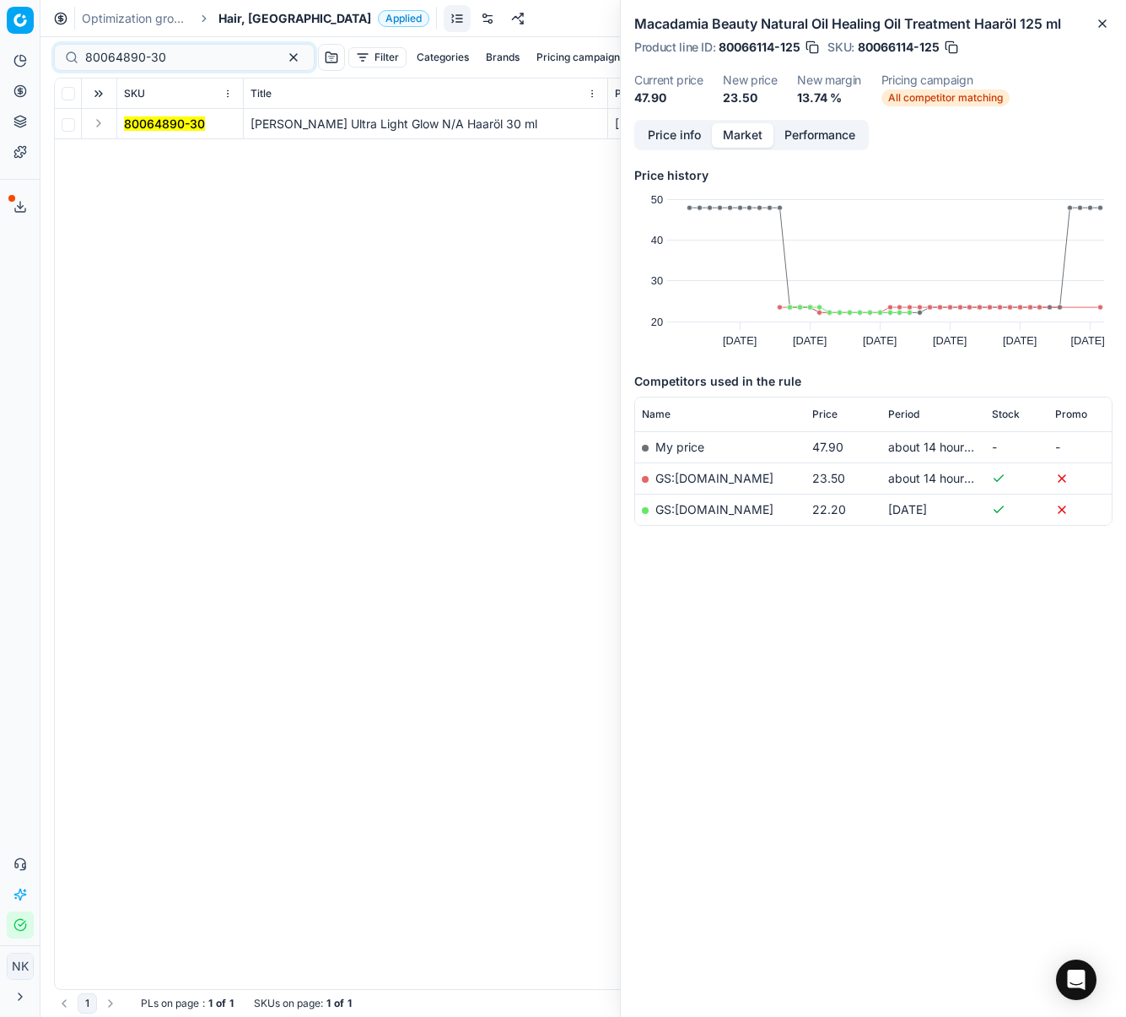
click at [97, 122] on button "Expand" at bounding box center [99, 123] width 20 height 20
click at [146, 140] on td "80064890-30" at bounding box center [180, 154] width 127 height 30
click at [149, 151] on mark "80064890-30" at bounding box center [164, 154] width 81 height 14
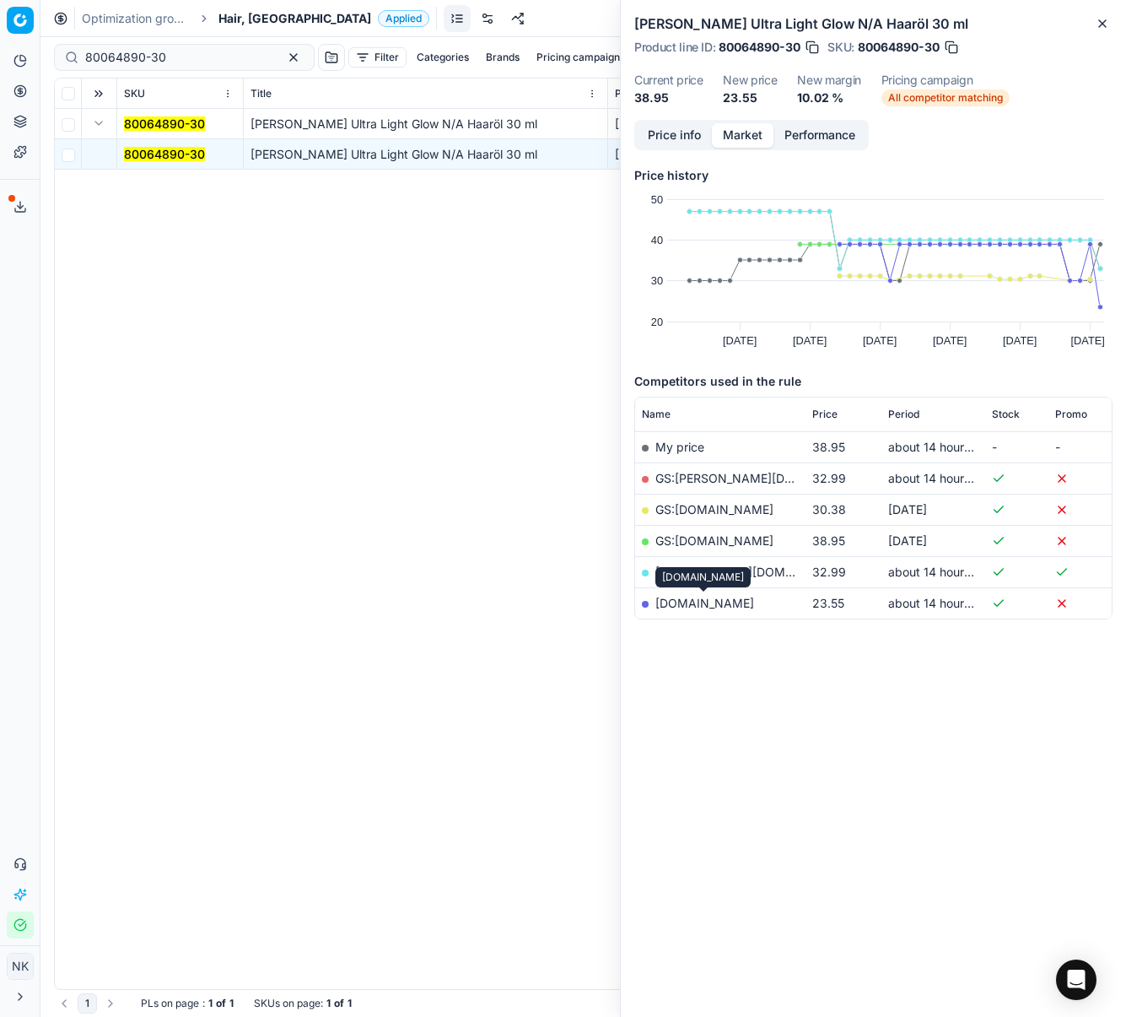
click at [712, 603] on link "[DOMAIN_NAME]" at bounding box center [705, 603] width 99 height 14
click at [181, 55] on input "80064890-30" at bounding box center [177, 57] width 185 height 17
paste input "31088-85"
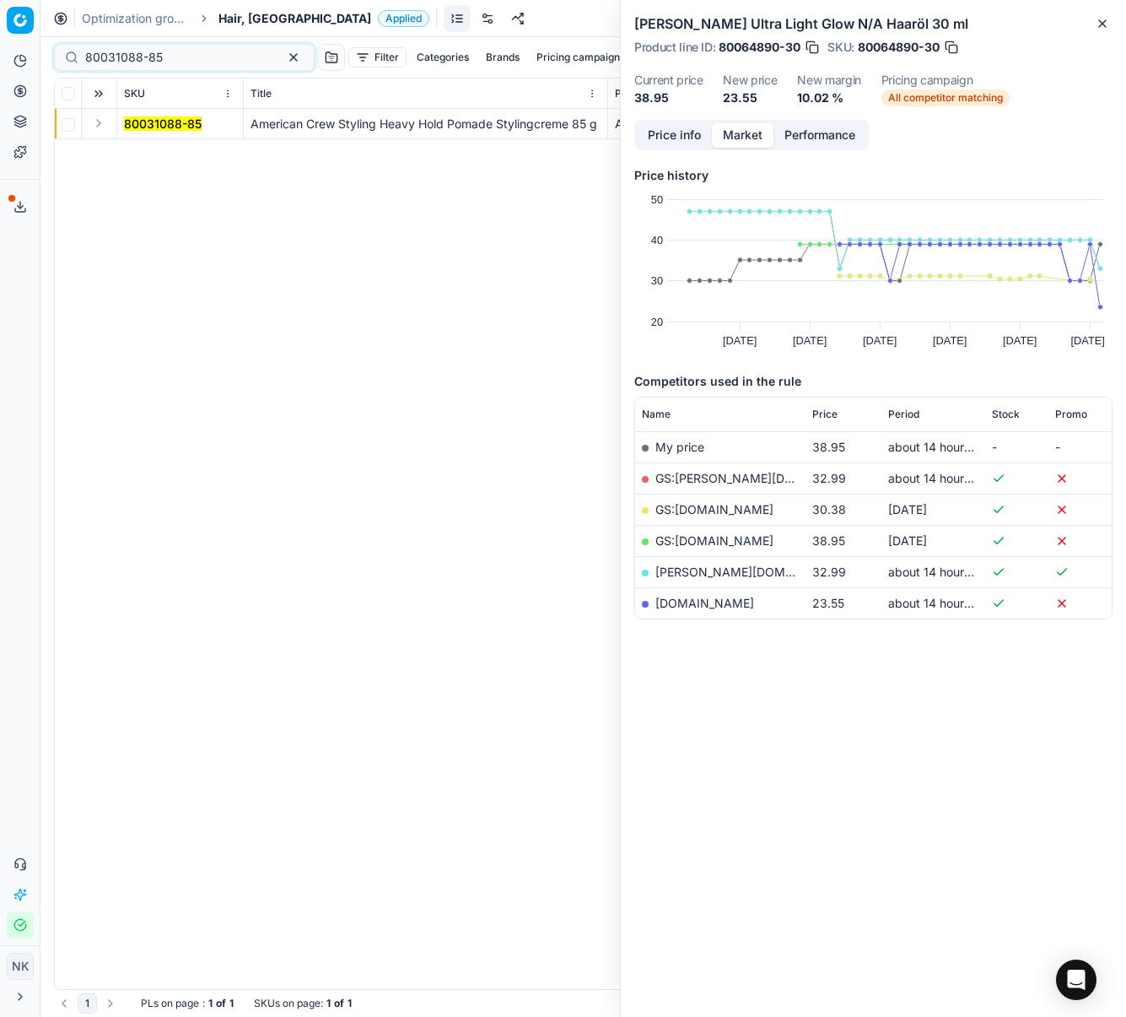
click at [96, 125] on button "Expand" at bounding box center [99, 123] width 20 height 20
click at [142, 152] on mark "80031088-85" at bounding box center [163, 154] width 78 height 14
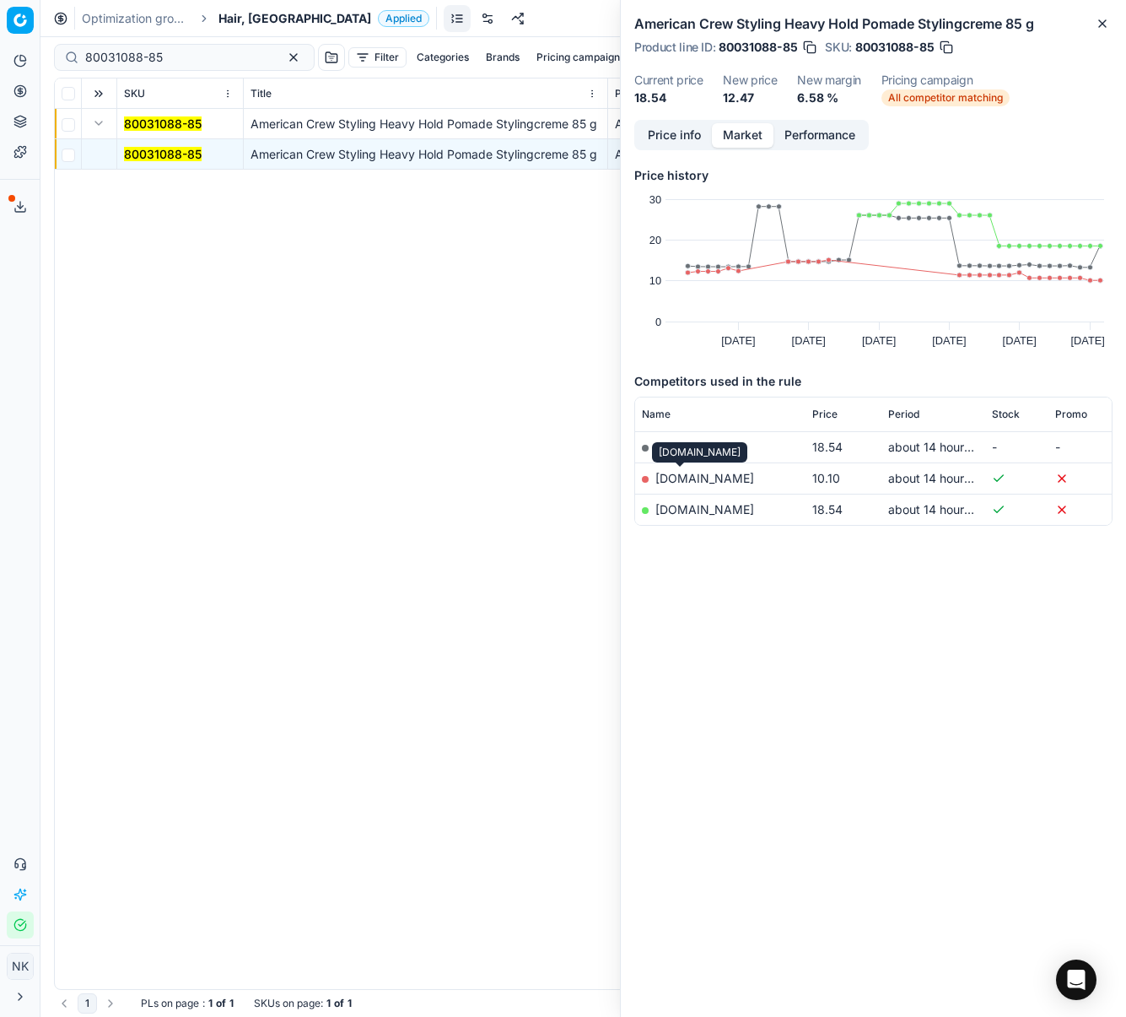
click at [679, 483] on link "[DOMAIN_NAME]" at bounding box center [705, 478] width 99 height 14
click at [180, 64] on input "80031088-85" at bounding box center [177, 57] width 185 height 17
paste input "71249-300"
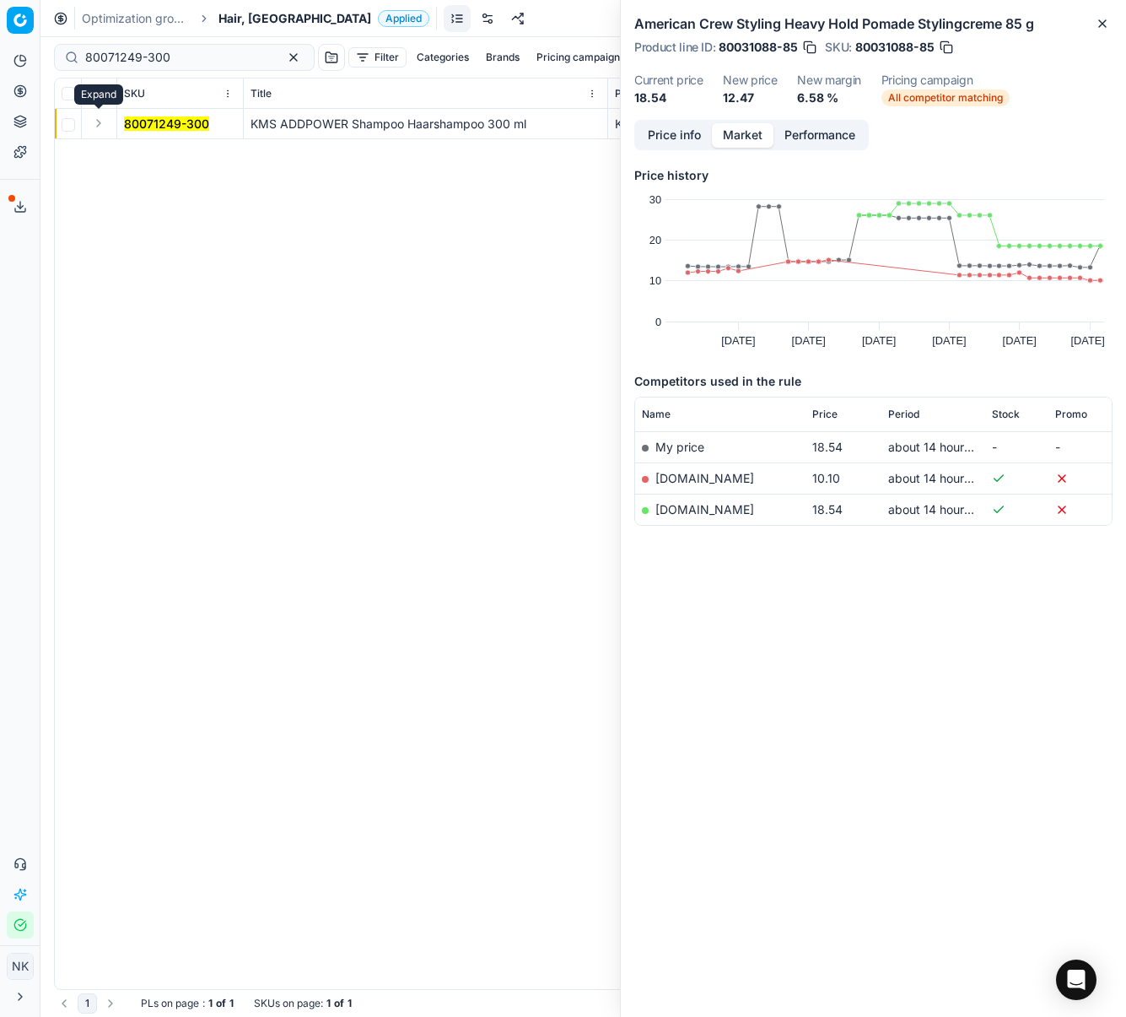
click at [94, 124] on button "Expand" at bounding box center [99, 123] width 20 height 20
click at [141, 157] on mark "80071249-300" at bounding box center [166, 154] width 85 height 14
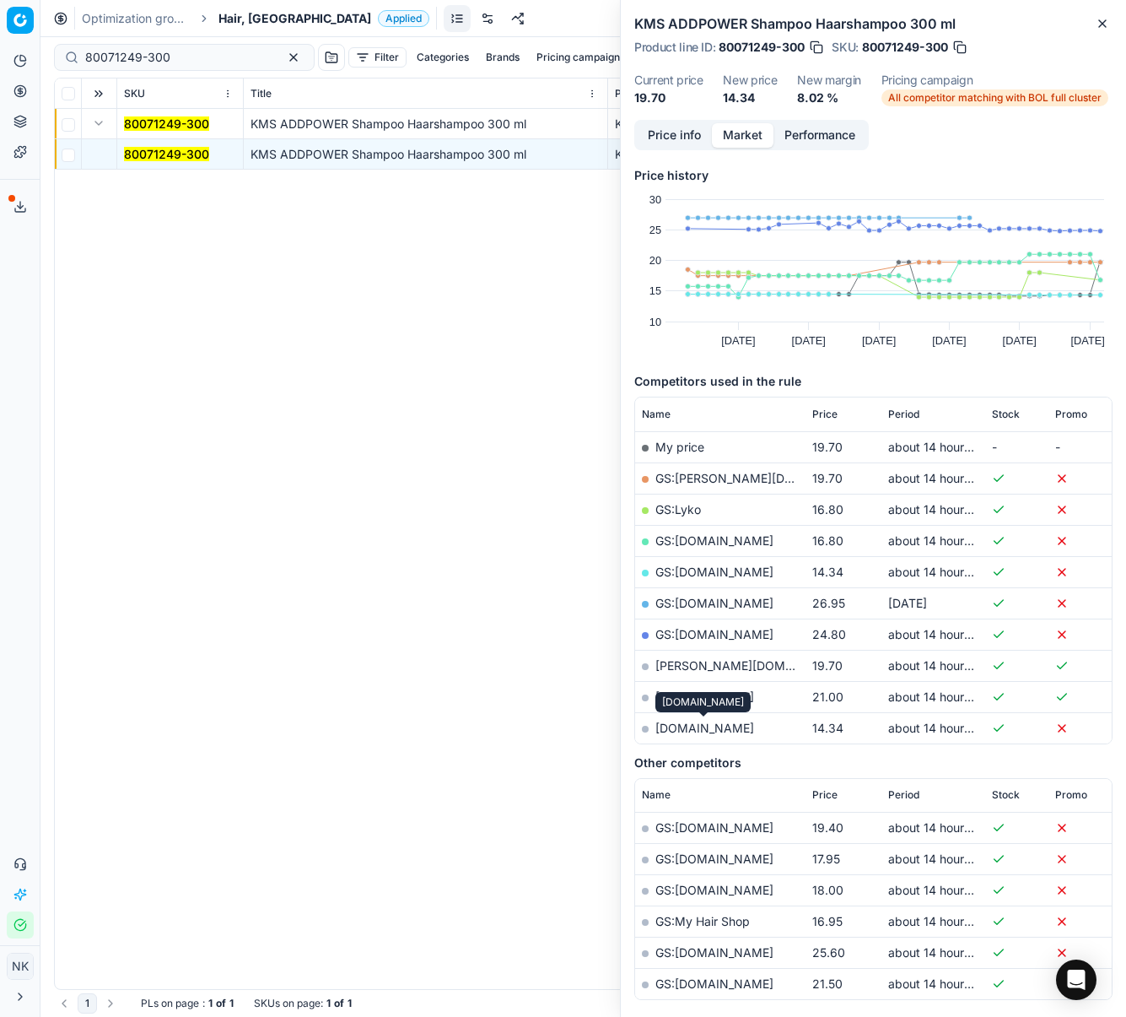
click at [700, 731] on link "[DOMAIN_NAME]" at bounding box center [705, 727] width 99 height 14
click at [135, 57] on input "80071249-300" at bounding box center [177, 57] width 185 height 17
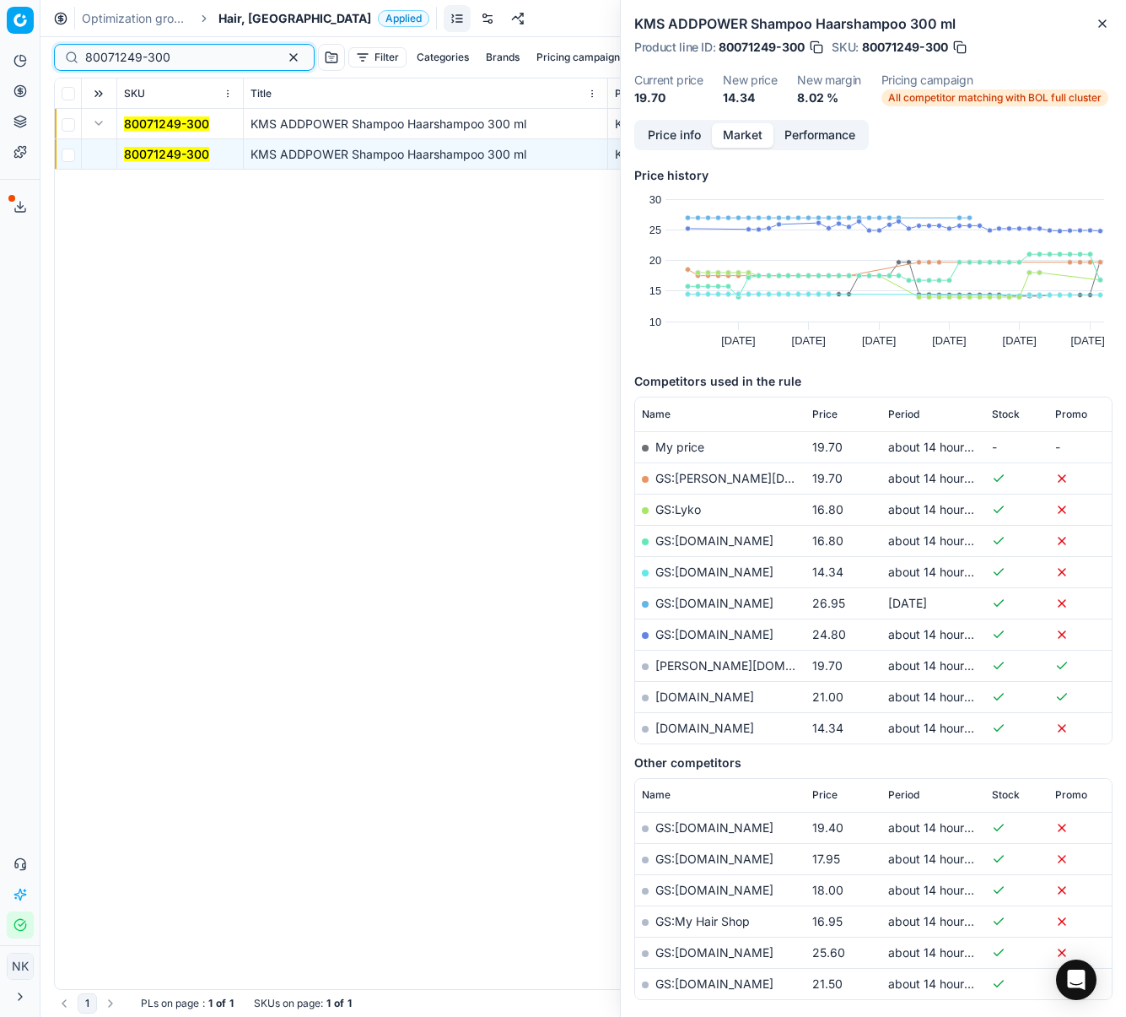
click at [135, 57] on input "80071249-300" at bounding box center [177, 57] width 185 height 17
paste input "3548"
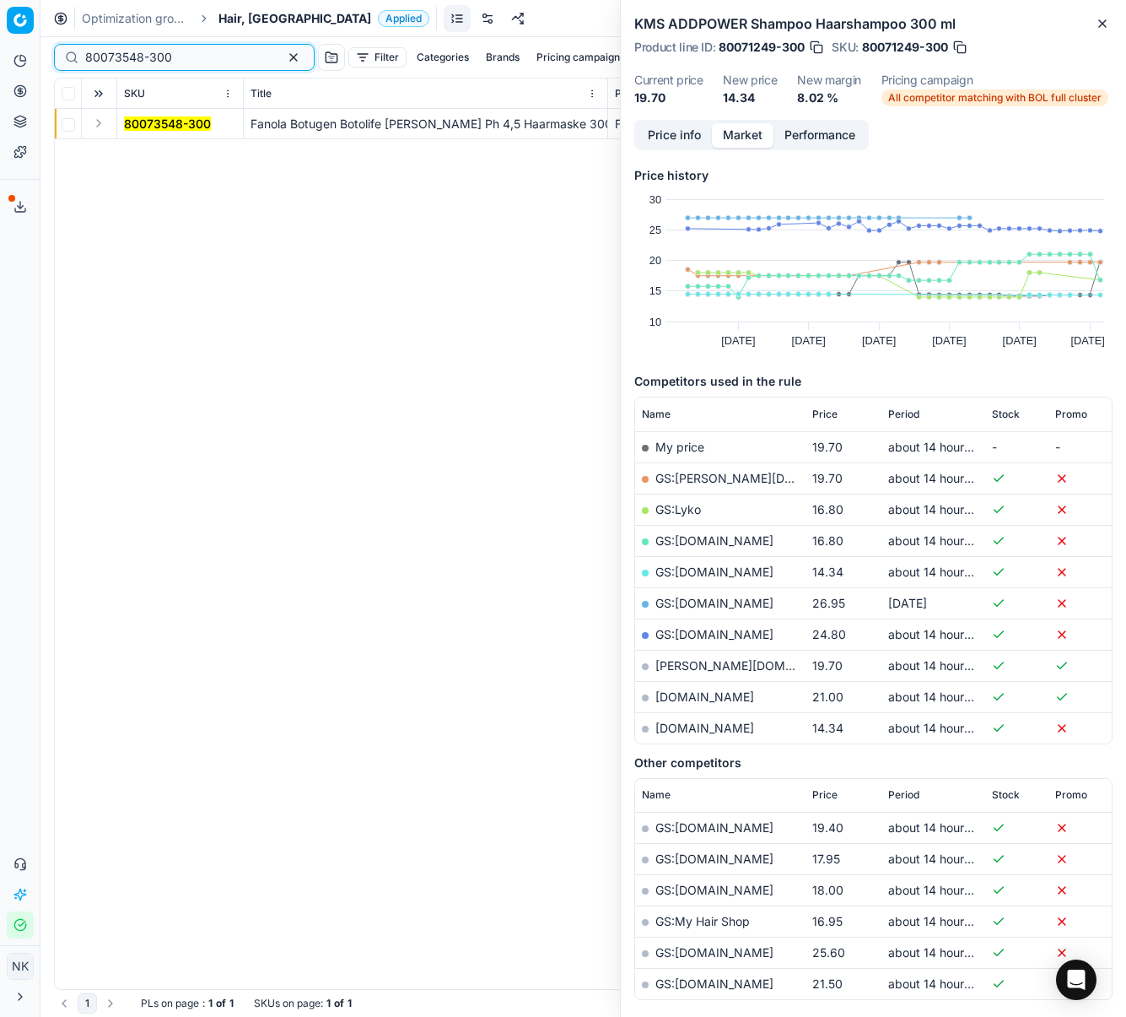
type input "80073548-300"
click at [89, 126] on button "Expand" at bounding box center [99, 123] width 20 height 20
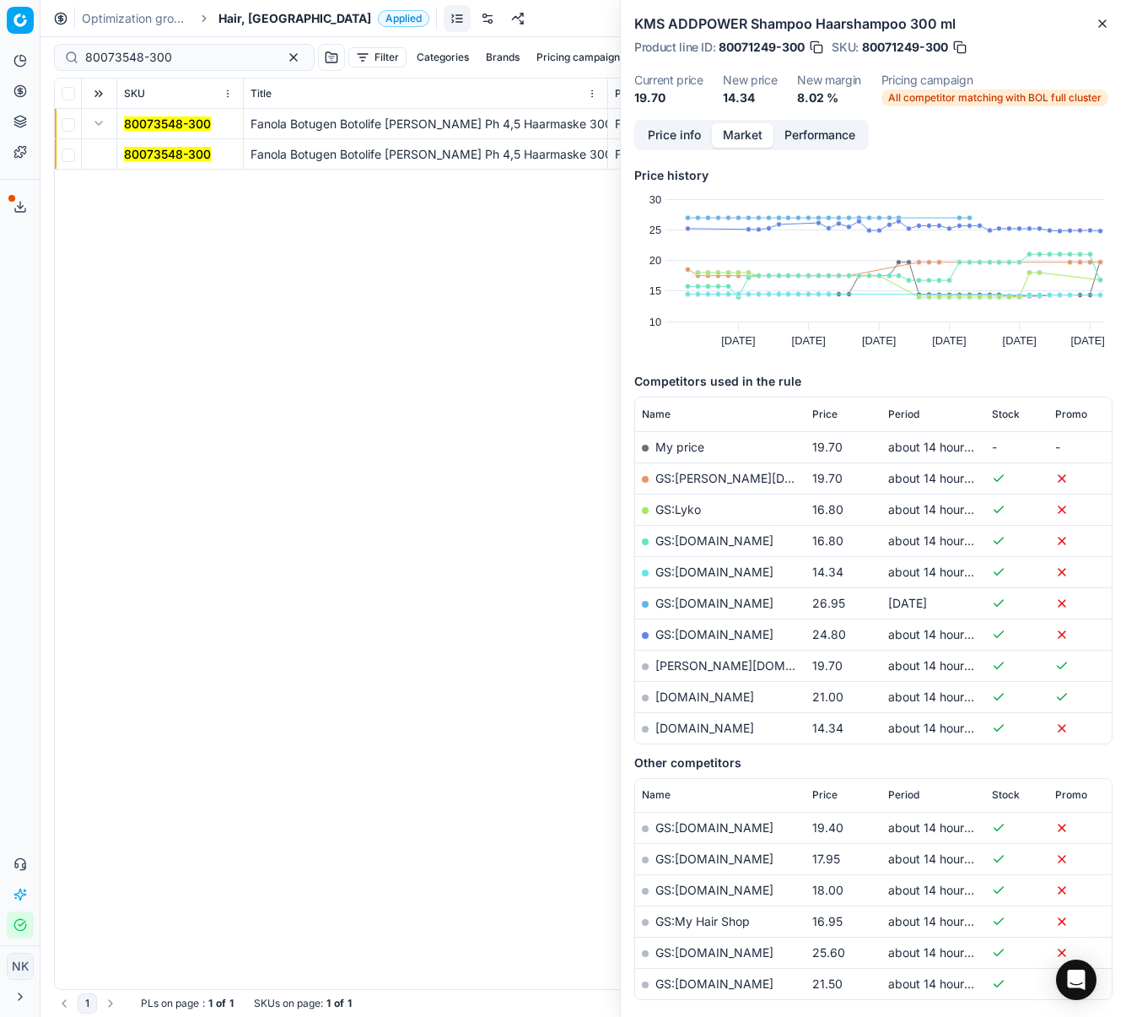
click at [144, 147] on mark "80073548-300" at bounding box center [167, 154] width 87 height 14
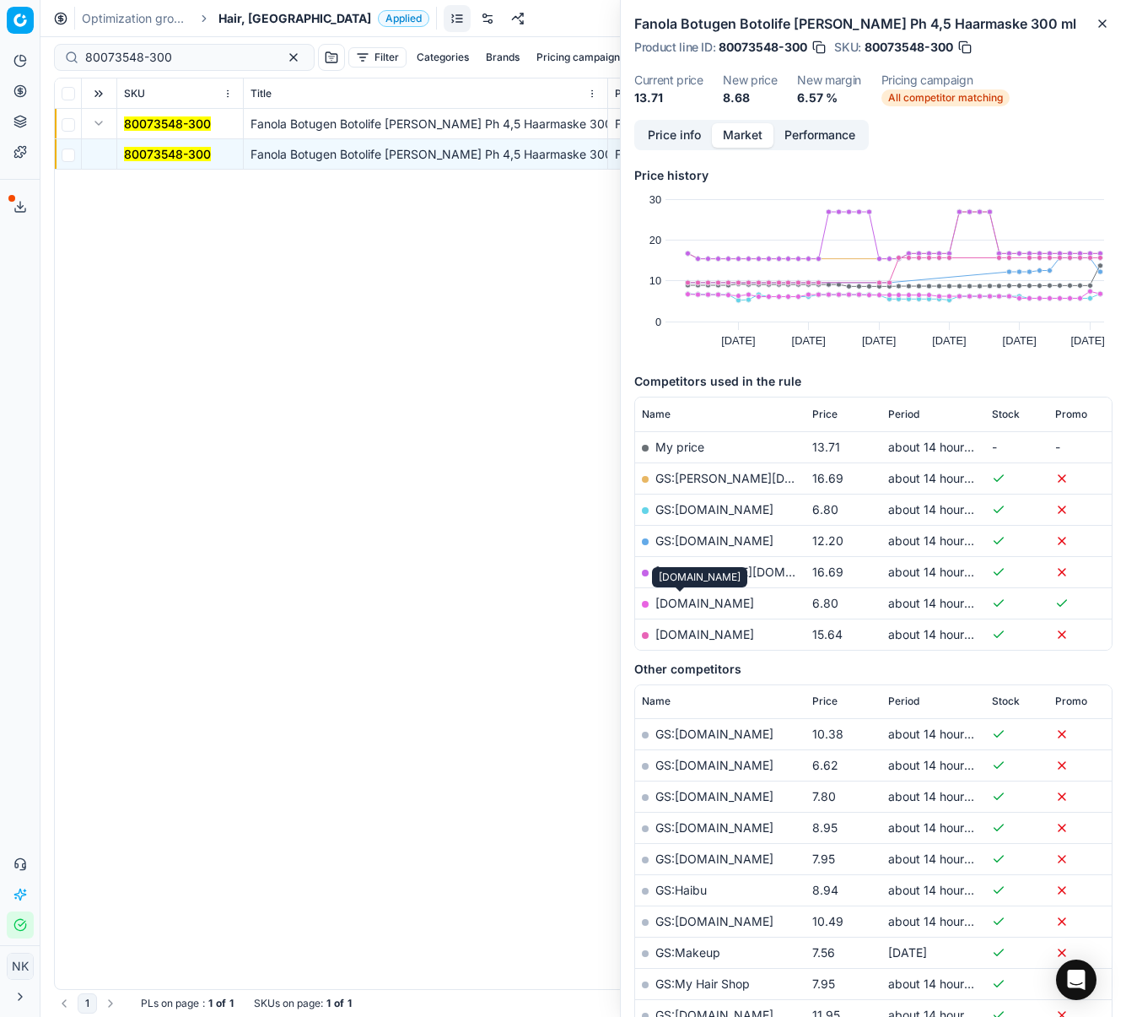
click at [681, 605] on link "[DOMAIN_NAME]" at bounding box center [705, 603] width 99 height 14
click at [232, 8] on div "Optimization groups Hair, NL Applied Discard Download report" at bounding box center [583, 18] width 1086 height 37
click at [232, 21] on span "Hair, [GEOGRAPHIC_DATA]" at bounding box center [295, 18] width 153 height 17
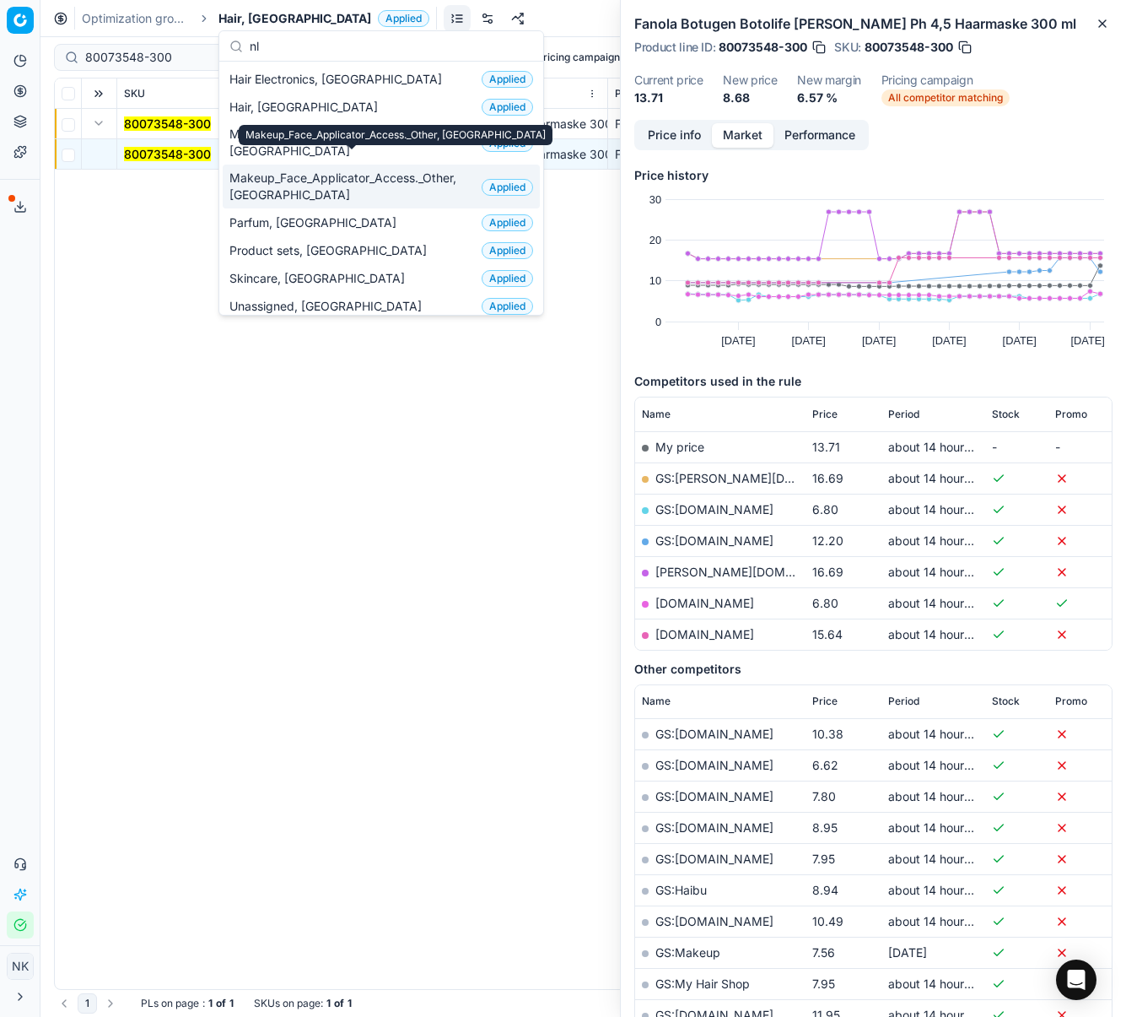
type input "nl"
click at [318, 174] on span "Makeup_Face_Applicator_Access._Other, [GEOGRAPHIC_DATA]" at bounding box center [351, 187] width 245 height 34
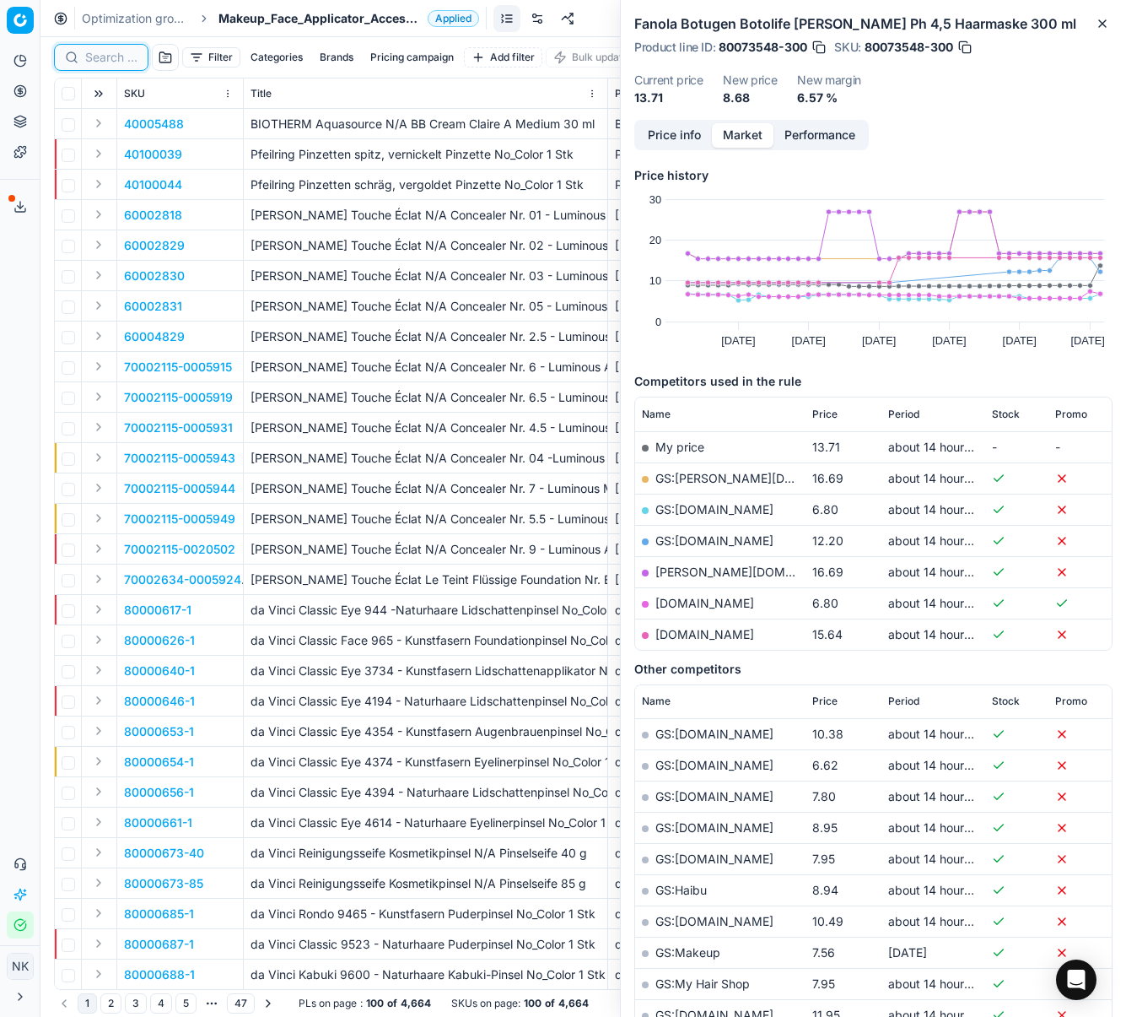
click at [102, 53] on input at bounding box center [111, 57] width 52 height 17
paste input "80072500-15-4"
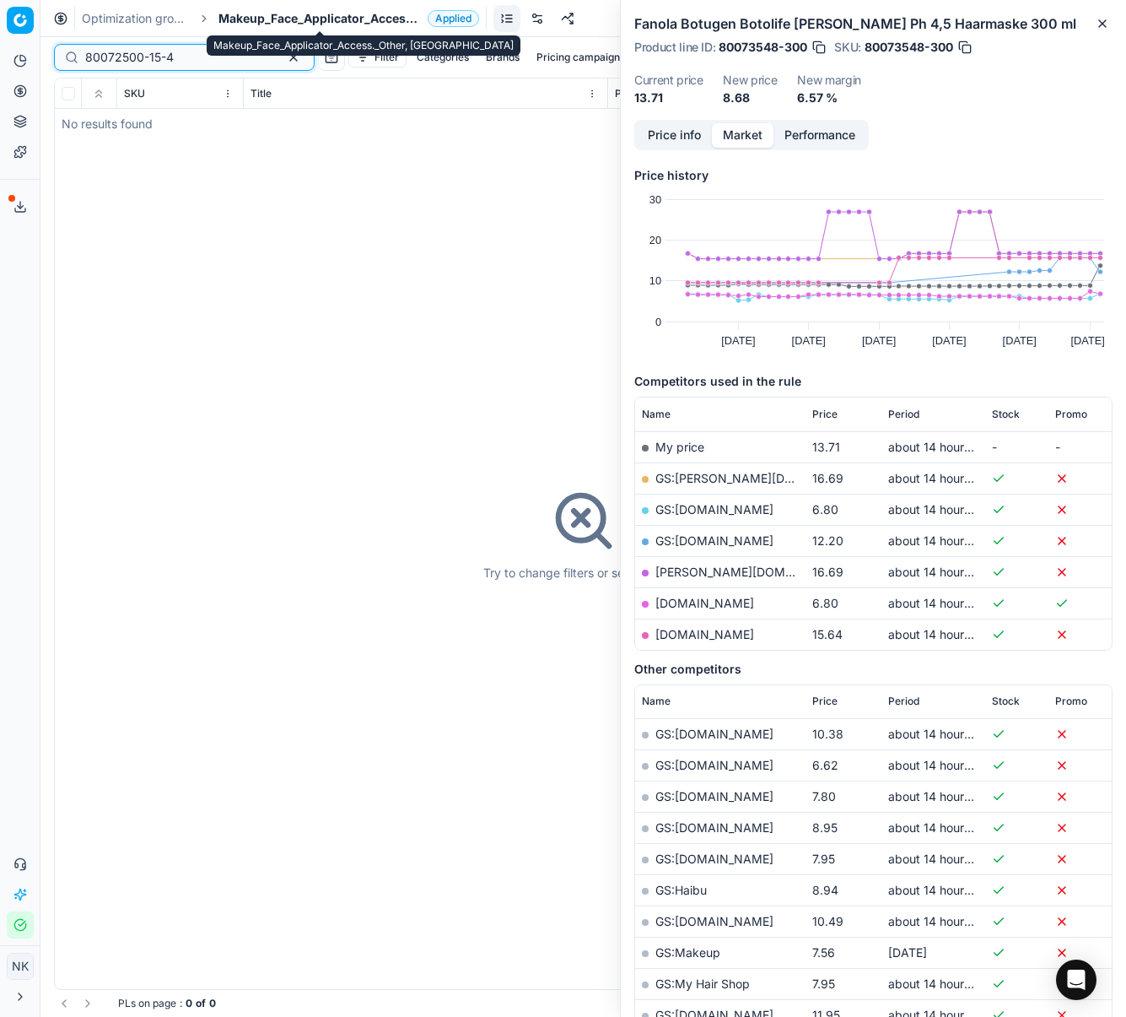
type input "80072500-15-4"
click at [289, 13] on span "Makeup_Face_Applicator_Access._Other, [GEOGRAPHIC_DATA]" at bounding box center [320, 18] width 202 height 17
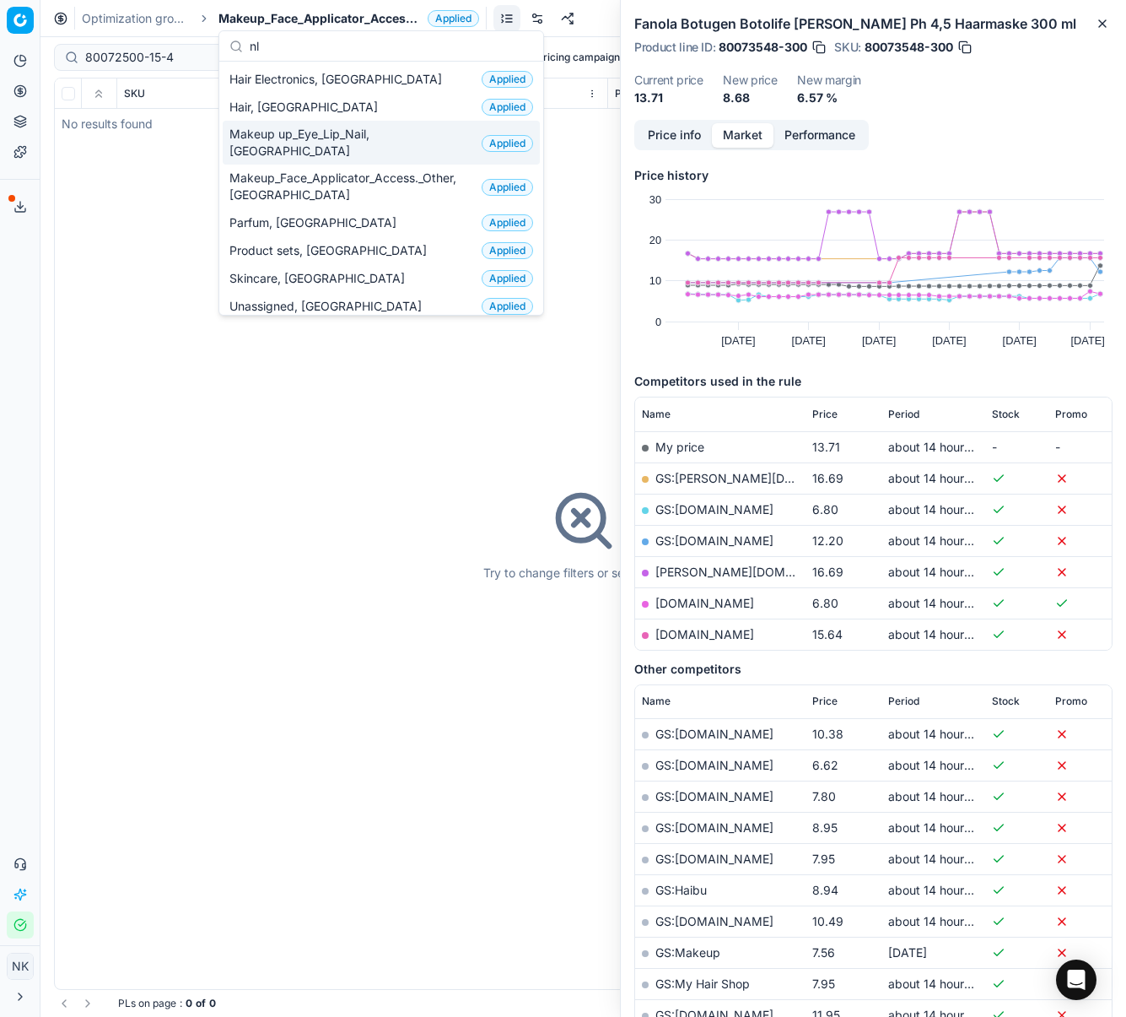
type input "nl"
click at [329, 133] on span "Makeup up_Eye_Lip_Nail, [GEOGRAPHIC_DATA]" at bounding box center [351, 143] width 245 height 34
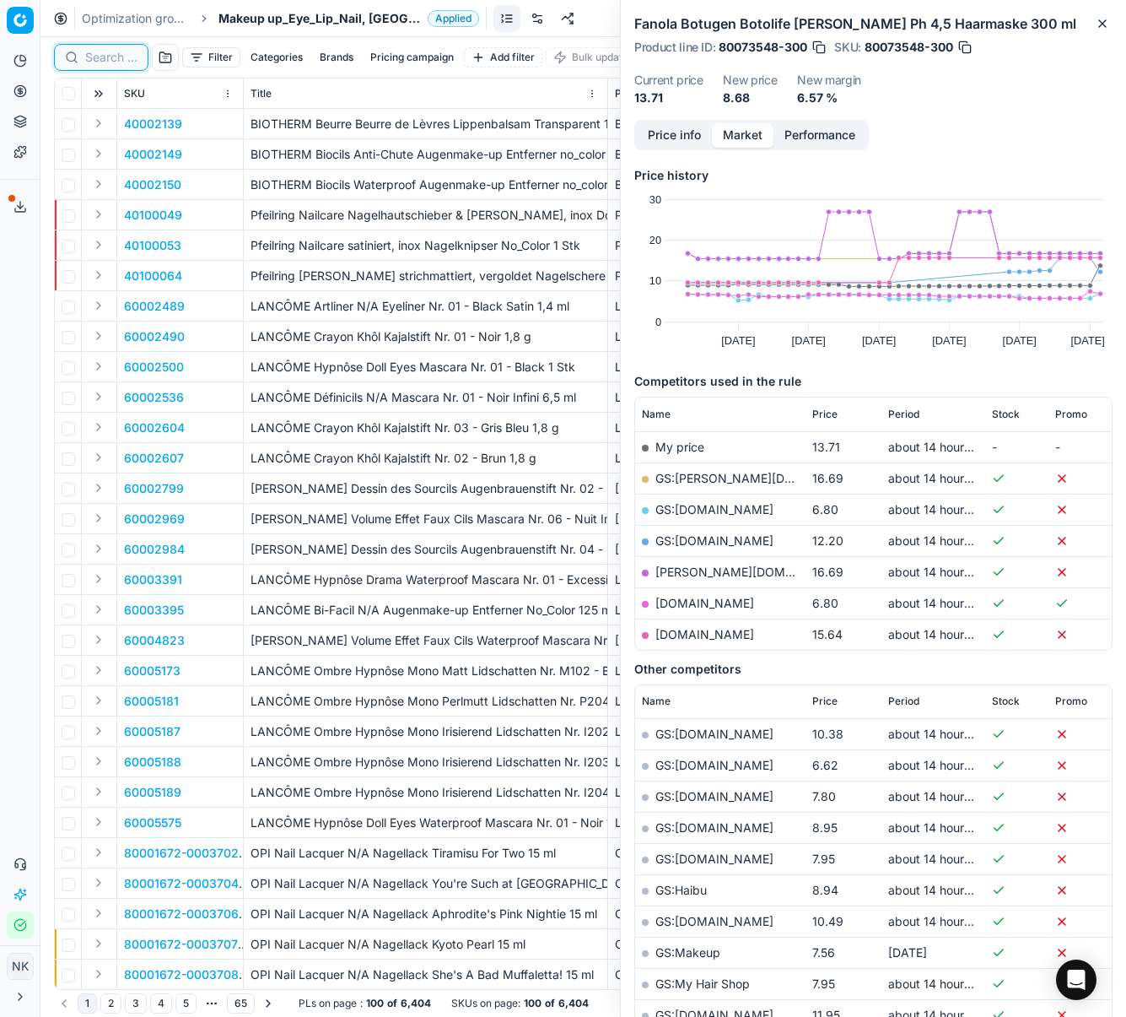
click at [105, 61] on input at bounding box center [111, 57] width 52 height 17
paste input "80072500-15-4"
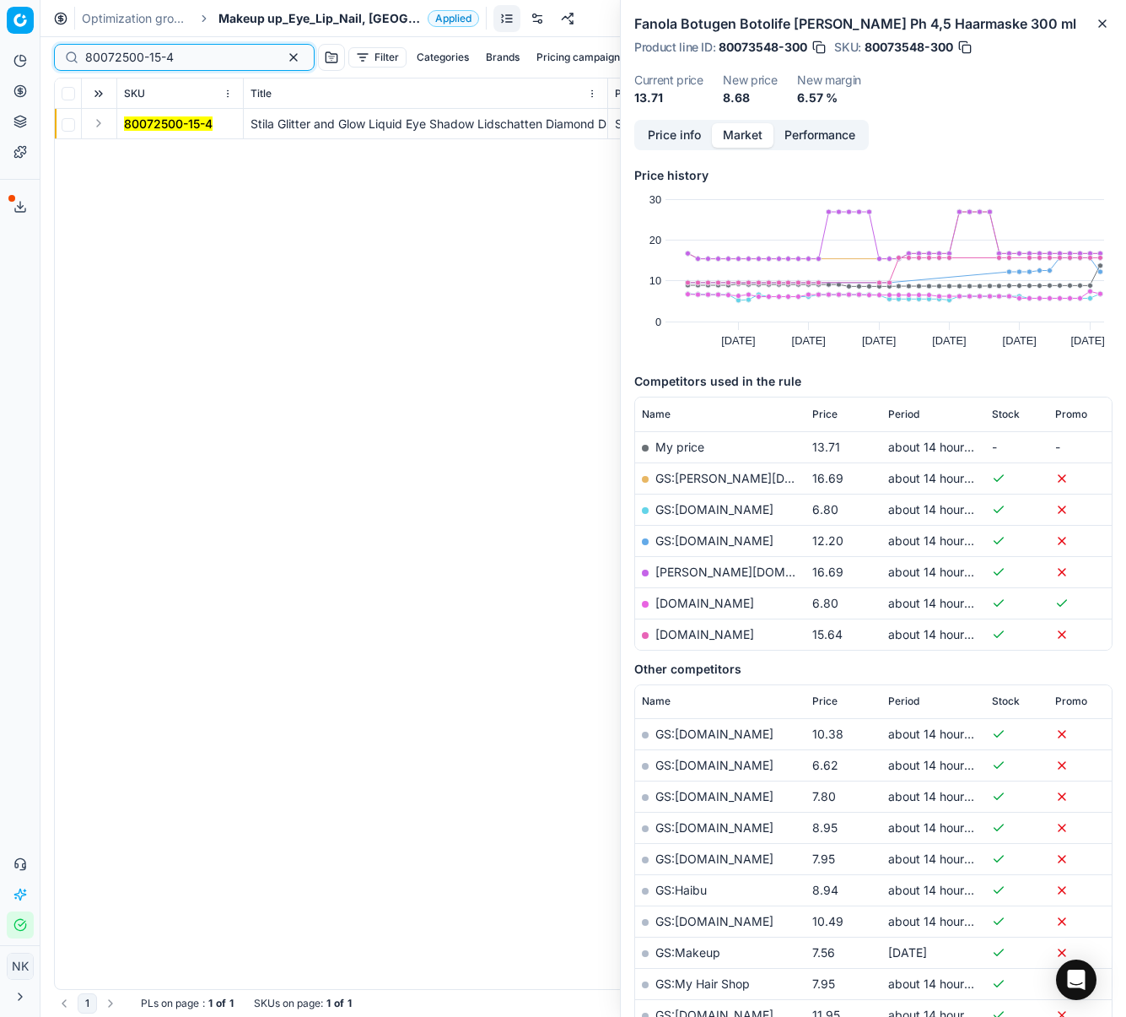
type input "80072500-15-4"
click at [98, 123] on button "Expand" at bounding box center [99, 123] width 20 height 20
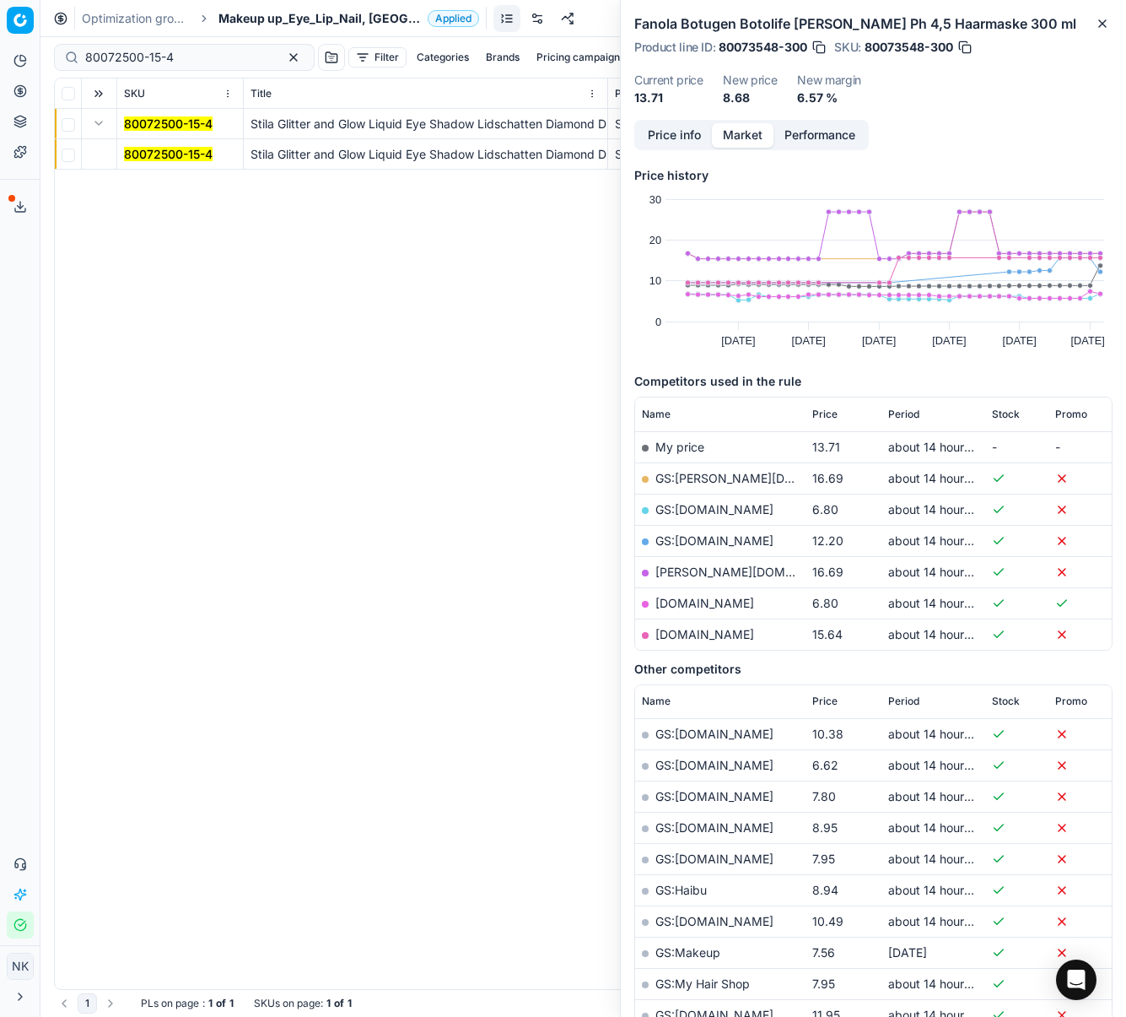
click at [151, 159] on mark "80072500-15-4" at bounding box center [168, 154] width 89 height 14
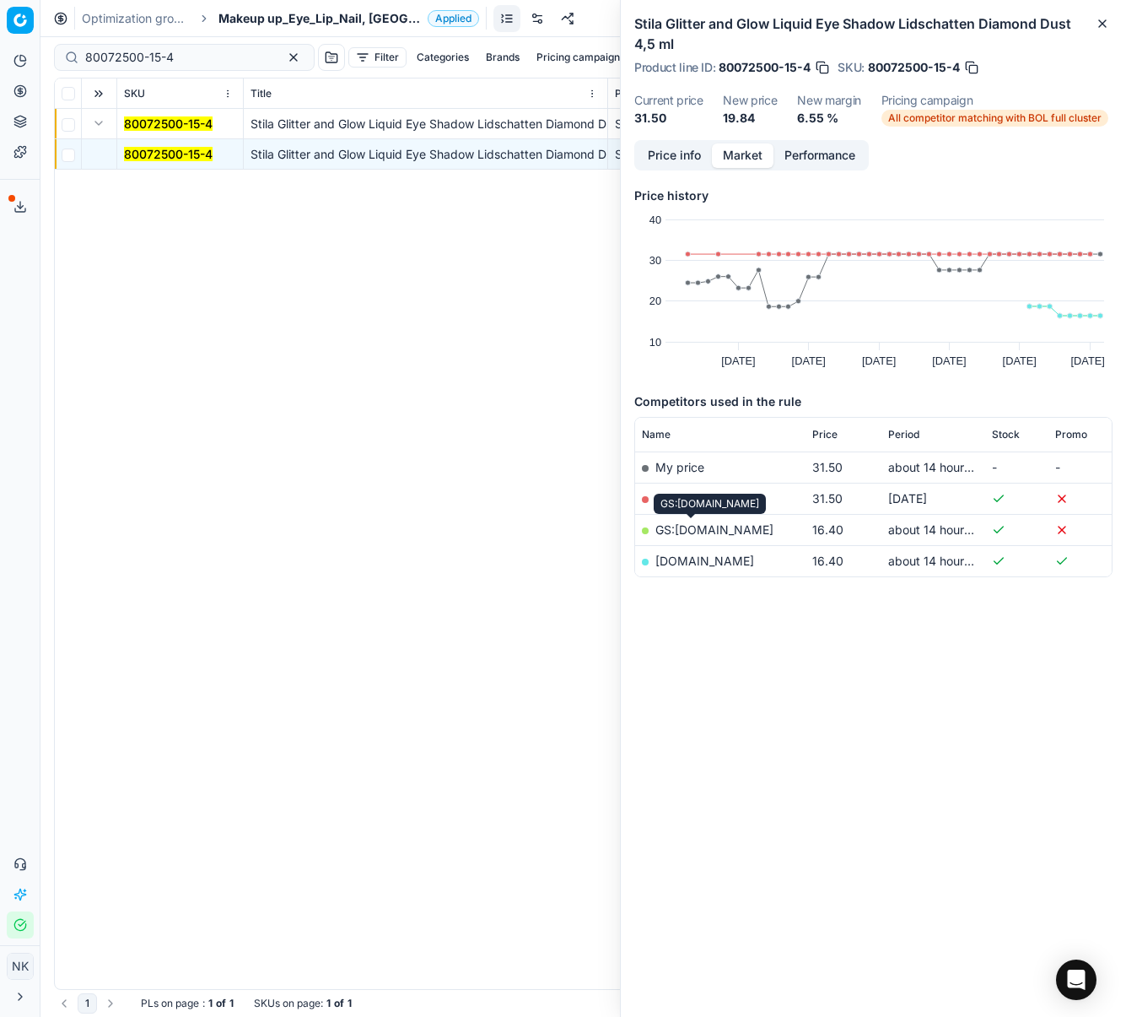
click at [694, 527] on link "GS:[DOMAIN_NAME]" at bounding box center [715, 529] width 118 height 14
click at [247, 20] on span "Makeup up_Eye_Lip_Nail, [GEOGRAPHIC_DATA]" at bounding box center [320, 18] width 202 height 17
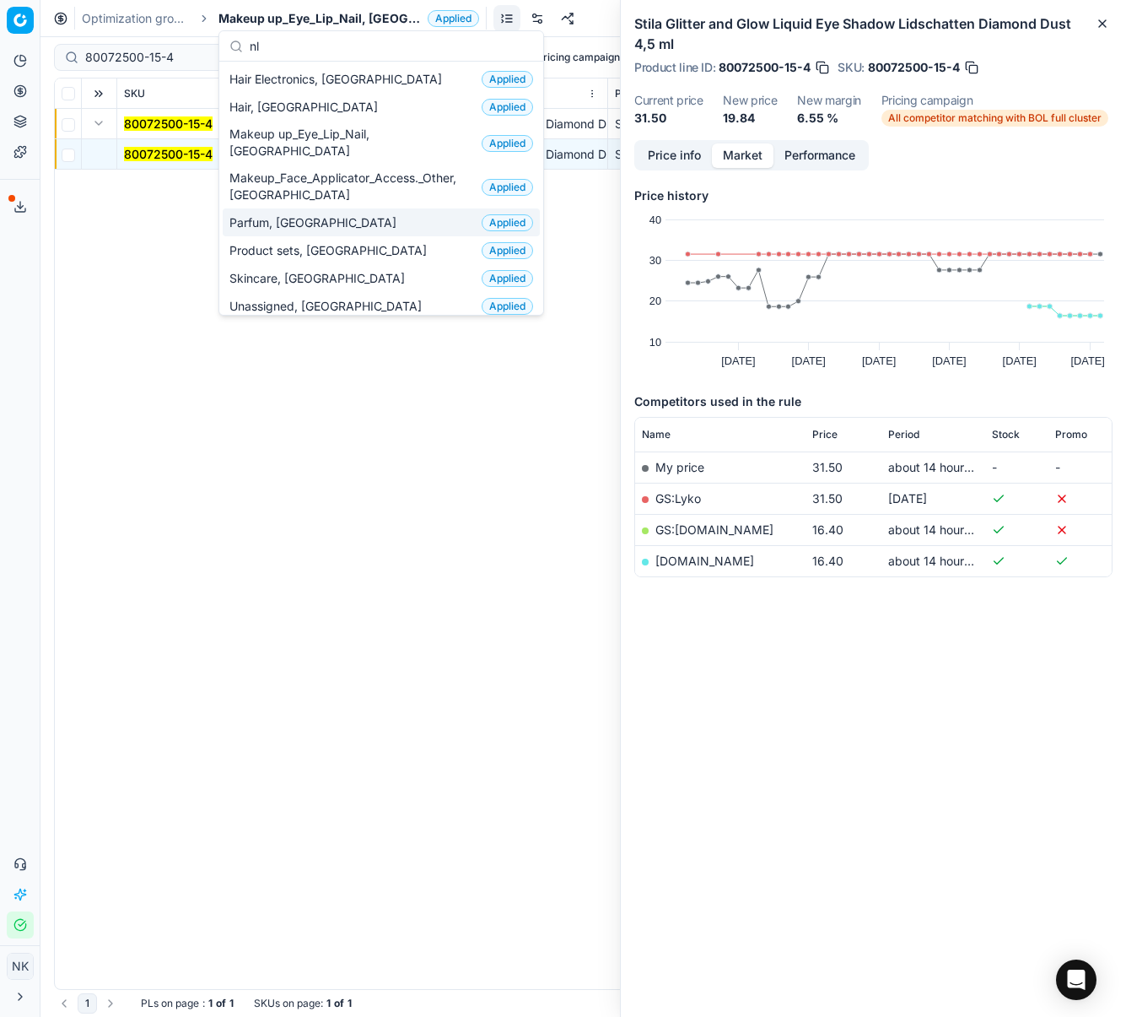
type input "nl"
click at [267, 214] on span "Parfum, [GEOGRAPHIC_DATA]" at bounding box center [316, 222] width 174 height 17
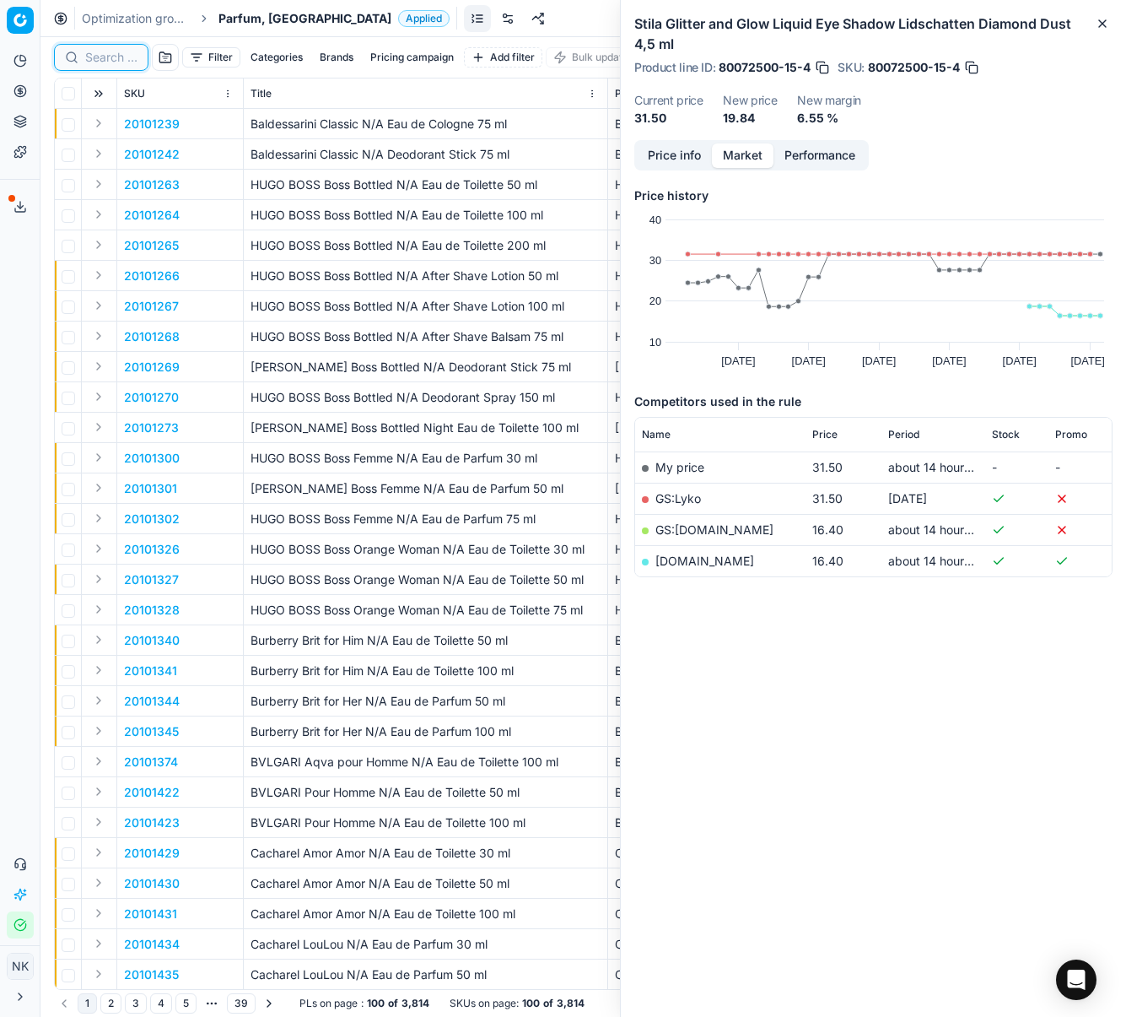
click at [100, 59] on input at bounding box center [111, 57] width 52 height 17
paste input "80004581-90"
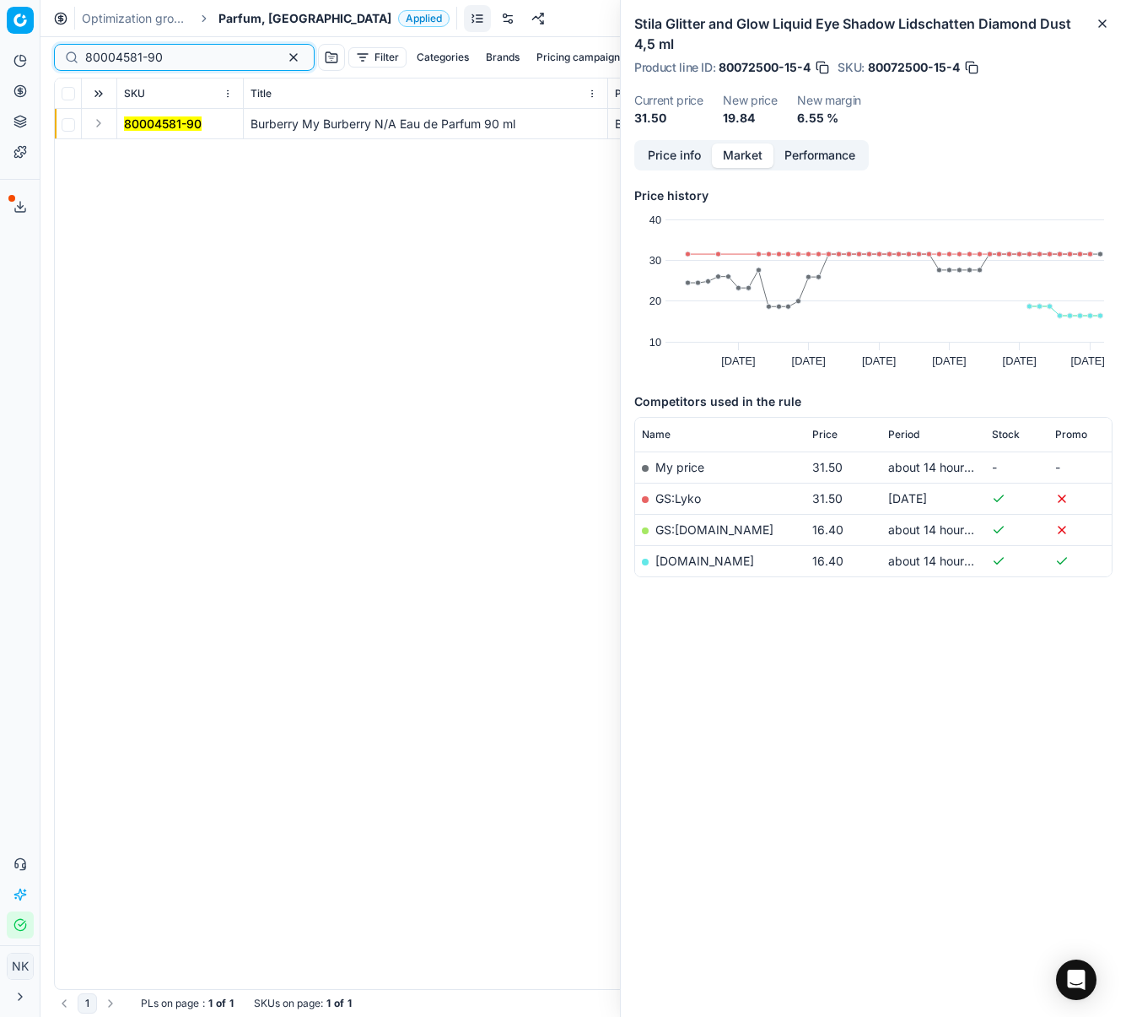
type input "80004581-90"
click at [99, 125] on button "Expand" at bounding box center [99, 123] width 20 height 20
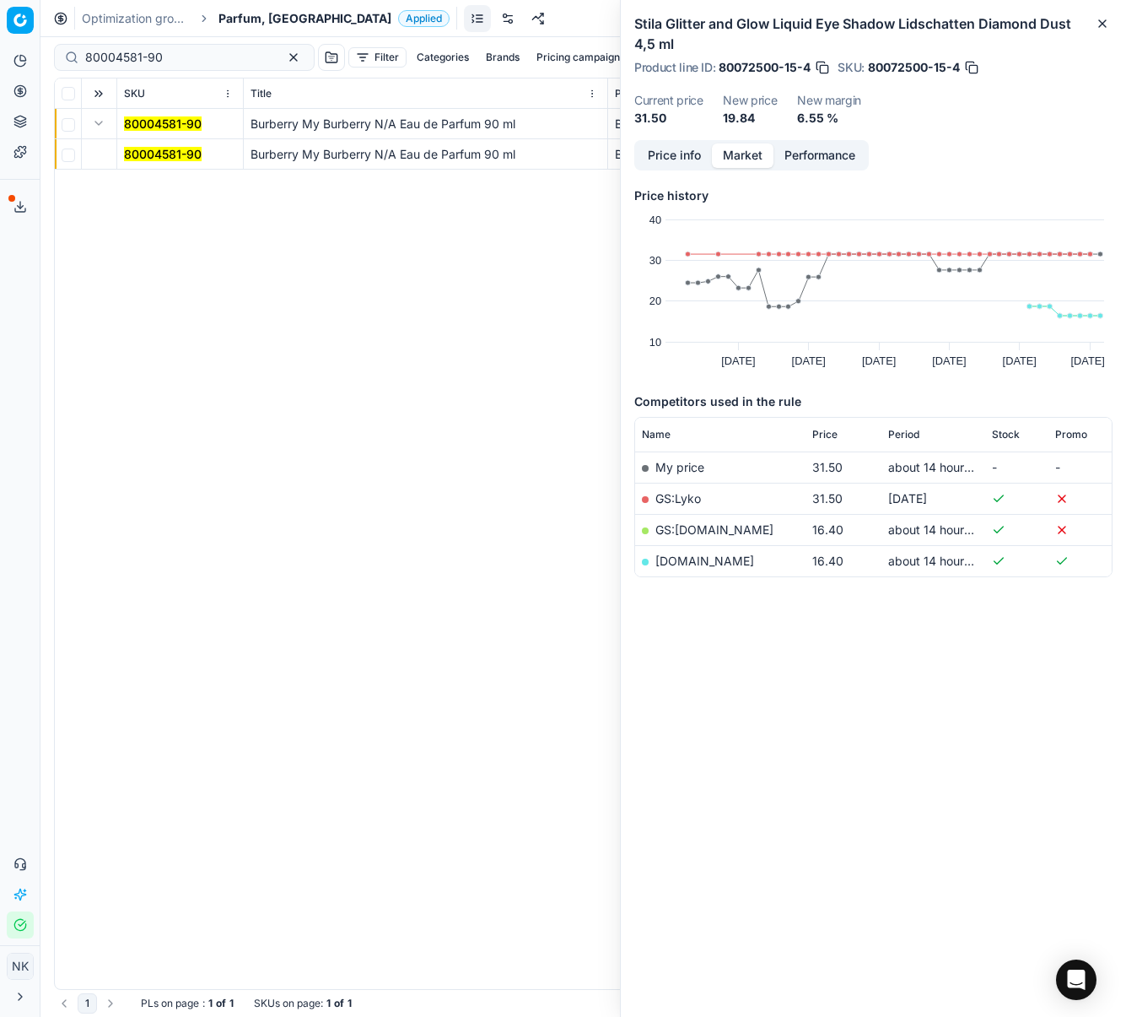
click at [129, 150] on mark "80004581-90" at bounding box center [163, 154] width 78 height 14
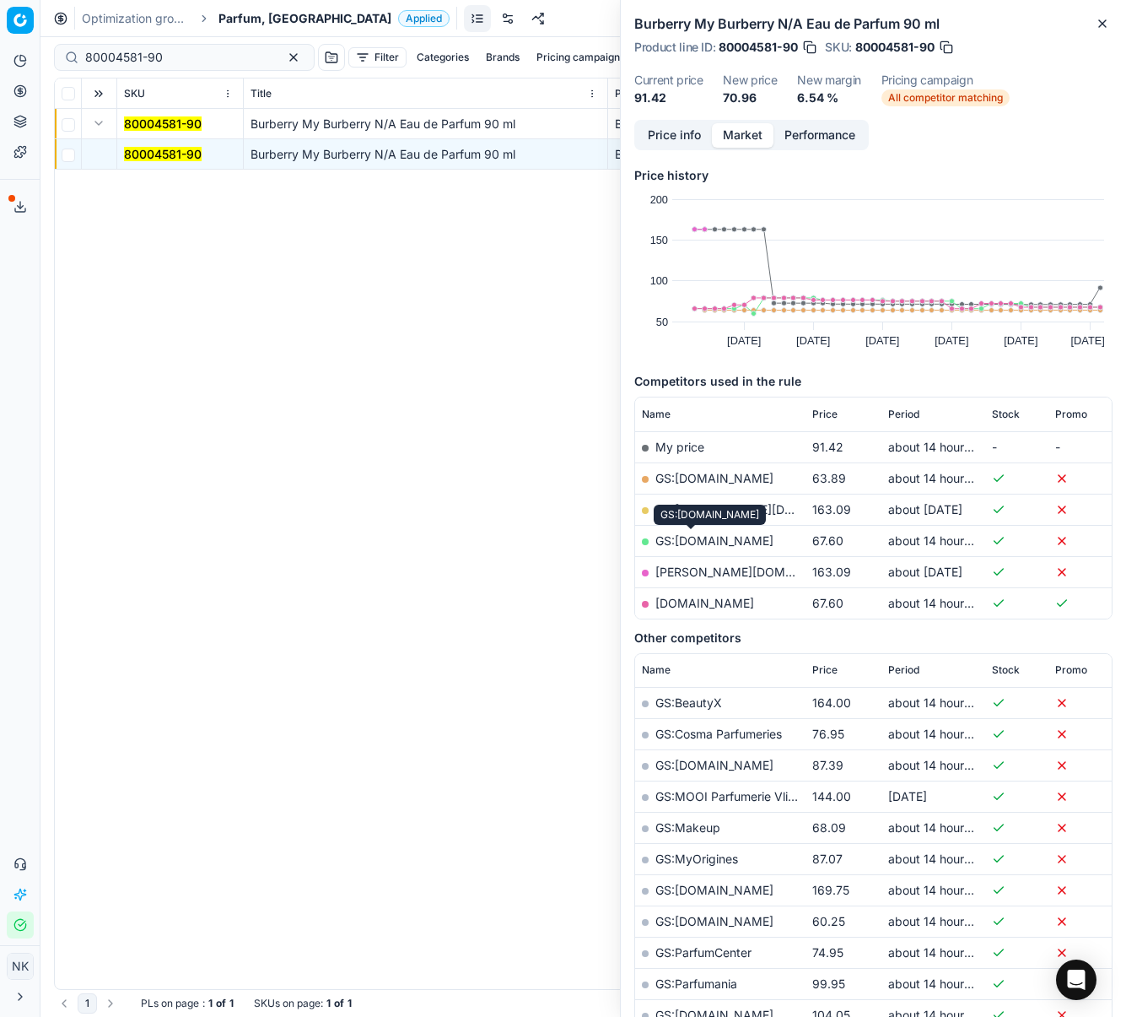
click at [688, 539] on link "GS:[DOMAIN_NAME]" at bounding box center [715, 540] width 118 height 14
click at [240, 22] on span "Parfum, [GEOGRAPHIC_DATA]" at bounding box center [305, 18] width 173 height 17
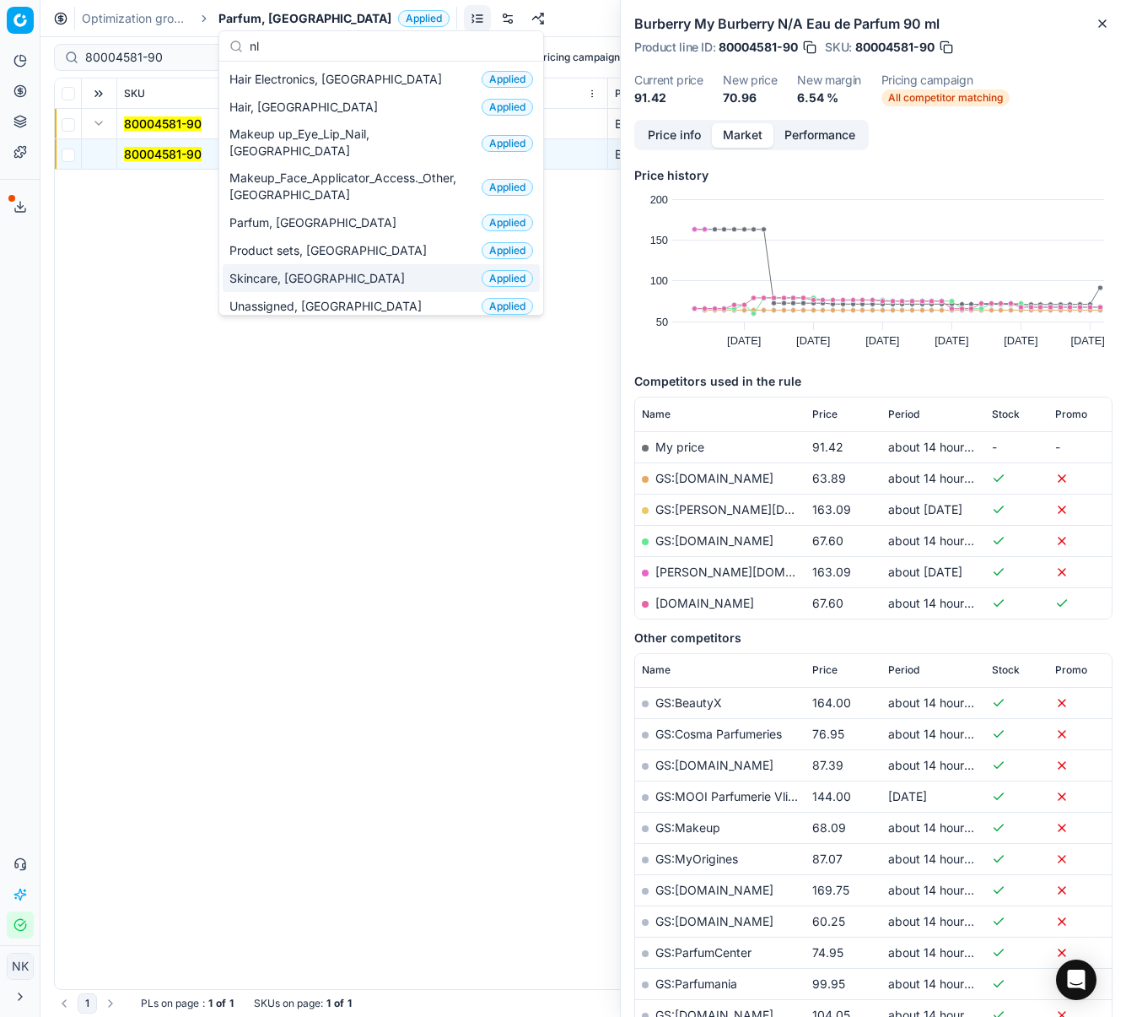
type input "nl"
click at [282, 270] on span "Skincare, [GEOGRAPHIC_DATA]" at bounding box center [320, 278] width 182 height 17
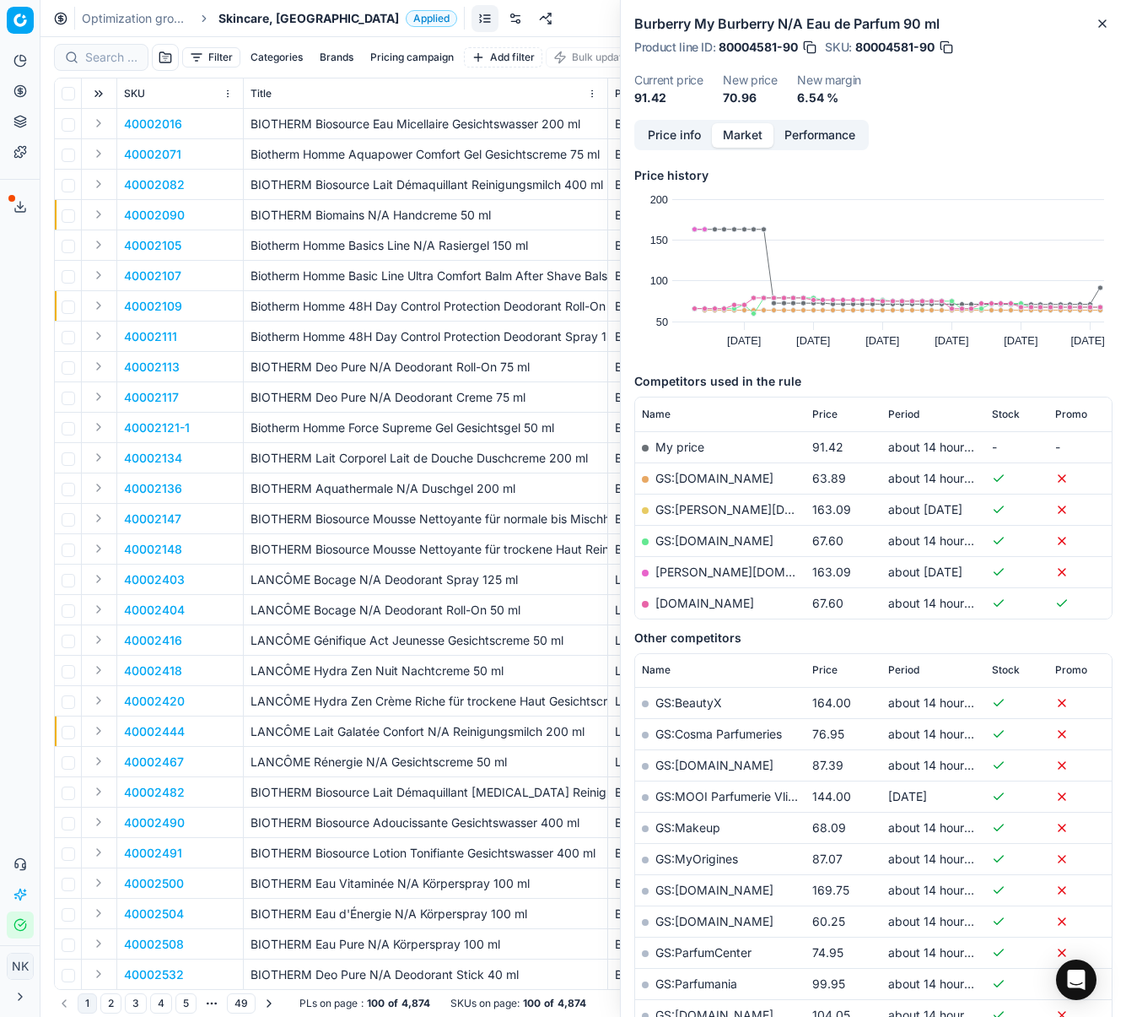
click at [106, 66] on div at bounding box center [101, 57] width 94 height 27
paste input "90003542-0005228"
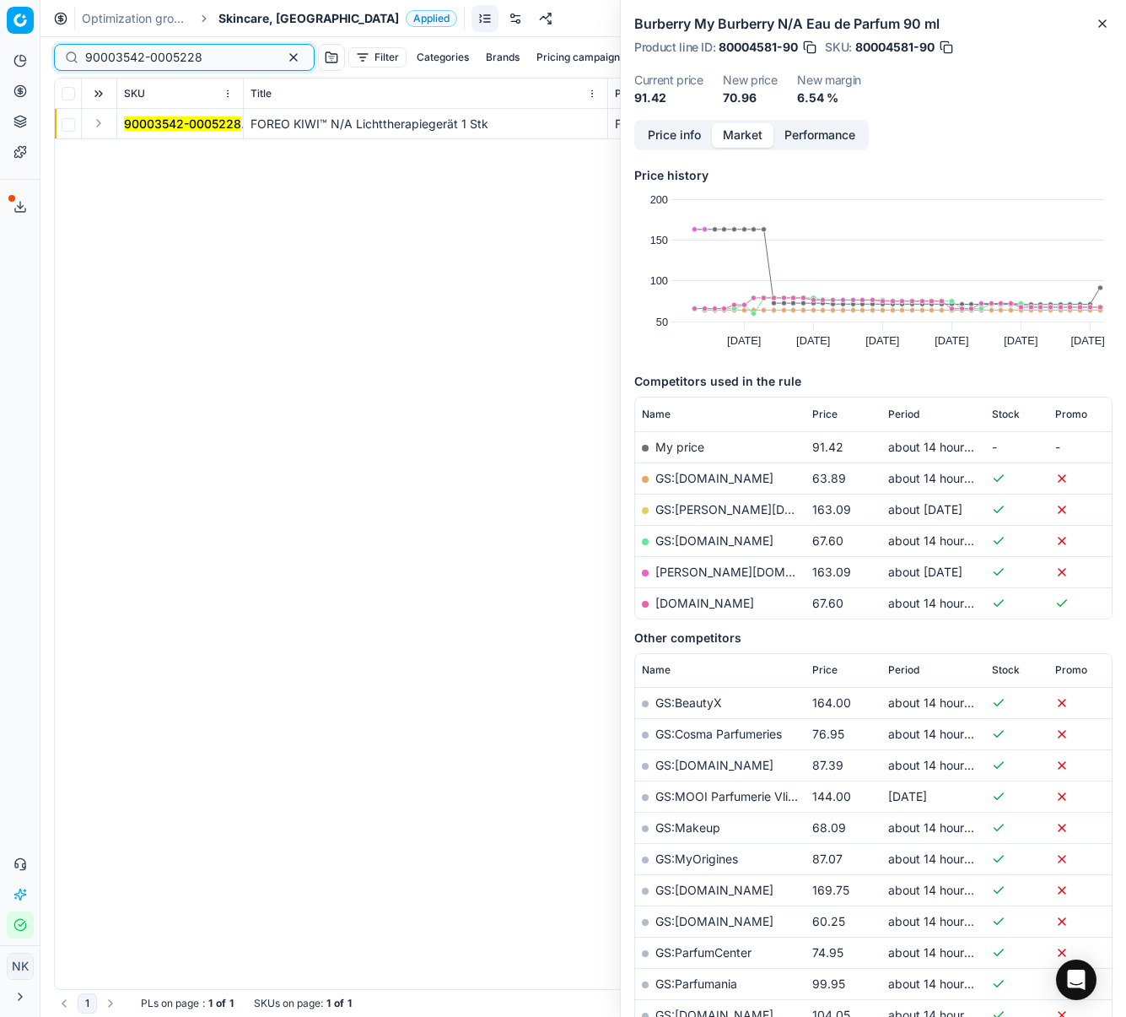
type input "90003542-0005228"
click at [100, 127] on button "Expand" at bounding box center [99, 123] width 20 height 20
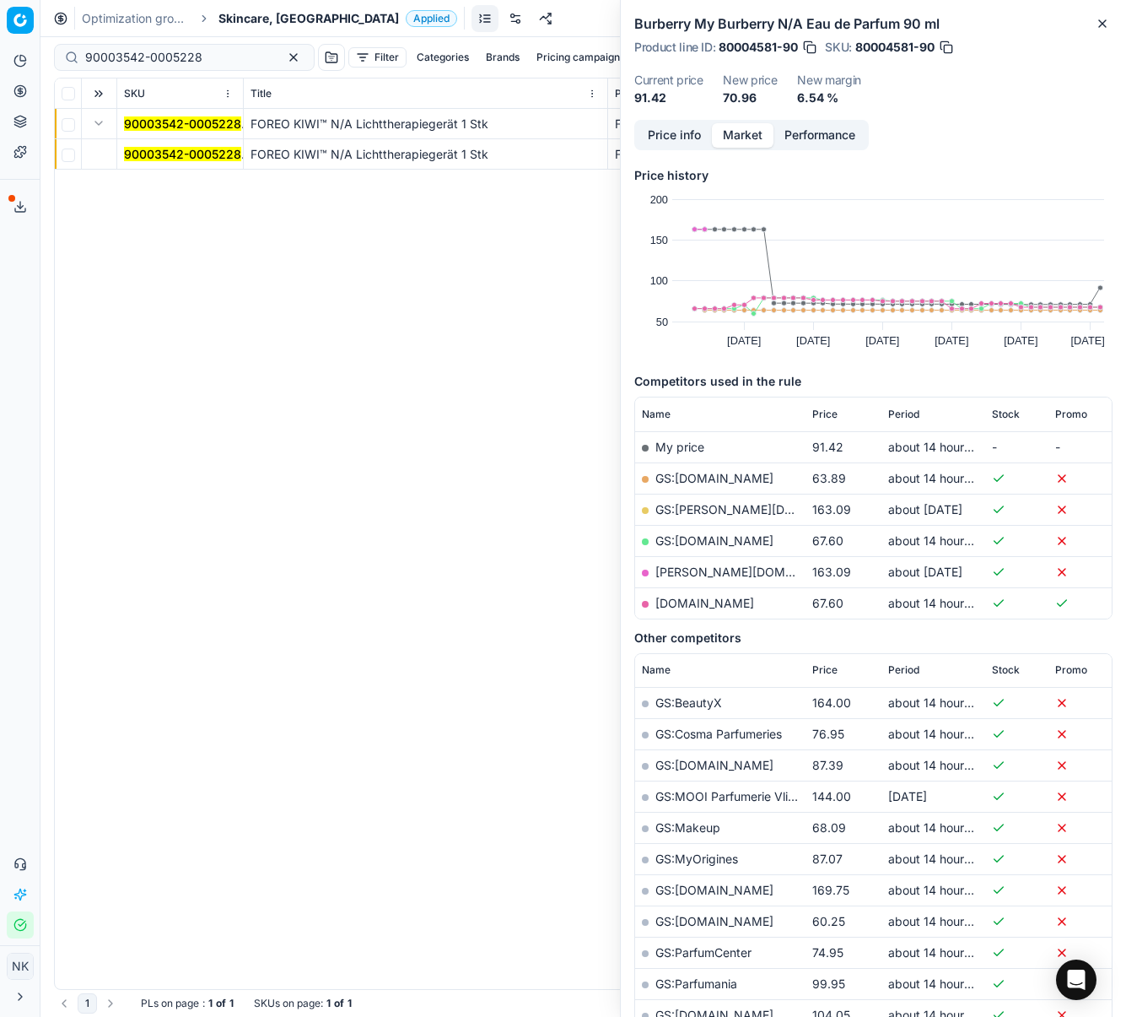
click at [132, 155] on mark "90003542-0005228" at bounding box center [182, 154] width 117 height 14
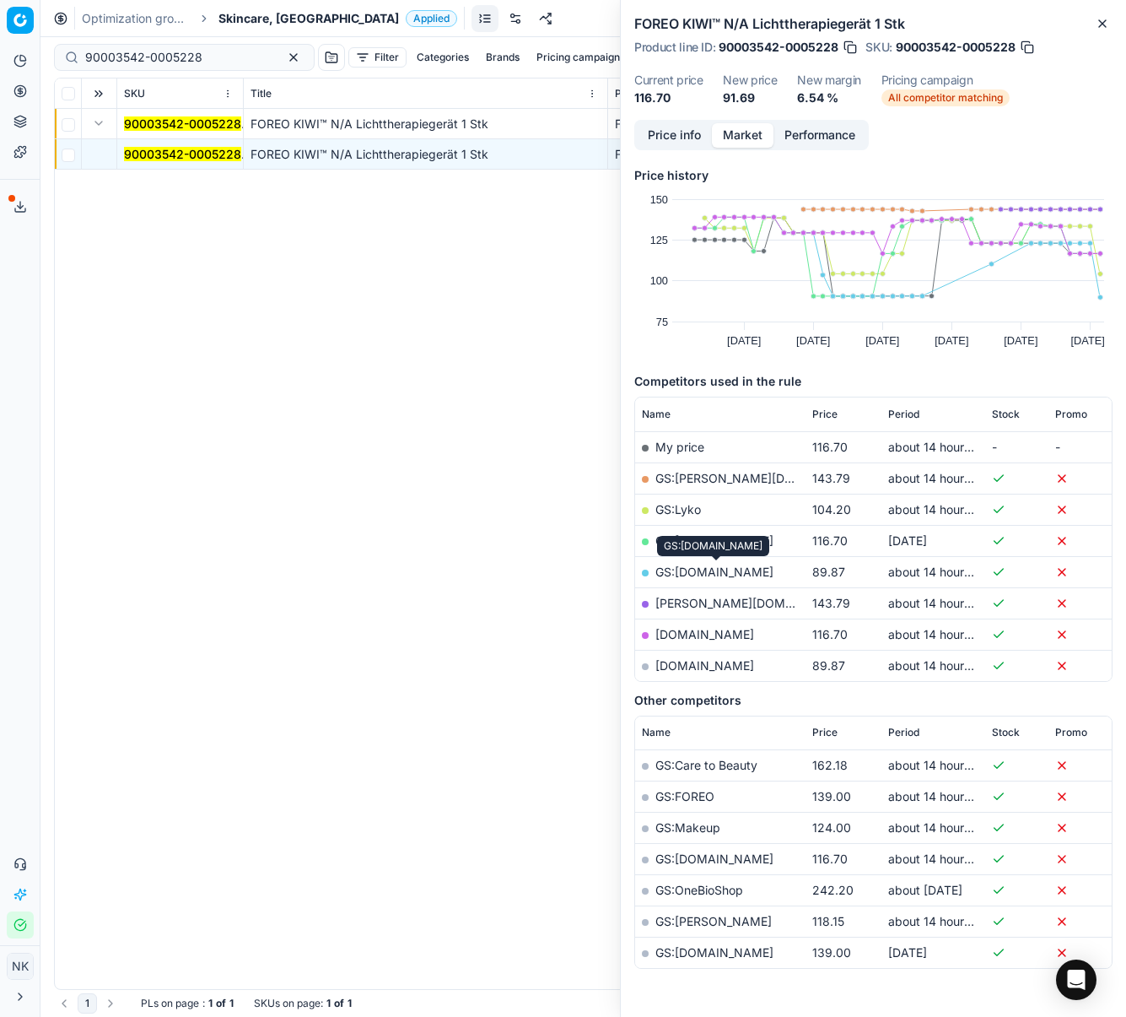
click at [715, 574] on link "GS:[DOMAIN_NAME]" at bounding box center [715, 571] width 118 height 14
click at [234, 19] on span "Skincare, [GEOGRAPHIC_DATA]" at bounding box center [309, 18] width 181 height 17
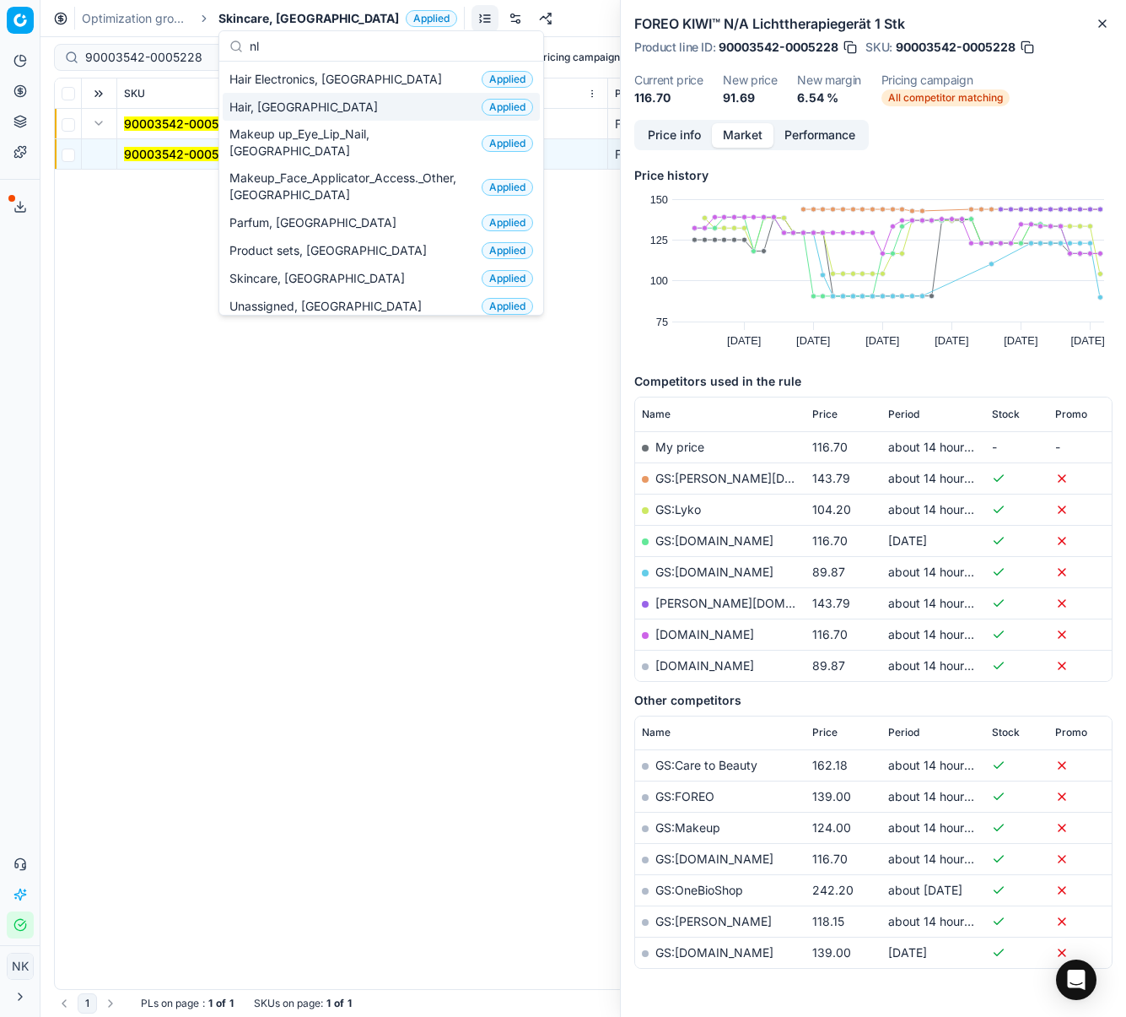
type input "nl"
click at [263, 105] on span "Hair, [GEOGRAPHIC_DATA]" at bounding box center [306, 107] width 155 height 17
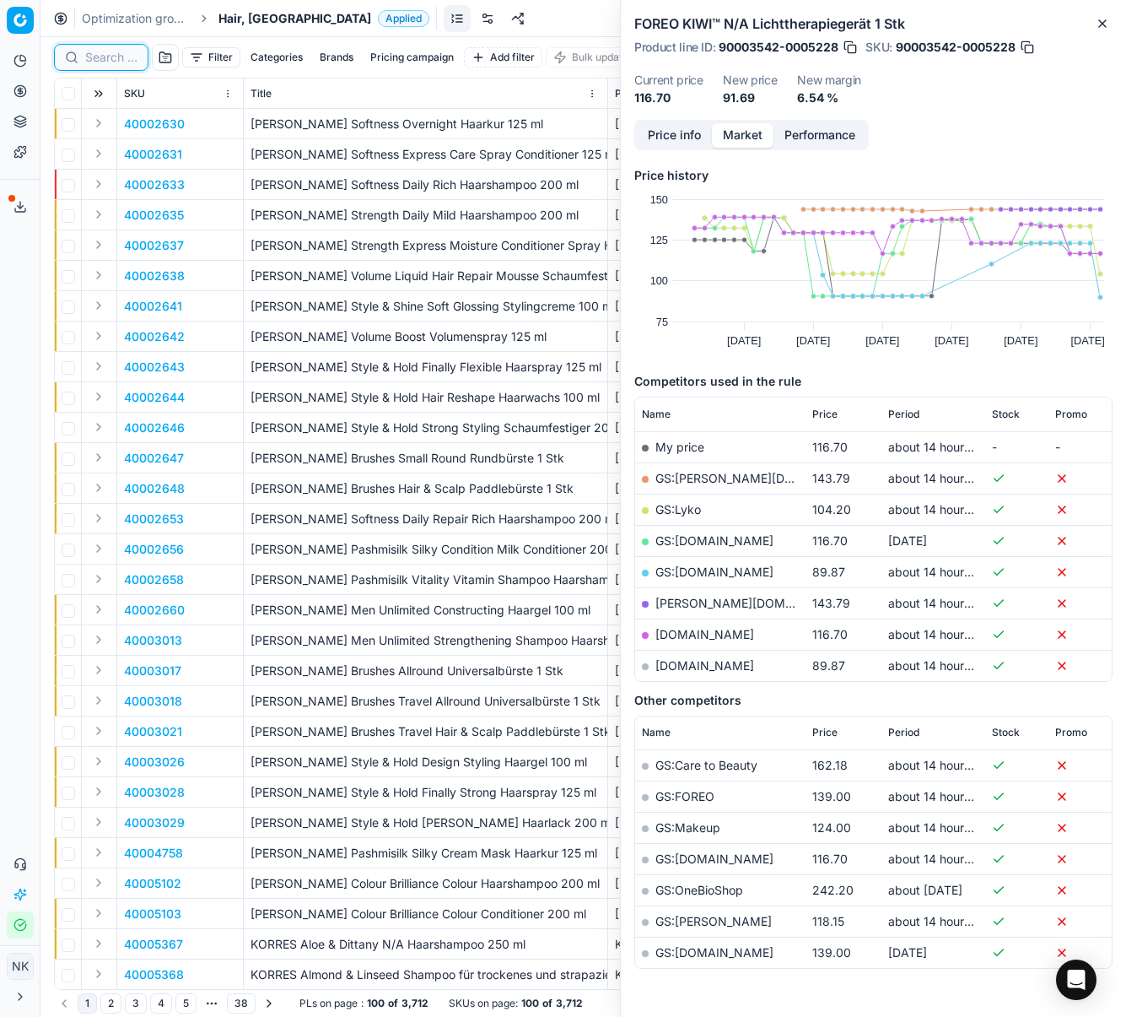
click at [102, 60] on input at bounding box center [111, 57] width 52 height 17
paste input "80060873-212"
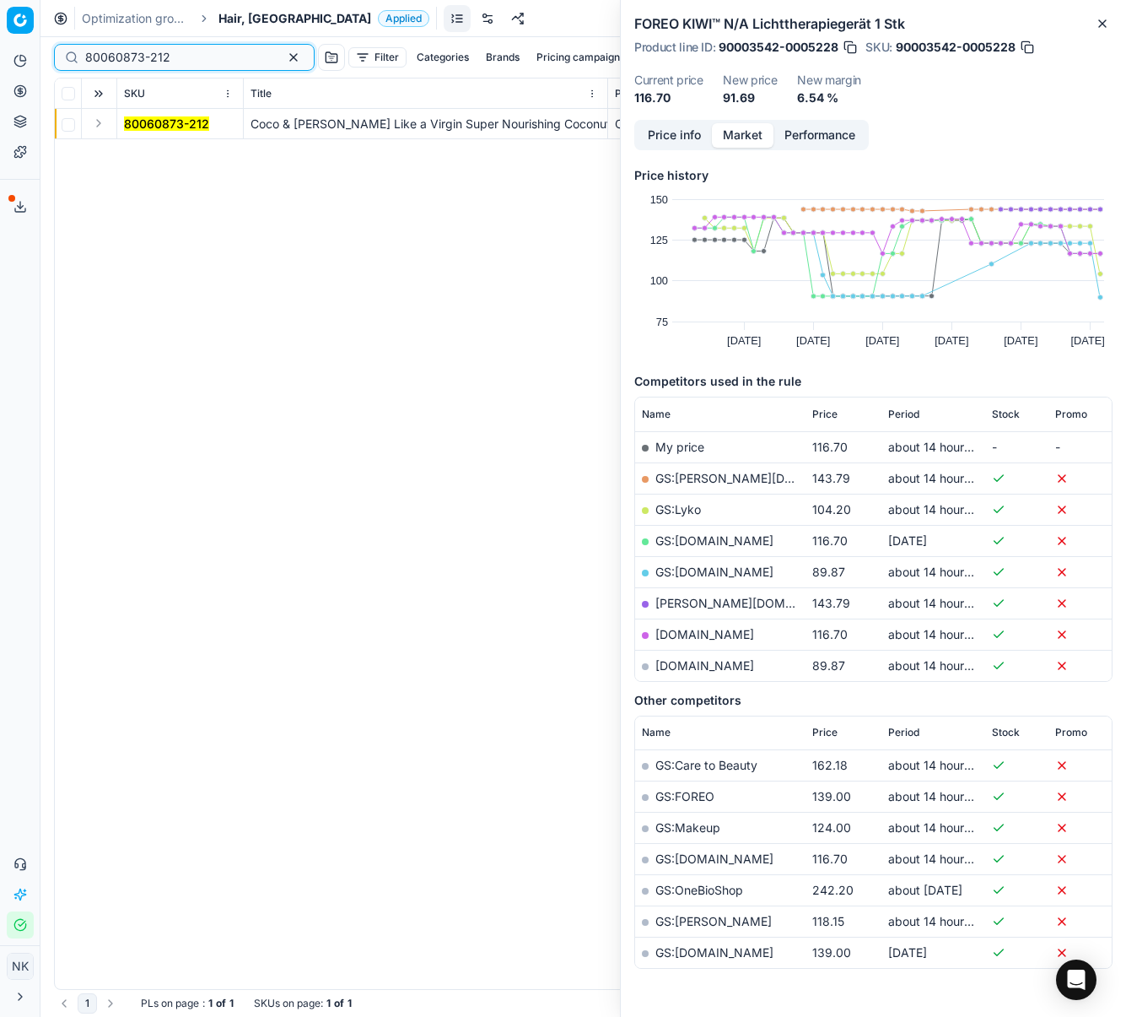
type input "80060873-212"
click at [101, 127] on button "Expand" at bounding box center [99, 123] width 20 height 20
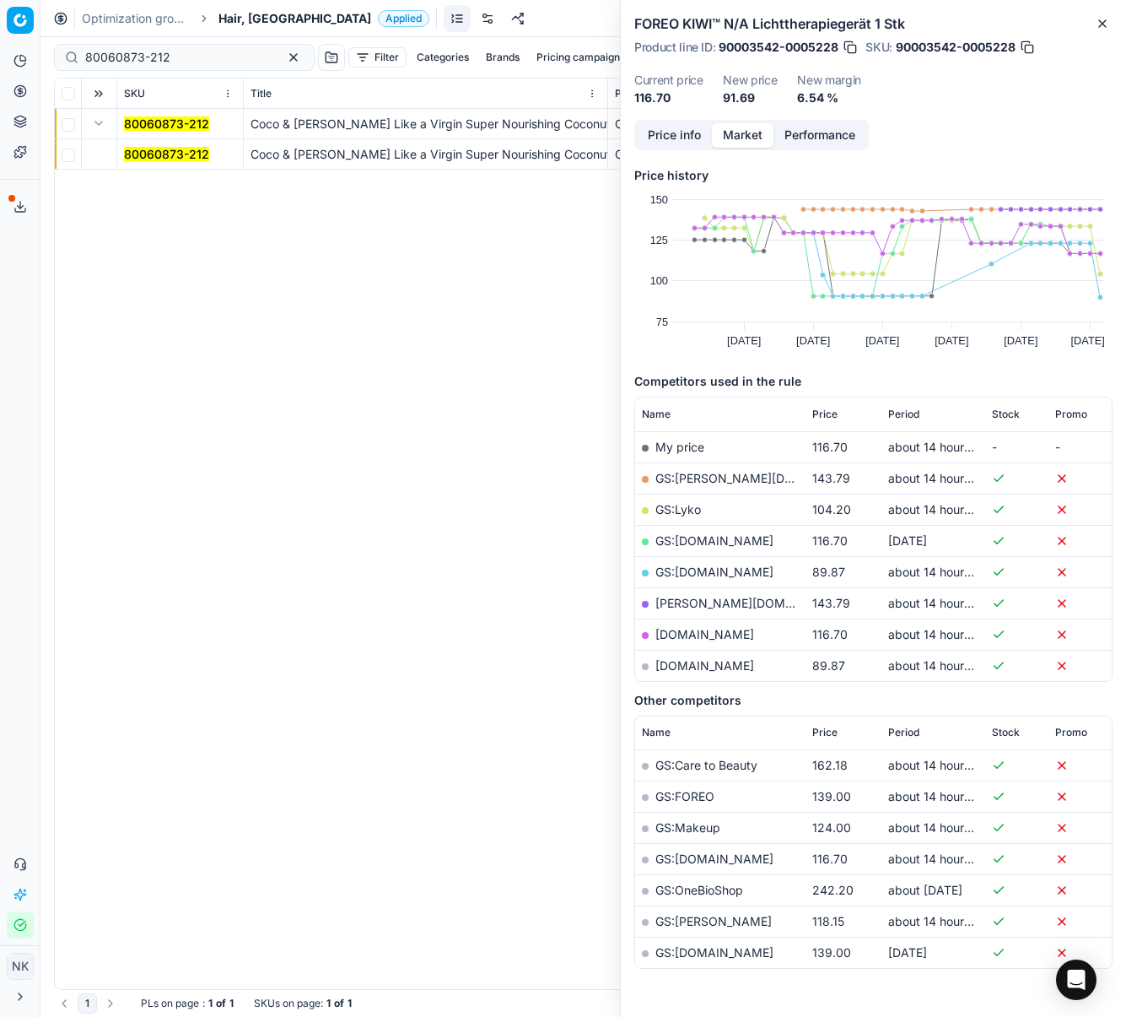
click at [148, 148] on mark "80060873-212" at bounding box center [166, 154] width 85 height 14
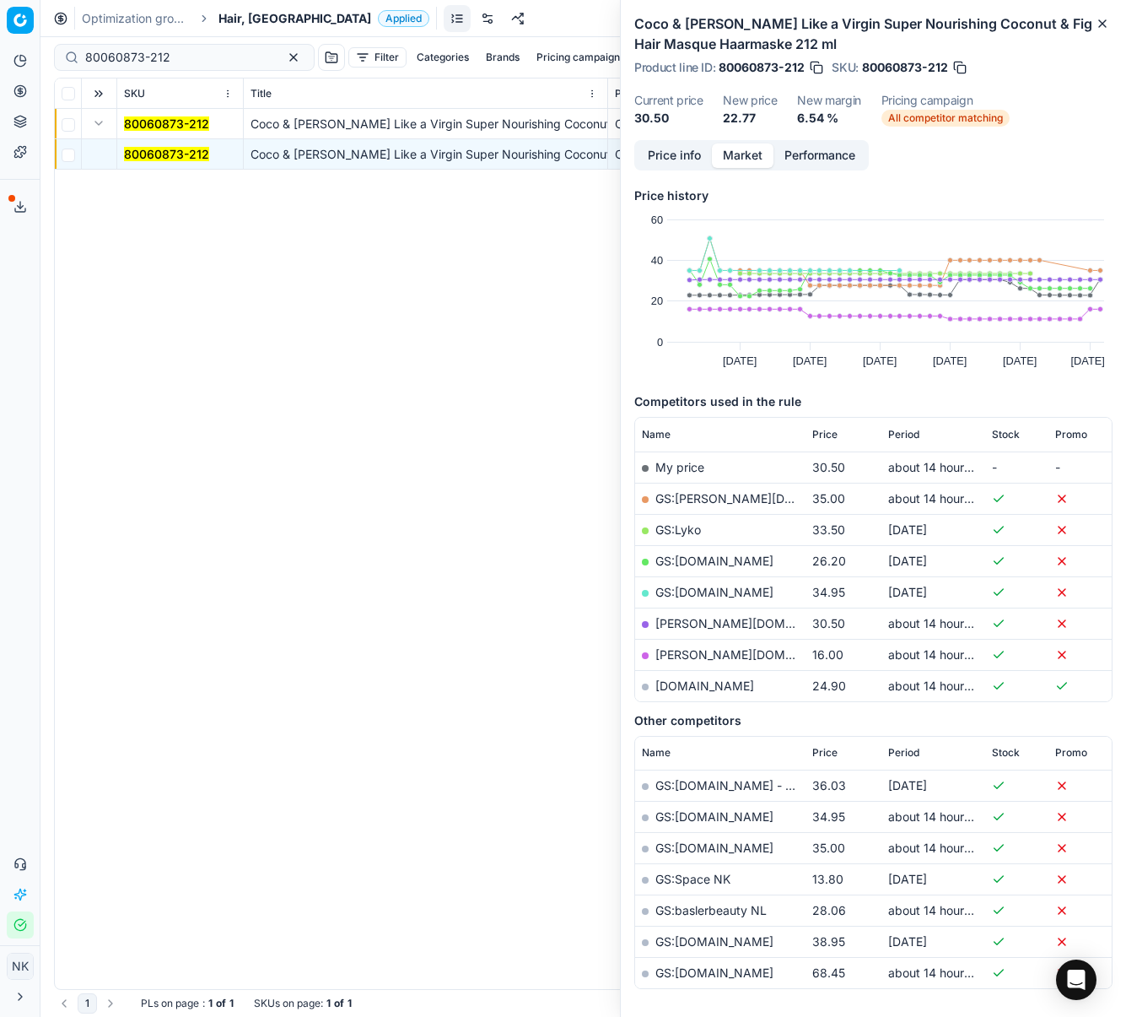
click at [526, 324] on div "80060873-212 Coco & Eve Like a Virgin Super Nourishing Coconut & Fig Hair Masqu…" at bounding box center [583, 549] width 1057 height 880
click at [180, 153] on mark "80060873-212" at bounding box center [166, 154] width 85 height 14
click at [679, 653] on link "[PERSON_NAME][DOMAIN_NAME]" at bounding box center [754, 654] width 196 height 14
click at [683, 687] on link "[DOMAIN_NAME]" at bounding box center [705, 685] width 99 height 14
click at [224, 31] on div "Optimization groups Hair, NL Applied Discard Download report" at bounding box center [583, 18] width 1086 height 37
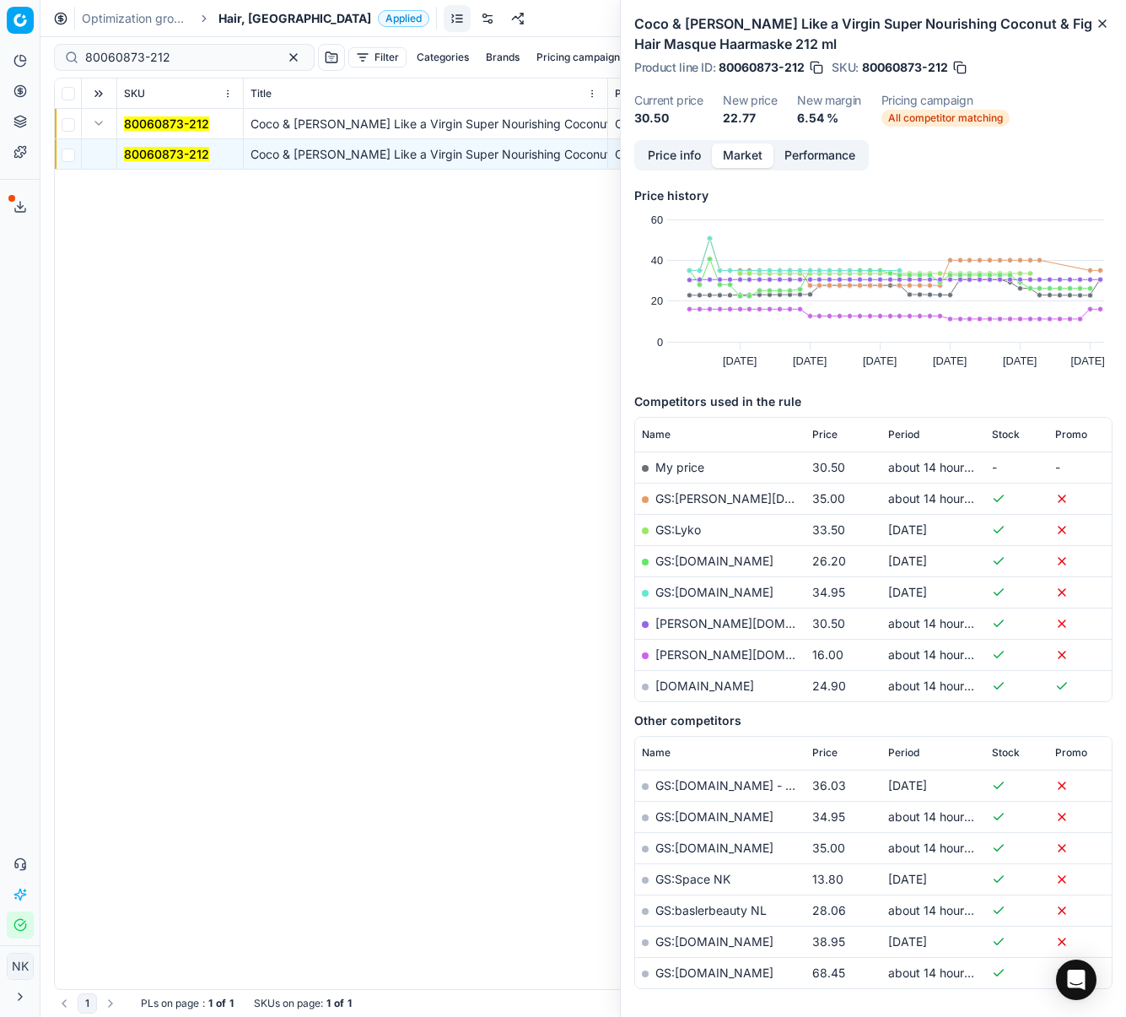
click at [224, 25] on span "Hair, [GEOGRAPHIC_DATA]" at bounding box center [295, 18] width 153 height 17
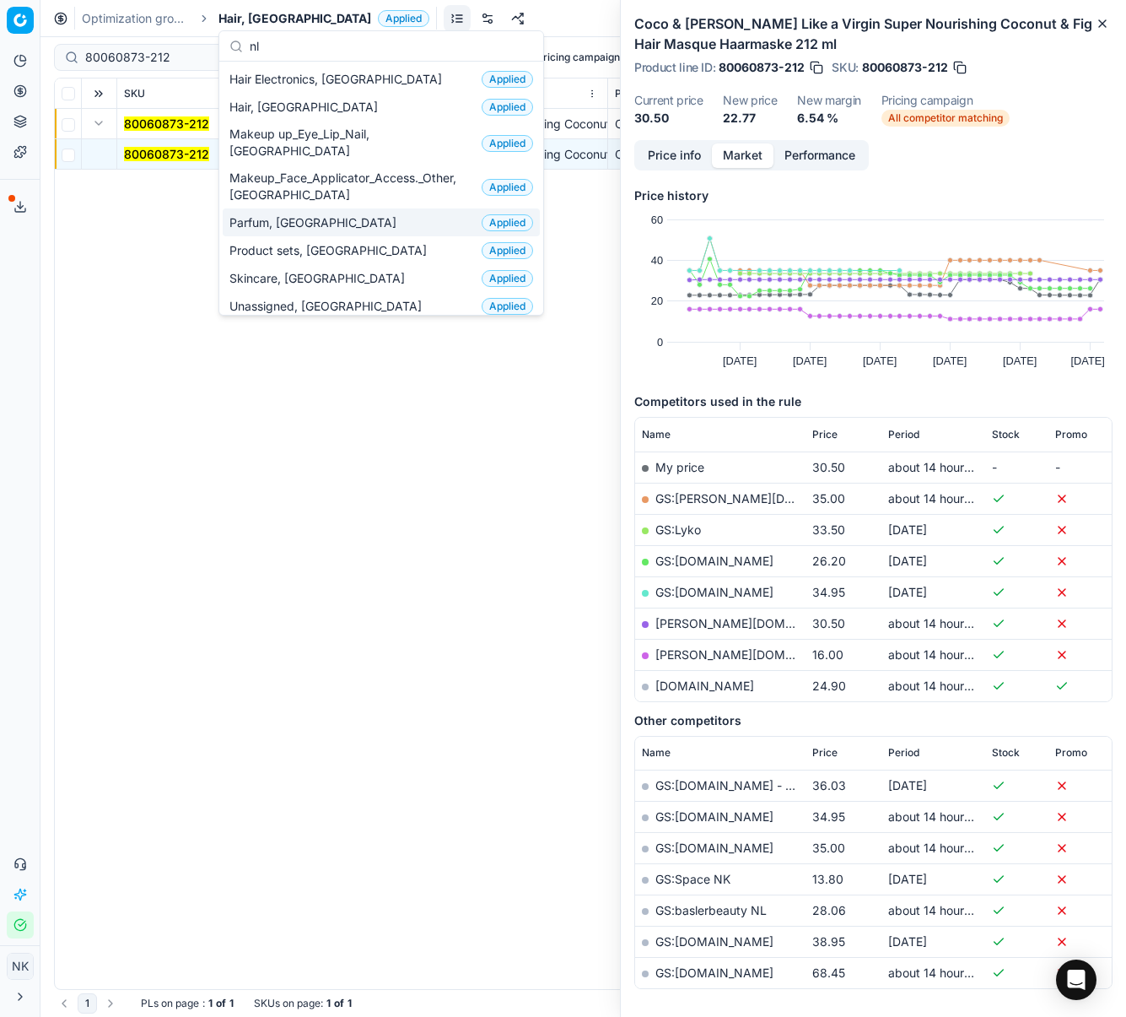
type input "nl"
click at [269, 214] on span "Parfum, [GEOGRAPHIC_DATA]" at bounding box center [316, 222] width 174 height 17
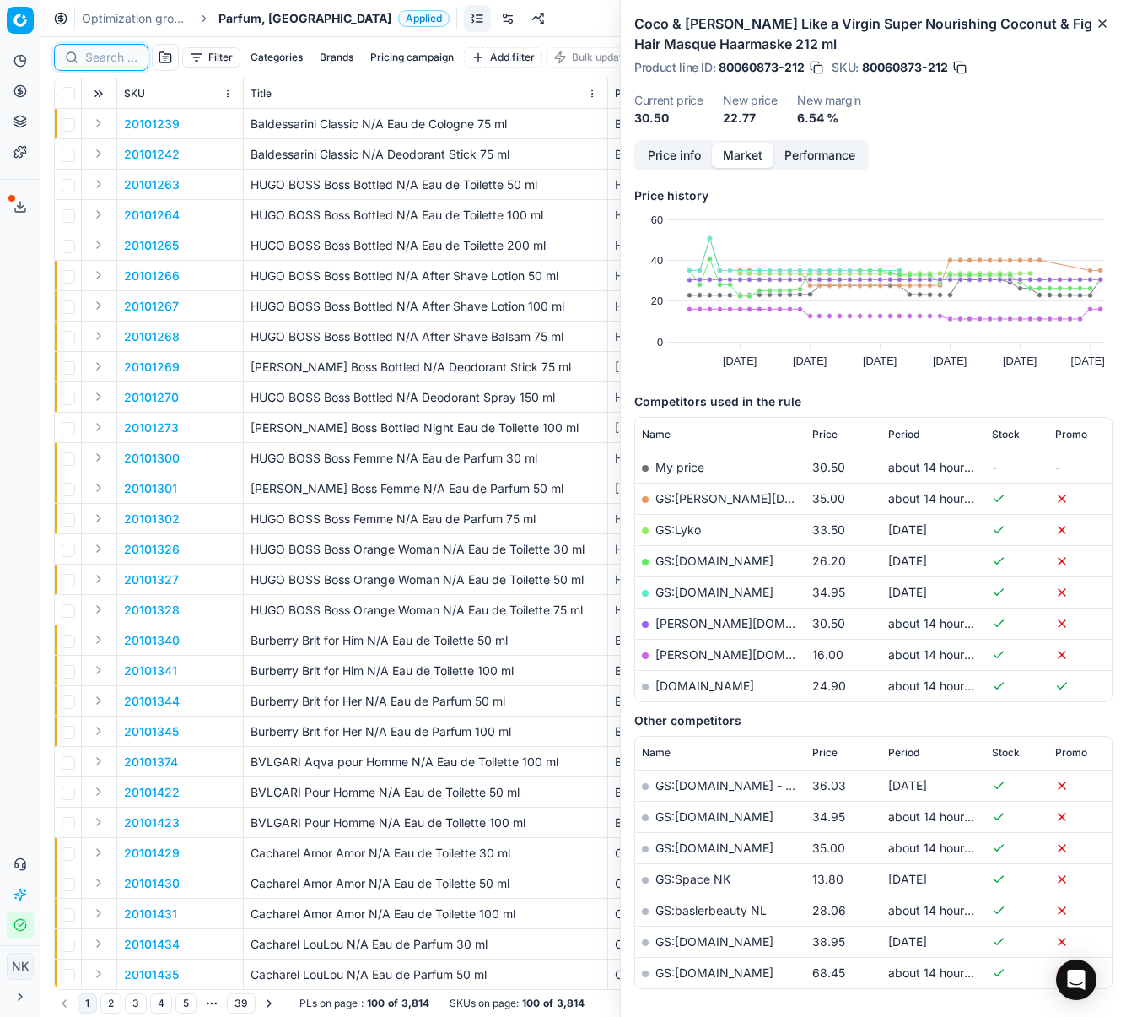
click at [109, 61] on input at bounding box center [111, 57] width 52 height 17
paste input "80059496-75"
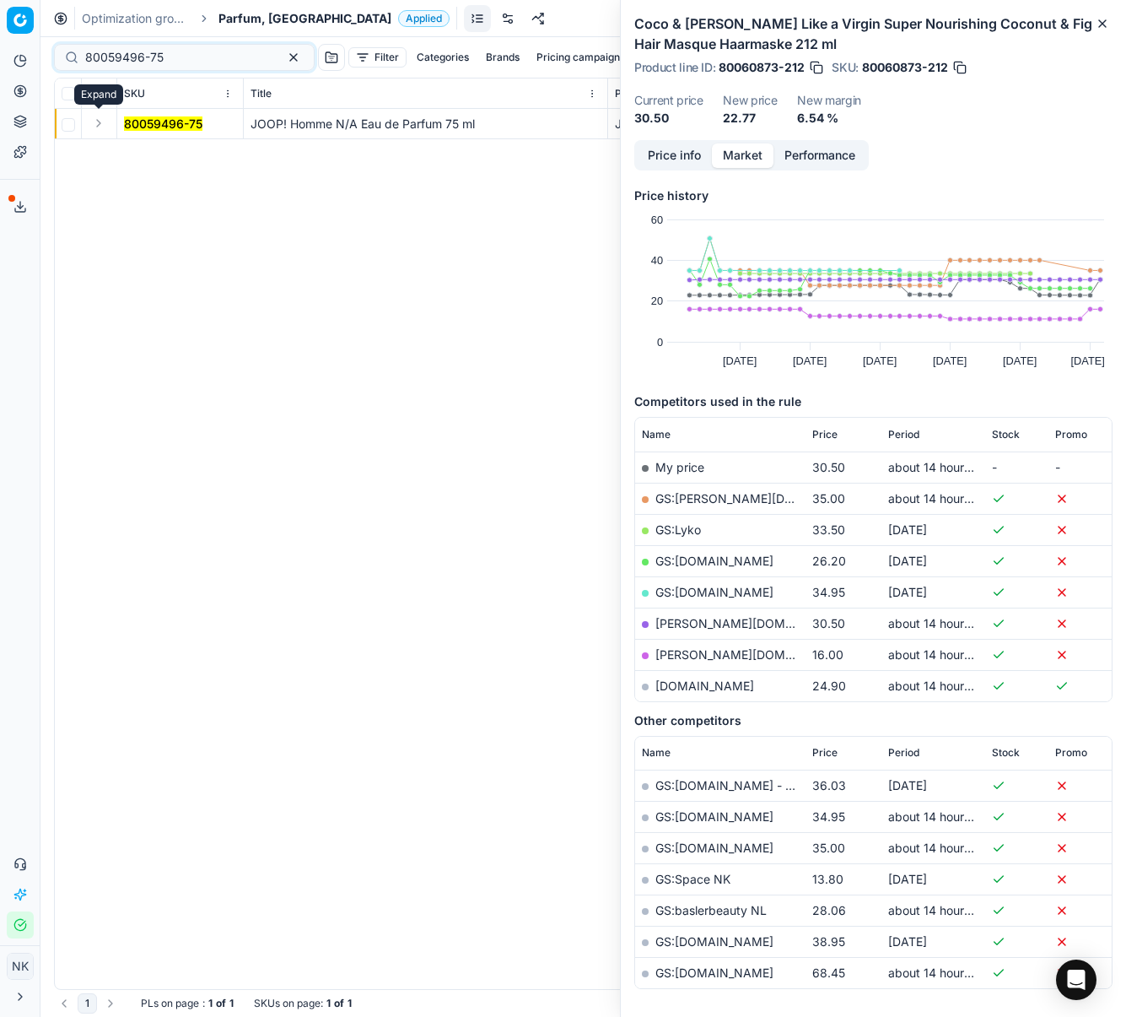
click at [94, 126] on button "Expand" at bounding box center [99, 123] width 20 height 20
click at [143, 154] on mark "80059496-75" at bounding box center [163, 154] width 78 height 14
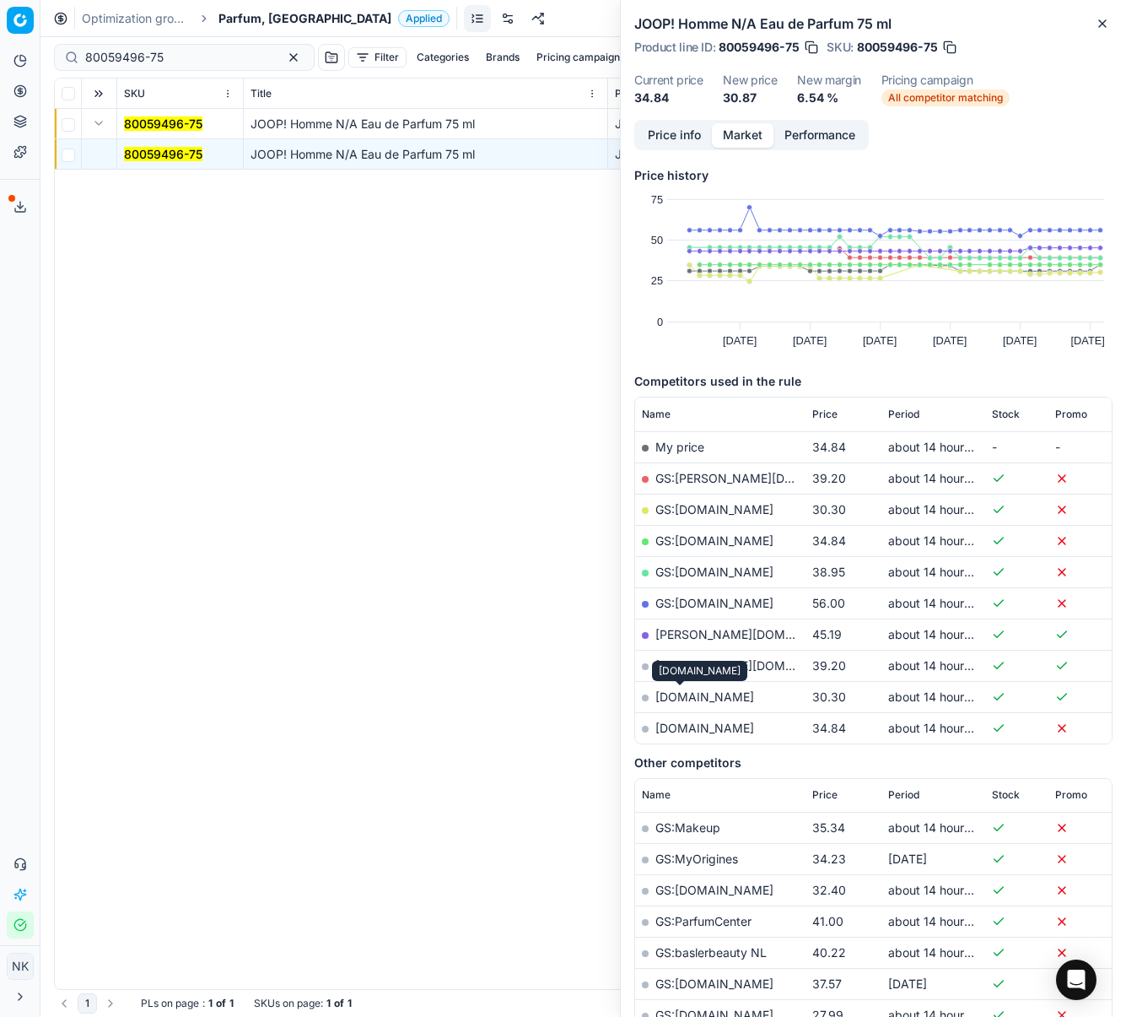
click at [686, 694] on link "[DOMAIN_NAME]" at bounding box center [705, 696] width 99 height 14
click at [192, 56] on input "80059496-75" at bounding box center [177, 57] width 185 height 17
paste input "12"
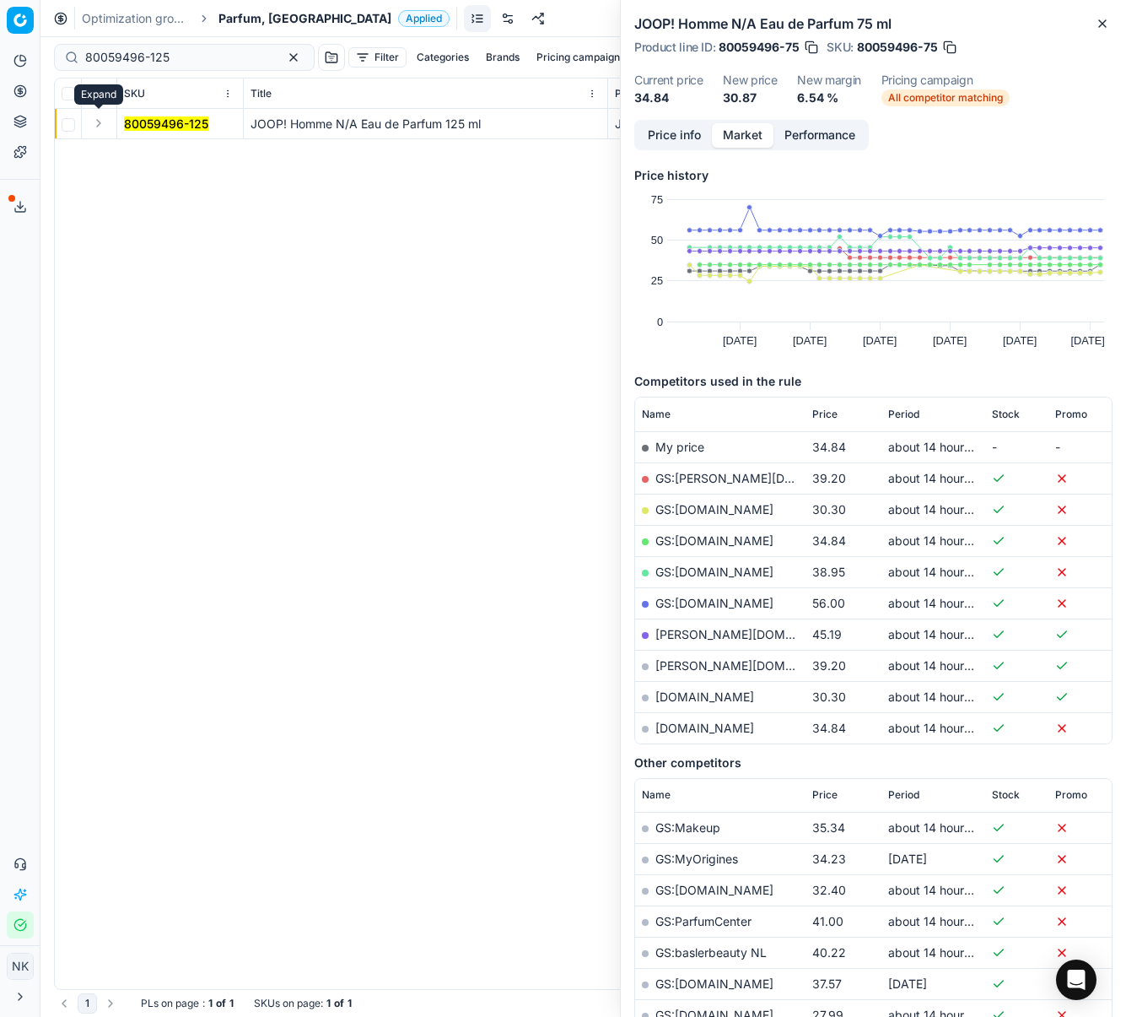
click at [95, 127] on button "Expand" at bounding box center [99, 123] width 20 height 20
click at [152, 154] on mark "80059496-125" at bounding box center [166, 154] width 84 height 14
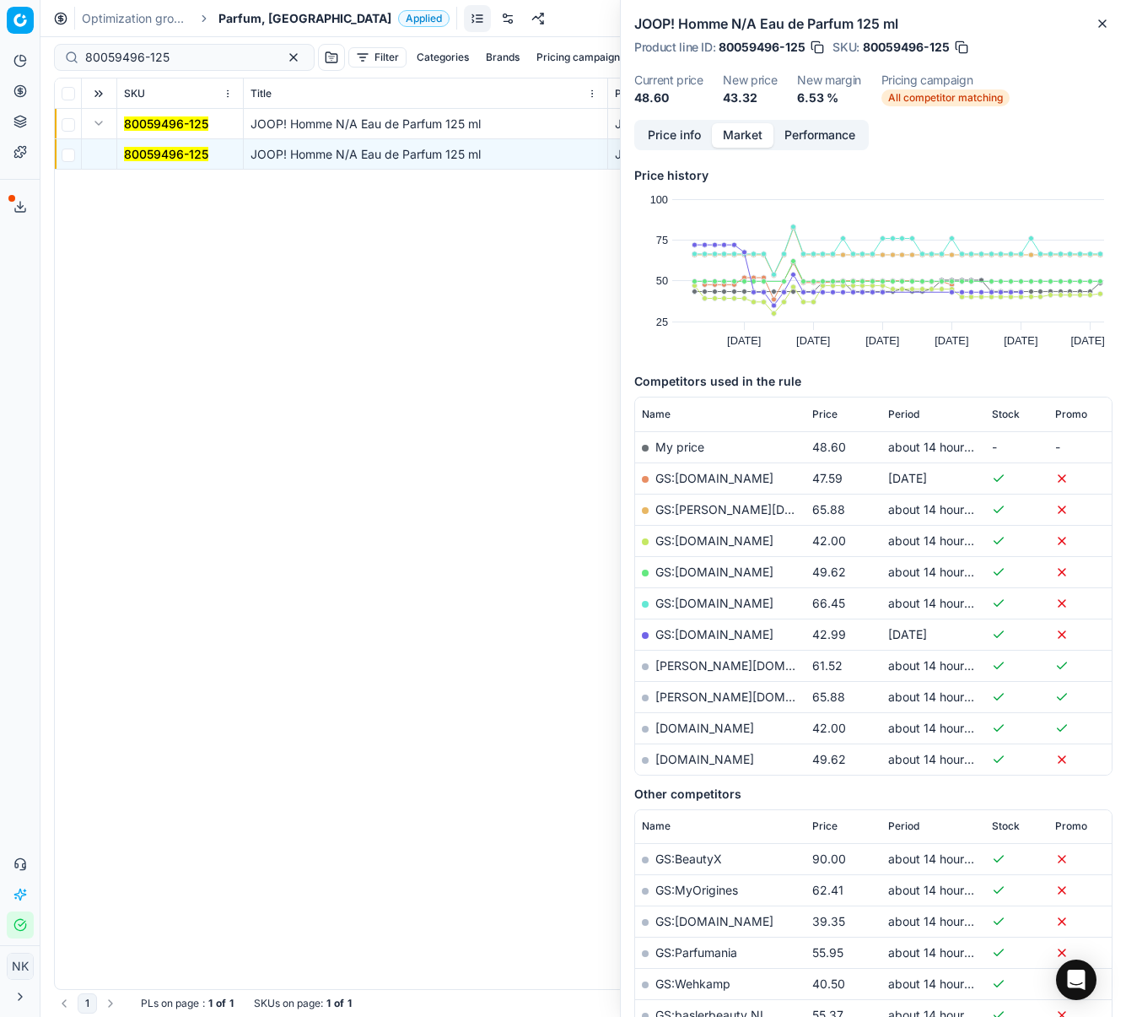
click at [679, 731] on link "[DOMAIN_NAME]" at bounding box center [705, 727] width 99 height 14
click at [189, 57] on input "80059496-125" at bounding box center [177, 57] width 185 height 17
paste input "20101678"
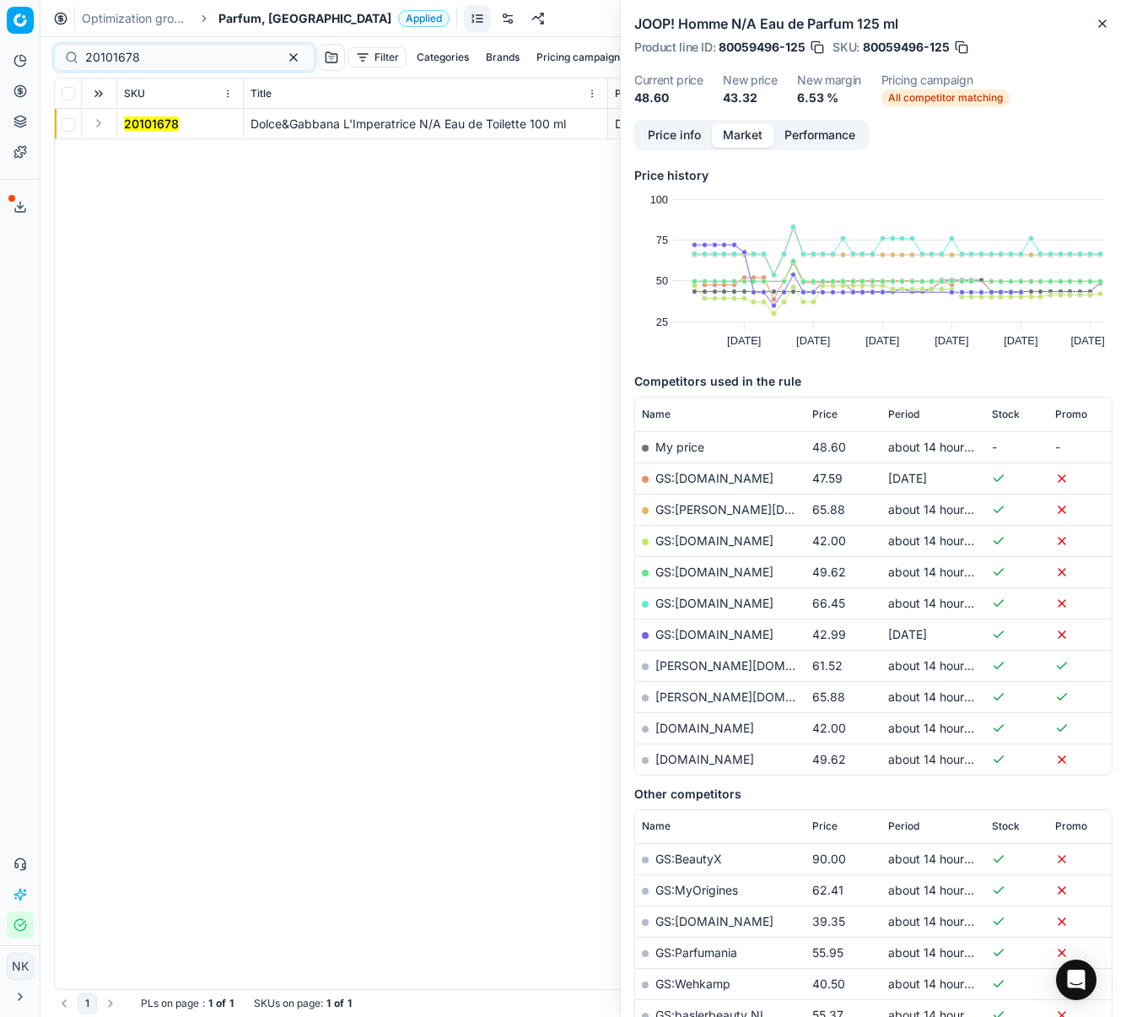
click at [100, 124] on button "Expand" at bounding box center [99, 123] width 20 height 20
click at [143, 154] on mark "20101678" at bounding box center [151, 154] width 55 height 14
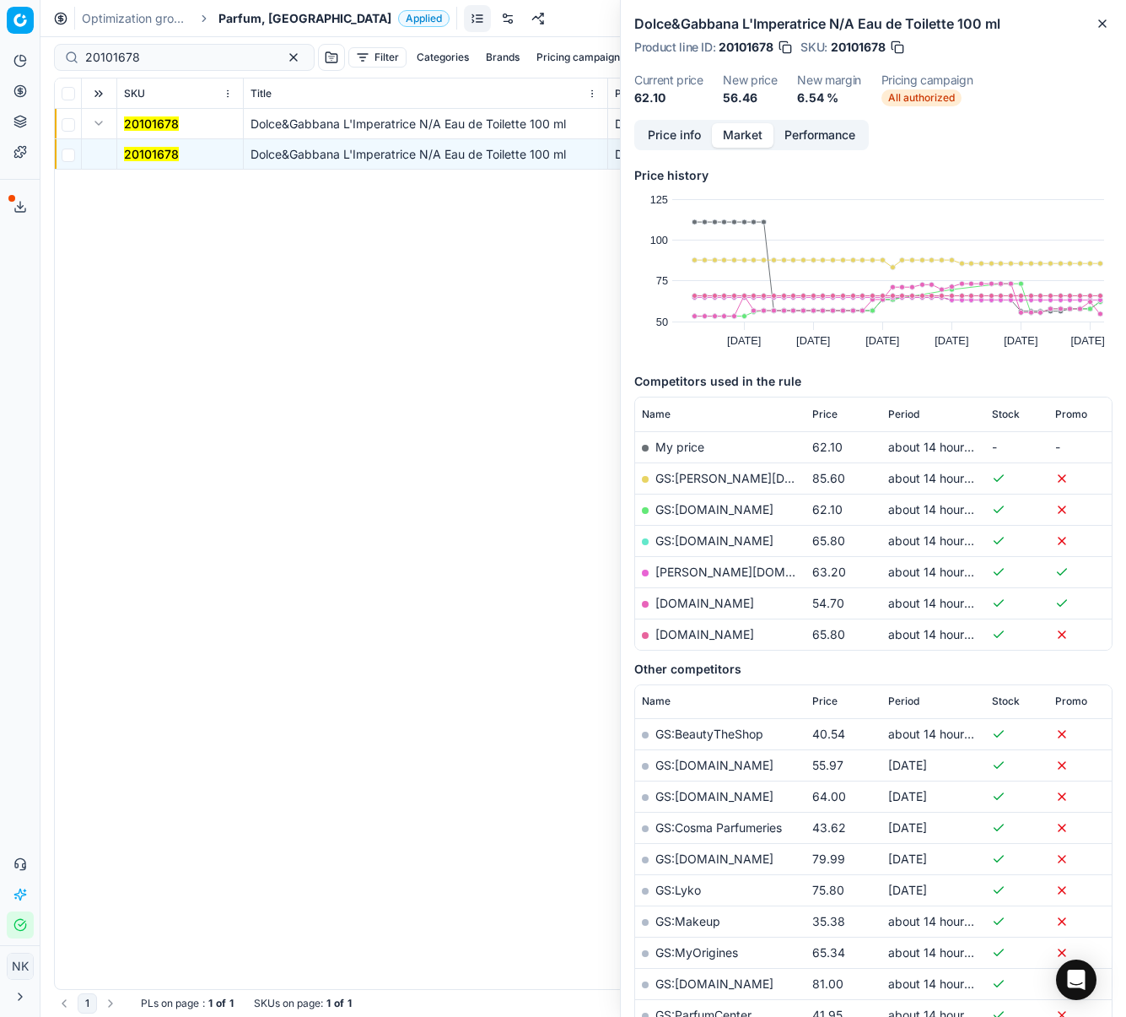
click at [687, 602] on link "[DOMAIN_NAME]" at bounding box center [705, 603] width 99 height 14
click at [166, 59] on input "20101678" at bounding box center [177, 57] width 185 height 17
paste input "26"
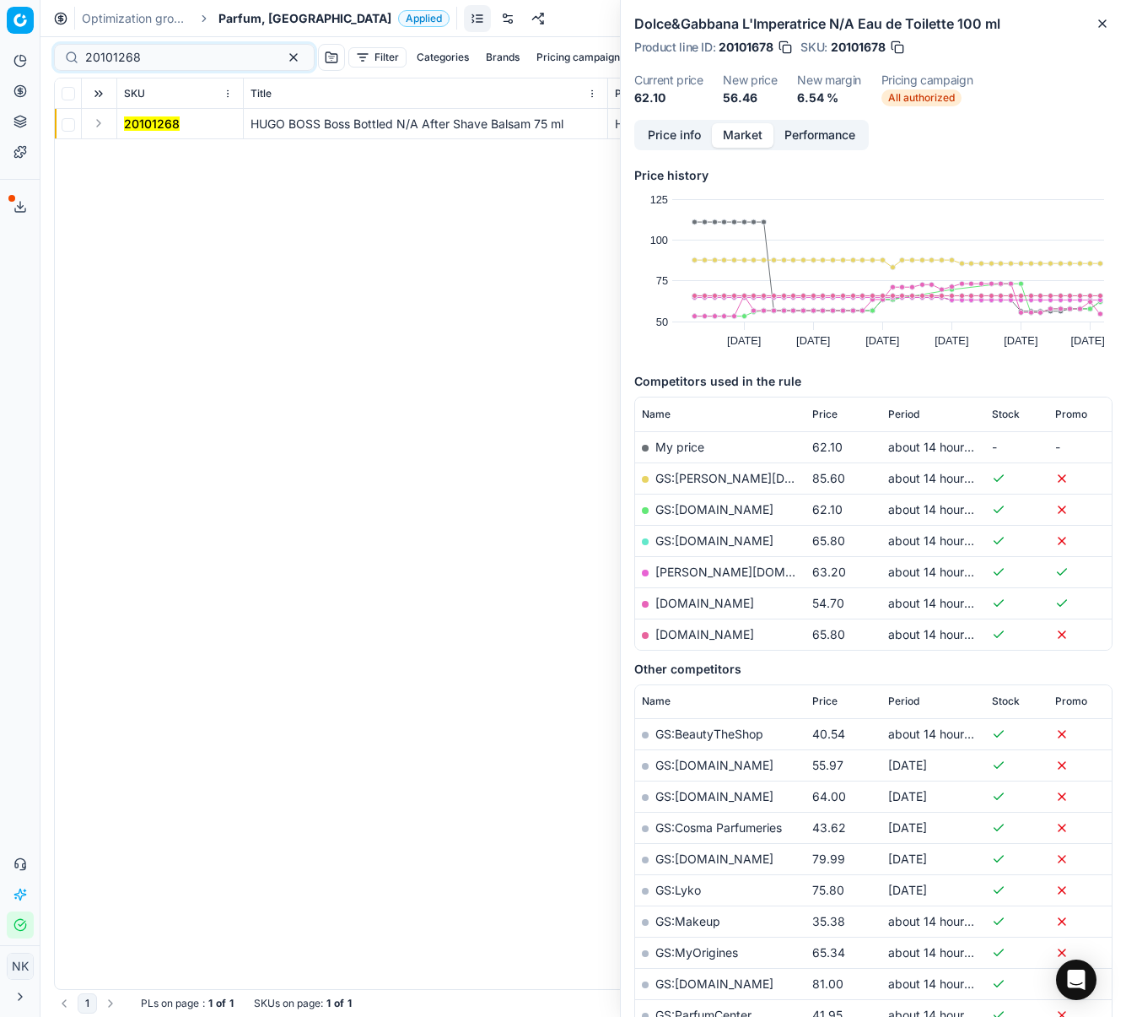
click at [94, 128] on button "Expand" at bounding box center [99, 123] width 20 height 20
click at [149, 151] on mark "20101268" at bounding box center [152, 154] width 56 height 14
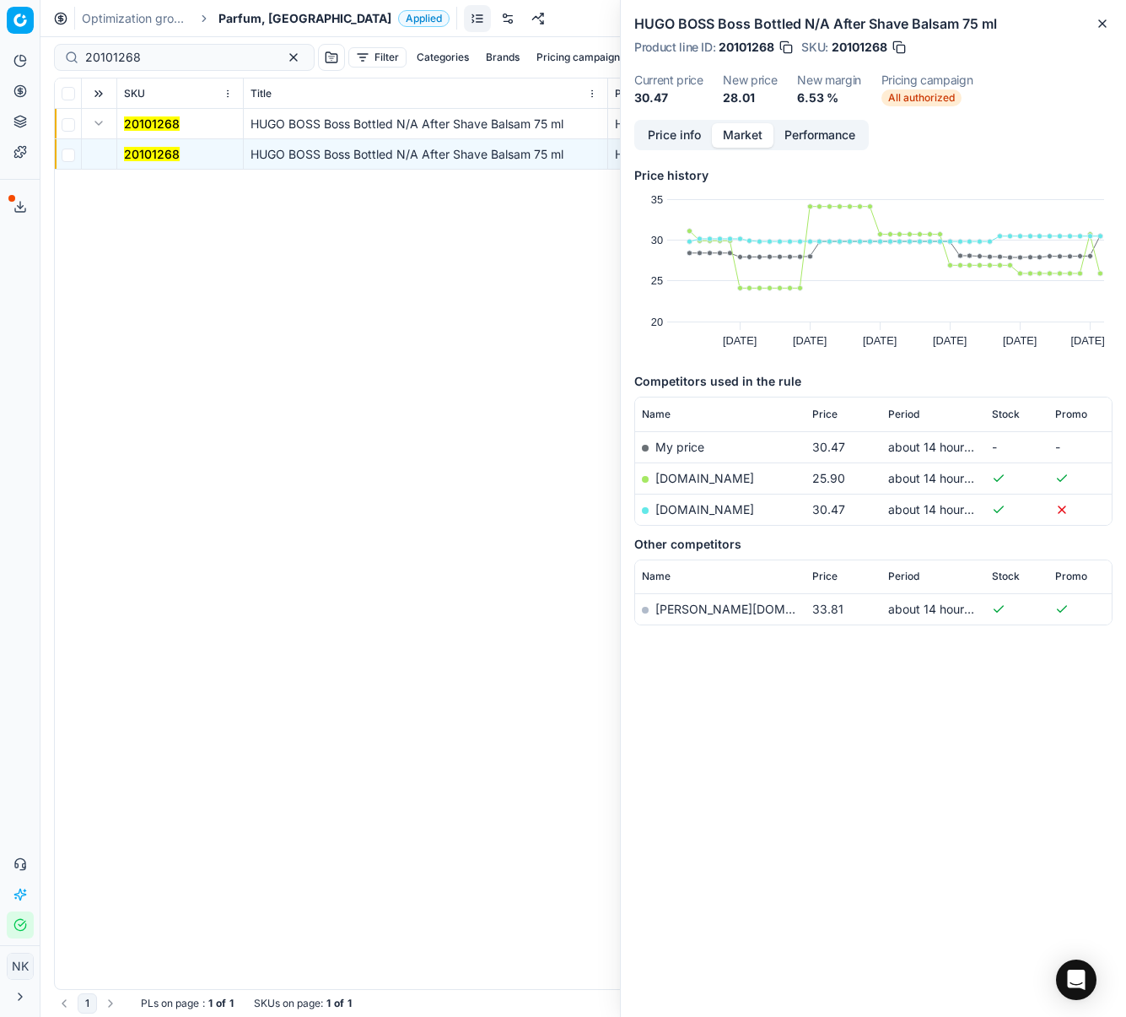
click at [684, 478] on link "[DOMAIN_NAME]" at bounding box center [705, 478] width 99 height 14
click at [171, 64] on input "20101268" at bounding box center [177, 57] width 185 height 17
paste input "2221"
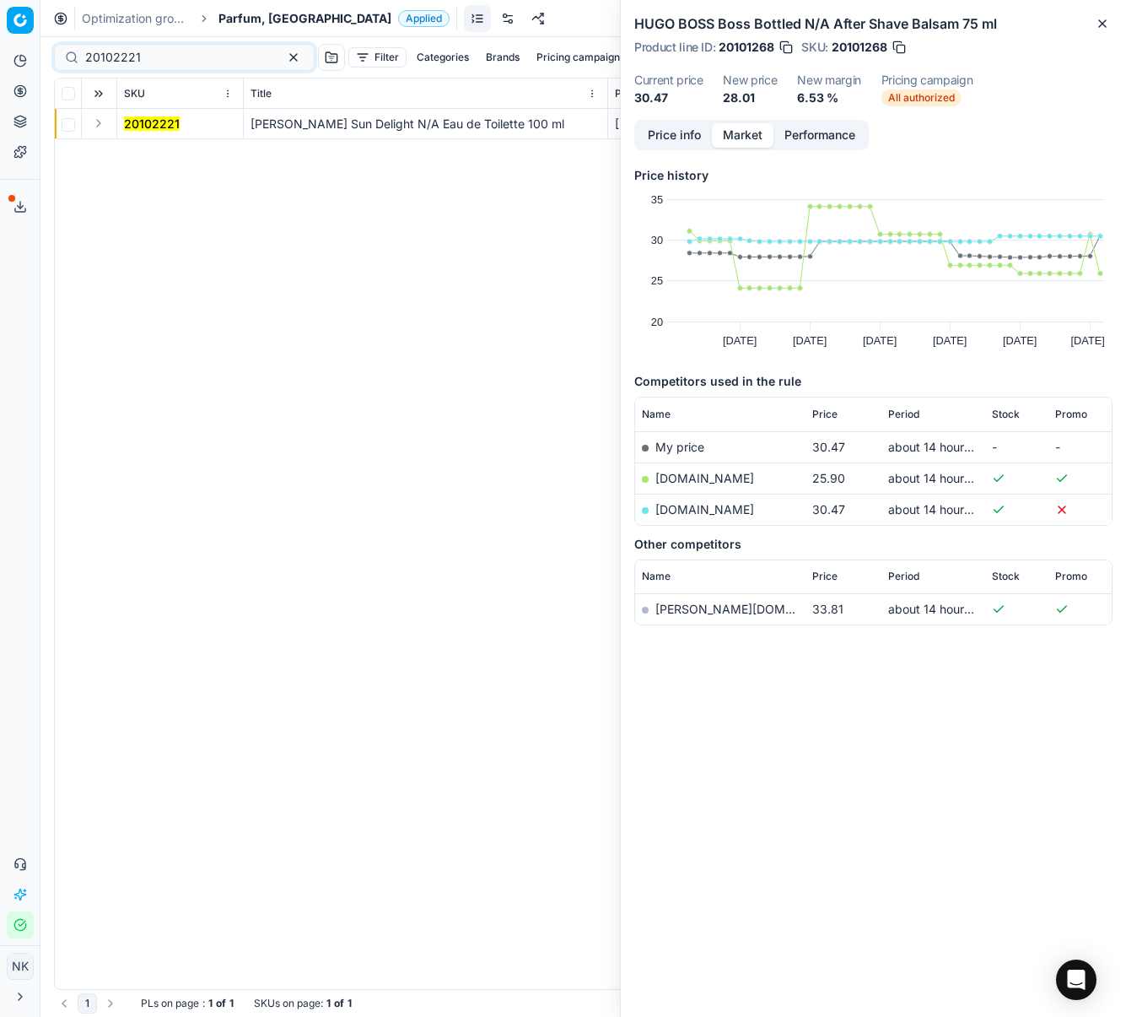
click at [99, 124] on button "Expand" at bounding box center [99, 123] width 20 height 20
click at [144, 154] on mark "20102221" at bounding box center [152, 154] width 56 height 14
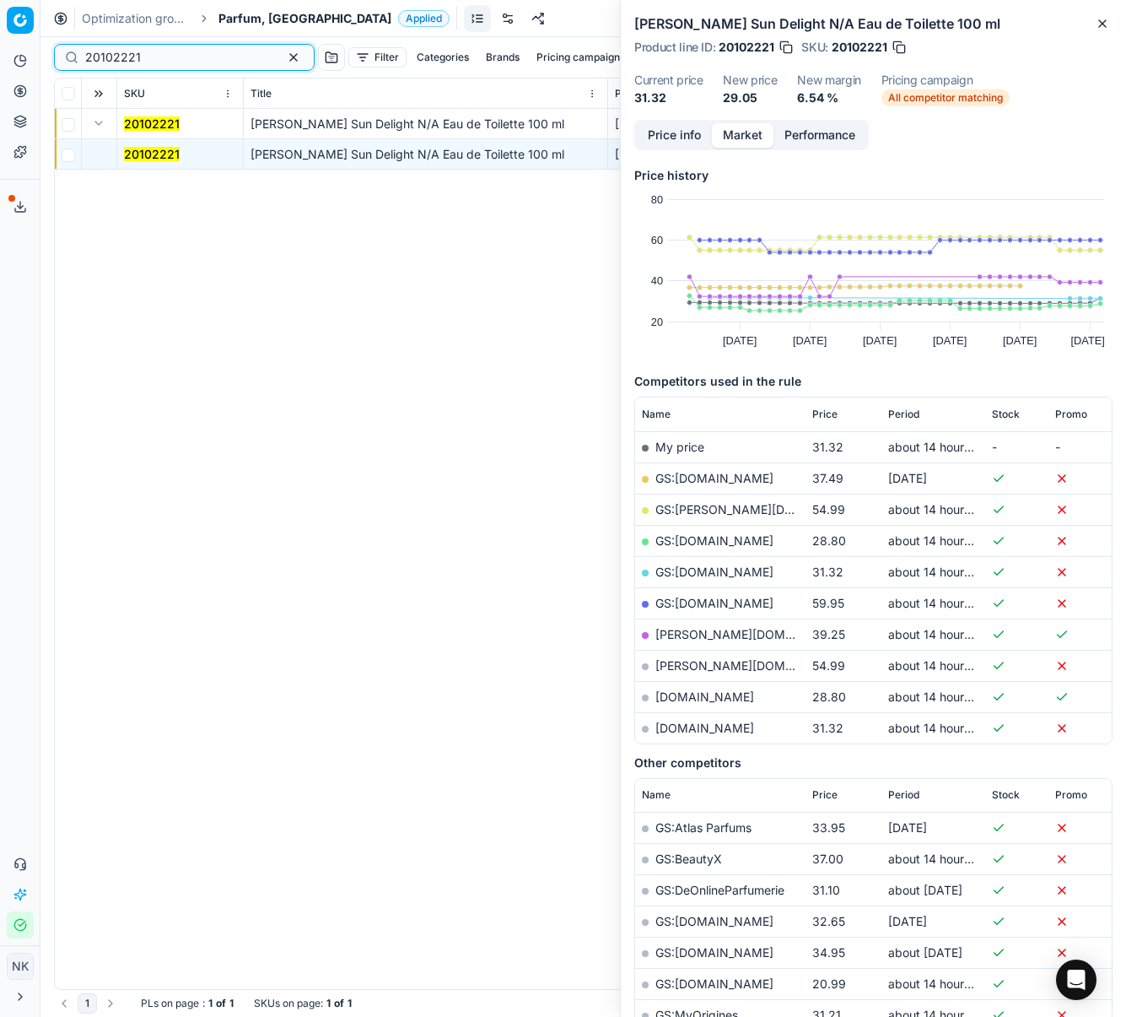
click at [175, 56] on input "20102221" at bounding box center [177, 57] width 185 height 17
paste input "80027122-200"
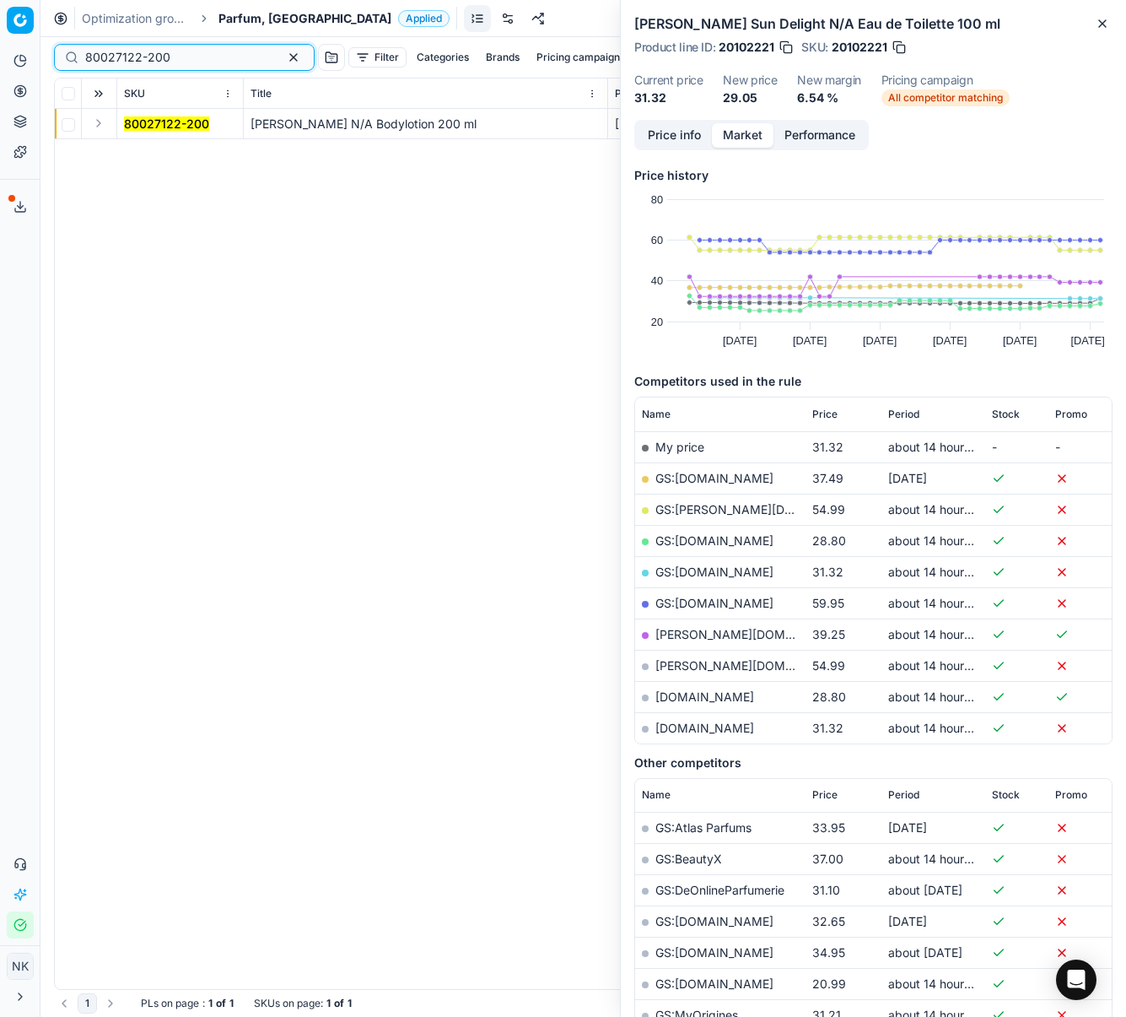
type input "80027122-200"
click at [93, 121] on button "Expand" at bounding box center [99, 123] width 20 height 20
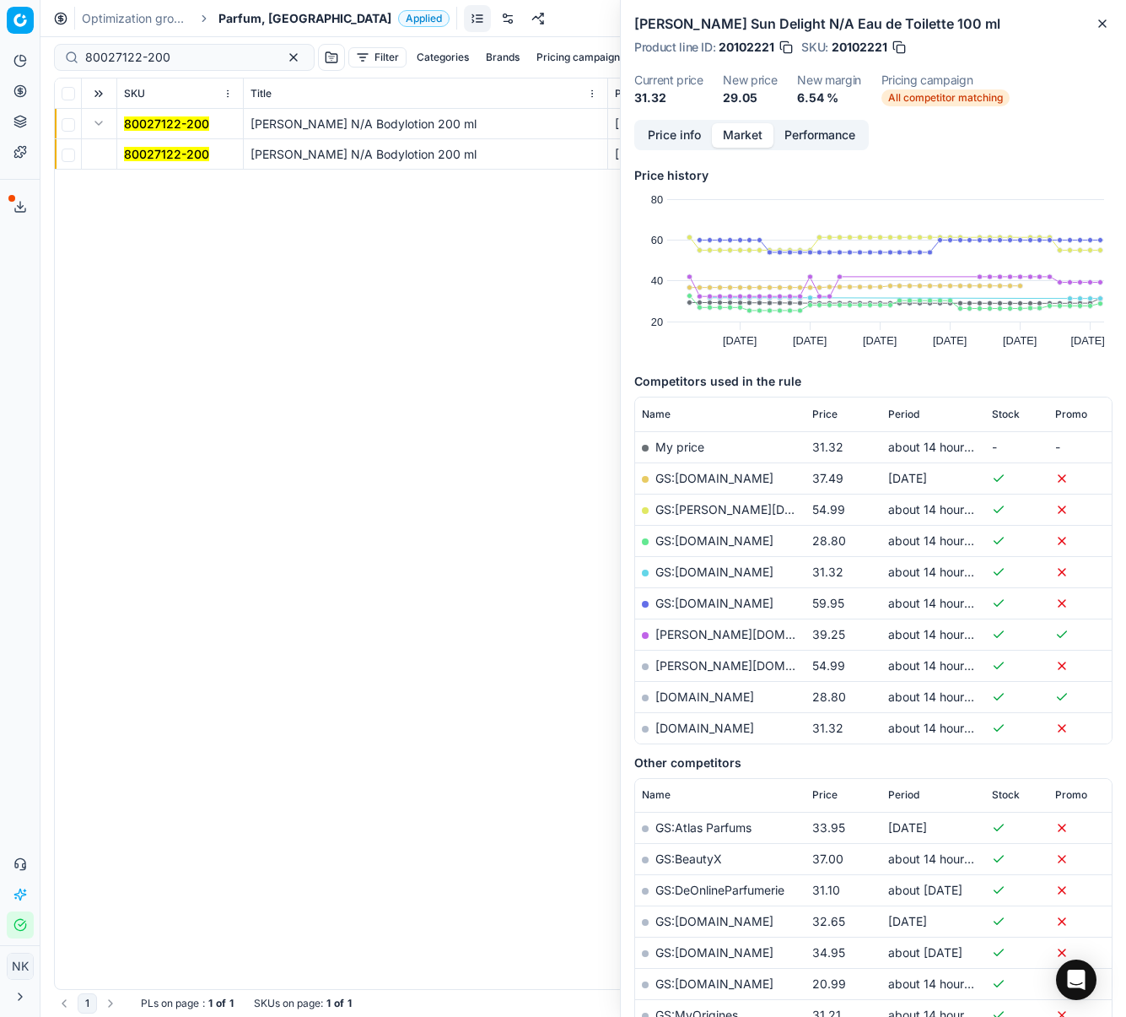
click at [154, 154] on mark "80027122-200" at bounding box center [166, 154] width 85 height 14
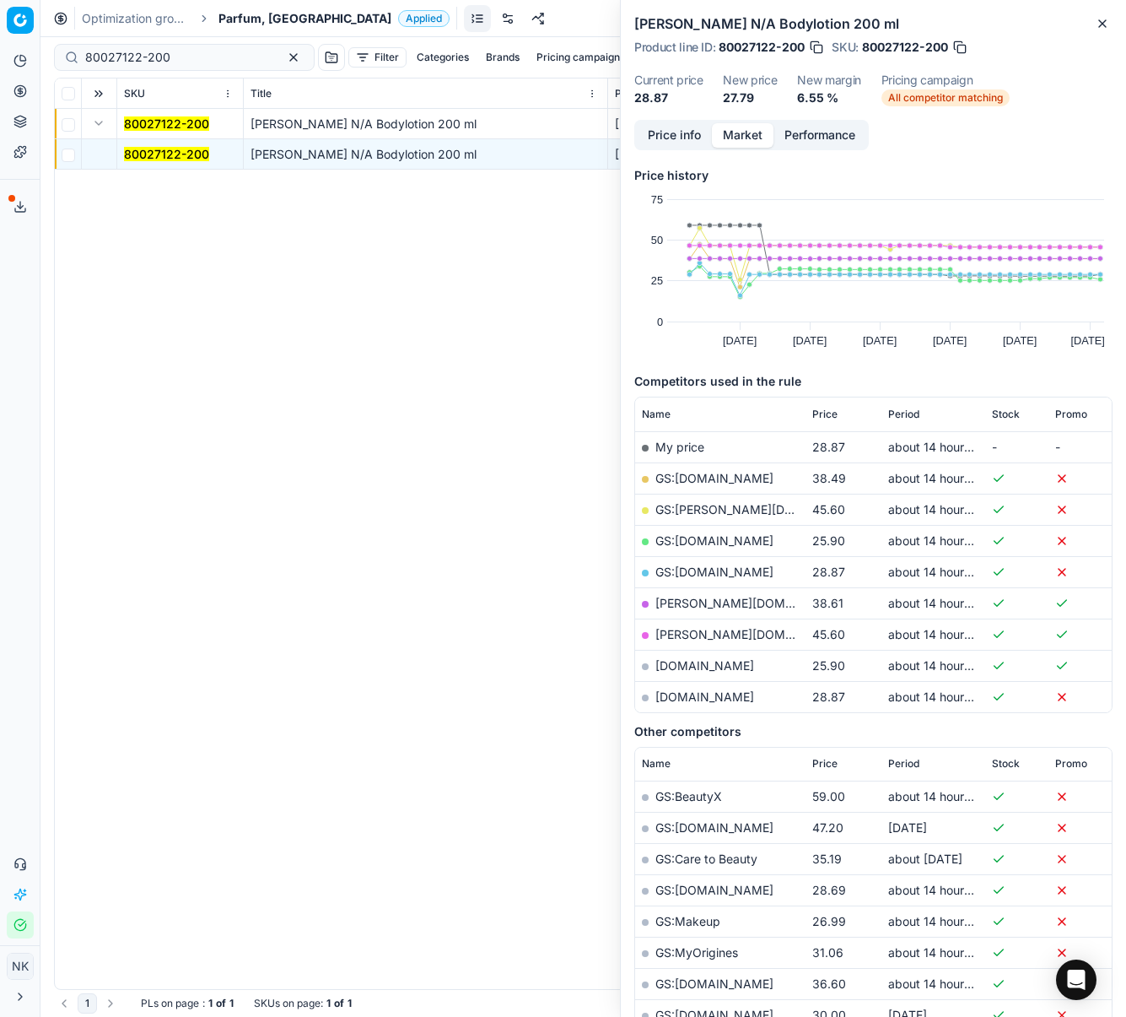
click at [235, 12] on span "Parfum, [GEOGRAPHIC_DATA]" at bounding box center [305, 18] width 173 height 17
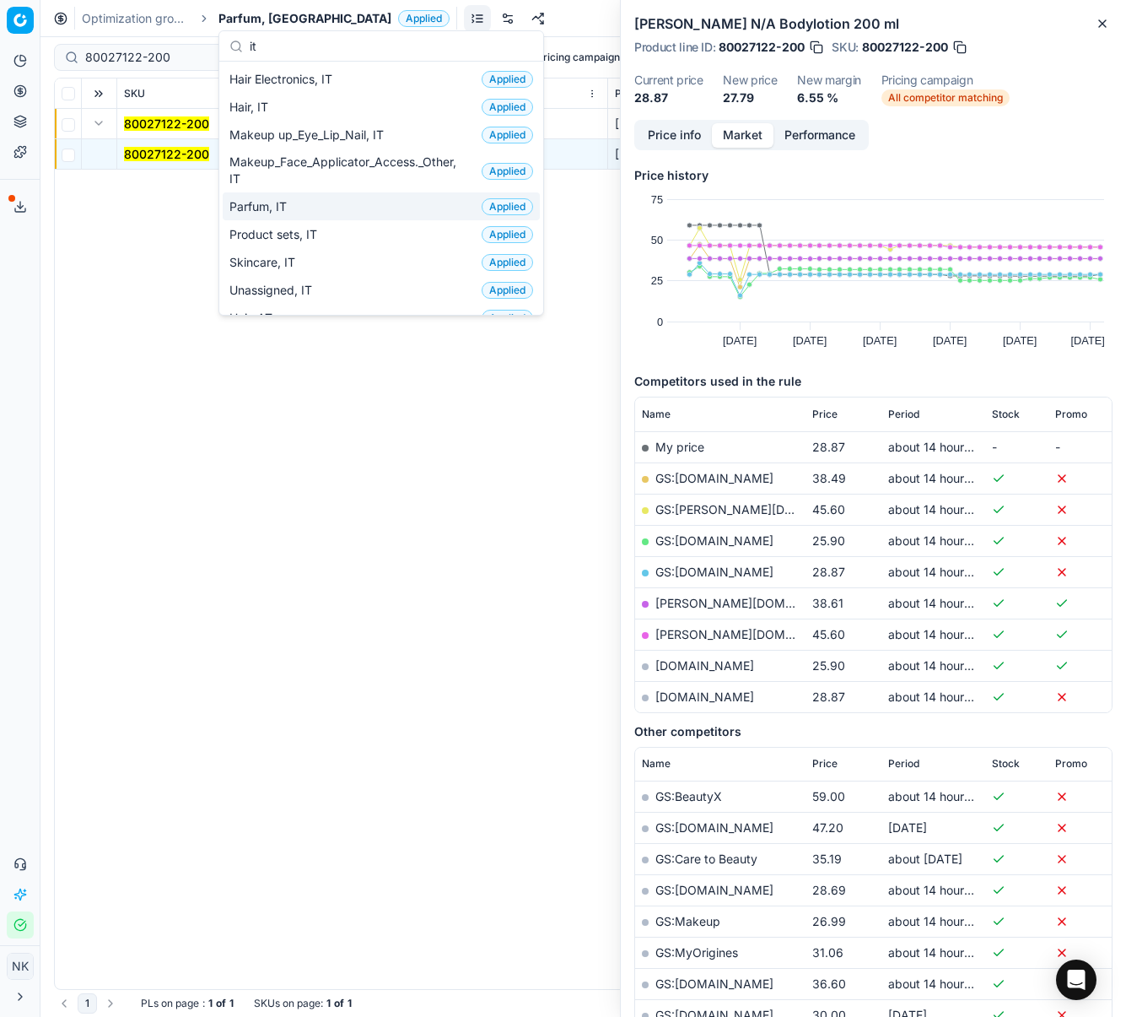
type input "it"
click at [278, 209] on span "Parfum, IT" at bounding box center [261, 206] width 64 height 17
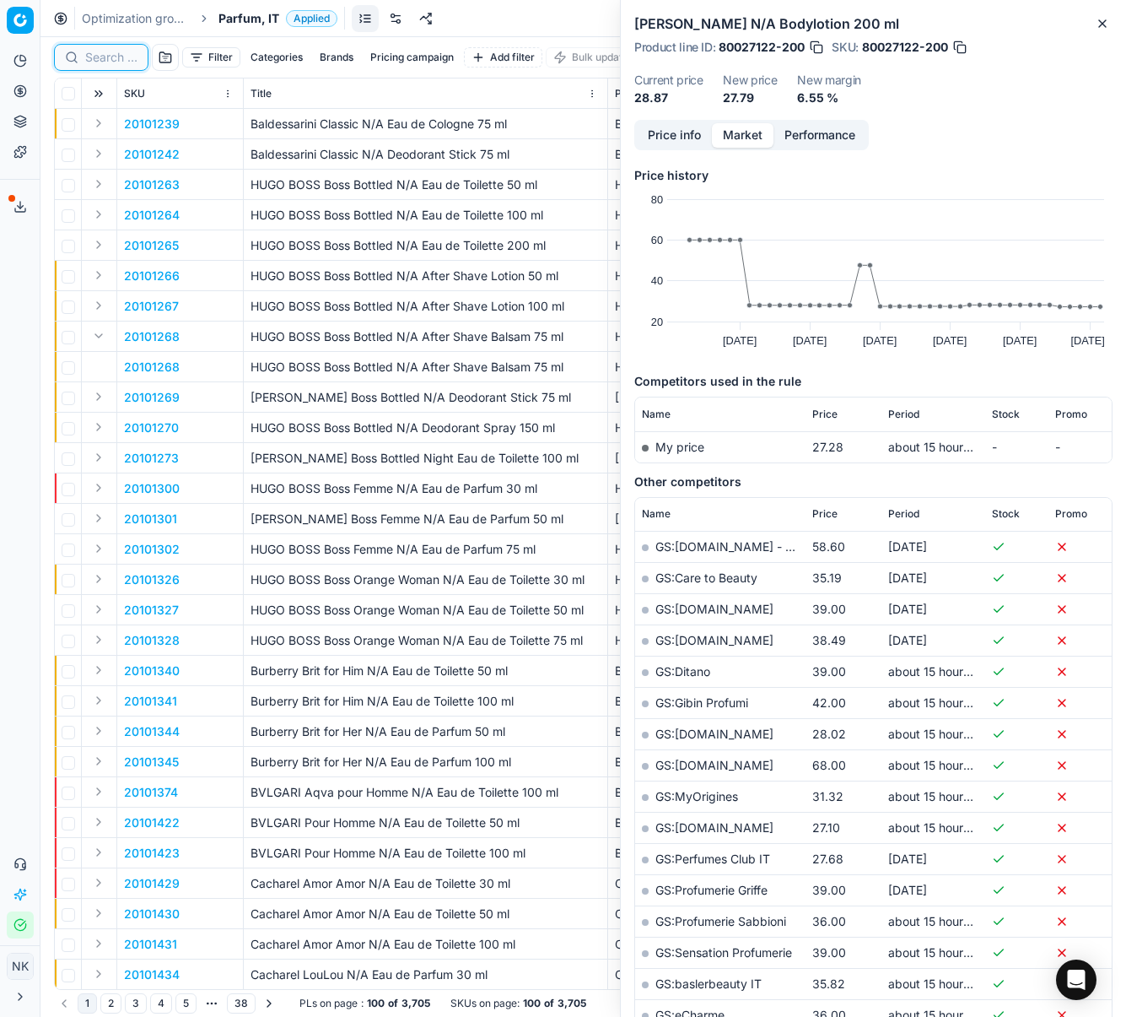
click at [111, 62] on input at bounding box center [111, 57] width 52 height 17
paste input "90004692-0007064"
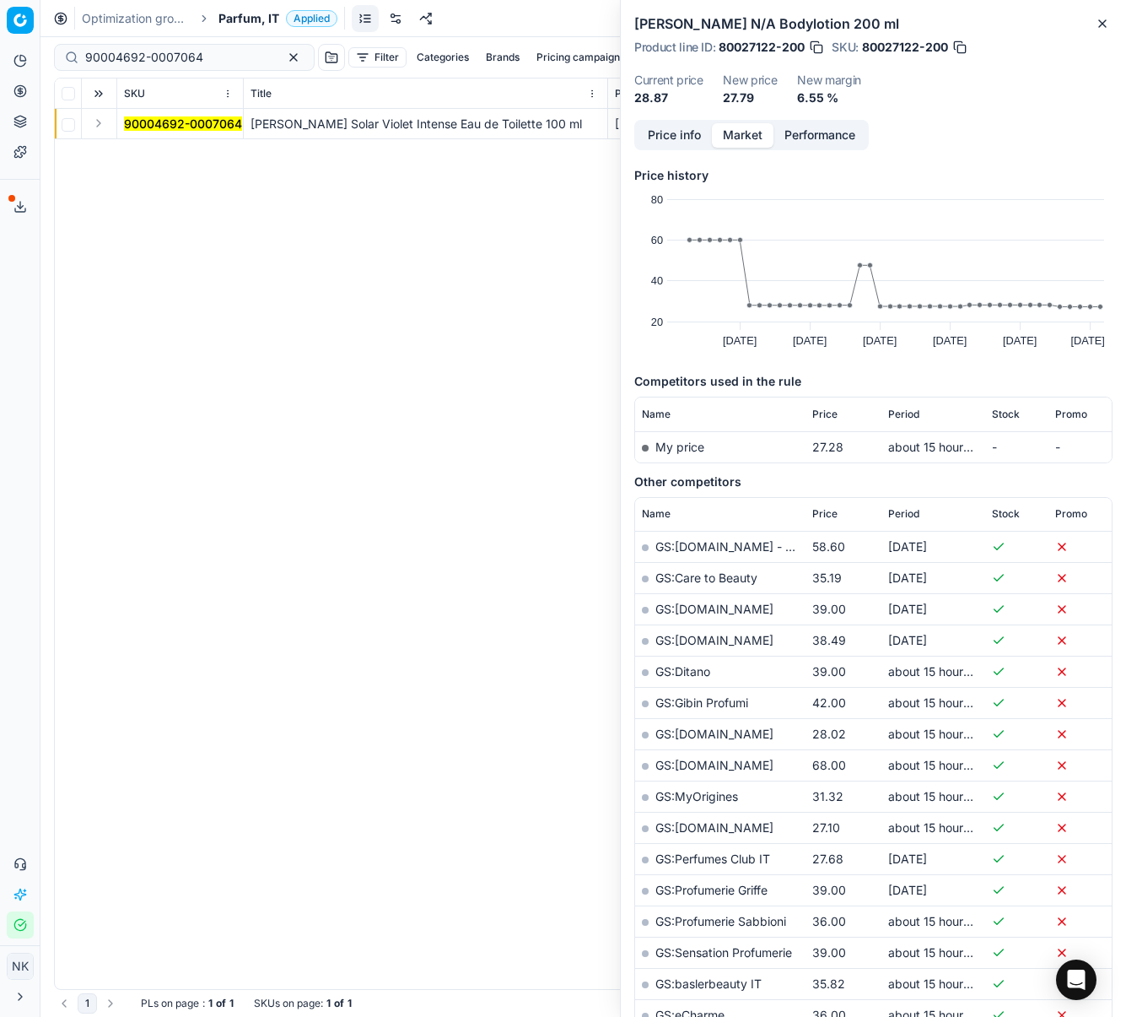
click at [99, 126] on button "Expand" at bounding box center [99, 123] width 20 height 20
click at [143, 151] on mark "90004692-0007064" at bounding box center [183, 154] width 118 height 14
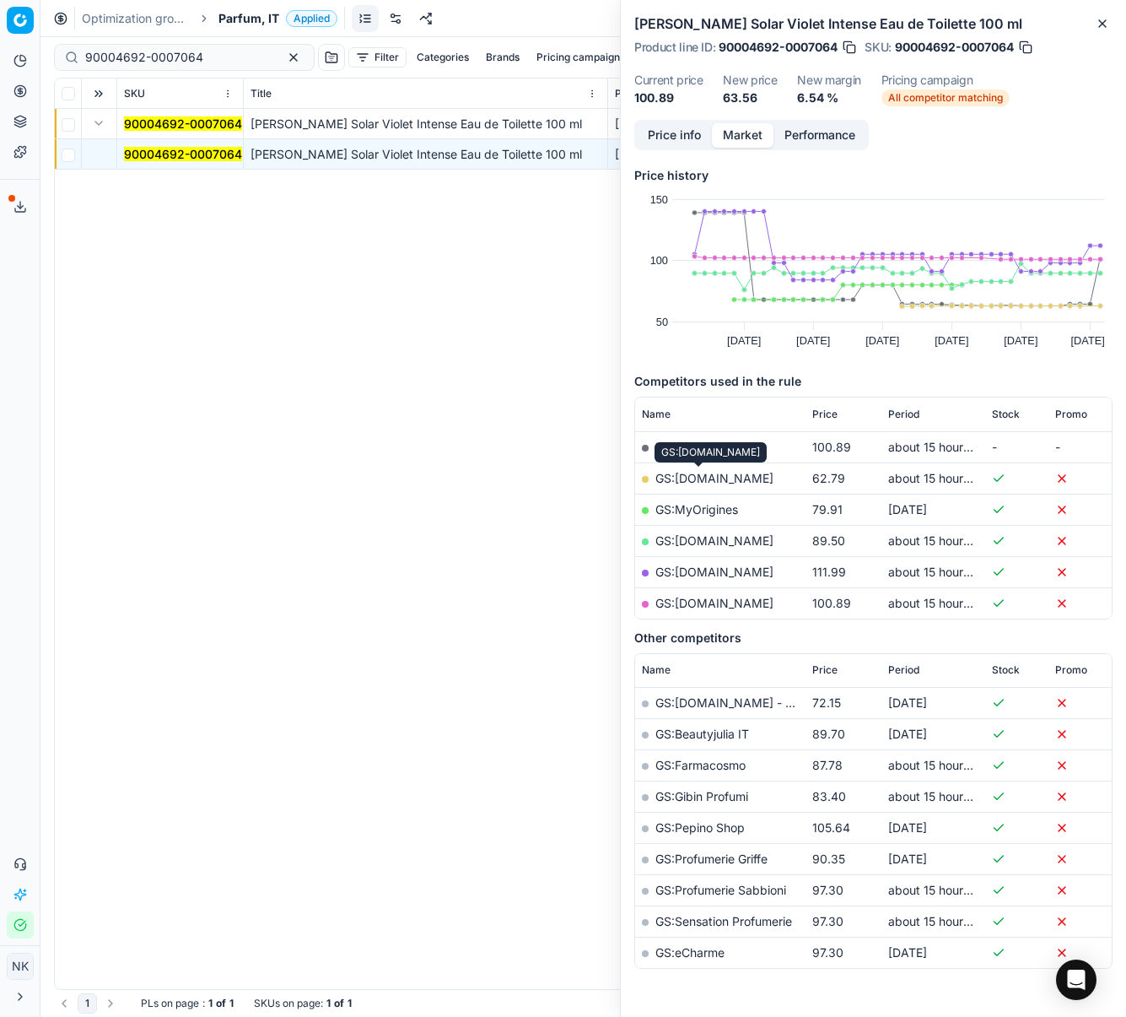
click at [703, 480] on link "GS:Deloox.com" at bounding box center [715, 478] width 118 height 14
click at [139, 61] on input "90004692-0007064" at bounding box center [177, 57] width 185 height 17
paste input "5032-0007579"
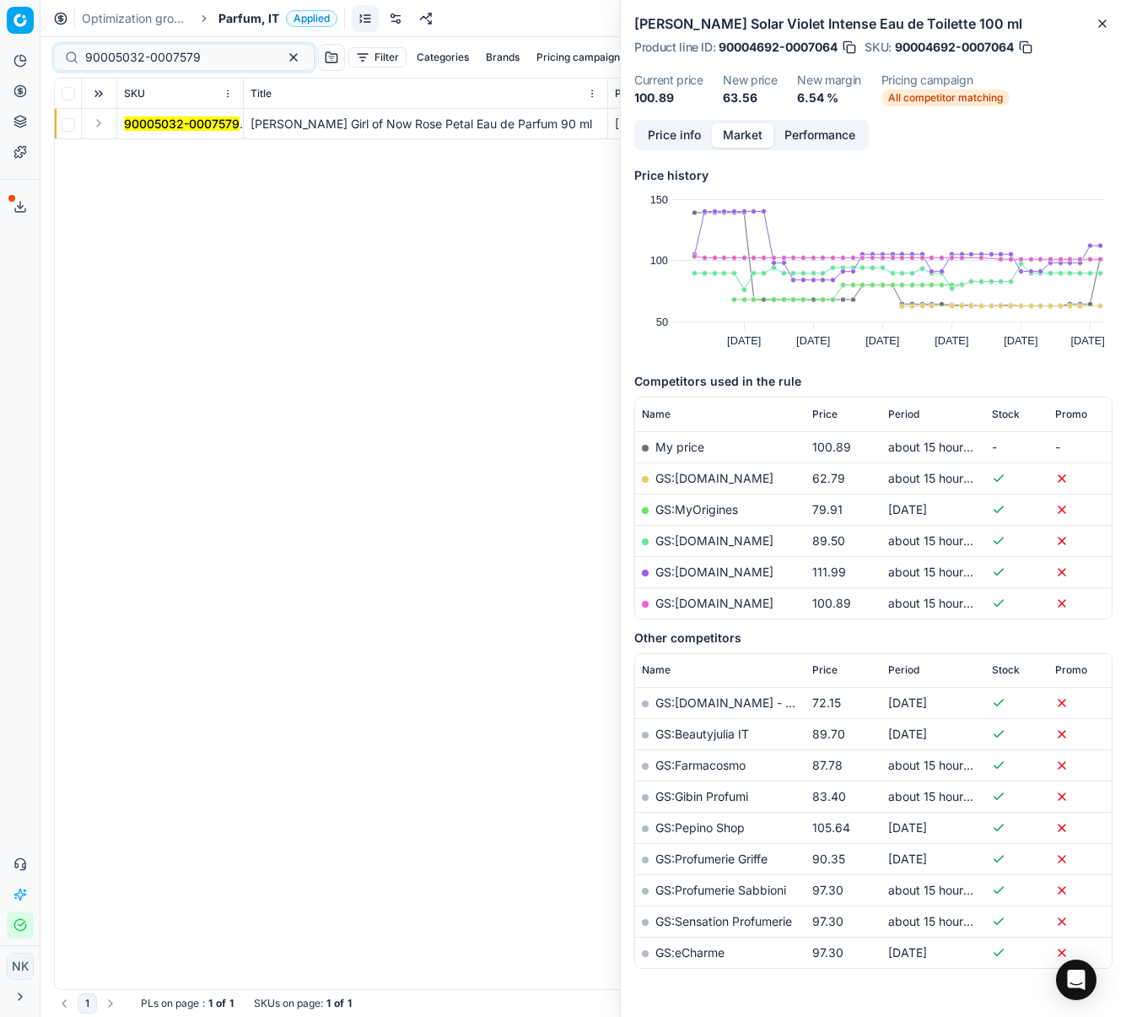
click at [94, 126] on button "Expand" at bounding box center [99, 123] width 20 height 20
click at [143, 153] on mark "90005032-0007579" at bounding box center [182, 154] width 116 height 14
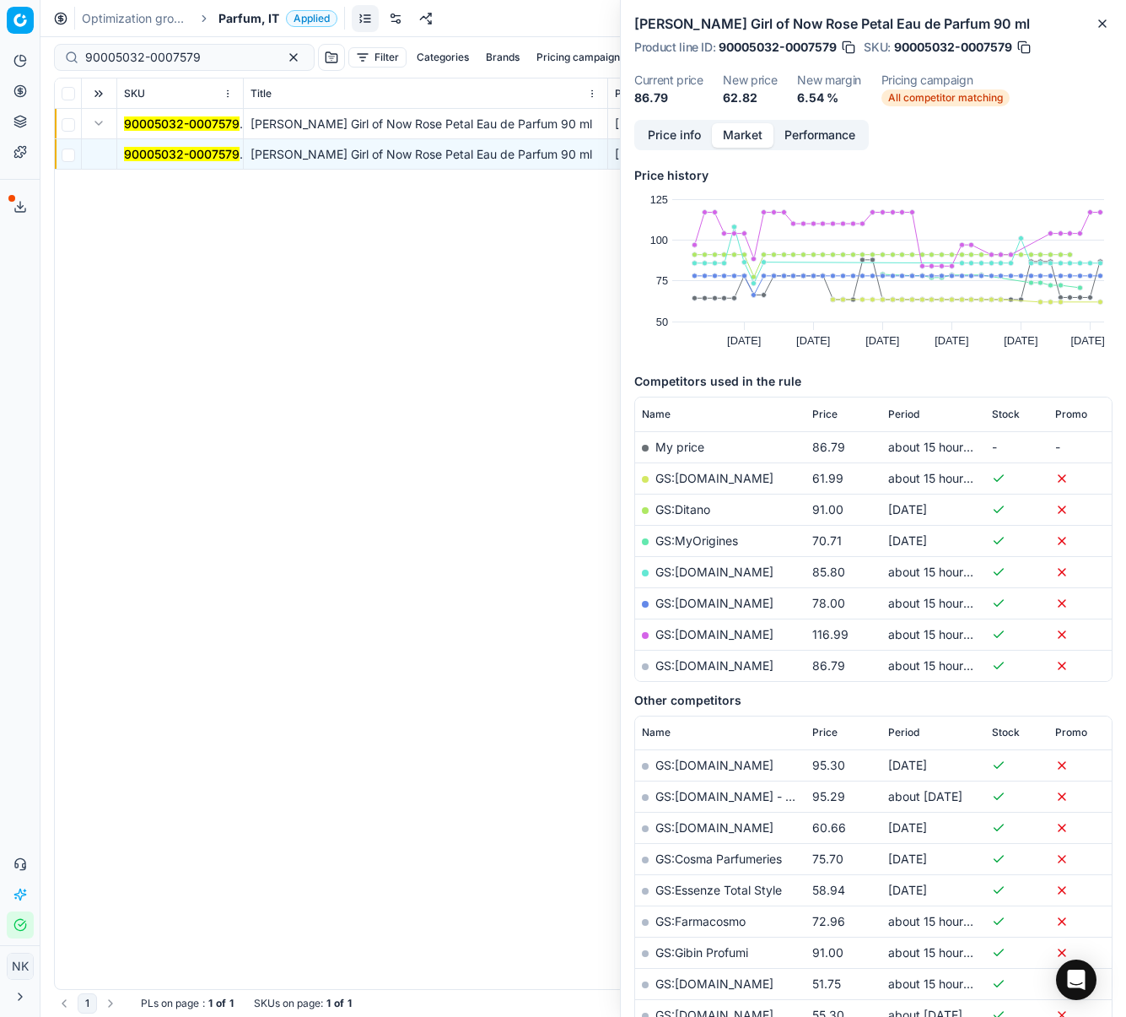
click at [715, 477] on link "GS:Deloox.com" at bounding box center [715, 478] width 118 height 14
click at [216, 56] on input "90005032-0007579" at bounding box center [177, 57] width 185 height 17
paste input "12277-0019372"
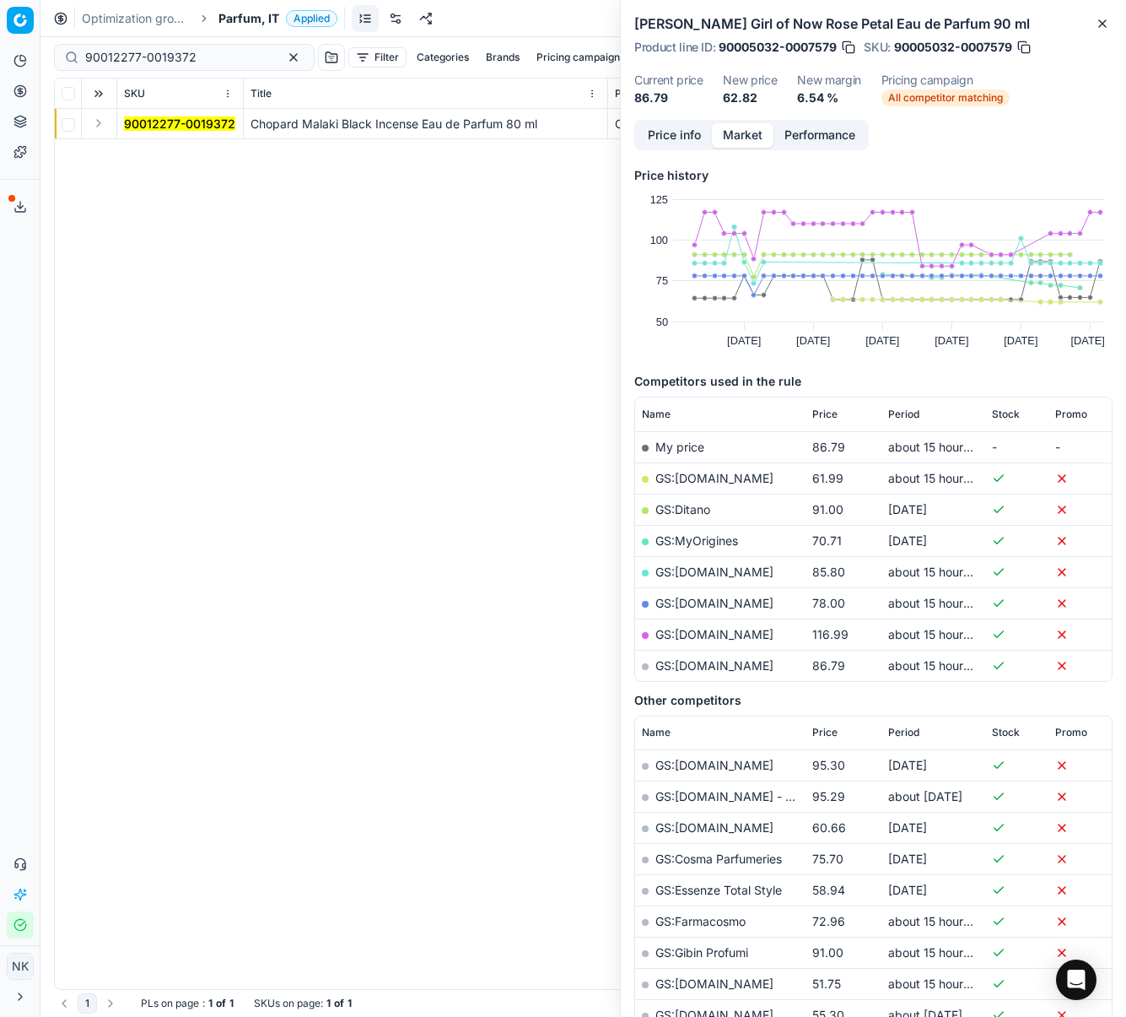
click at [96, 124] on button "Expand" at bounding box center [99, 123] width 20 height 20
click at [150, 155] on mark "90012277-0019372" at bounding box center [179, 154] width 111 height 14
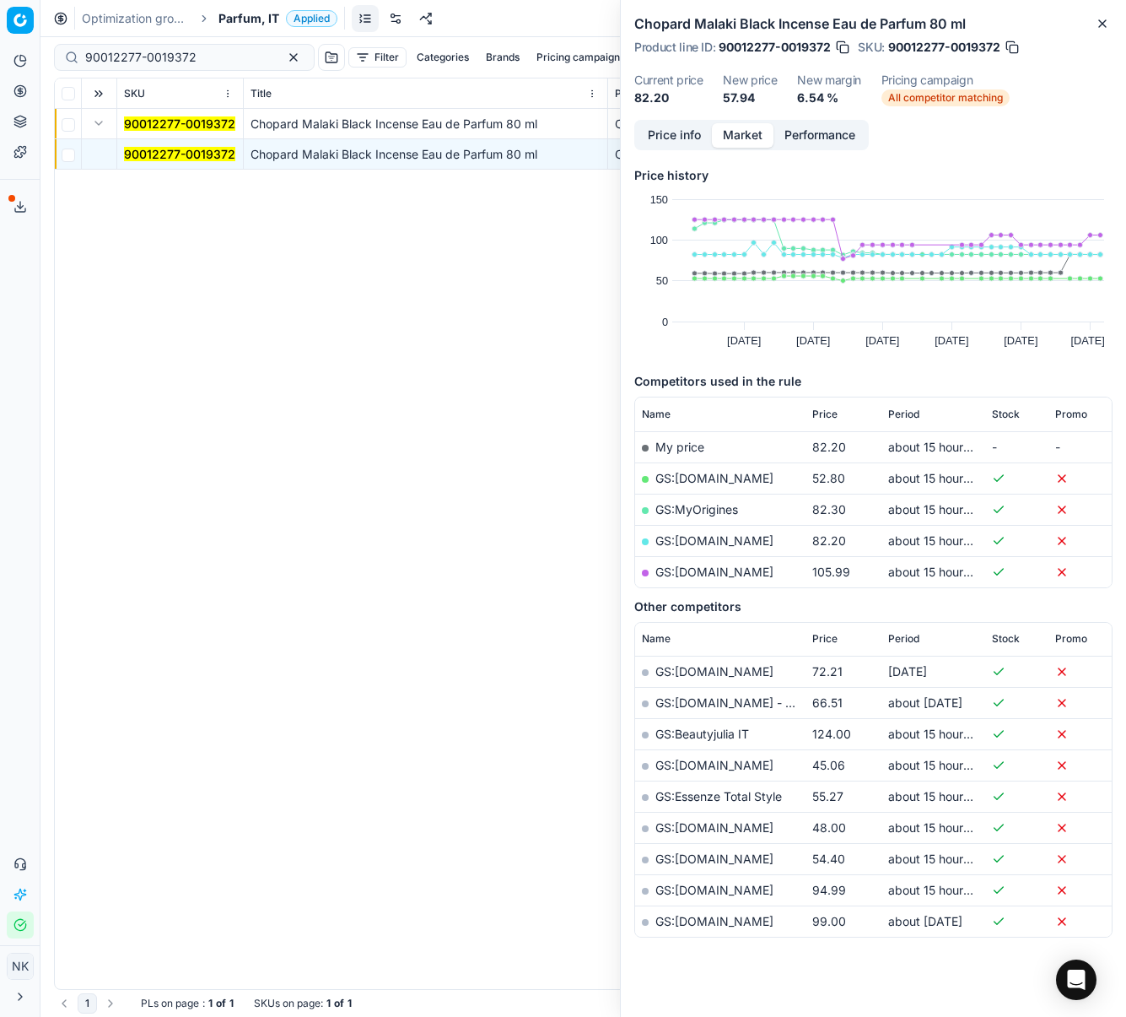
click at [705, 473] on link "GS:Makeup.it" at bounding box center [715, 478] width 118 height 14
click at [713, 475] on link "GS:Makeup.it" at bounding box center [715, 478] width 118 height 14
click at [199, 52] on input "90012277-0019372" at bounding box center [177, 57] width 185 height 17
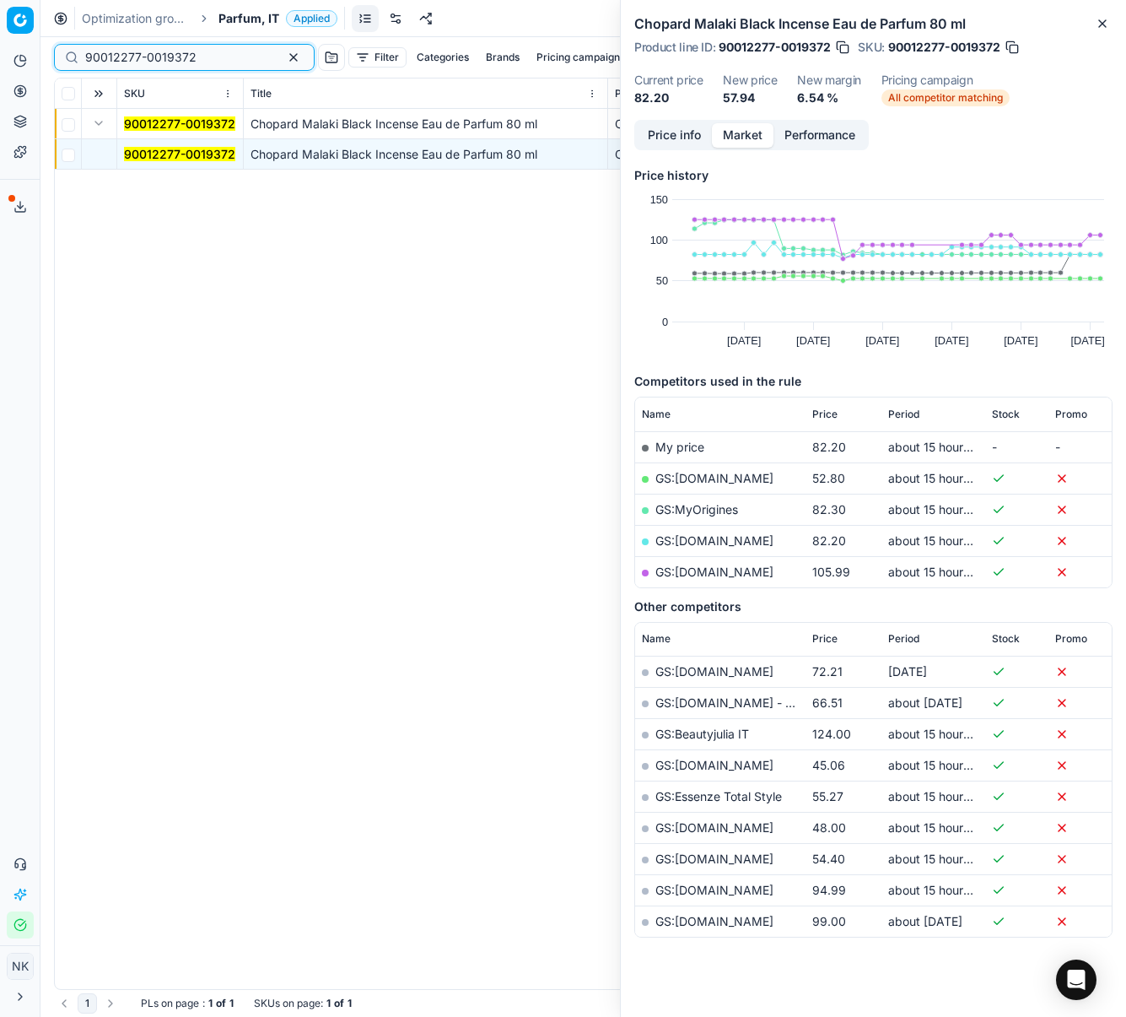
click at [182, 58] on input "90012277-0019372" at bounding box center [177, 57] width 185 height 17
paste input "20101485"
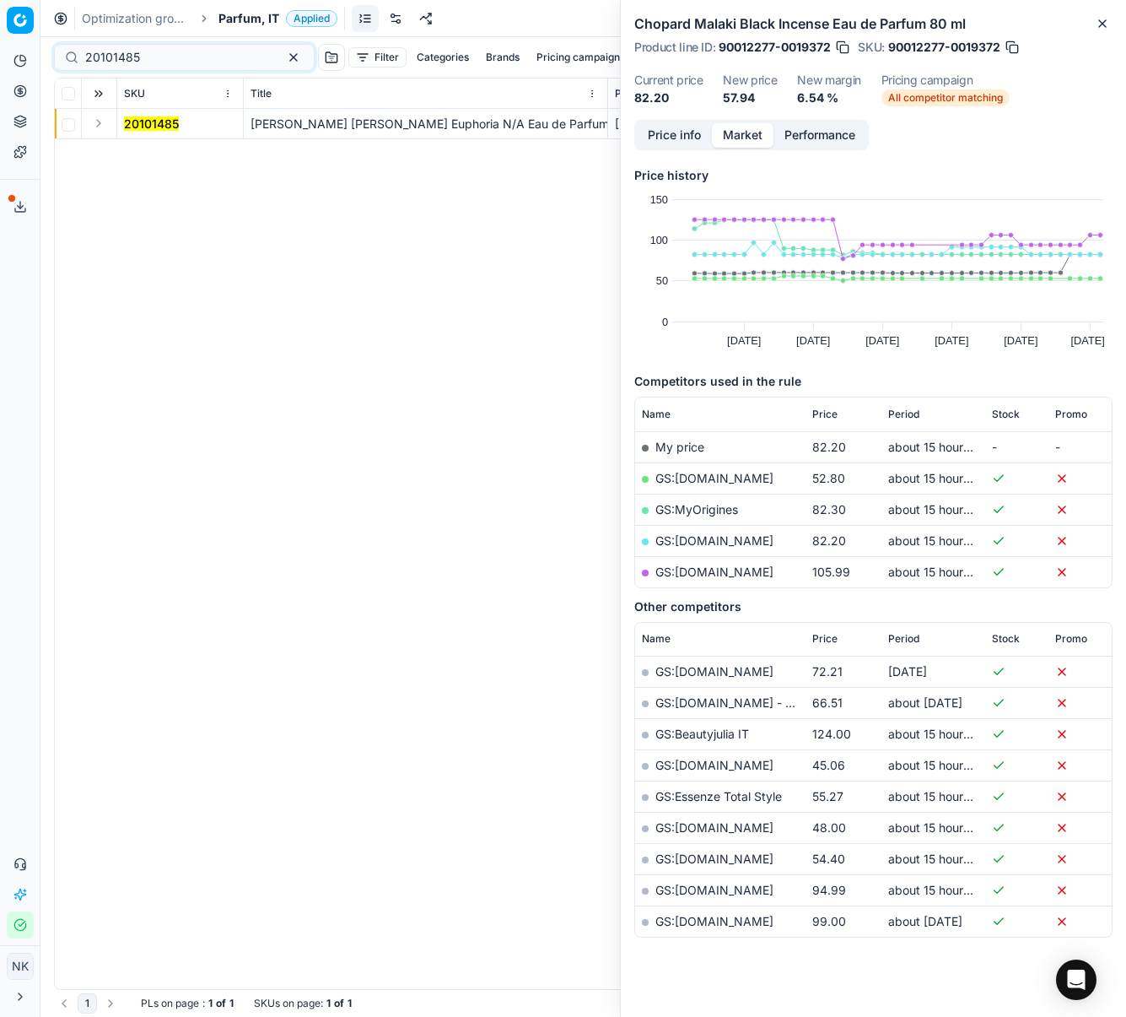
click at [98, 127] on button "Expand" at bounding box center [99, 123] width 20 height 20
click at [141, 149] on mark "20101485" at bounding box center [151, 154] width 55 height 14
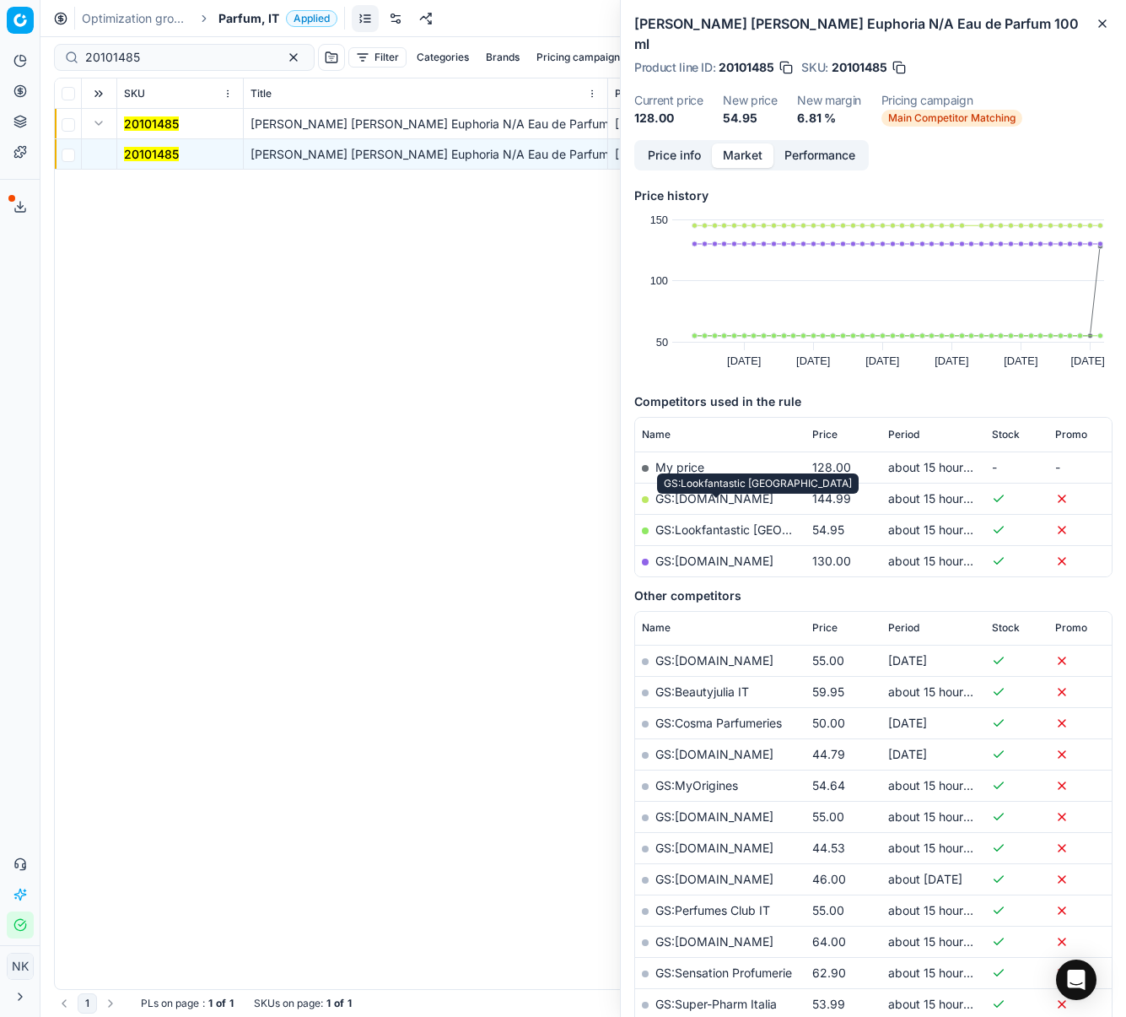
click at [715, 522] on link "GS:Lookfantastic [GEOGRAPHIC_DATA]" at bounding box center [765, 529] width 219 height 14
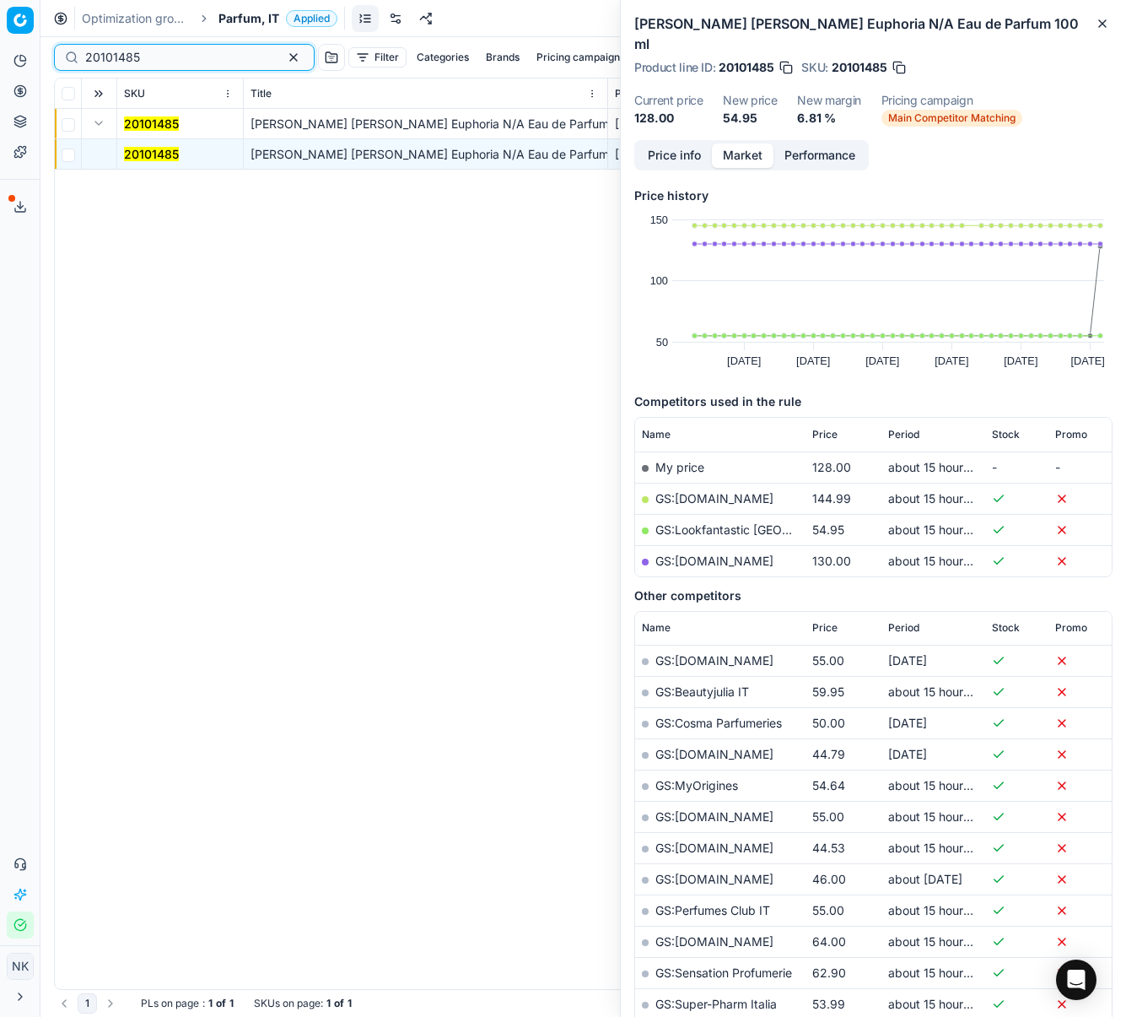
click at [192, 57] on input "20101485" at bounding box center [177, 57] width 185 height 17
paste input "2384"
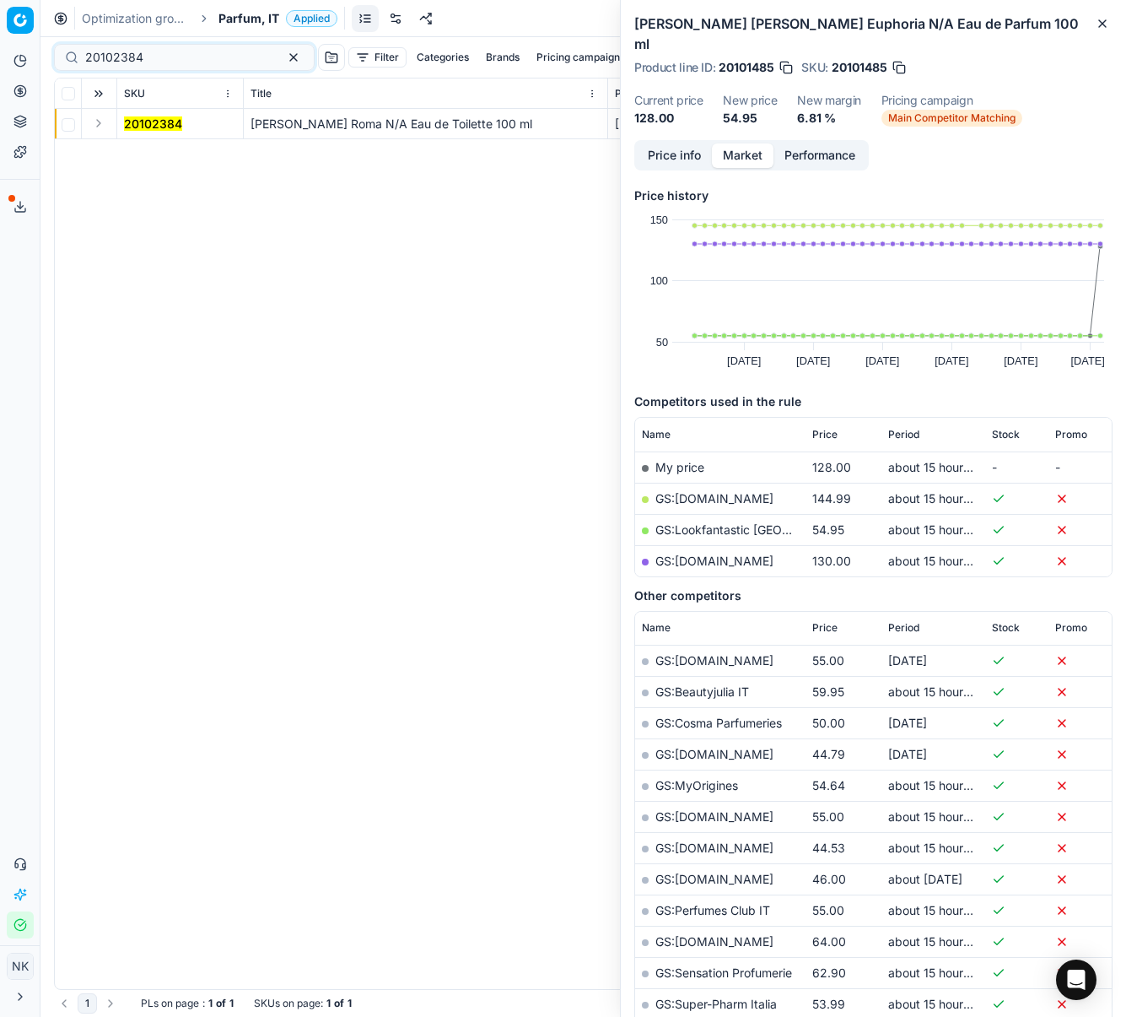
click at [94, 125] on button "Expand" at bounding box center [99, 123] width 20 height 20
click at [142, 157] on mark "20102384" at bounding box center [153, 154] width 58 height 14
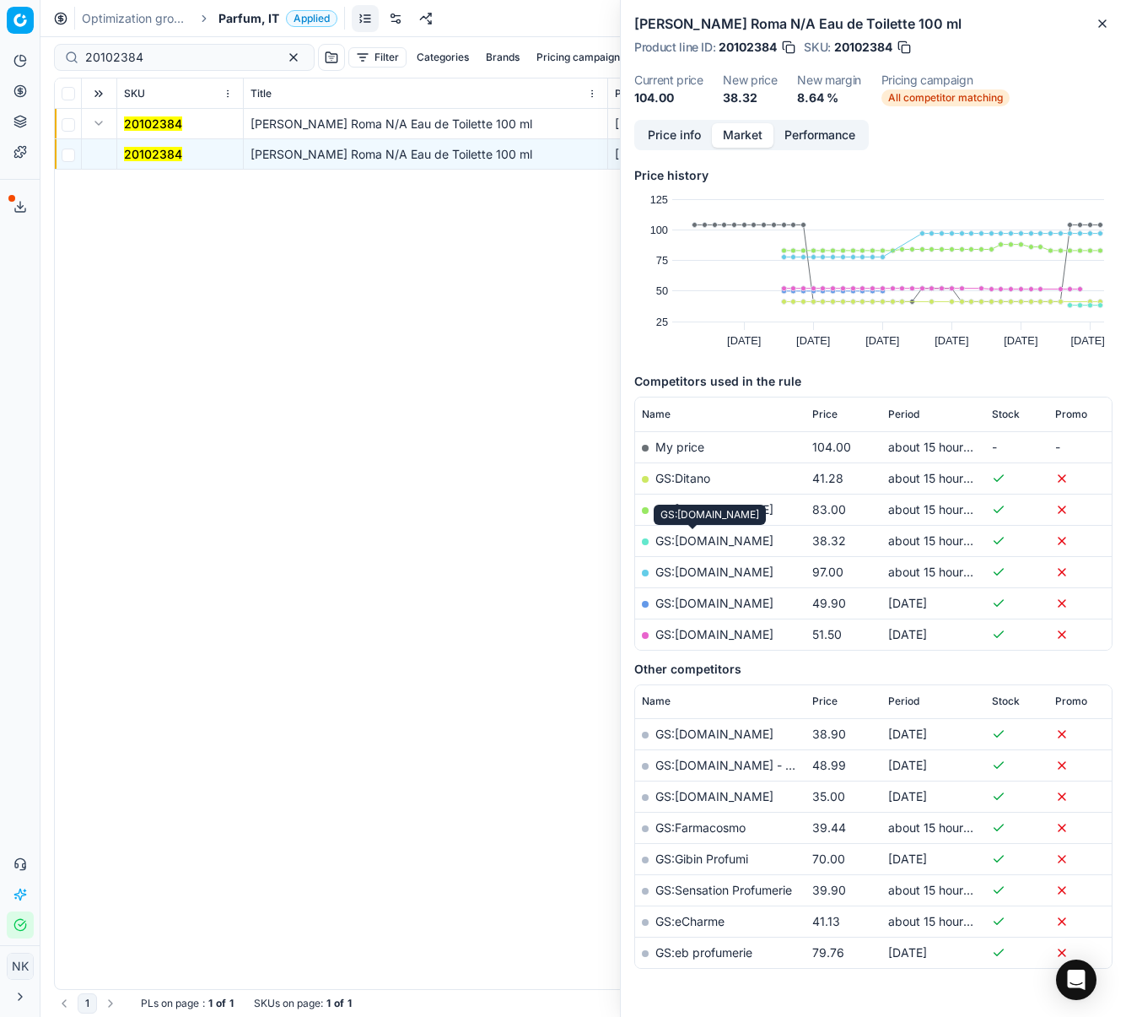
click at [699, 538] on link "GS:Makeup.it" at bounding box center [715, 540] width 118 height 14
click at [193, 57] on input "20102384" at bounding box center [177, 57] width 185 height 17
paste input "80012031-50"
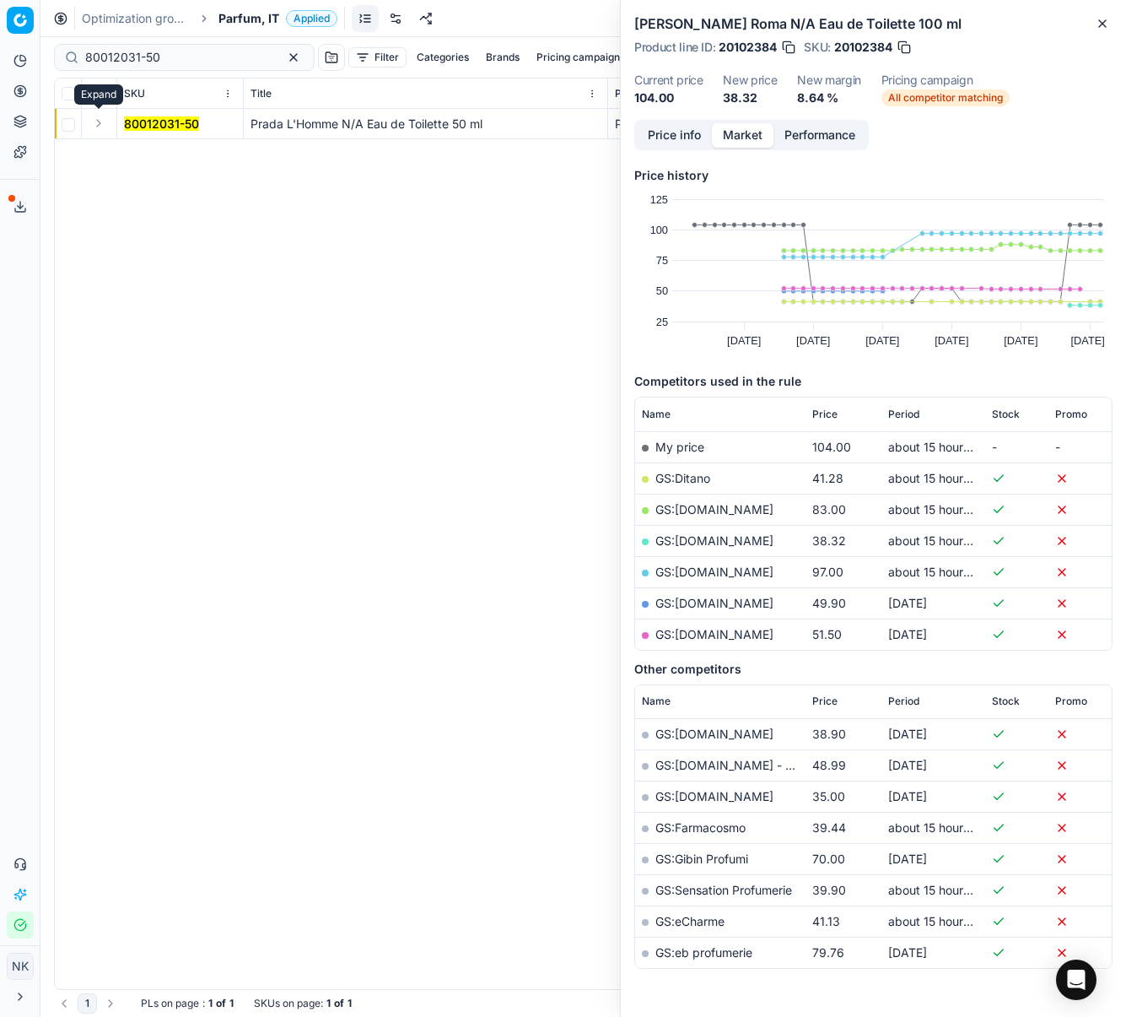
click at [95, 123] on button "Expand" at bounding box center [99, 123] width 20 height 20
click at [142, 154] on mark "80012031-50" at bounding box center [161, 154] width 75 height 14
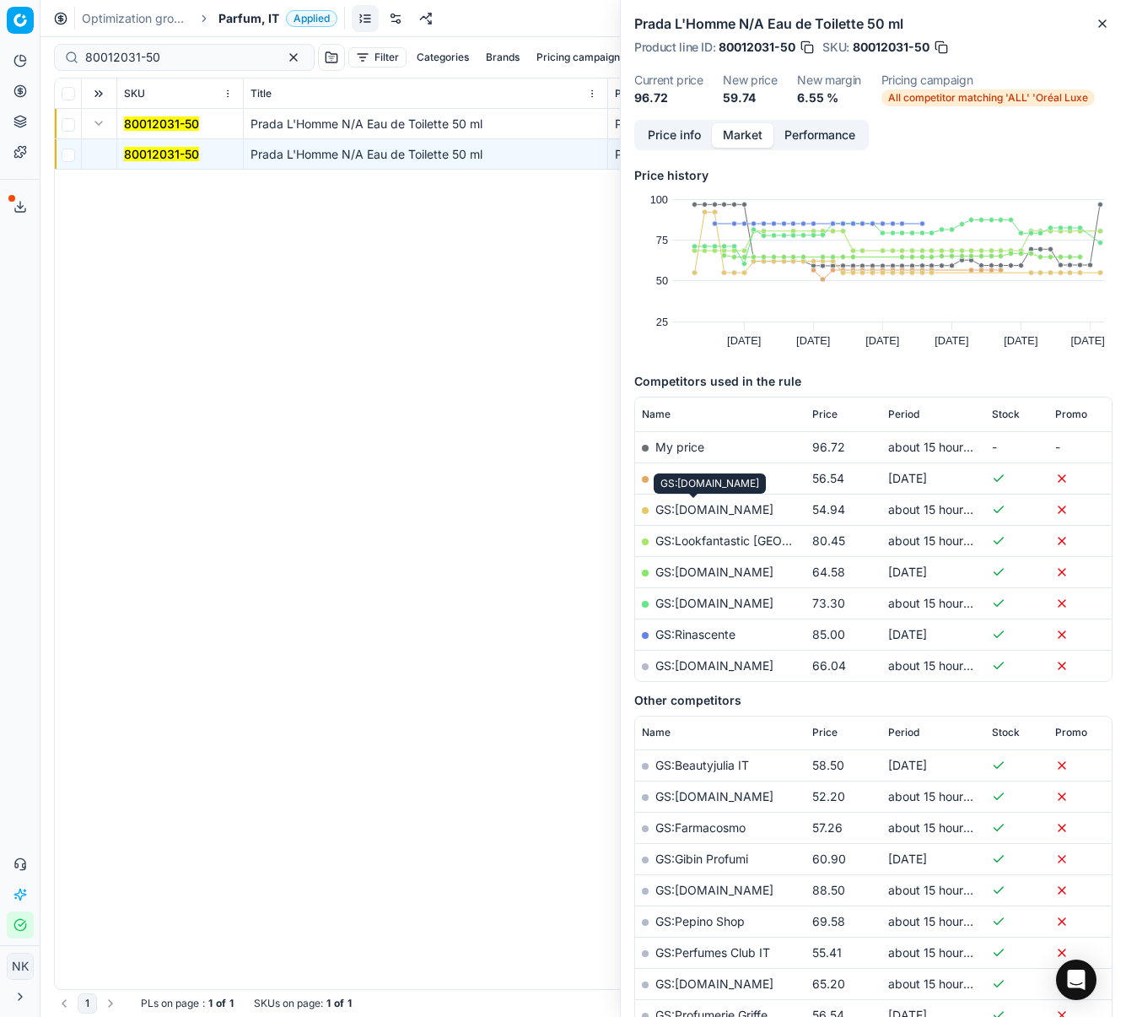
click at [699, 513] on link "GS:[DOMAIN_NAME]" at bounding box center [715, 509] width 118 height 14
click at [142, 66] on div "80012031-50" at bounding box center [184, 57] width 261 height 27
paste input "20102224"
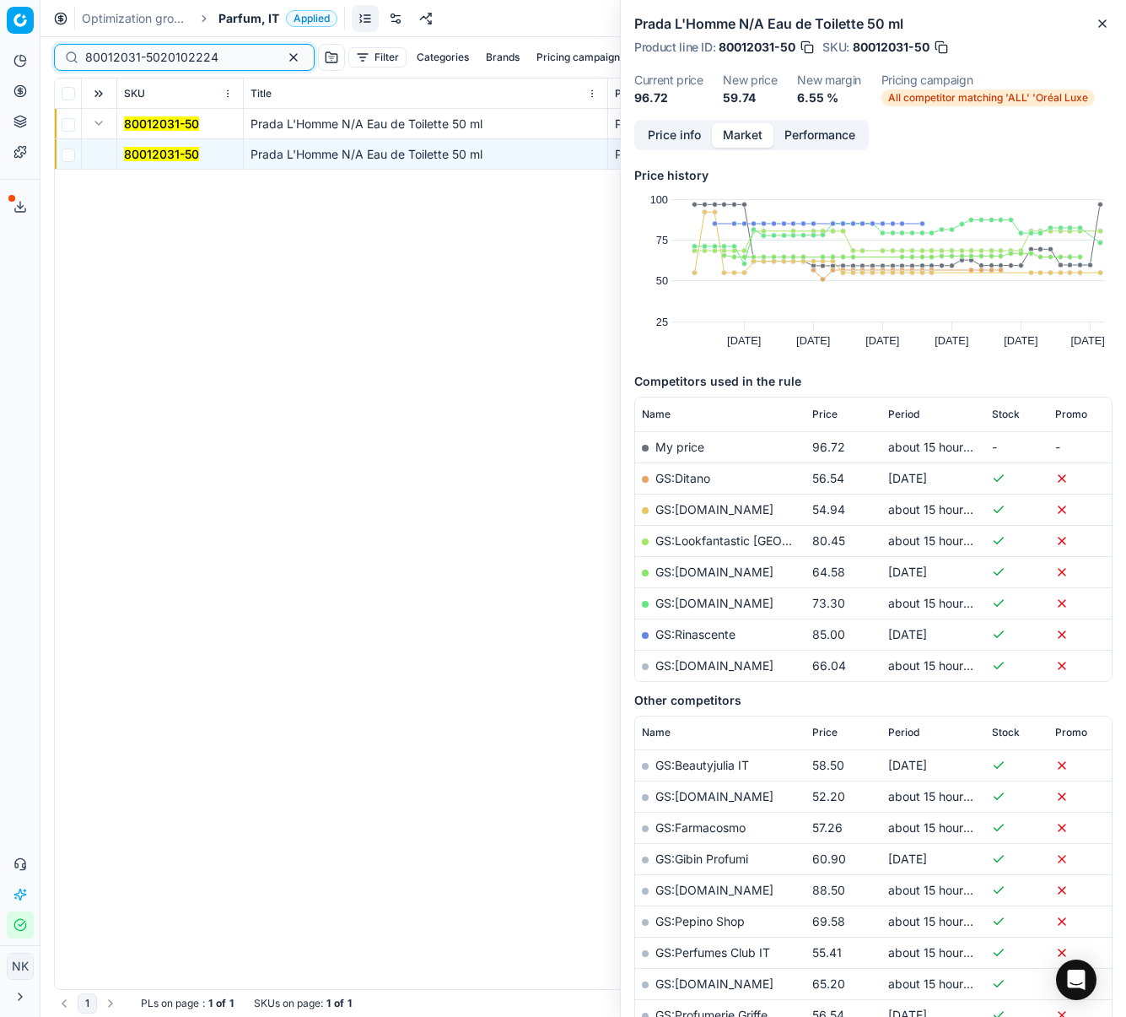
click at [132, 49] on input "80012031-5020102224" at bounding box center [177, 57] width 185 height 17
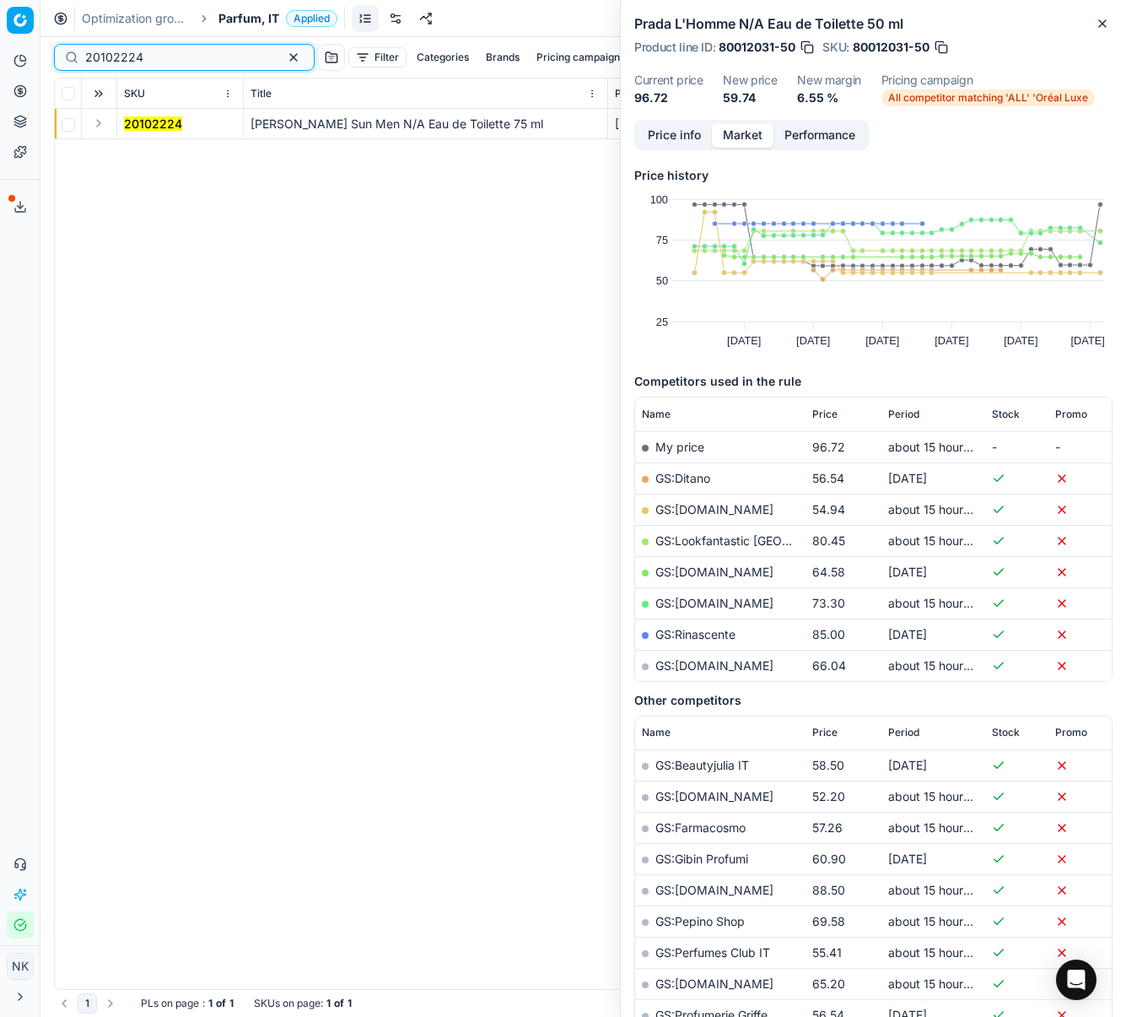
type input "20102224"
click at [98, 123] on button "Expand" at bounding box center [99, 123] width 20 height 20
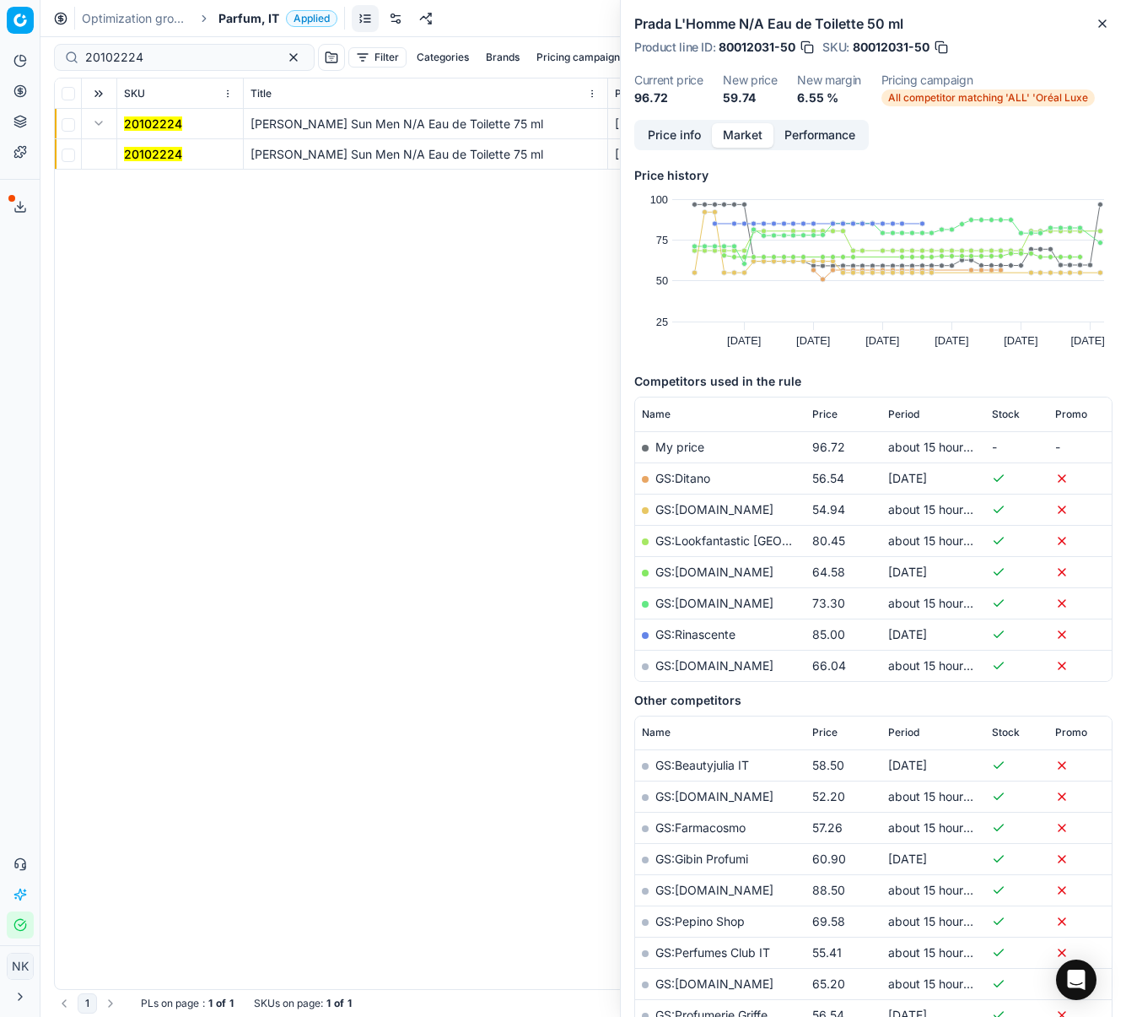
click at [137, 150] on mark "20102224" at bounding box center [153, 154] width 58 height 14
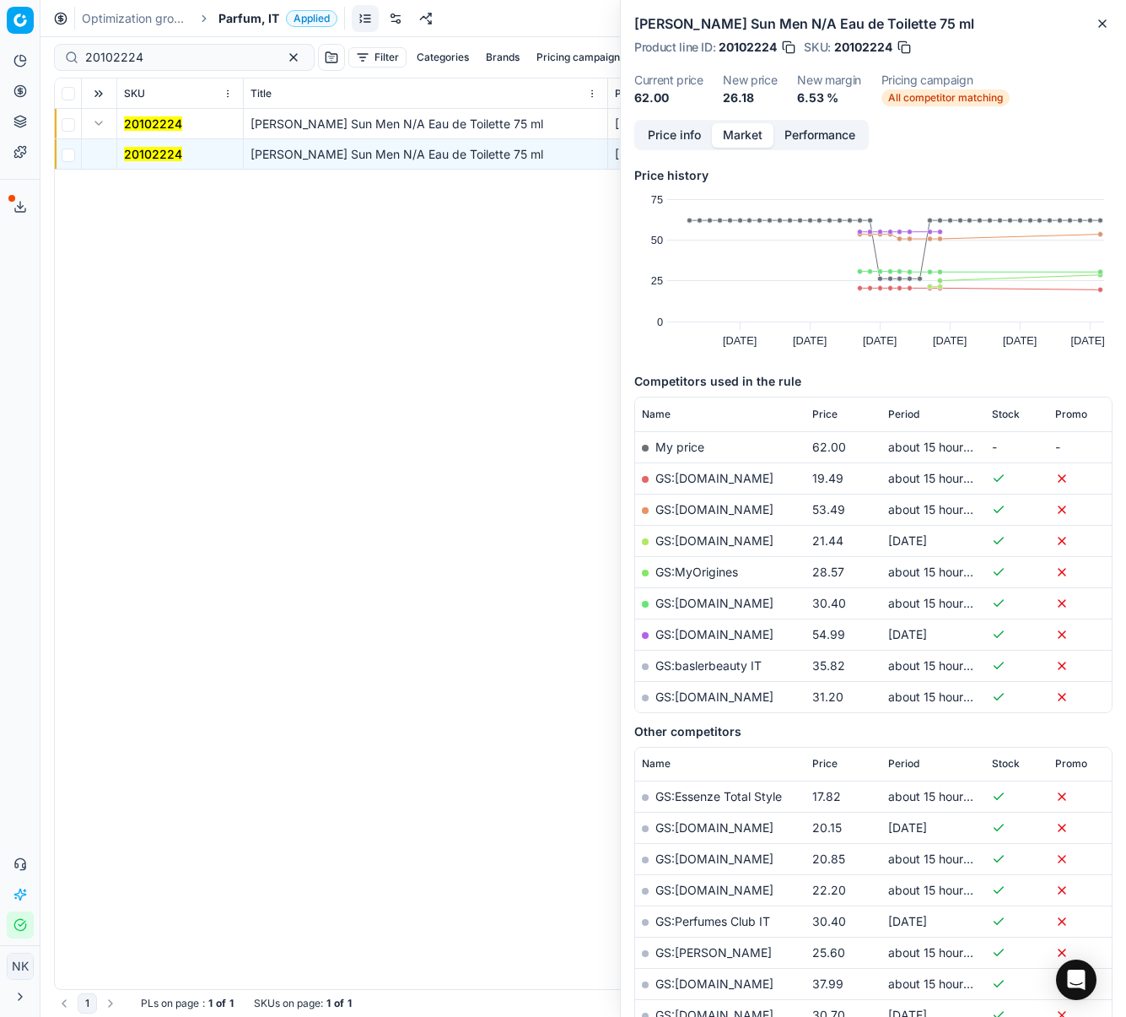
click at [688, 478] on link "GS:Deloox.com" at bounding box center [715, 478] width 118 height 14
click at [238, 23] on span "Parfum, IT" at bounding box center [249, 18] width 61 height 17
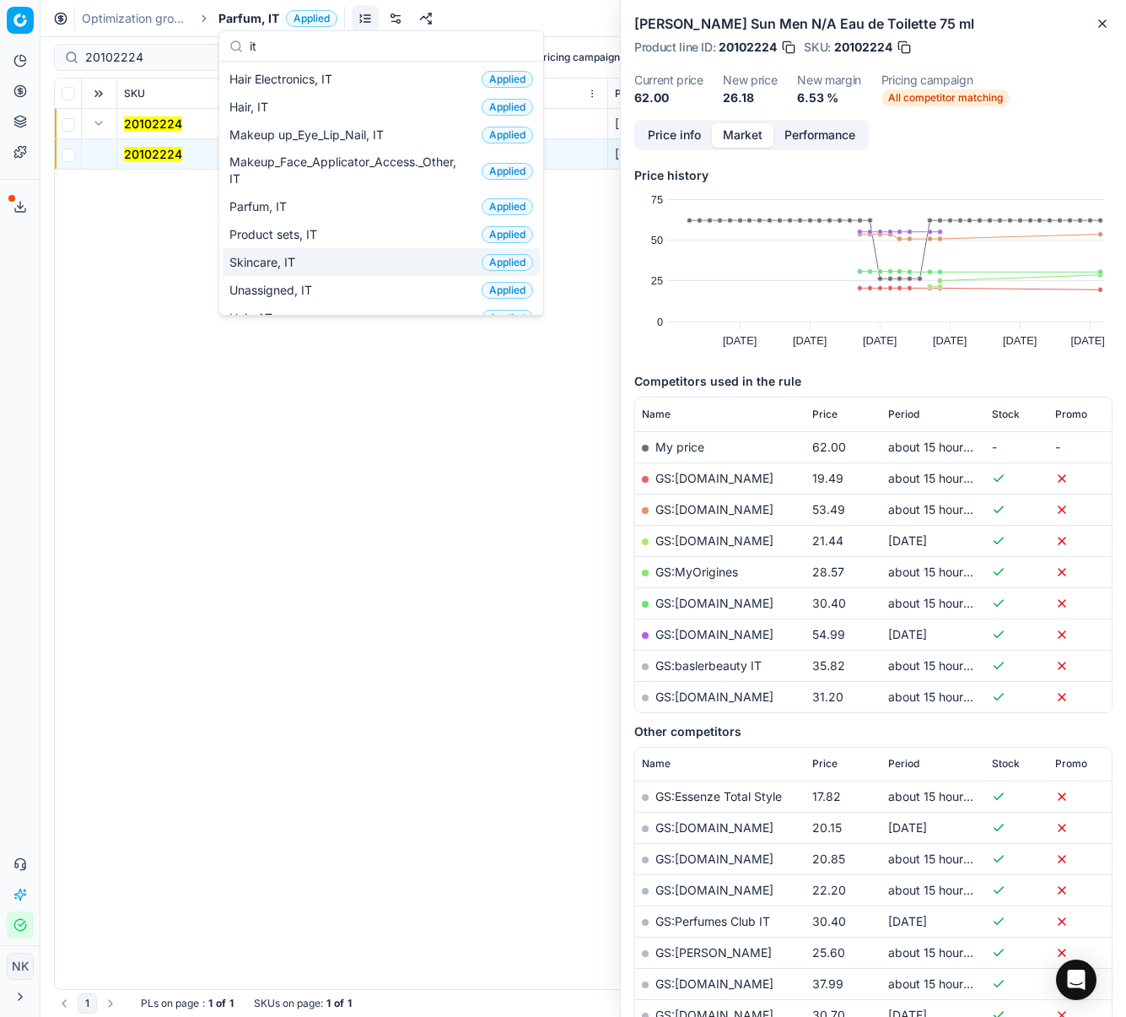
type input "it"
click at [296, 260] on span "Skincare, IT" at bounding box center [265, 262] width 73 height 17
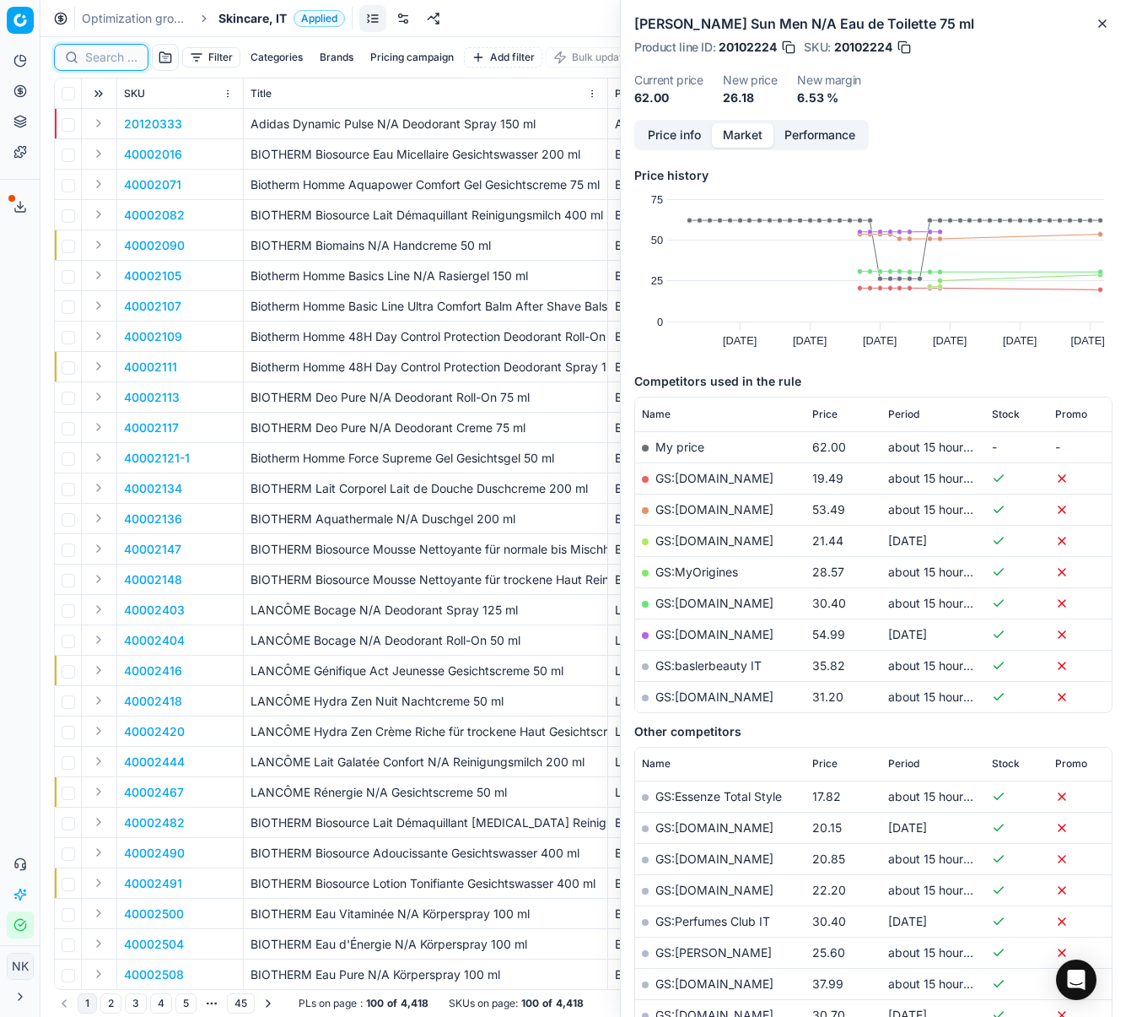
click at [102, 60] on input at bounding box center [111, 57] width 52 height 17
paste input "90006919-0010529"
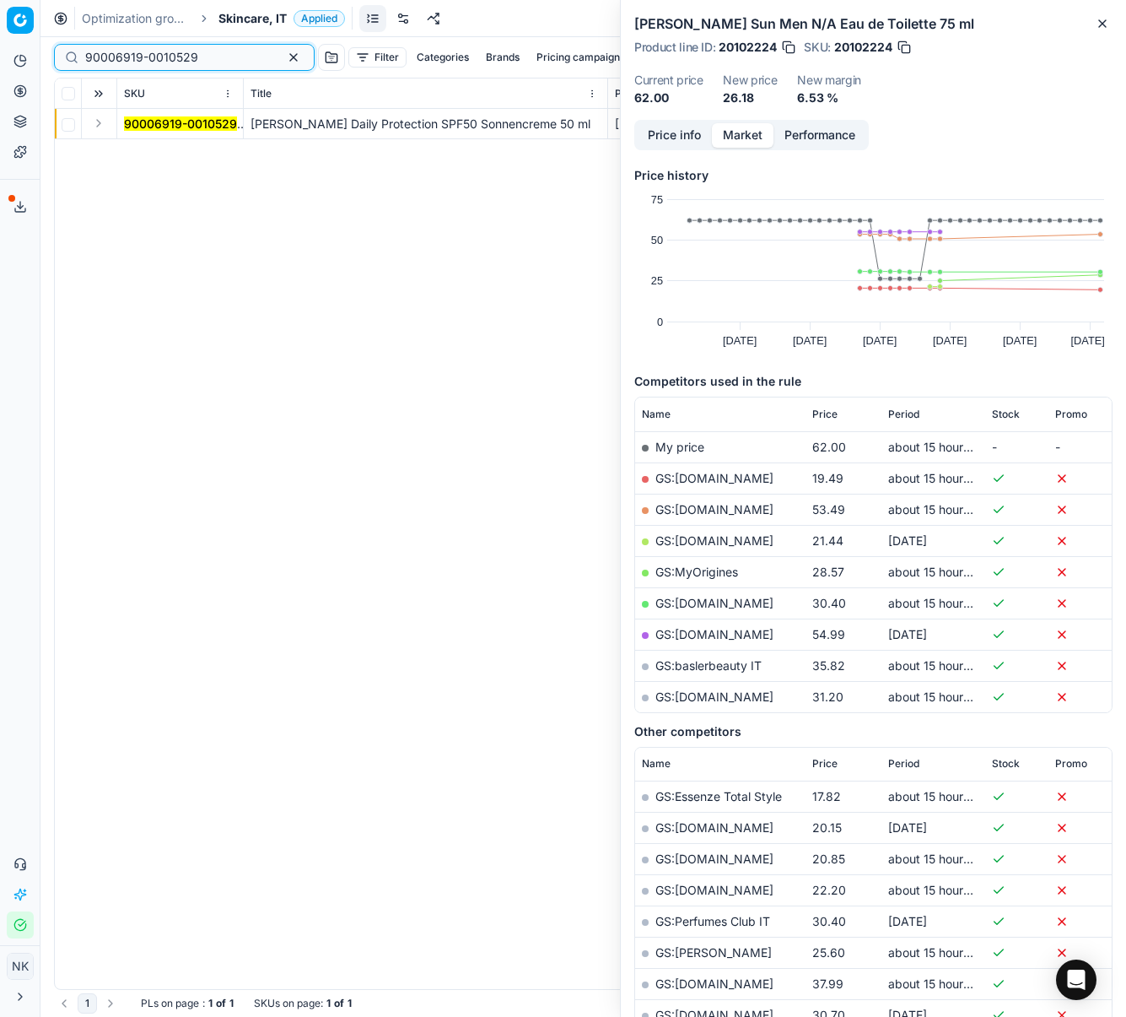
type input "90006919-0010529"
click at [98, 128] on button "Expand" at bounding box center [99, 123] width 20 height 20
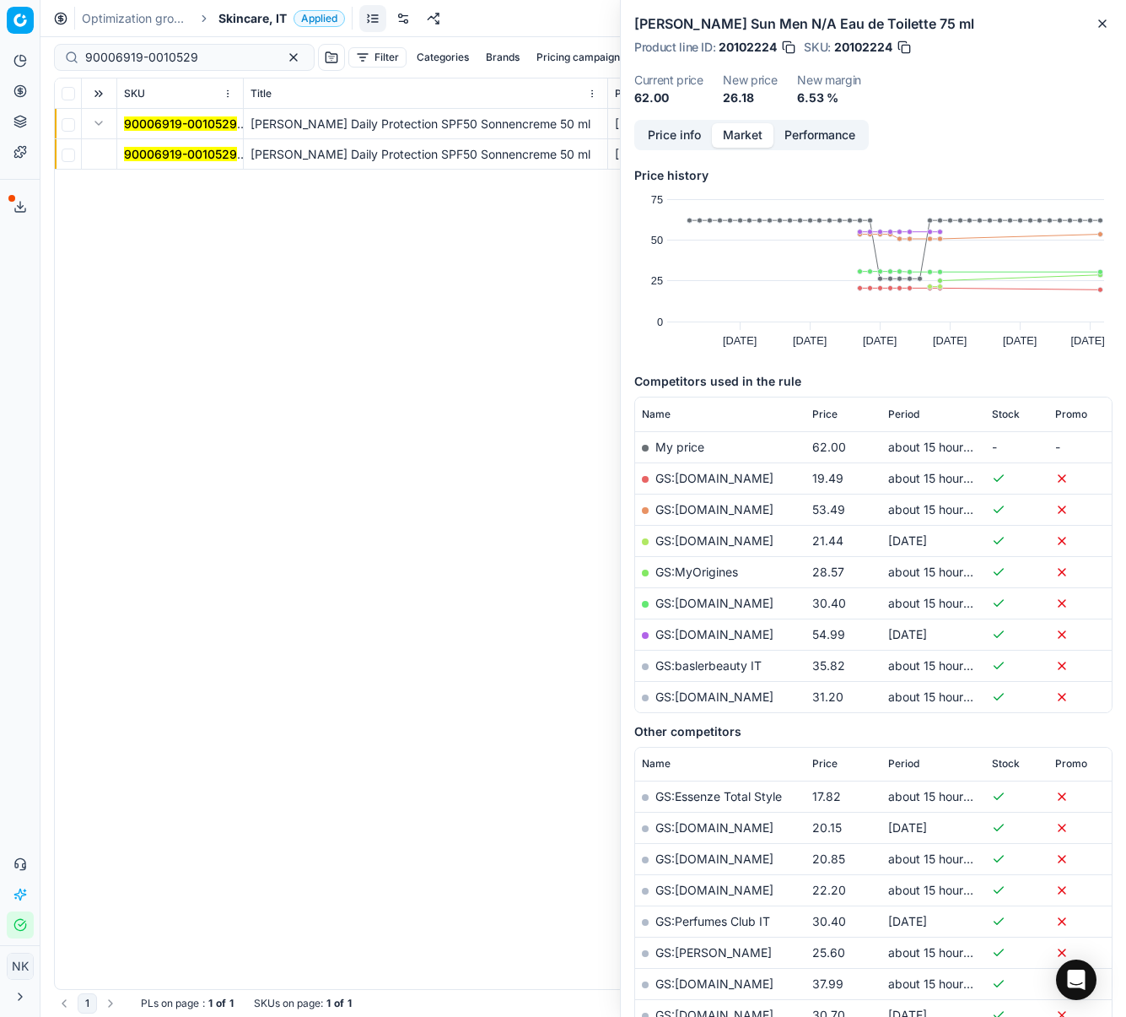
click at [152, 148] on mark "90006919-0010529" at bounding box center [180, 154] width 113 height 14
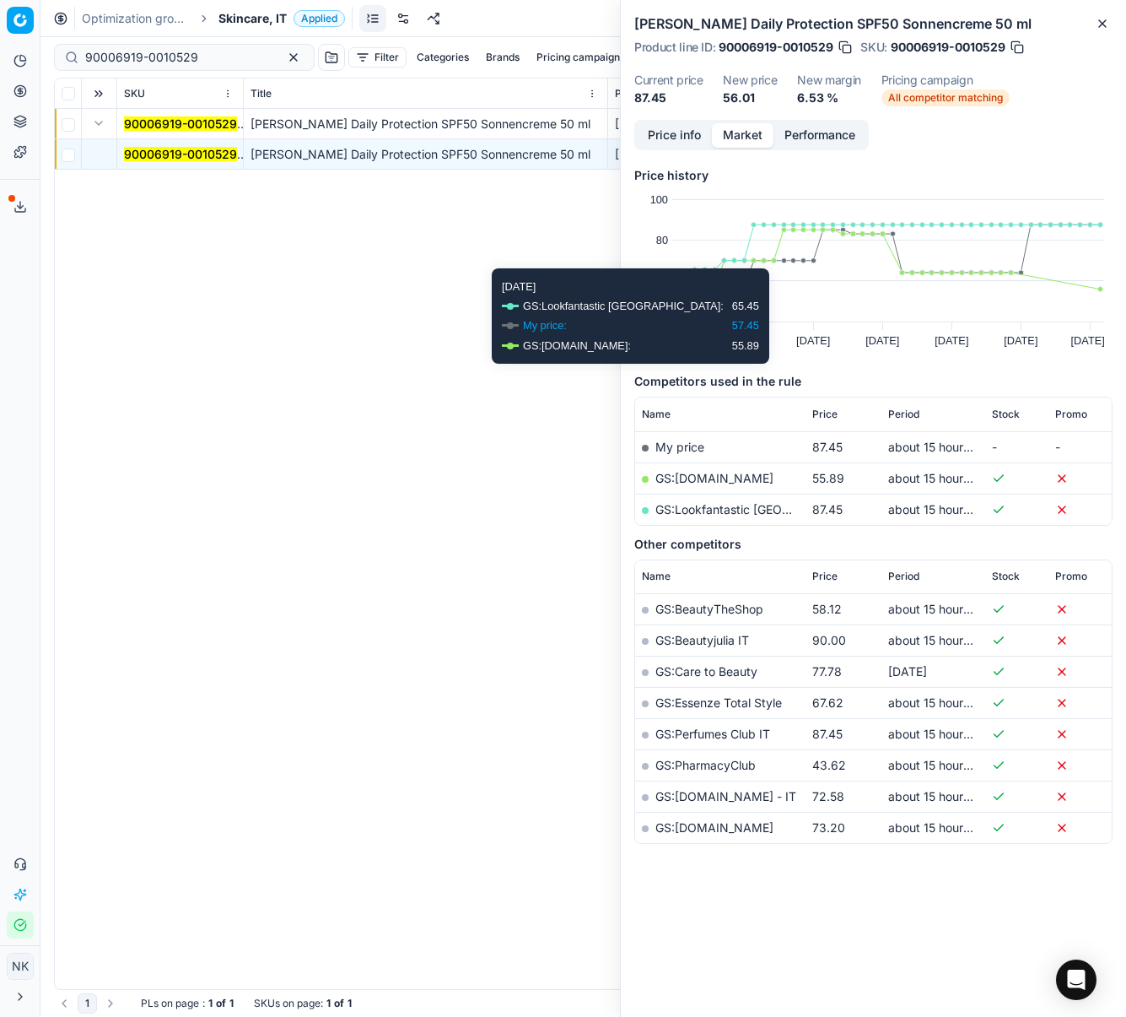
click at [708, 480] on link "GS:Deloox.com" at bounding box center [715, 478] width 118 height 14
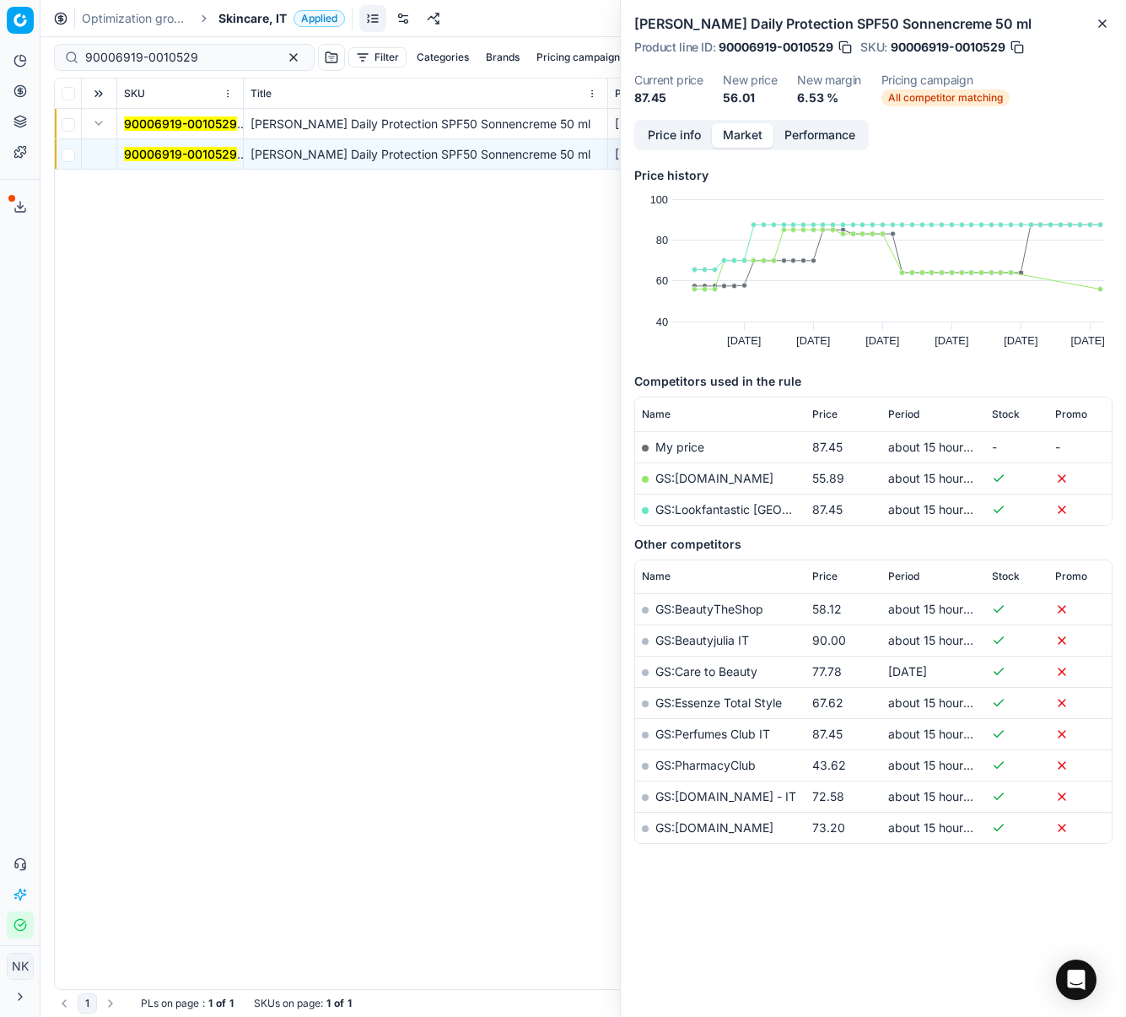
click at [249, 20] on span "Skincare, IT" at bounding box center [253, 18] width 68 height 17
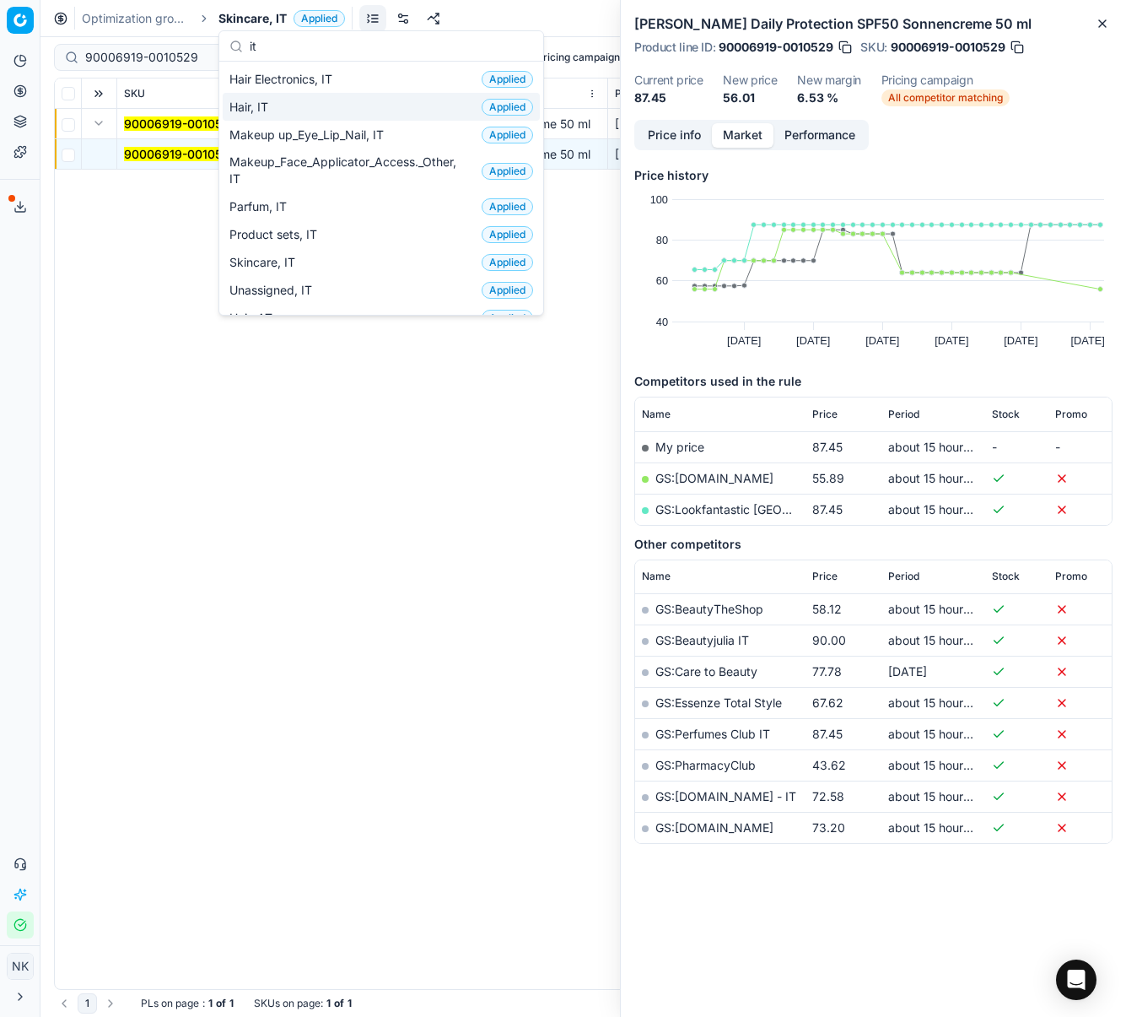
type input "it"
click at [265, 105] on span "Hair, IT" at bounding box center [252, 107] width 46 height 17
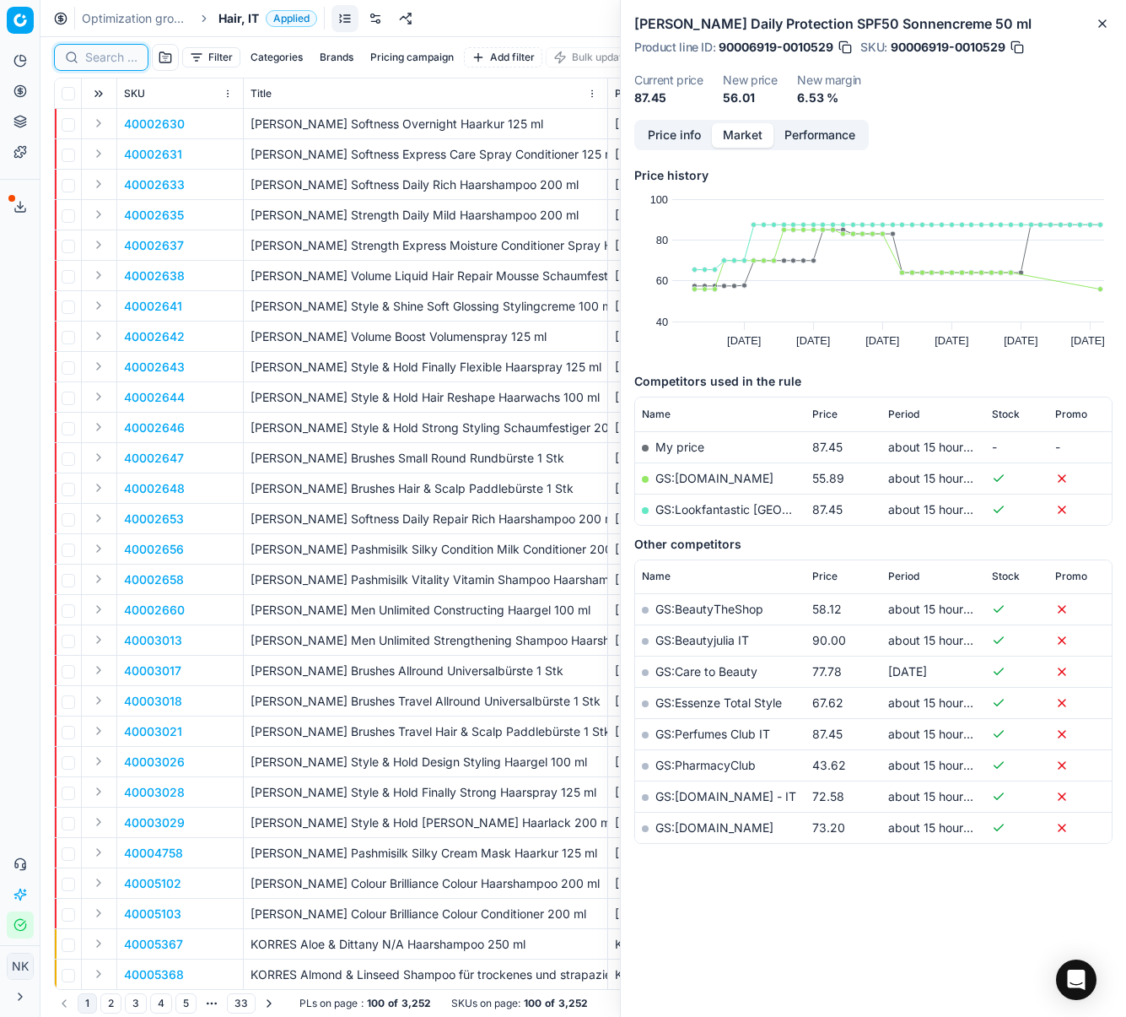
click at [99, 53] on input at bounding box center [111, 57] width 52 height 17
paste input "80075296-1"
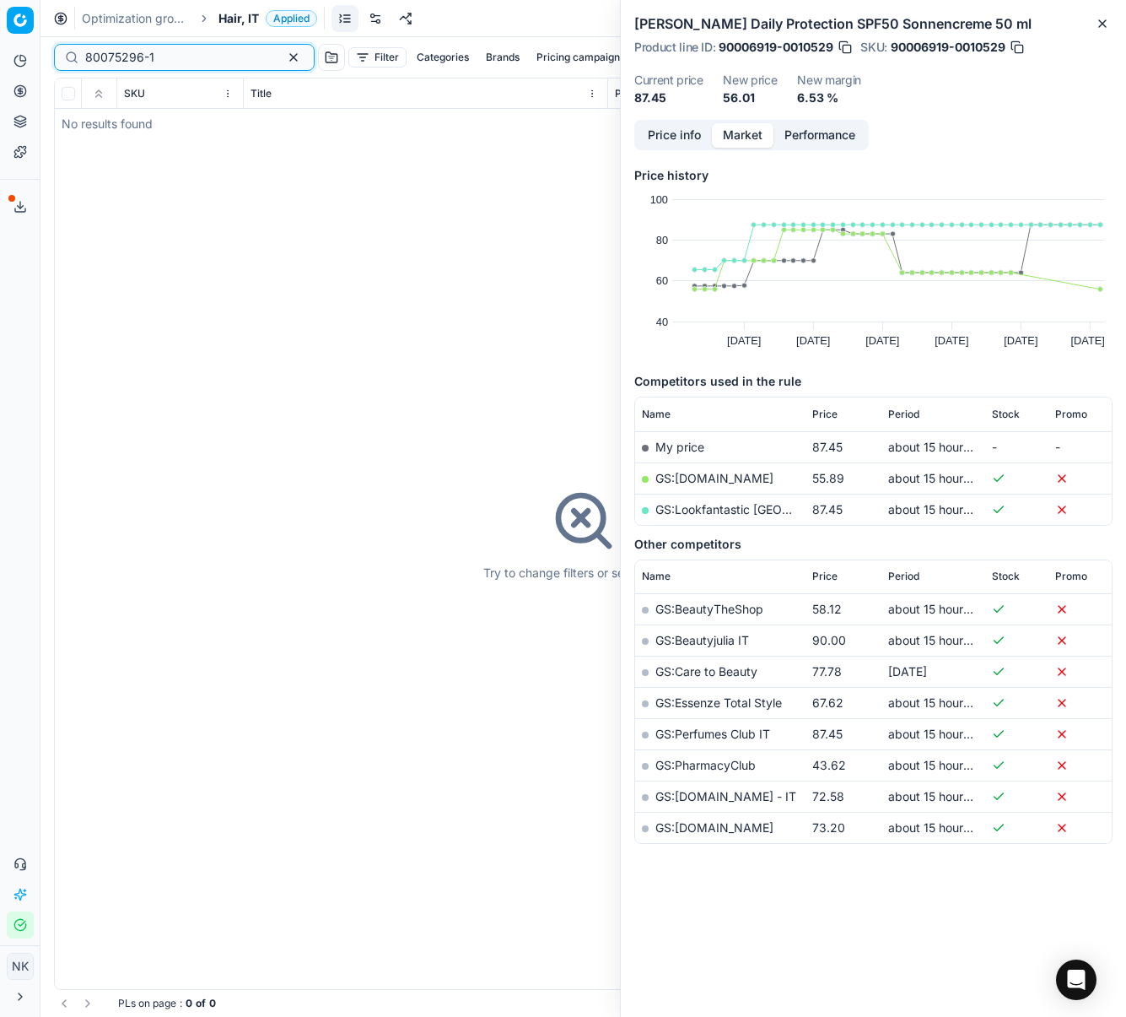
type input "80075296-1"
click at [239, 17] on span "Hair, IT" at bounding box center [239, 18] width 40 height 17
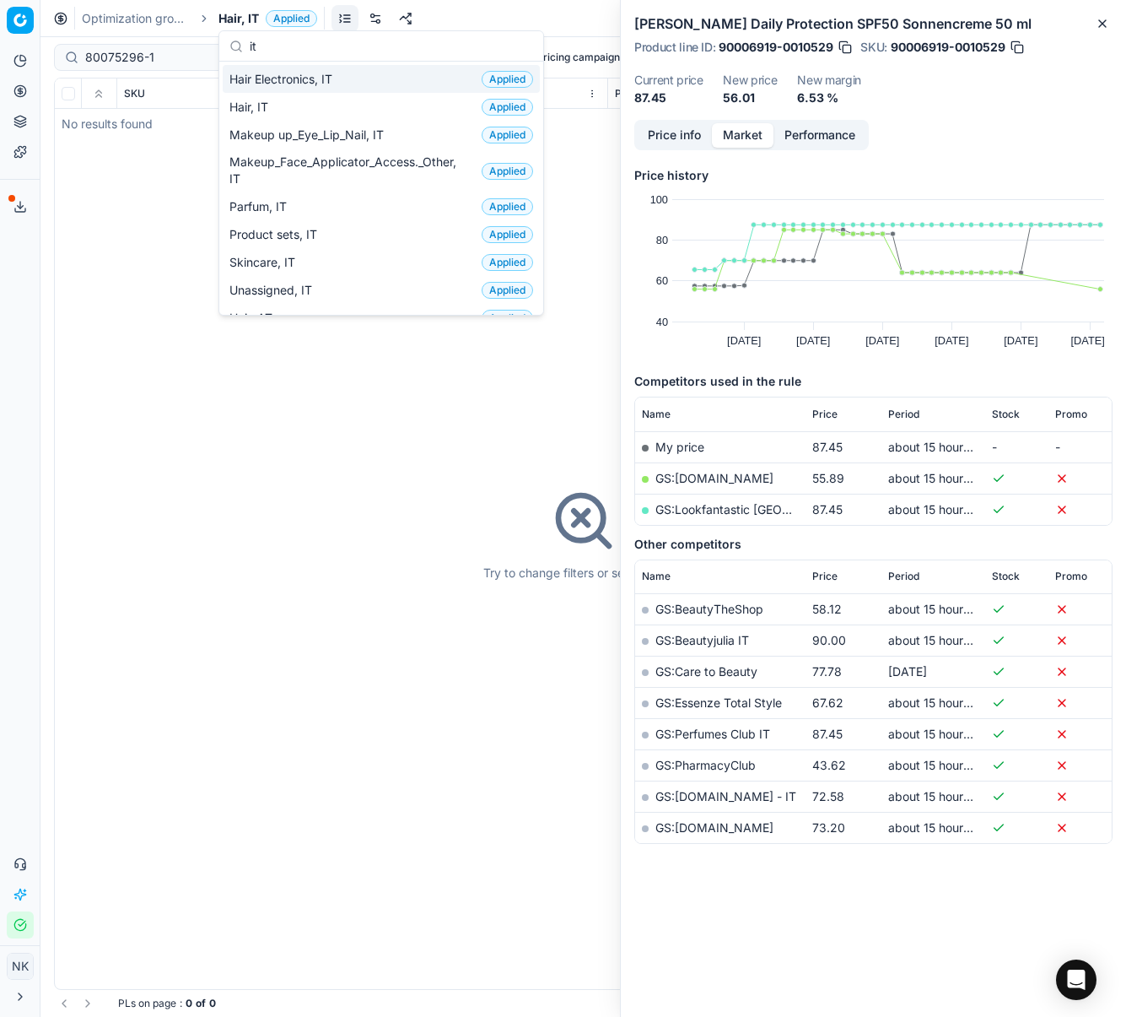
type input "it"
click at [279, 78] on span "Hair Electronics, IT" at bounding box center [284, 79] width 110 height 17
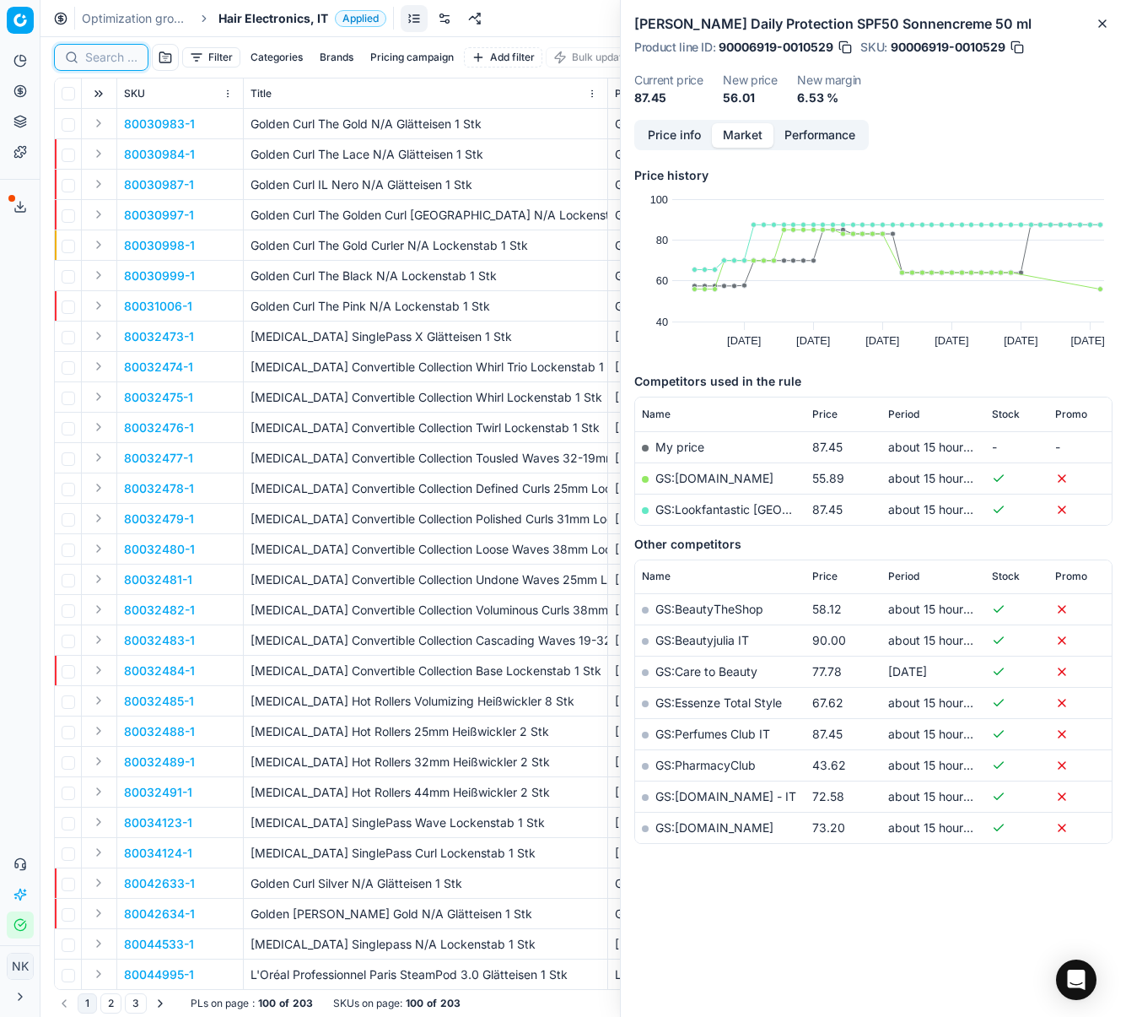
click at [105, 58] on input at bounding box center [111, 57] width 52 height 17
paste input "80075296-1"
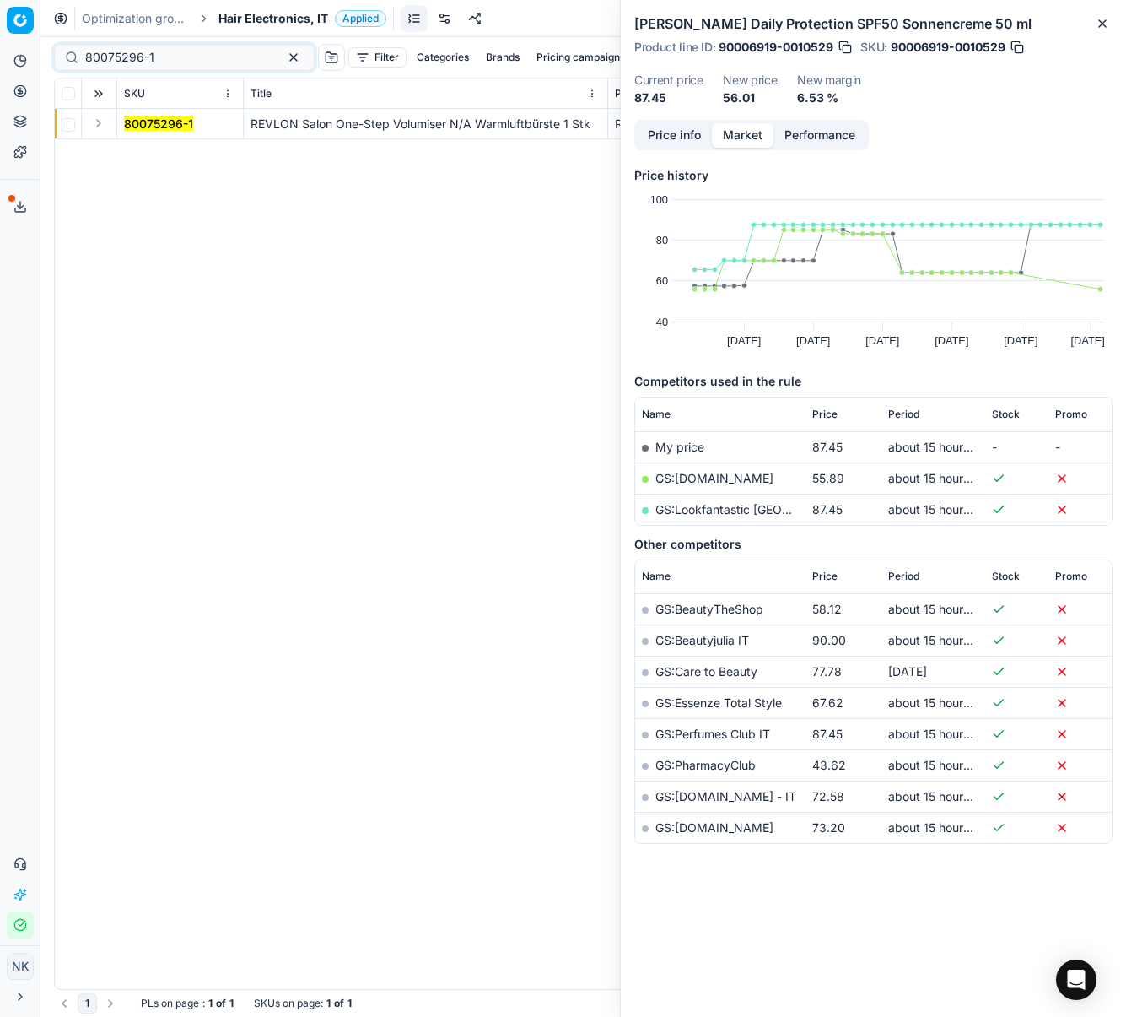
click at [97, 130] on button "Expand" at bounding box center [99, 123] width 20 height 20
click at [148, 157] on mark "80075296-1" at bounding box center [158, 154] width 69 height 14
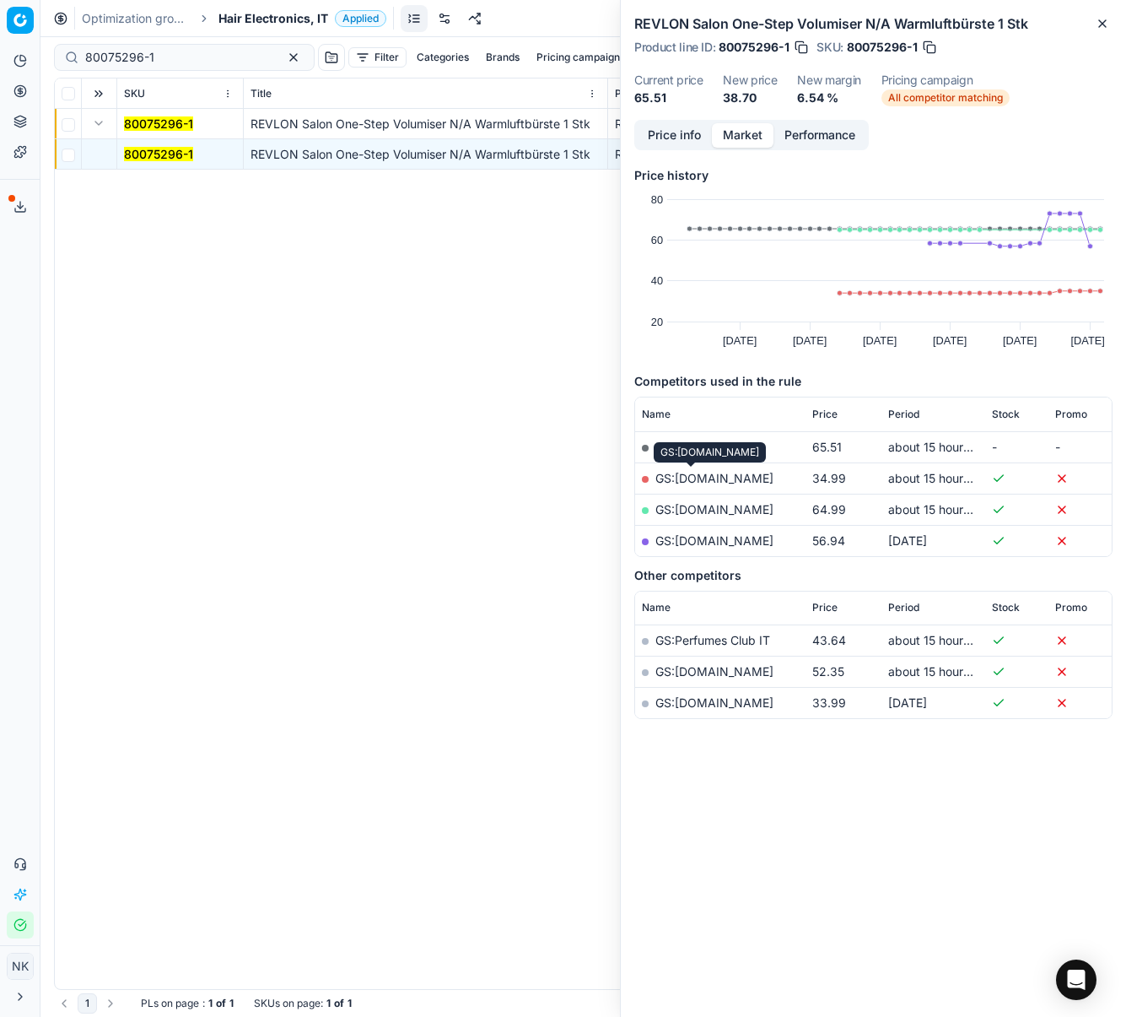
click at [702, 478] on link "GS:Conrad.it" at bounding box center [715, 478] width 118 height 14
click at [188, 61] on input "80075296-1" at bounding box center [177, 57] width 185 height 17
paste input "90011344-0018015"
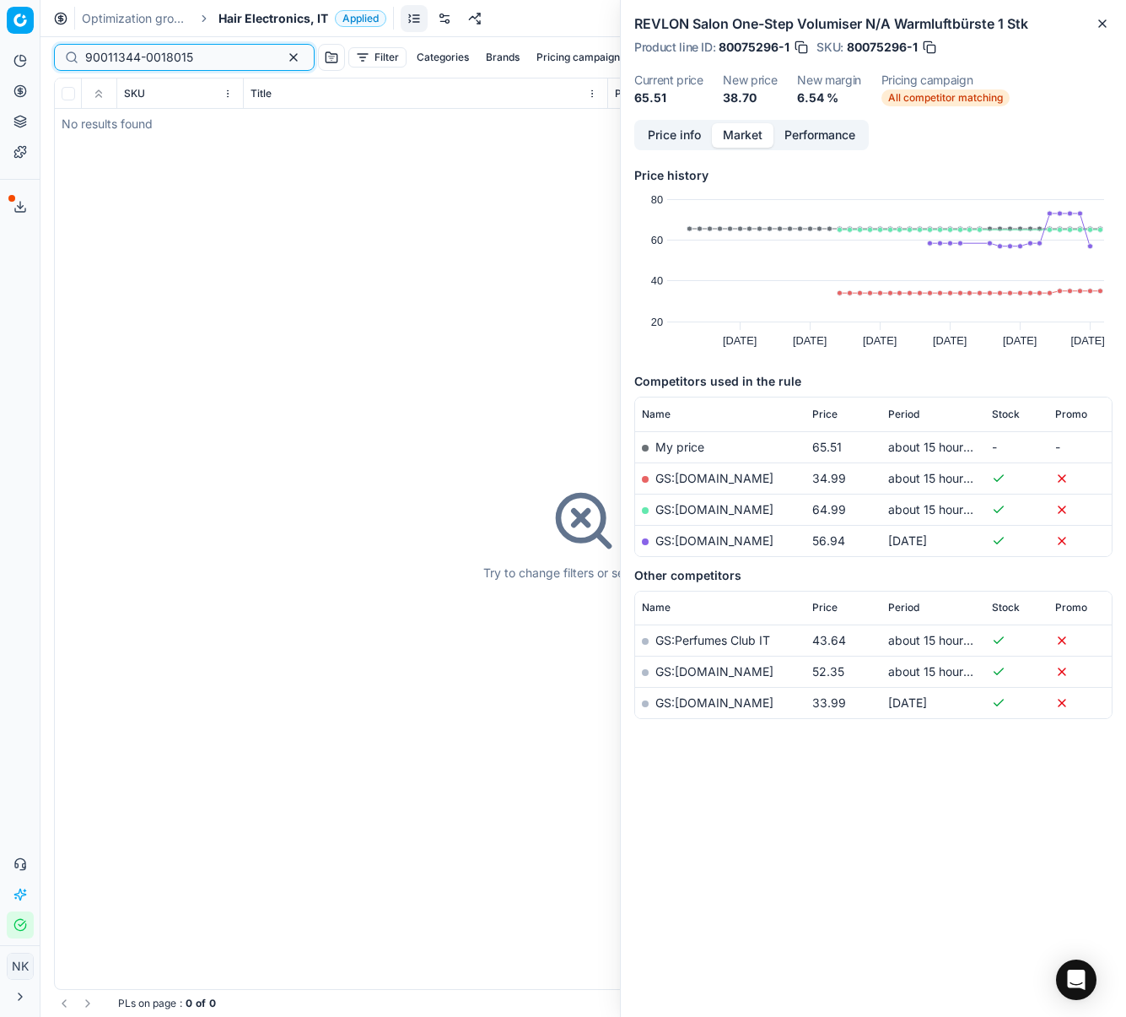
type input "90011344-0018015"
click at [247, 19] on span "Hair Electronics, IT" at bounding box center [274, 18] width 110 height 17
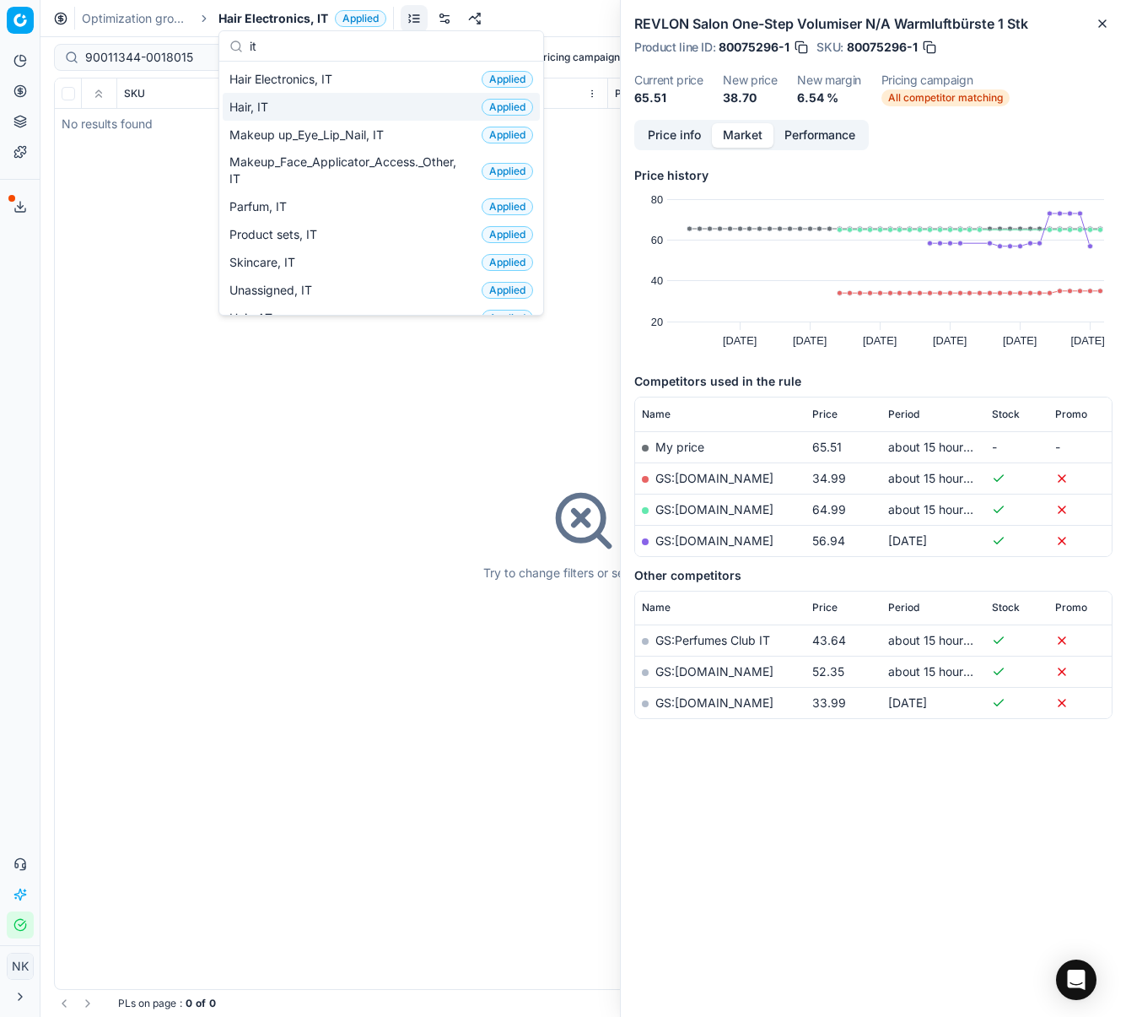
type input "it"
click at [272, 114] on span "Hair, IT" at bounding box center [252, 107] width 46 height 17
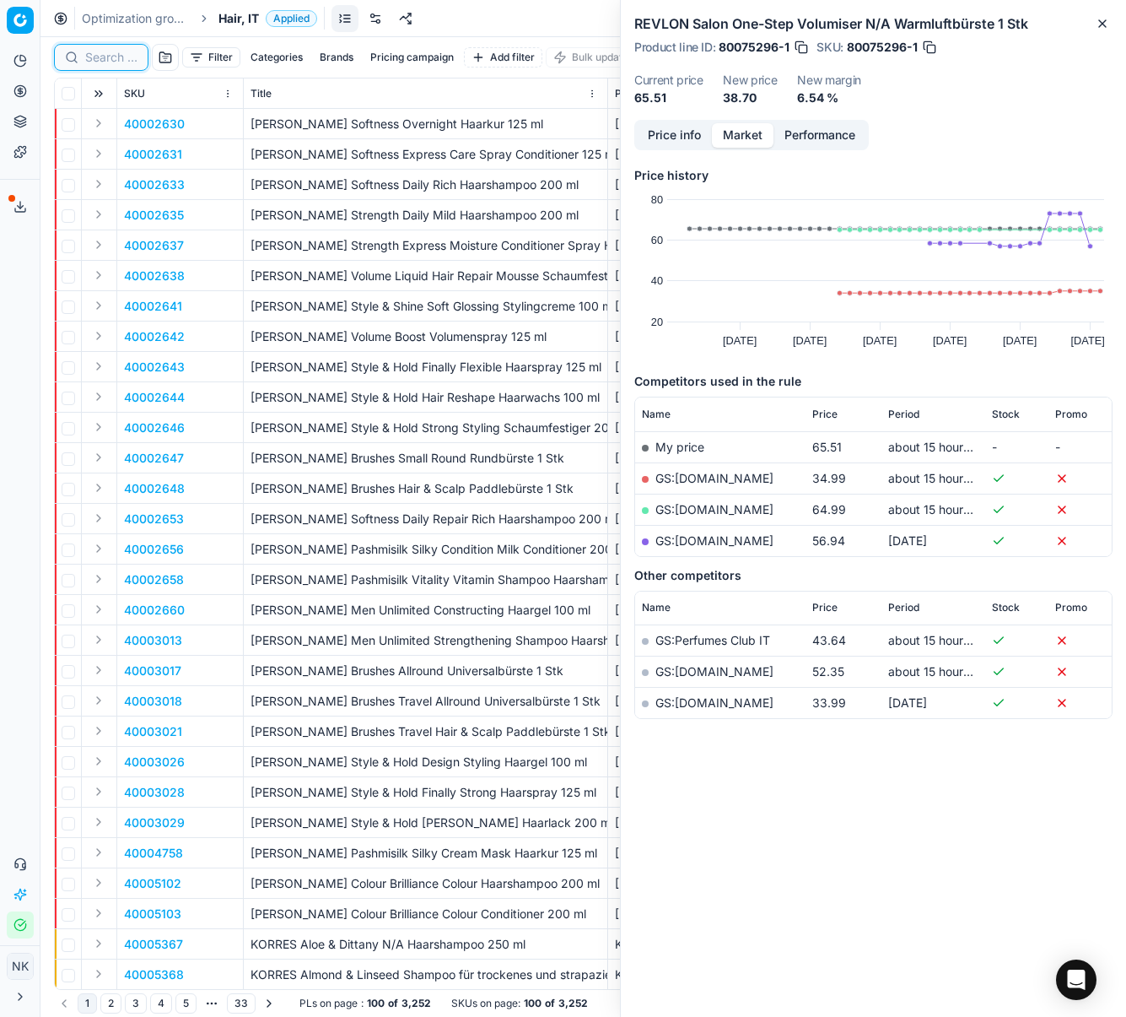
click at [116, 56] on input at bounding box center [111, 57] width 52 height 17
paste input "90011344-0018015"
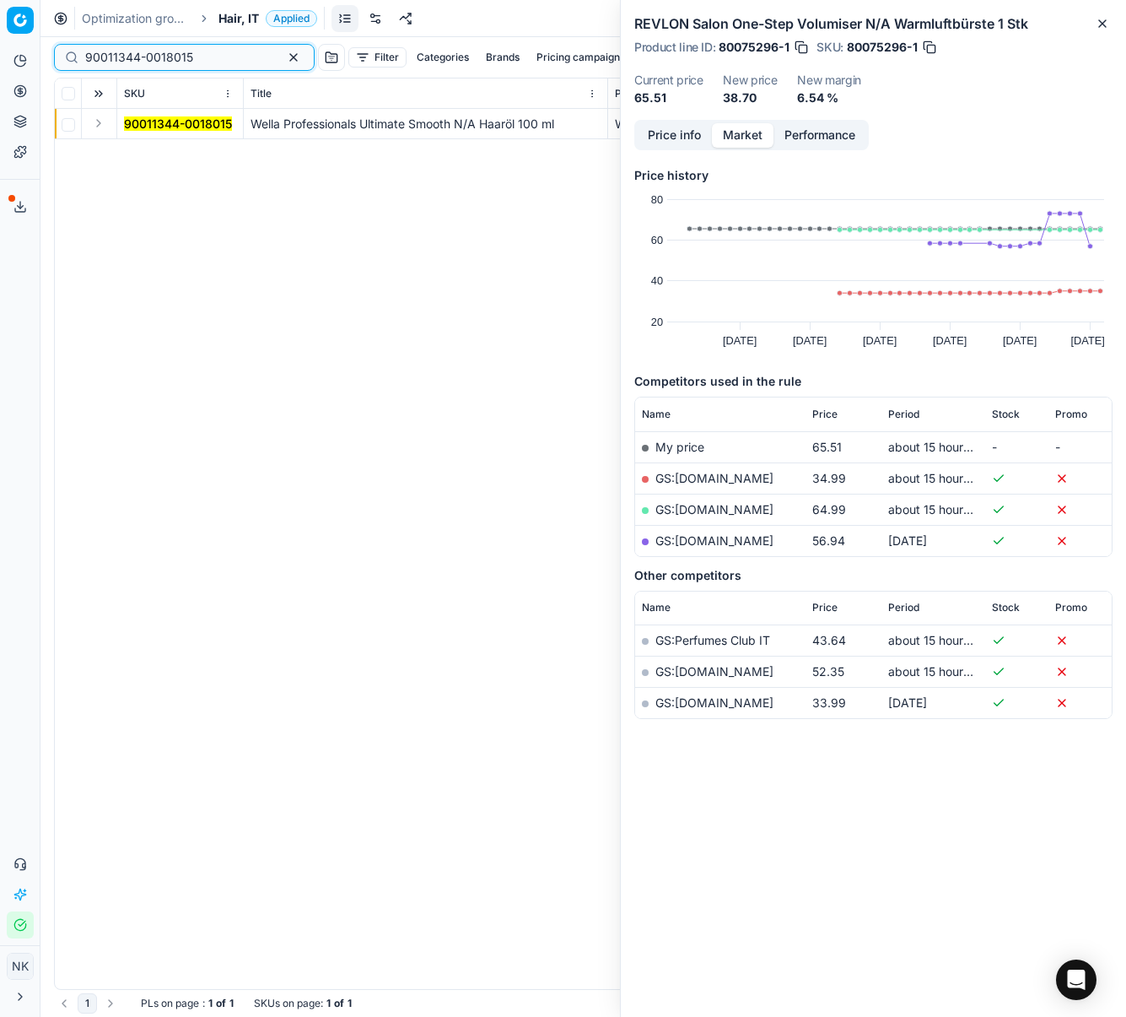
type input "90011344-0018015"
click at [98, 127] on button "Expand" at bounding box center [99, 123] width 20 height 20
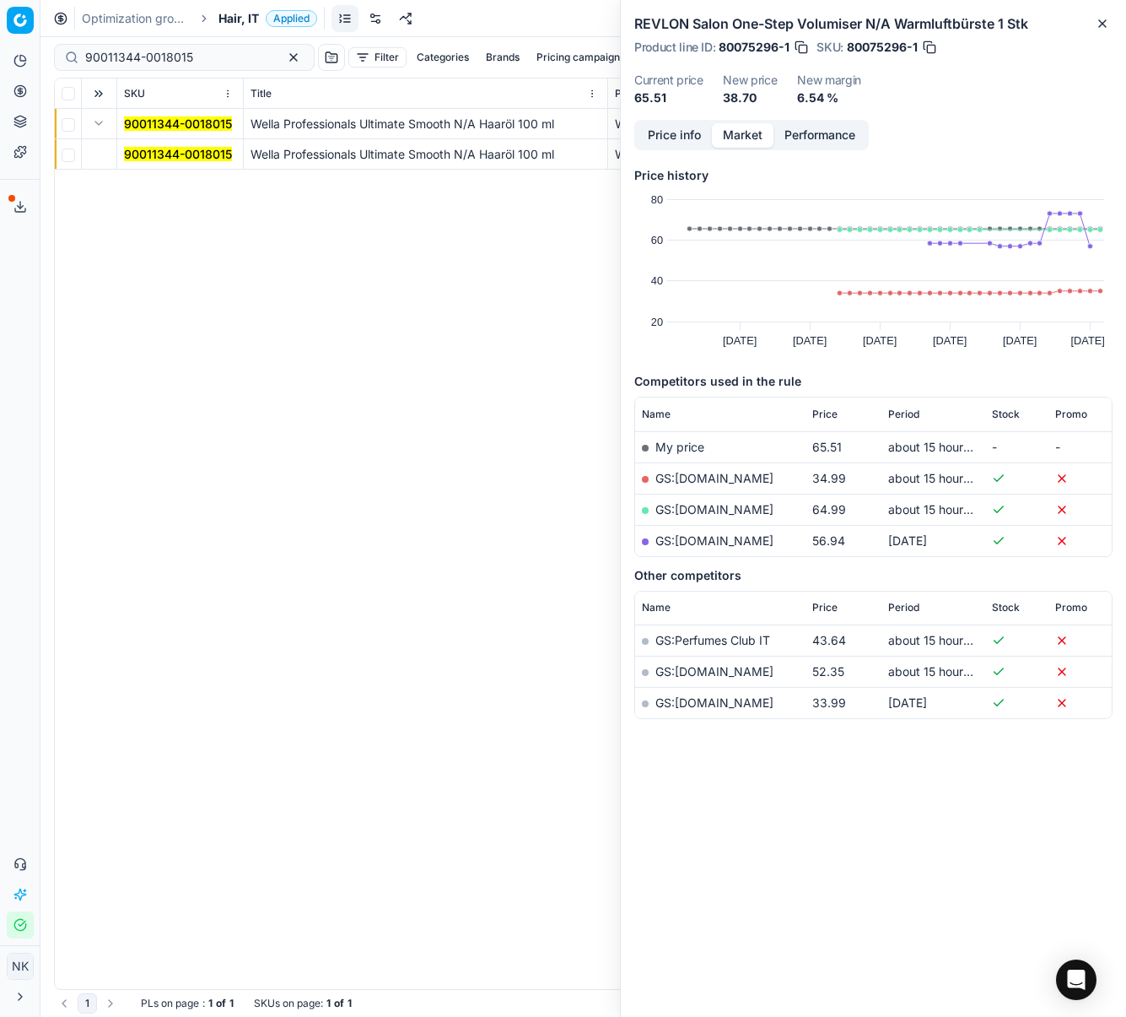
click at [132, 152] on mark "90011344-0018015" at bounding box center [178, 154] width 108 height 14
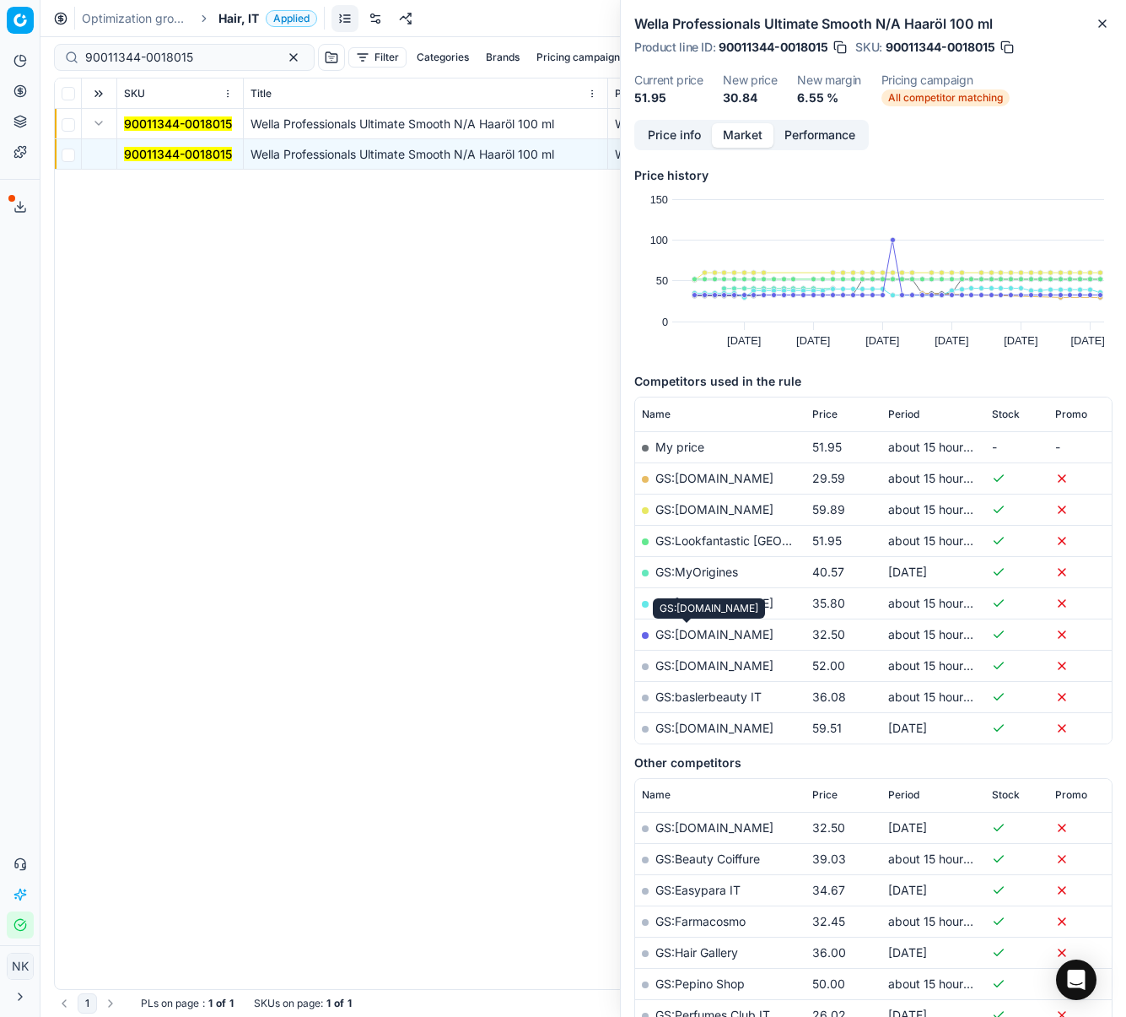
click at [693, 635] on link "GS:[DOMAIN_NAME]" at bounding box center [715, 634] width 118 height 14
click at [235, 20] on span "Hair, IT" at bounding box center [239, 18] width 40 height 17
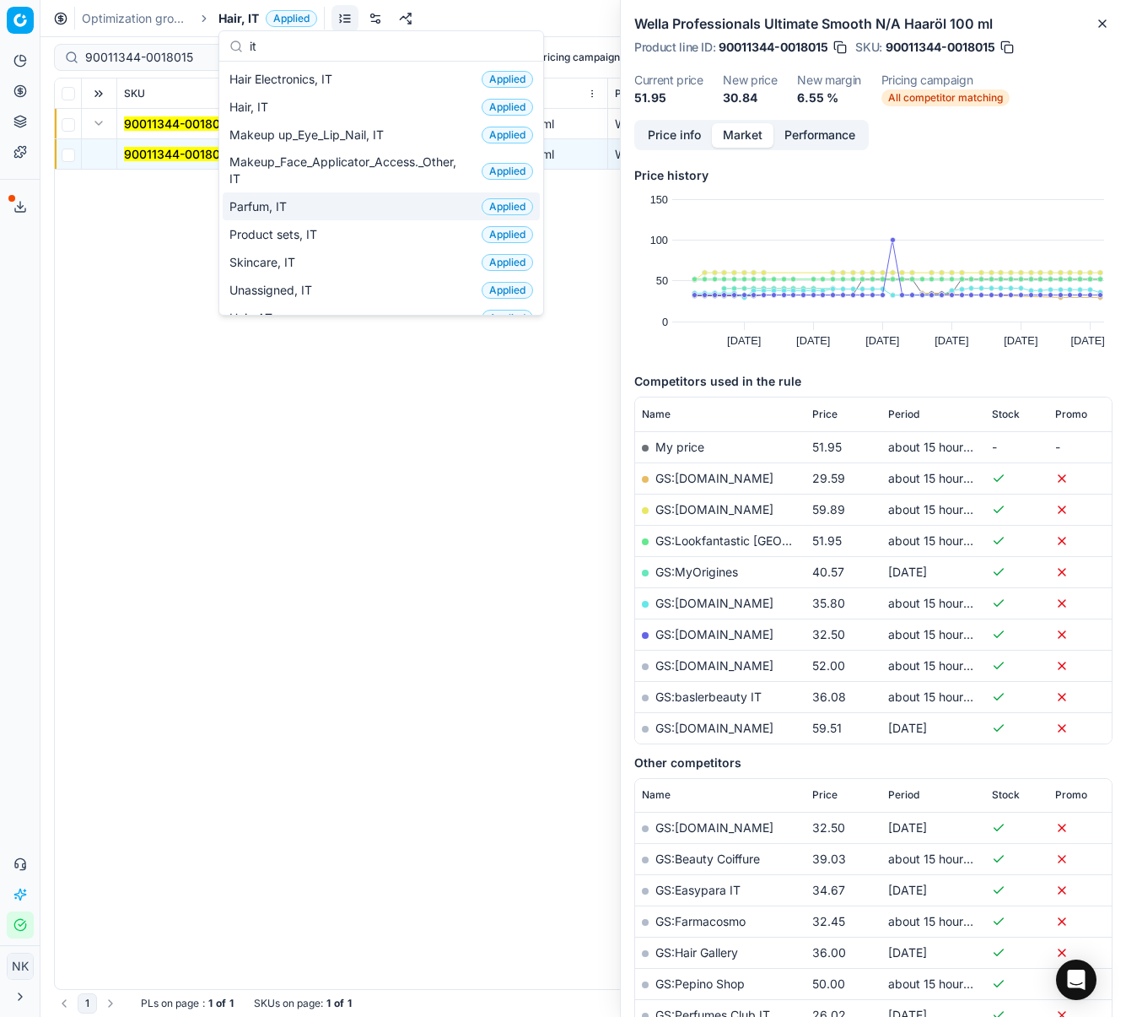
type input "it"
click at [276, 204] on span "Parfum, IT" at bounding box center [261, 206] width 64 height 17
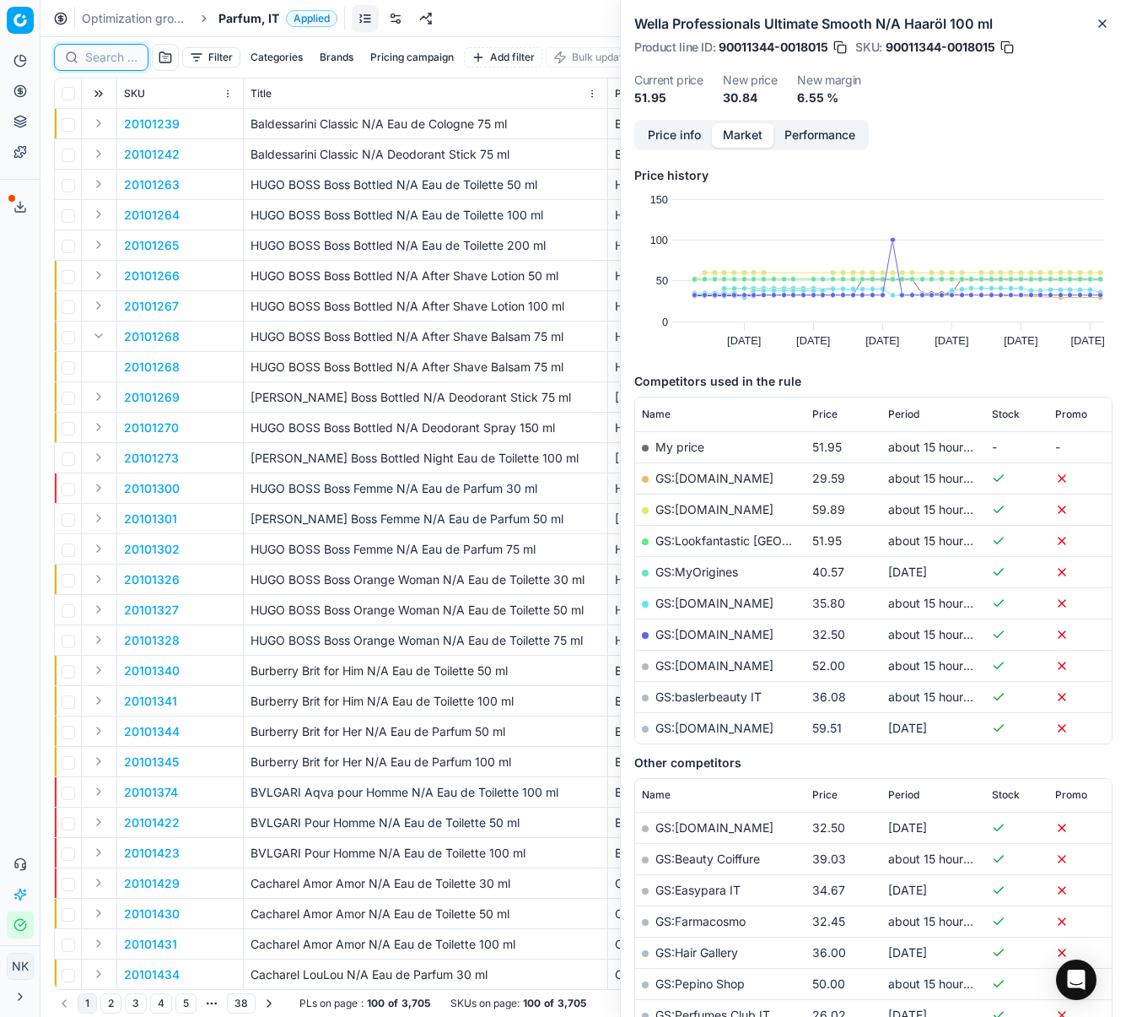
click at [100, 61] on input at bounding box center [111, 57] width 52 height 17
paste input "80033093-25"
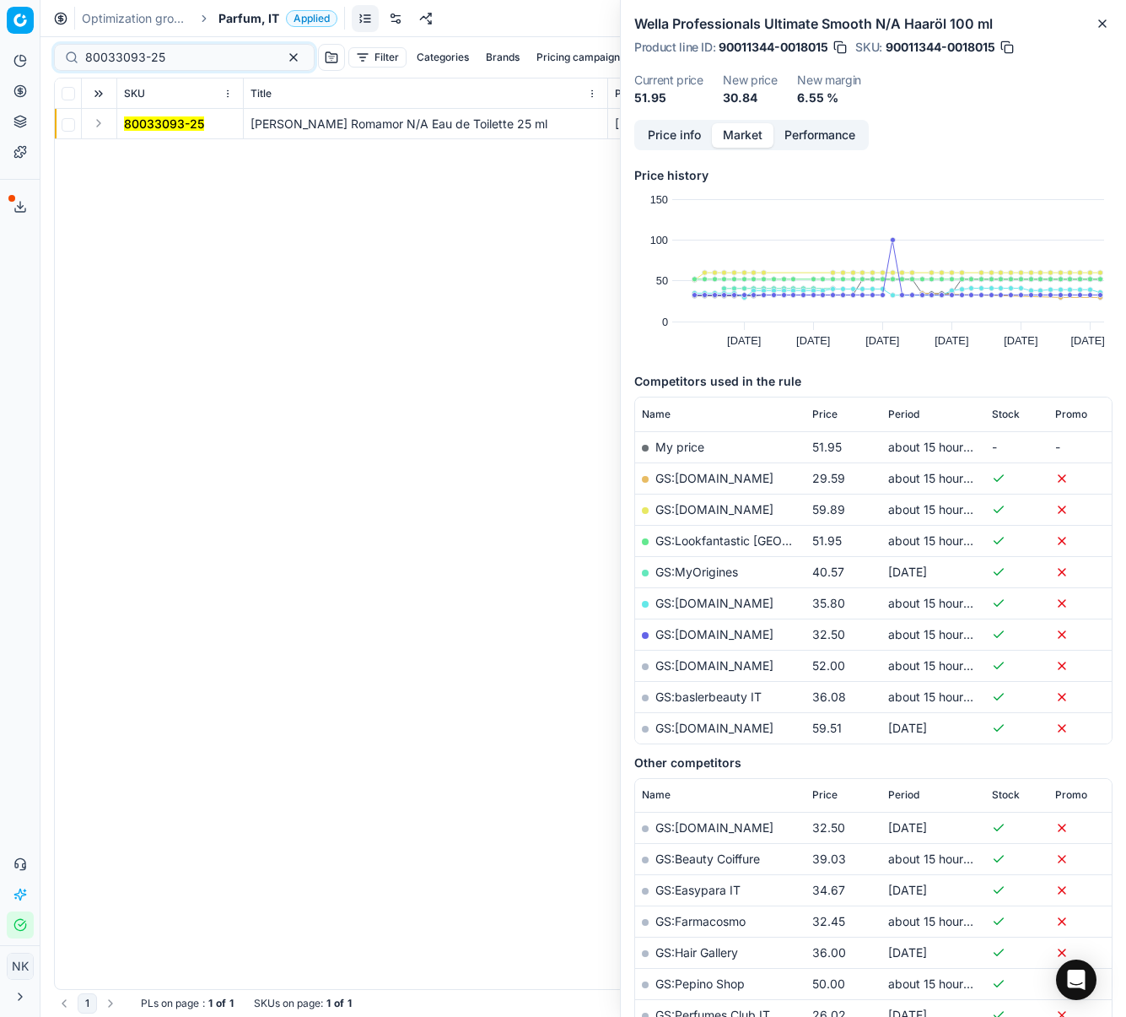
click at [99, 127] on button "Expand" at bounding box center [99, 123] width 20 height 20
click at [146, 154] on mark "80033093-25" at bounding box center [164, 154] width 80 height 14
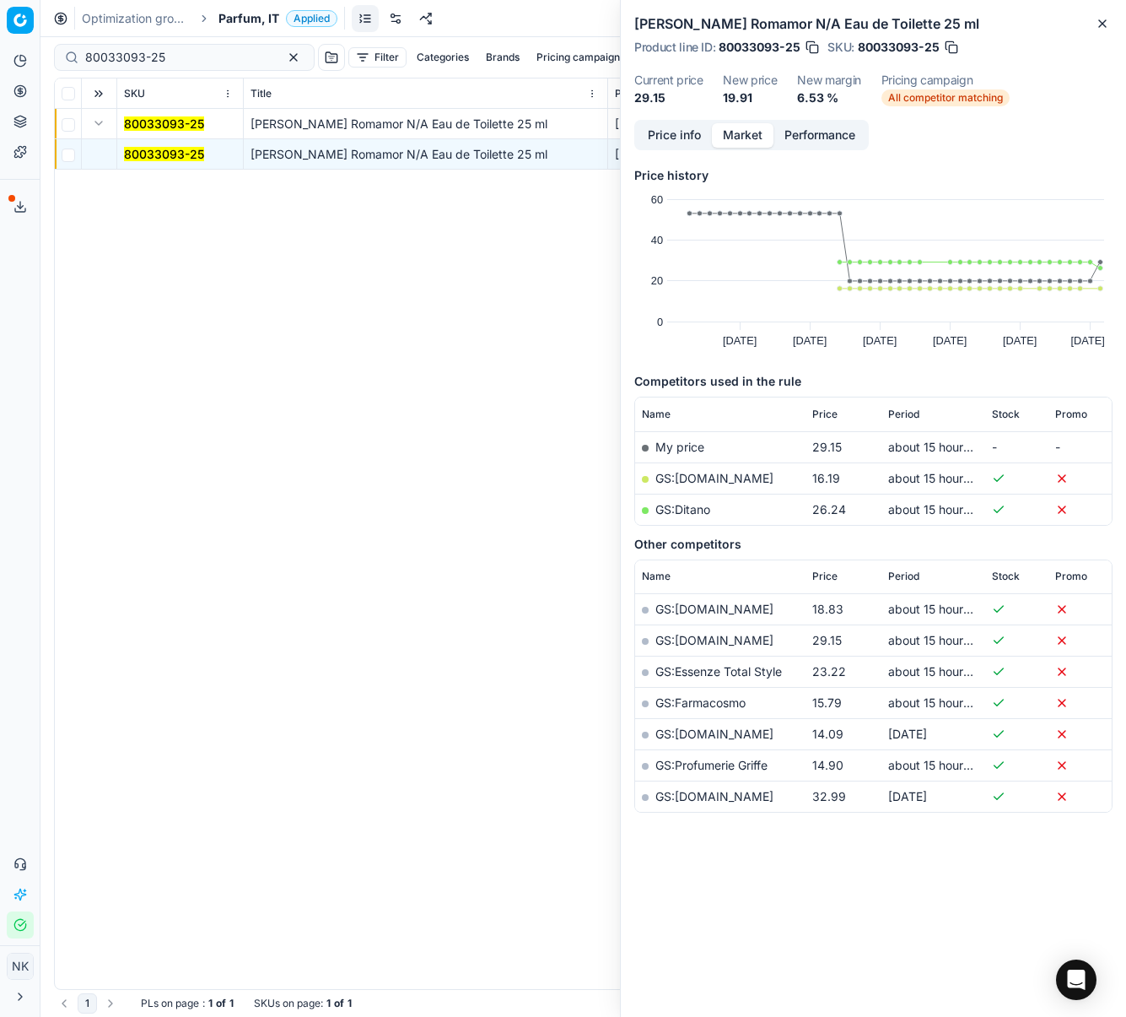
click at [703, 477] on link "GS:Deloox.com" at bounding box center [715, 478] width 118 height 14
click at [192, 56] on input "80033093-25" at bounding box center [177, 57] width 185 height 17
paste input "20102532"
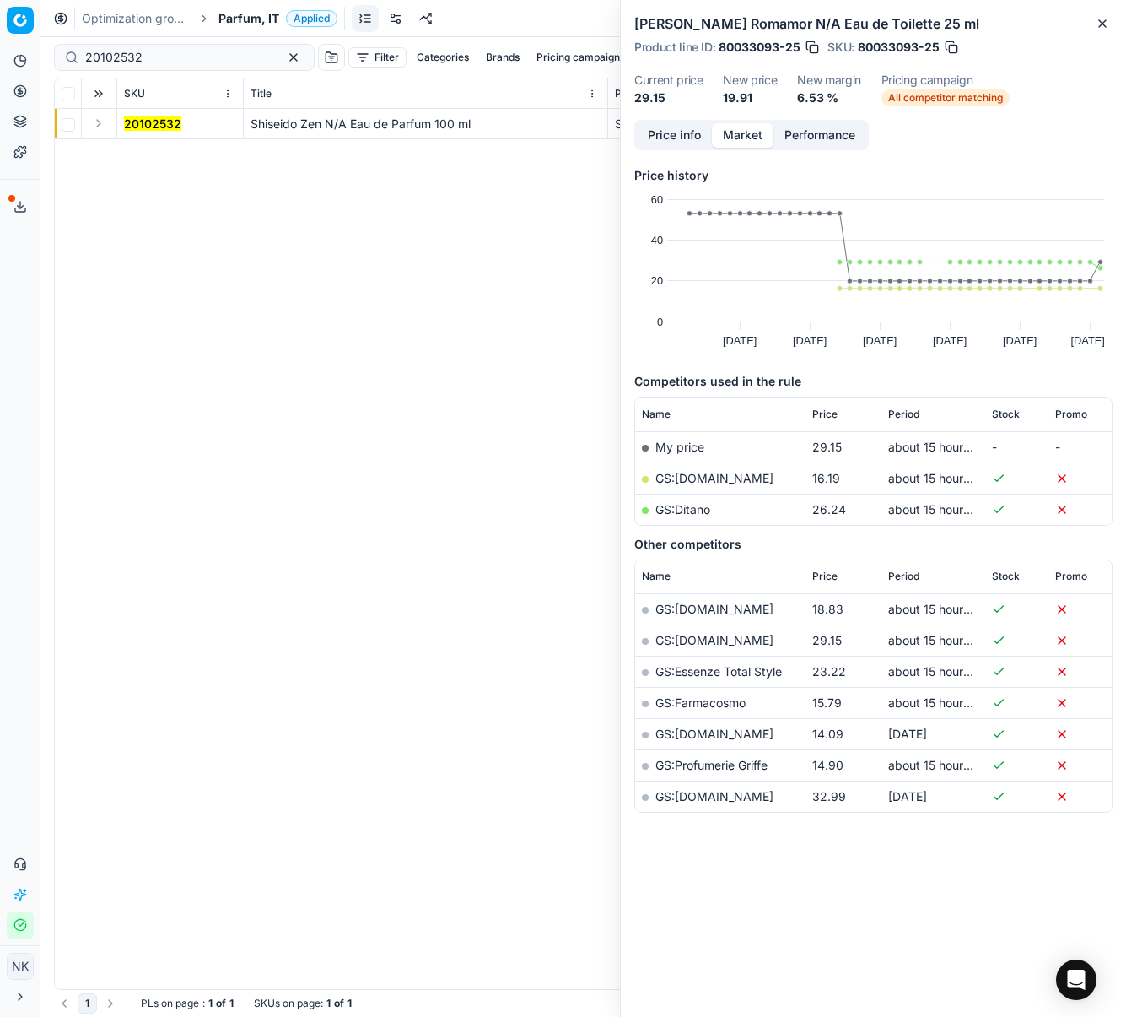
click at [100, 126] on button "Expand" at bounding box center [99, 123] width 20 height 20
click at [141, 155] on mark "20102532" at bounding box center [152, 154] width 57 height 14
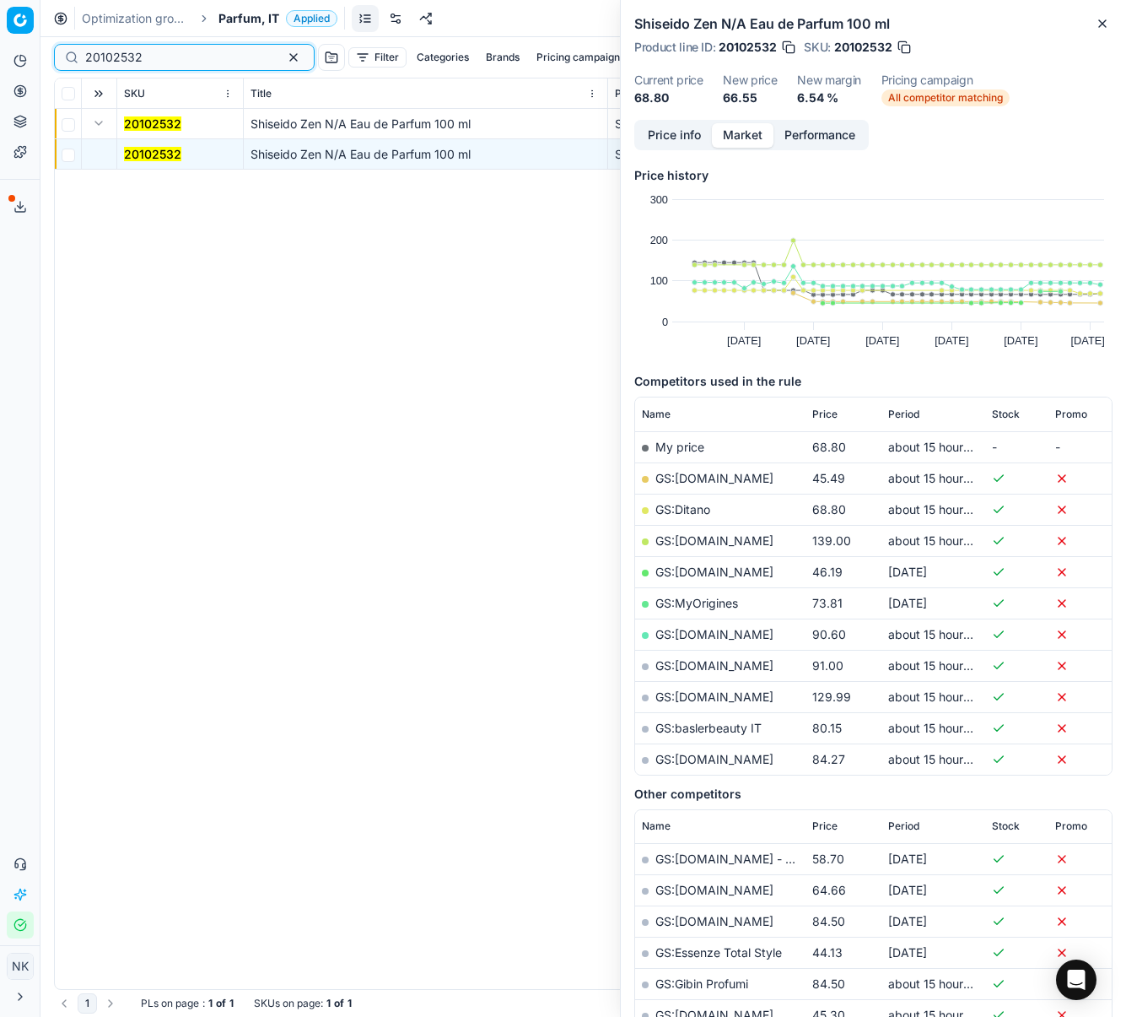
click at [166, 56] on input "20102532" at bounding box center [177, 57] width 185 height 17
paste input "80004365-75"
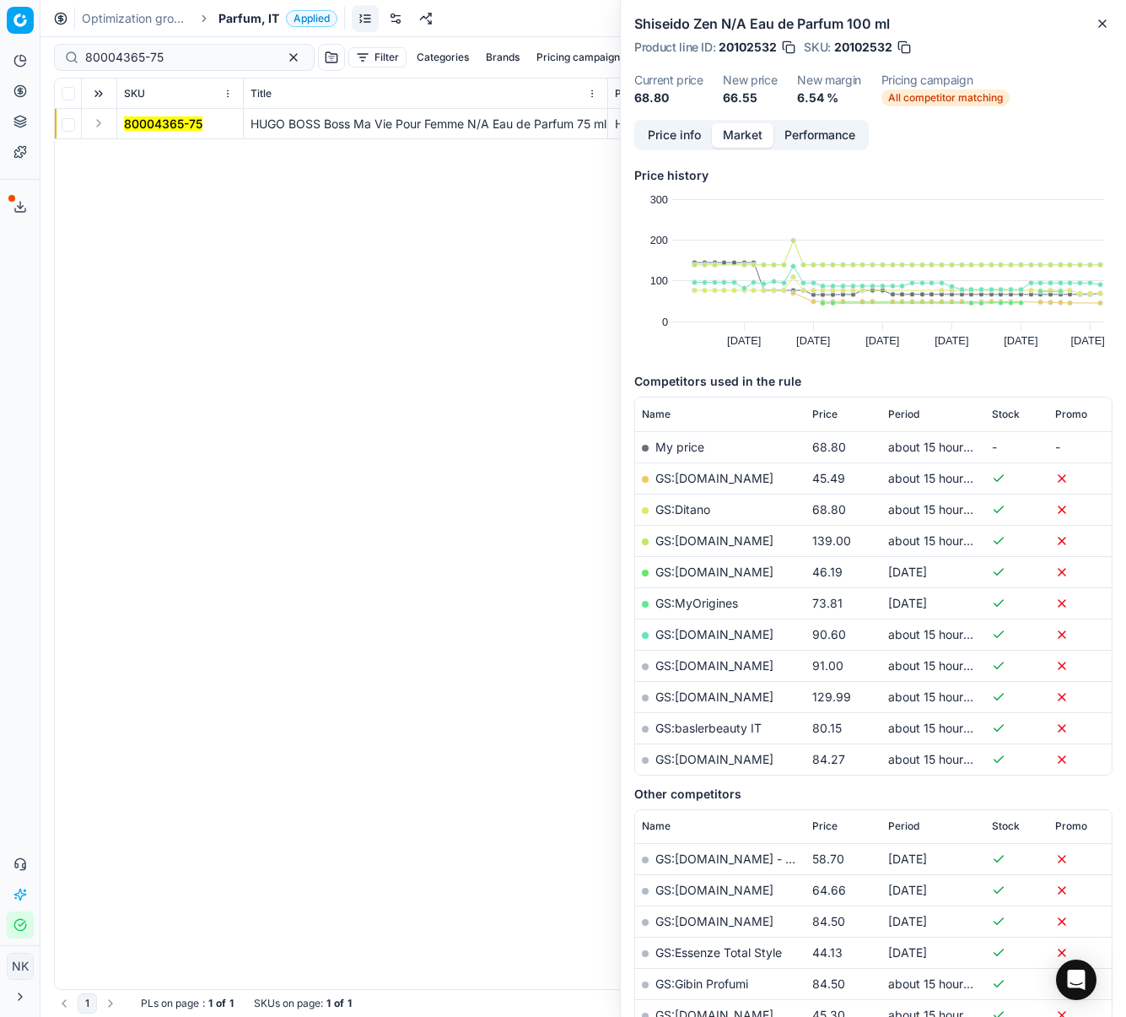
click at [98, 122] on button "Expand" at bounding box center [99, 123] width 20 height 20
click at [148, 149] on mark "80004365-75" at bounding box center [163, 154] width 78 height 14
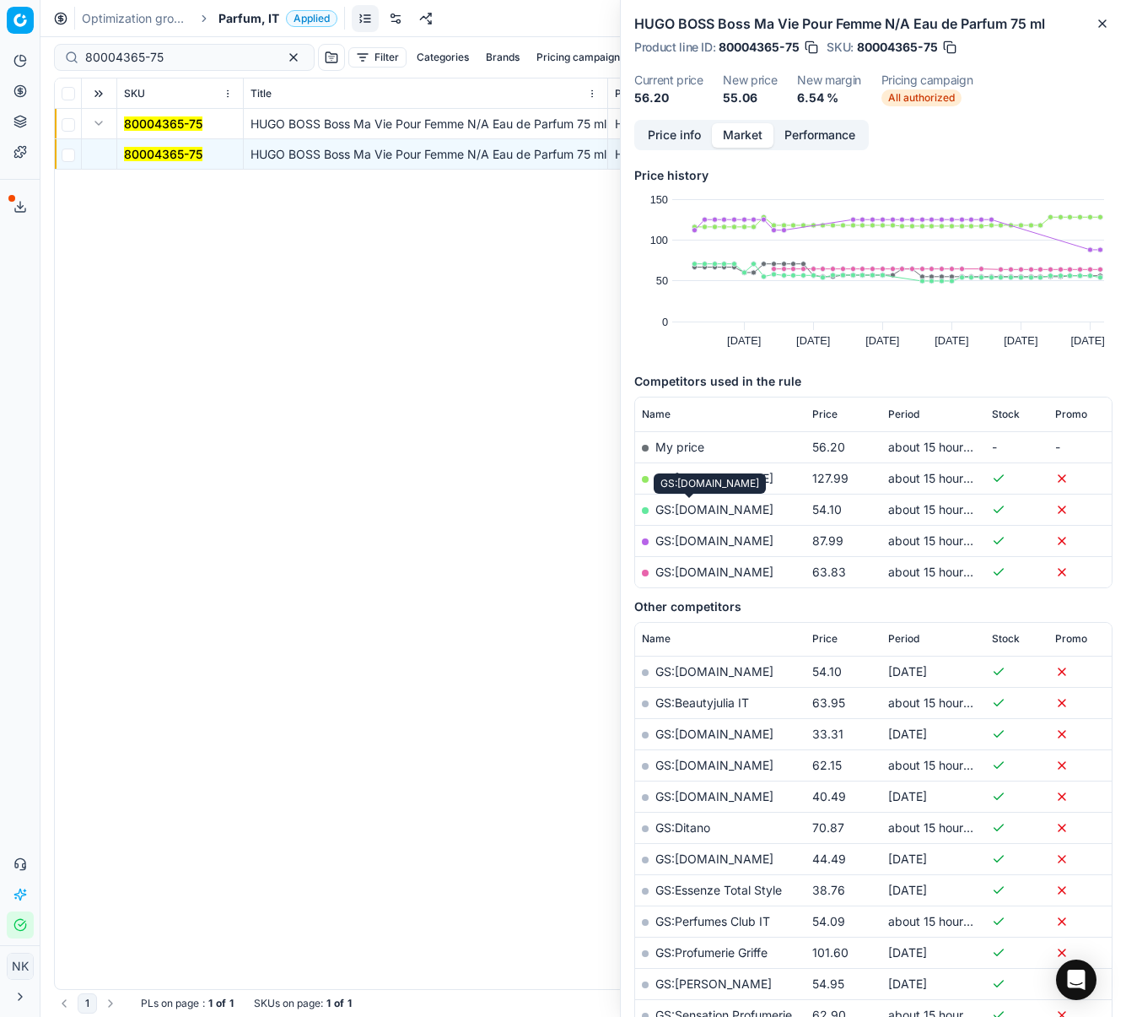
click at [696, 513] on link "GS:[DOMAIN_NAME]" at bounding box center [715, 509] width 118 height 14
click at [192, 61] on input "80004365-75" at bounding box center [177, 57] width 185 height 17
paste input "90000848-0001098"
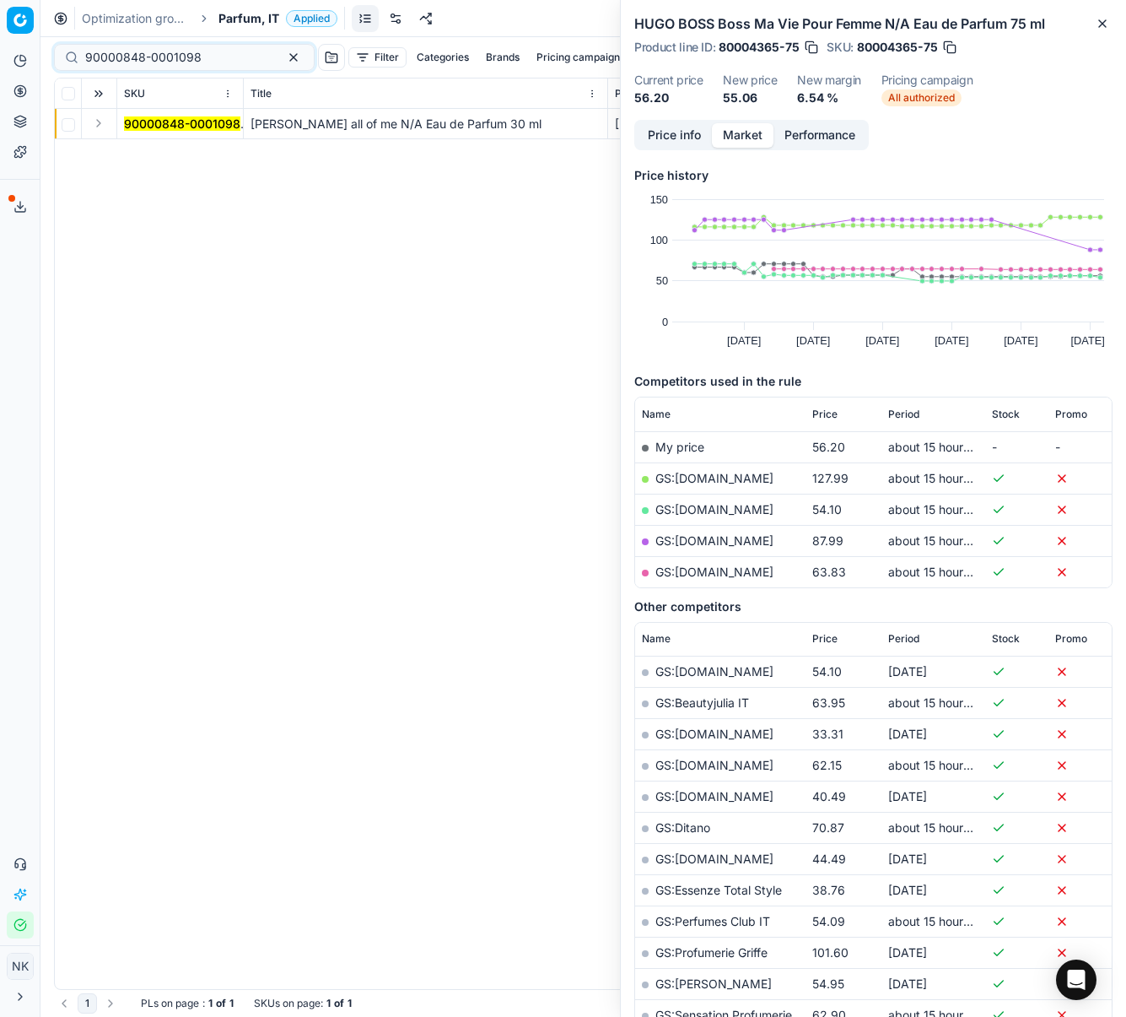
click at [97, 126] on button "Expand" at bounding box center [99, 123] width 20 height 20
click at [148, 154] on mark "90000848-0001098" at bounding box center [182, 154] width 116 height 14
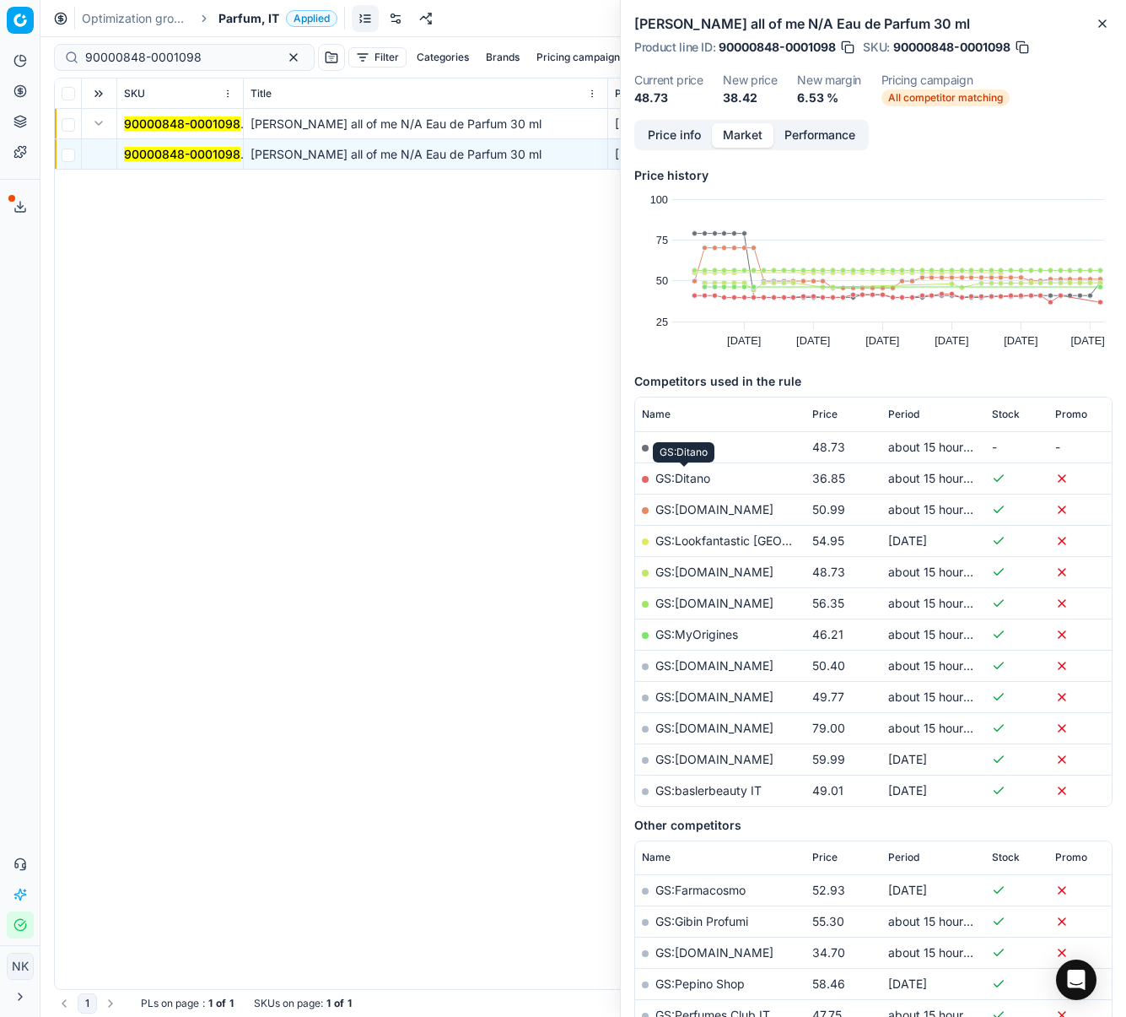
click at [686, 482] on link "GS:Ditano" at bounding box center [683, 478] width 55 height 14
click at [213, 62] on input "90000848-0001098" at bounding box center [177, 57] width 185 height 17
paste input "20101326"
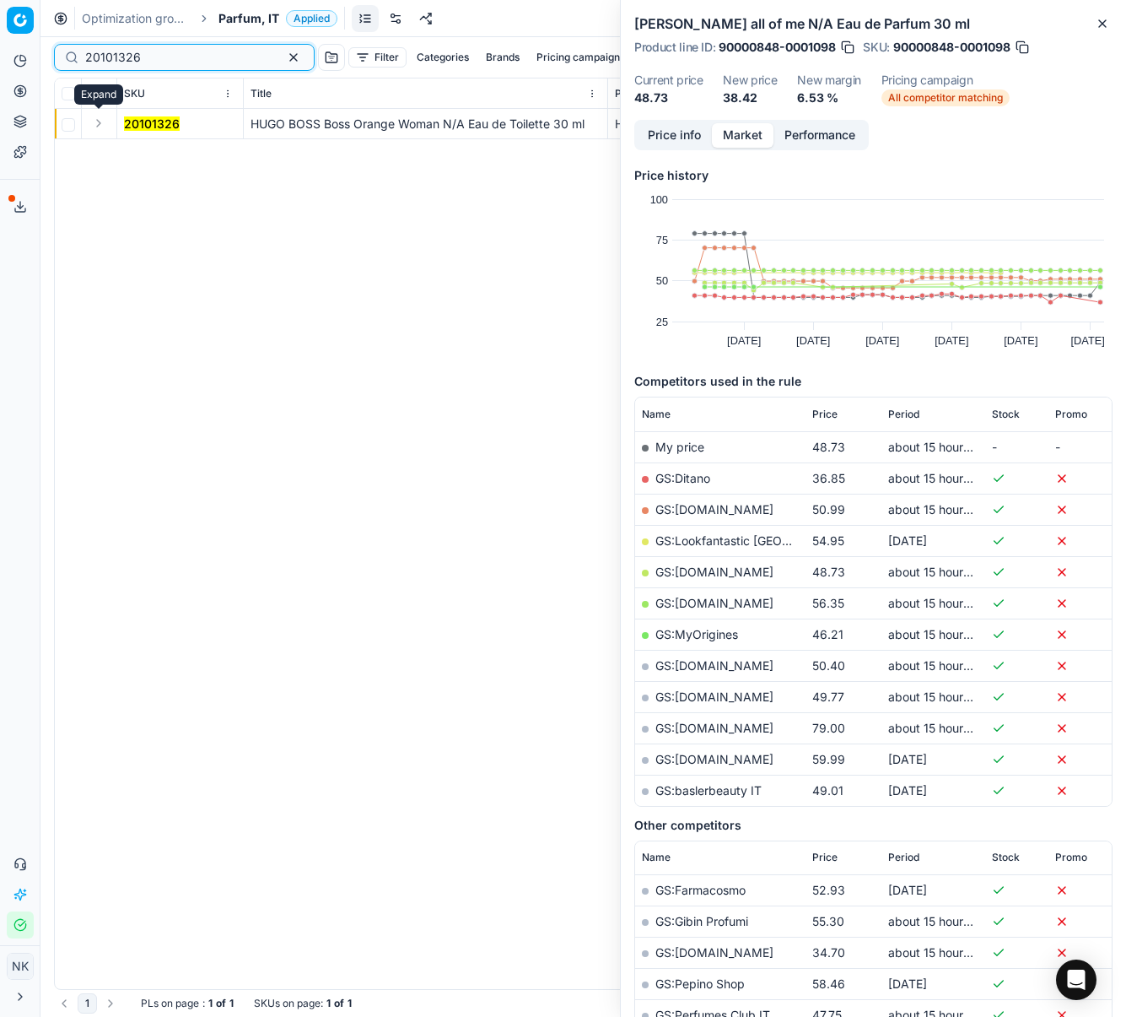
type input "20101326"
click at [94, 127] on button "Expand" at bounding box center [99, 123] width 20 height 20
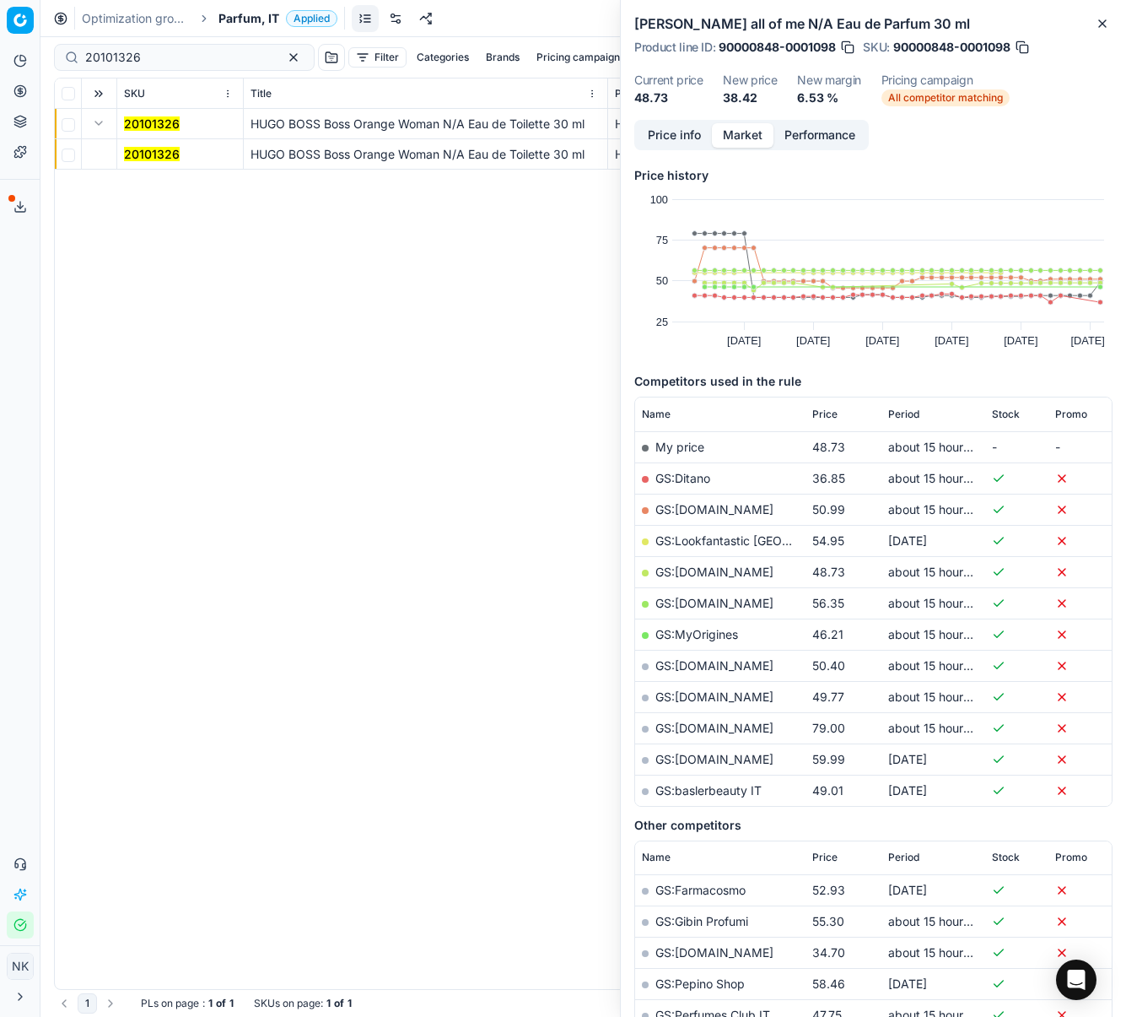
click at [145, 151] on mark "20101326" at bounding box center [152, 154] width 56 height 14
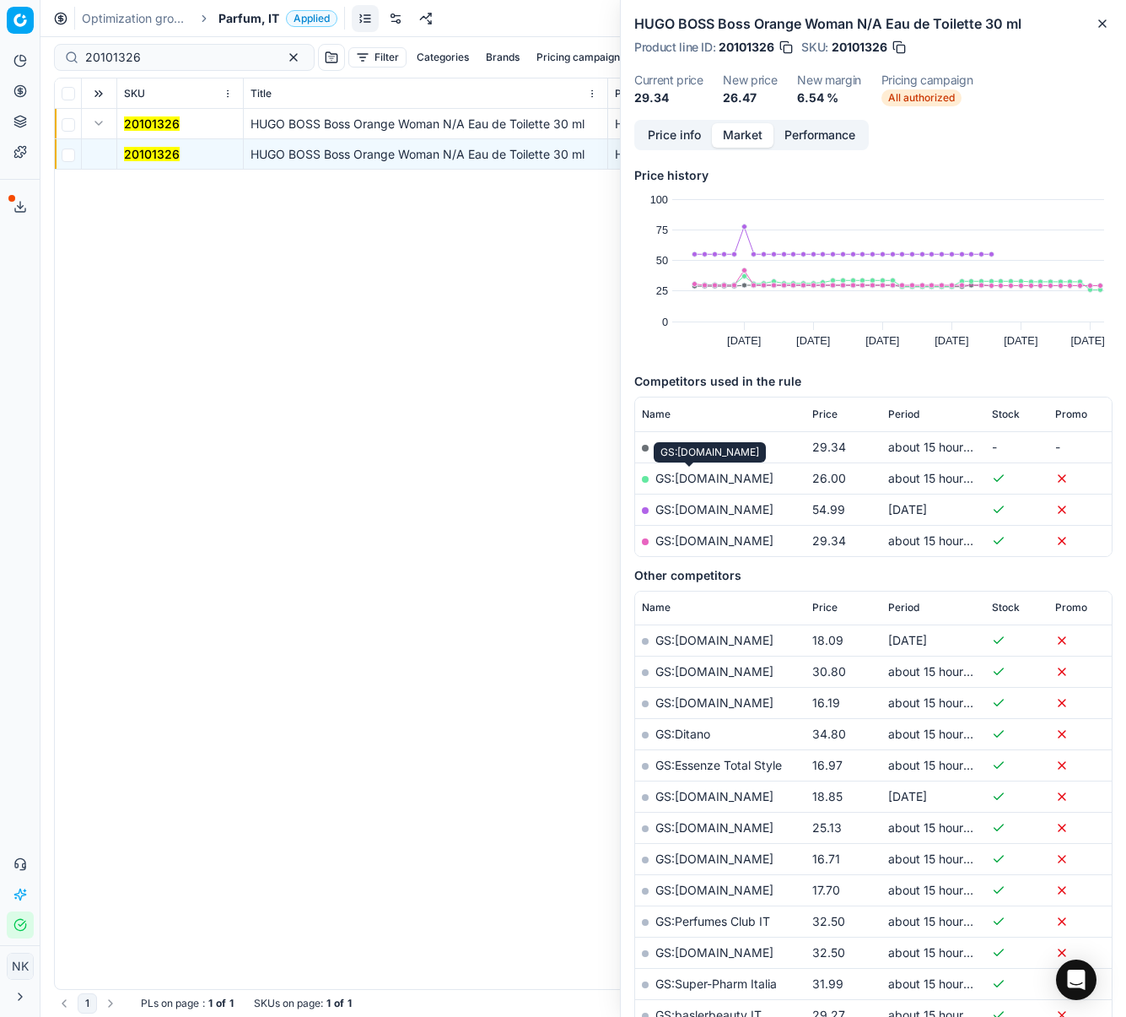
click at [691, 476] on link "GS:[DOMAIN_NAME]" at bounding box center [715, 478] width 118 height 14
click at [731, 542] on link "GS:[DOMAIN_NAME]" at bounding box center [715, 540] width 118 height 14
click at [245, 19] on span "Parfum, IT" at bounding box center [249, 18] width 61 height 17
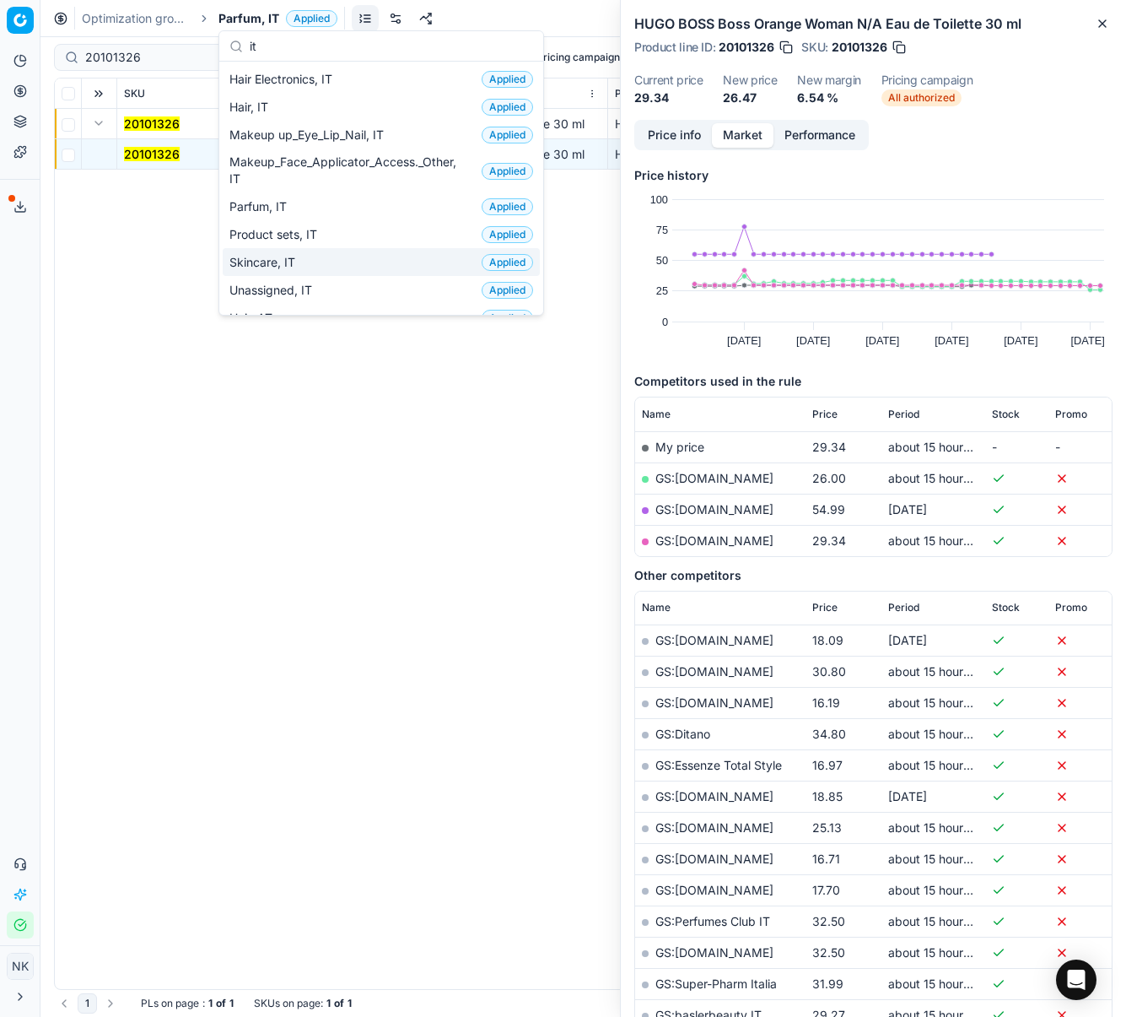
type input "it"
click at [291, 262] on span "Skincare, IT" at bounding box center [265, 262] width 73 height 17
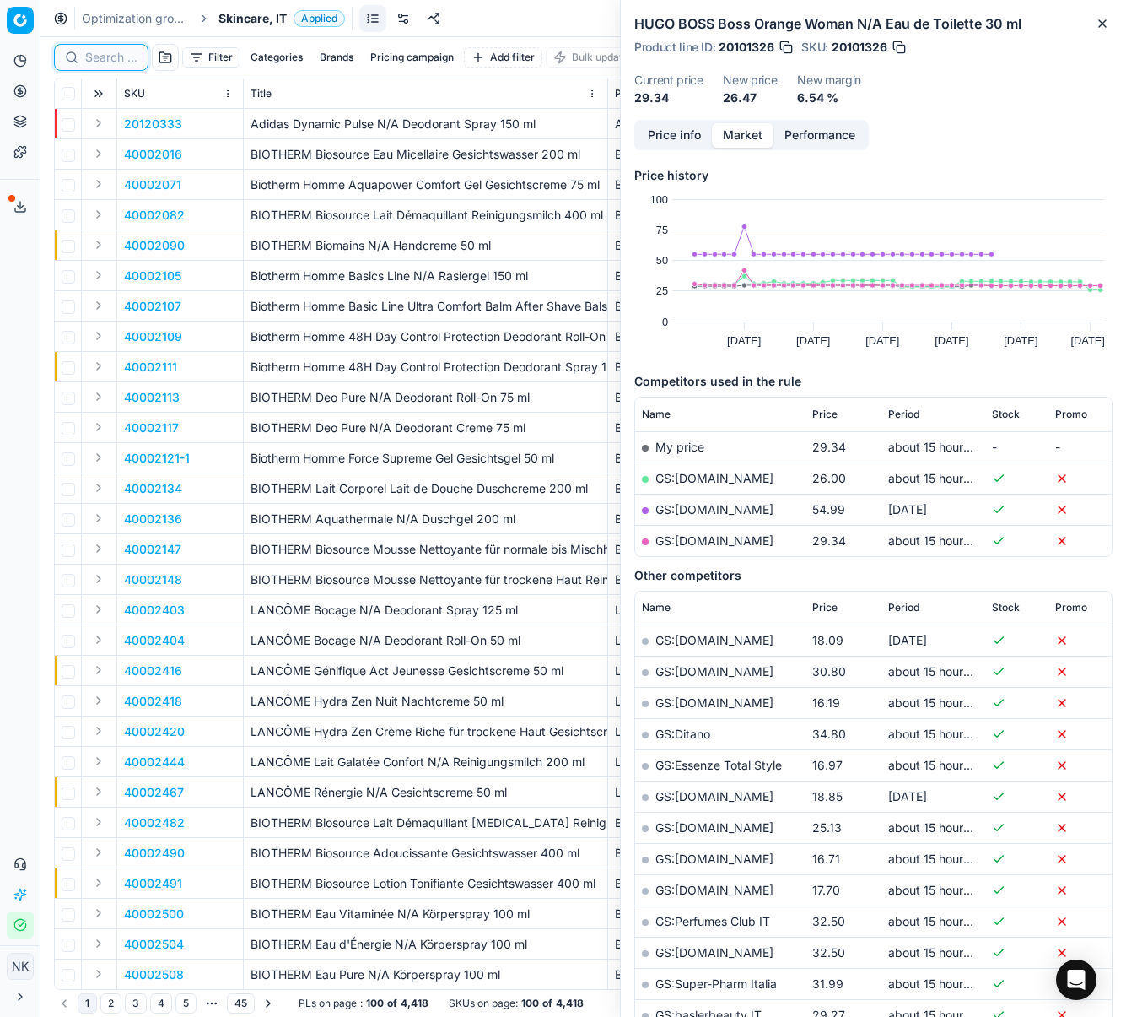
click at [108, 60] on input at bounding box center [111, 57] width 52 height 17
paste input "80048963-30"
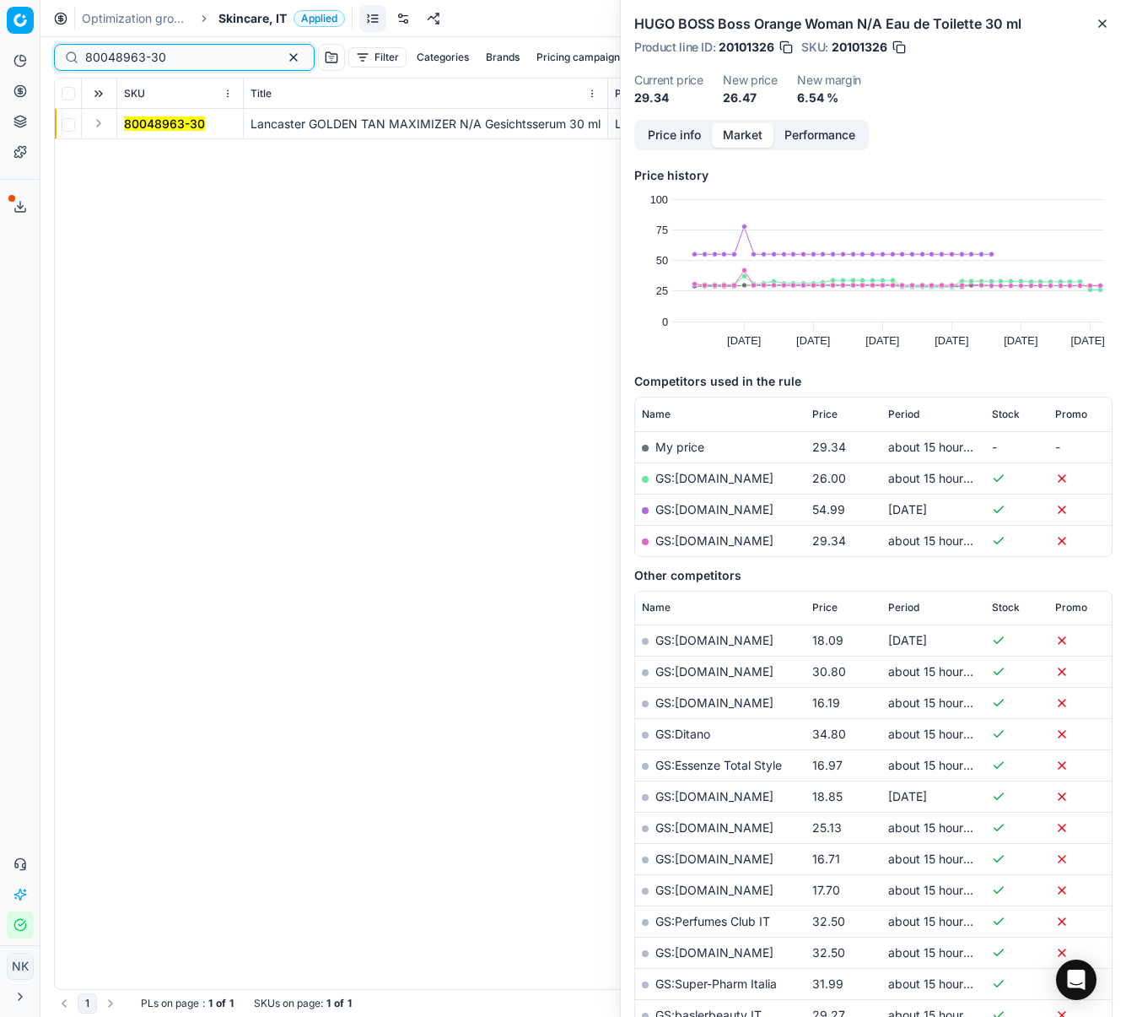
type input "80048963-30"
click at [87, 127] on td at bounding box center [99, 124] width 35 height 30
click at [102, 127] on button "Expand" at bounding box center [99, 123] width 20 height 20
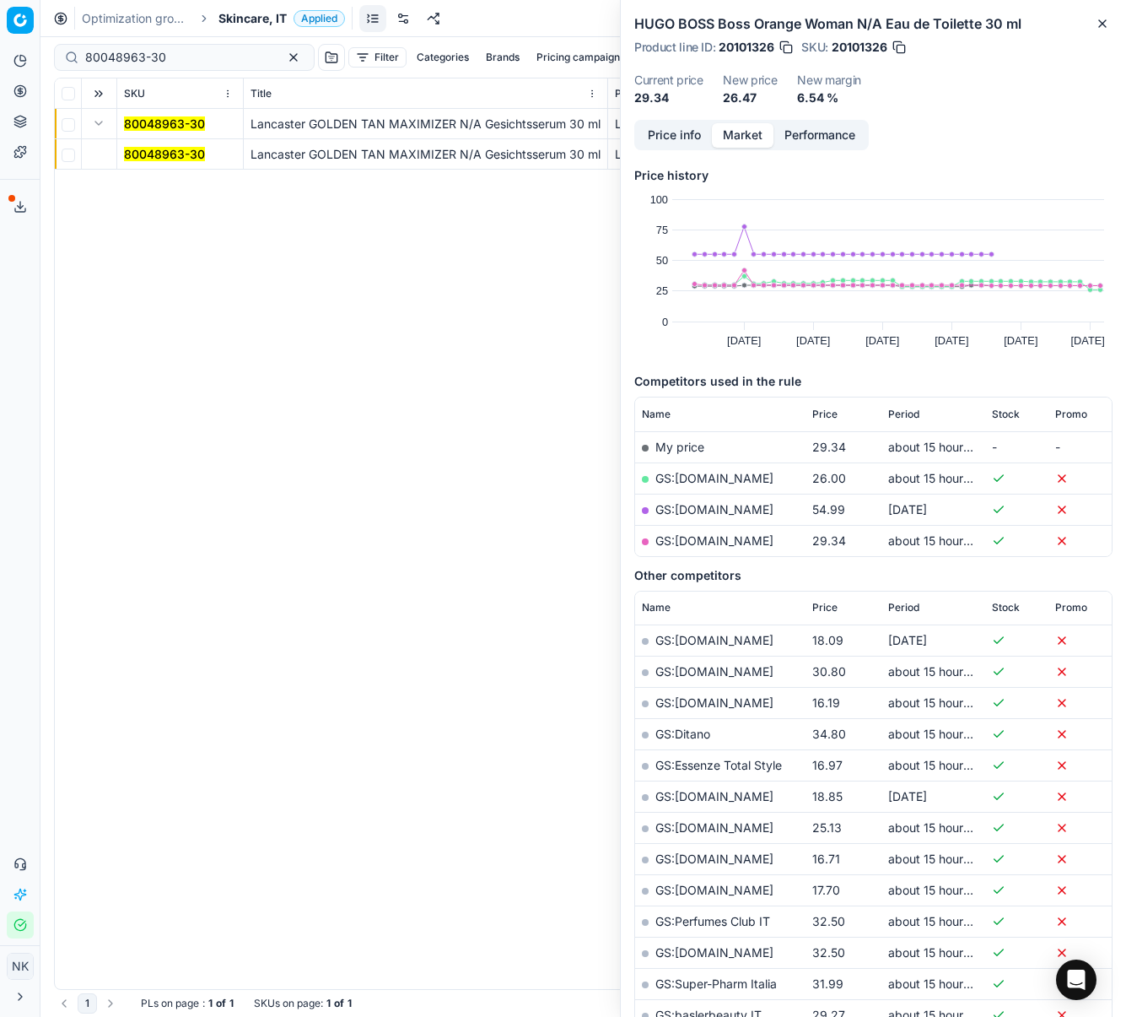
click at [147, 157] on mark "80048963-30" at bounding box center [164, 154] width 81 height 14
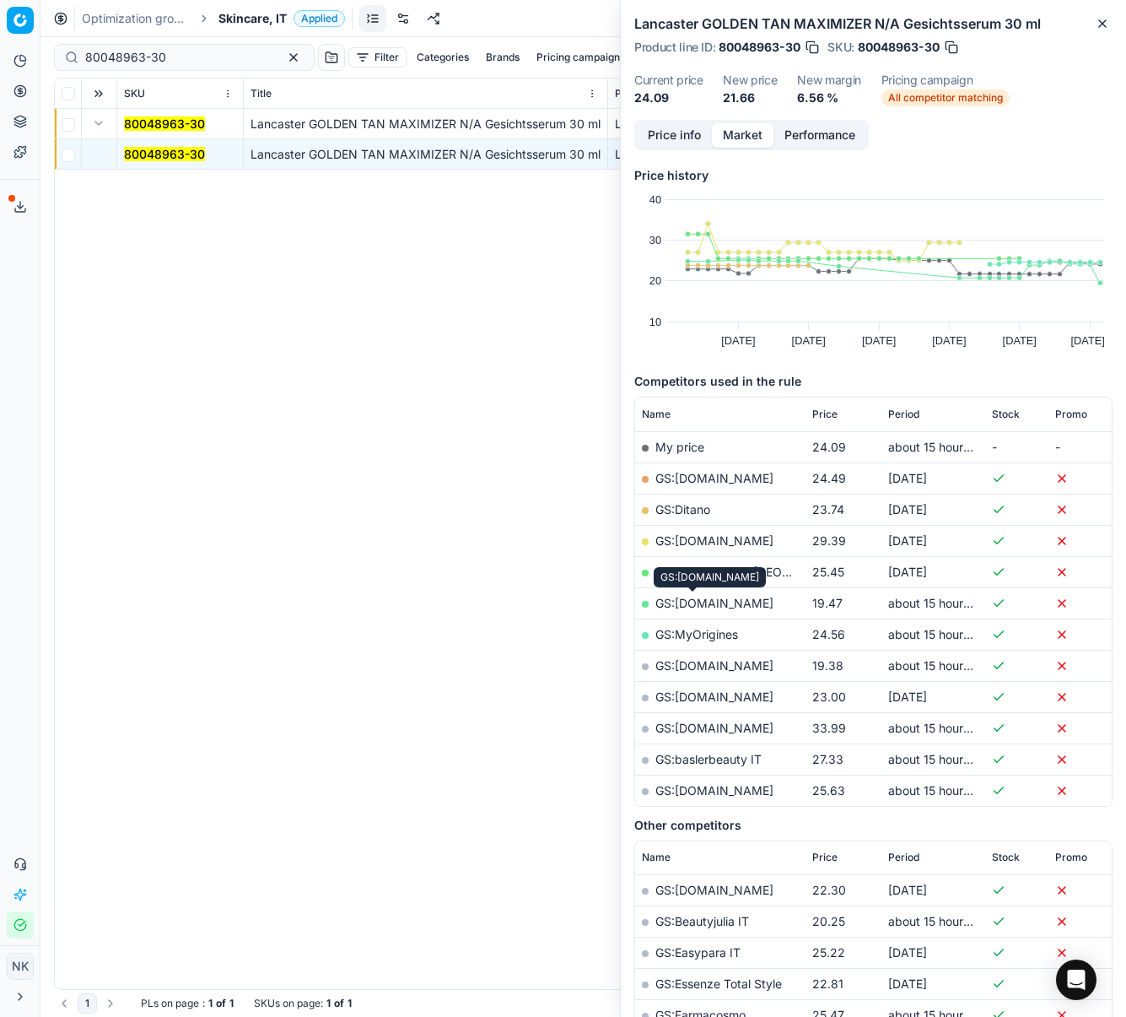
click at [696, 605] on link "GS:Makeup.it" at bounding box center [715, 603] width 118 height 14
click at [247, 12] on span "Skincare, IT" at bounding box center [253, 18] width 68 height 17
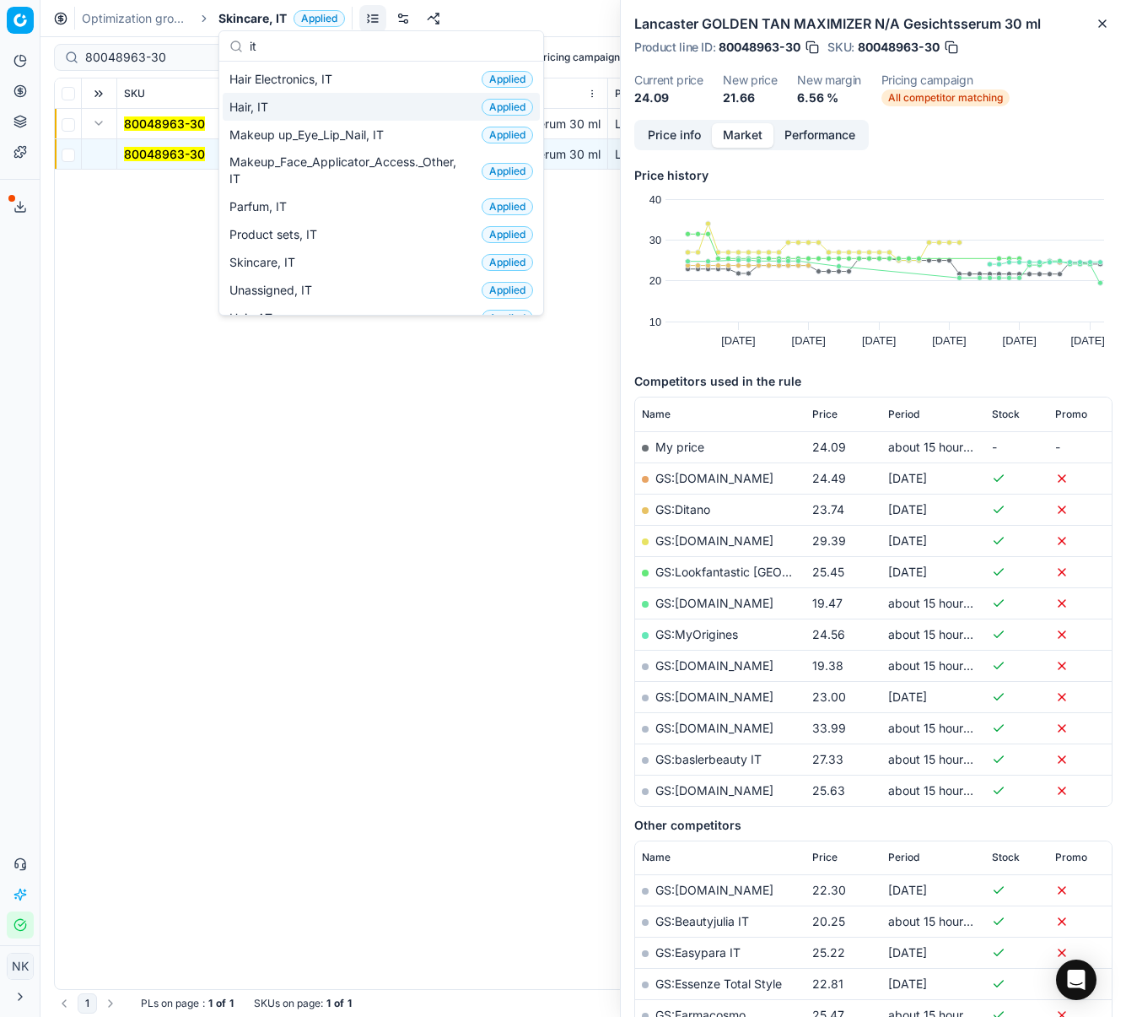
type input "it"
click at [294, 111] on div "Hair, IT Applied" at bounding box center [381, 107] width 317 height 28
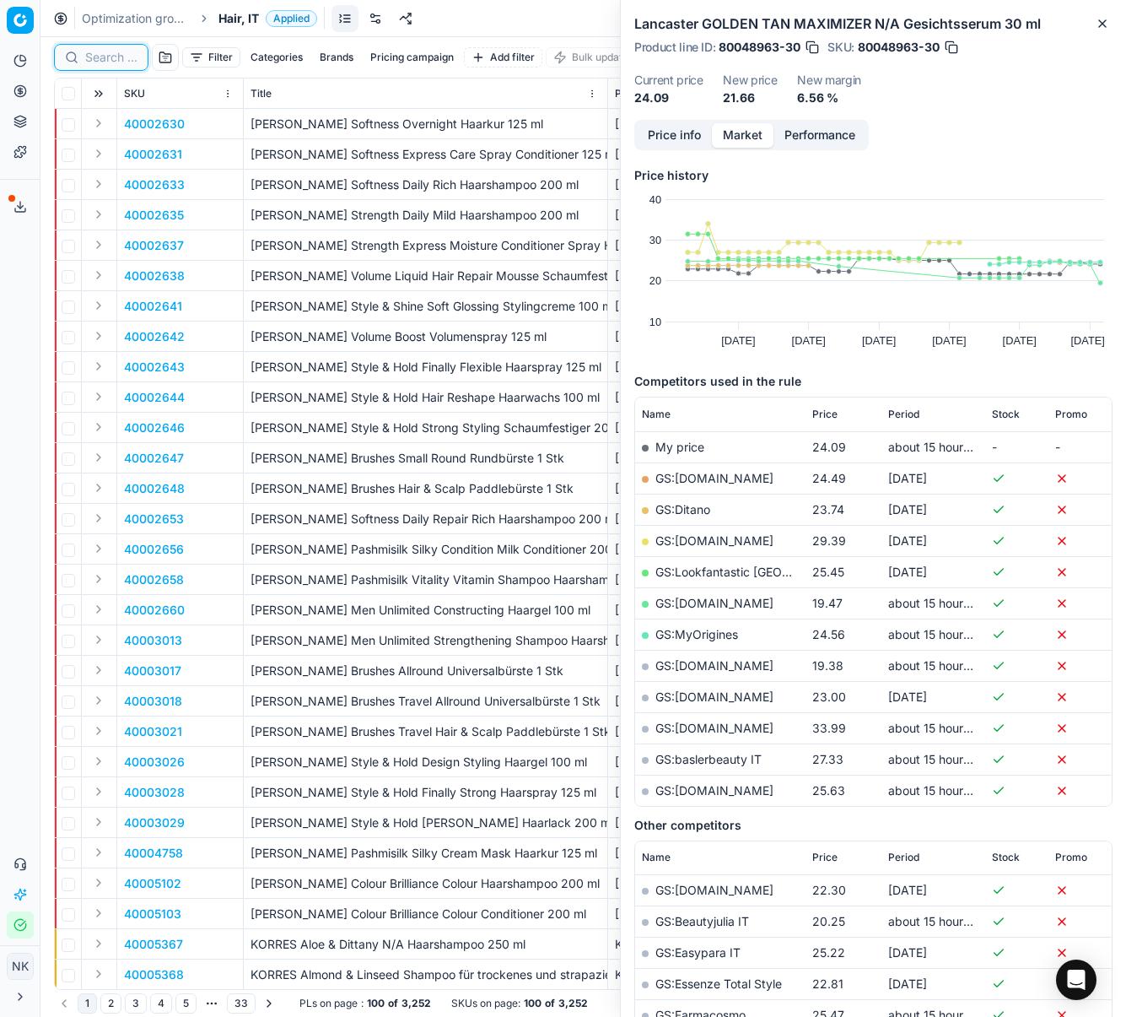
click at [121, 57] on input at bounding box center [111, 57] width 52 height 17
paste input "80008795-300"
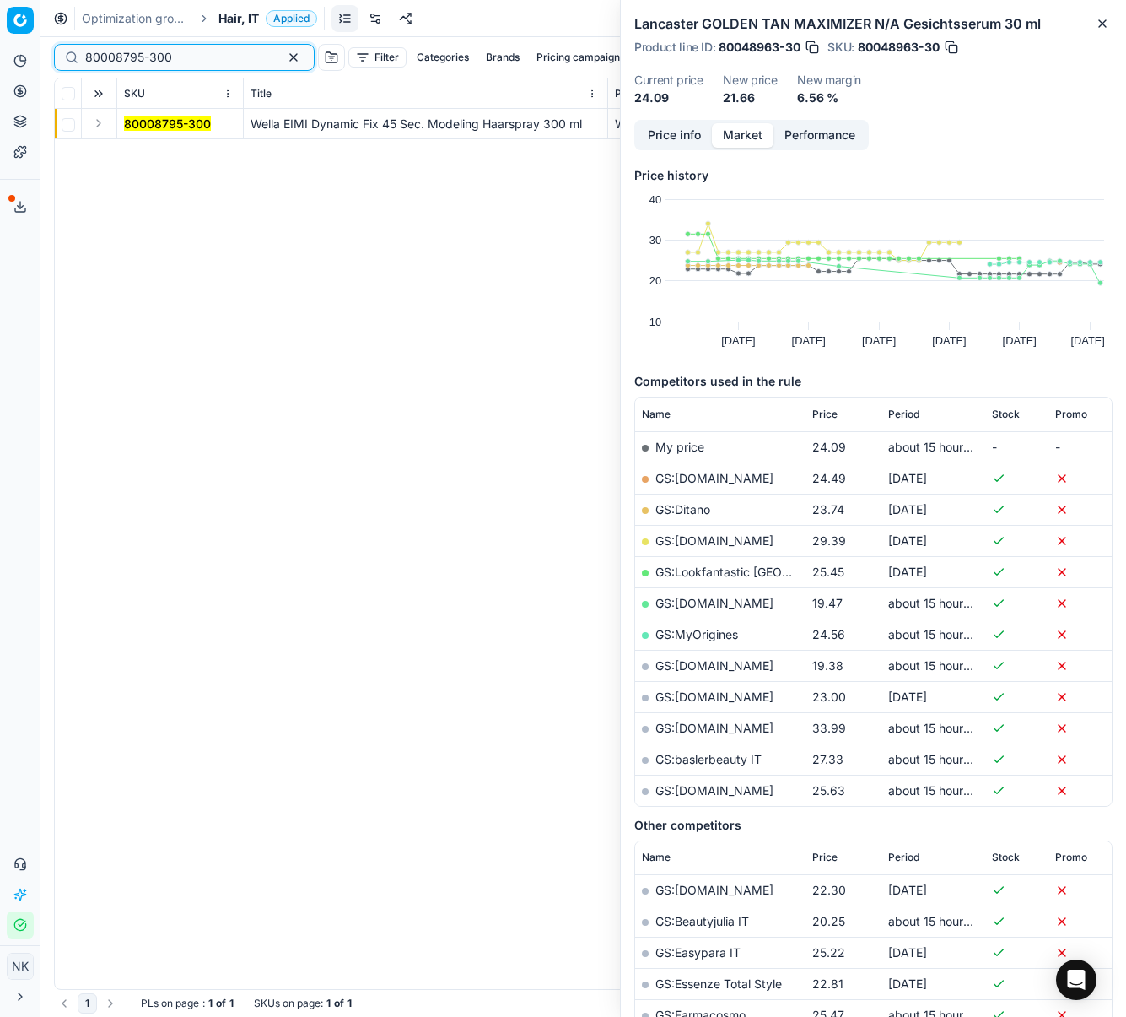
type input "80008795-300"
click at [83, 121] on td at bounding box center [99, 124] width 35 height 30
click at [96, 122] on button "Expand" at bounding box center [99, 123] width 20 height 20
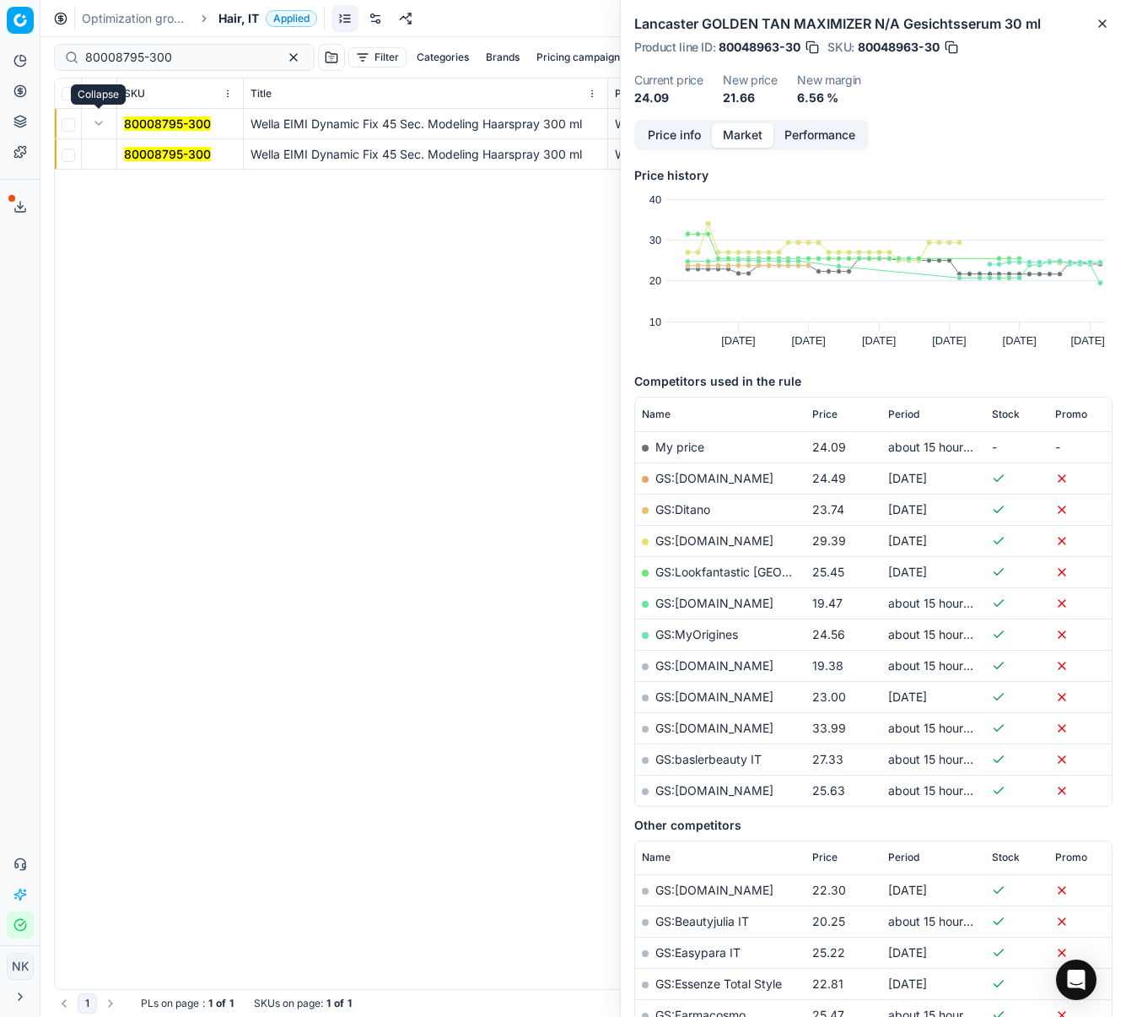
click at [137, 148] on mark "80008795-300" at bounding box center [167, 154] width 87 height 14
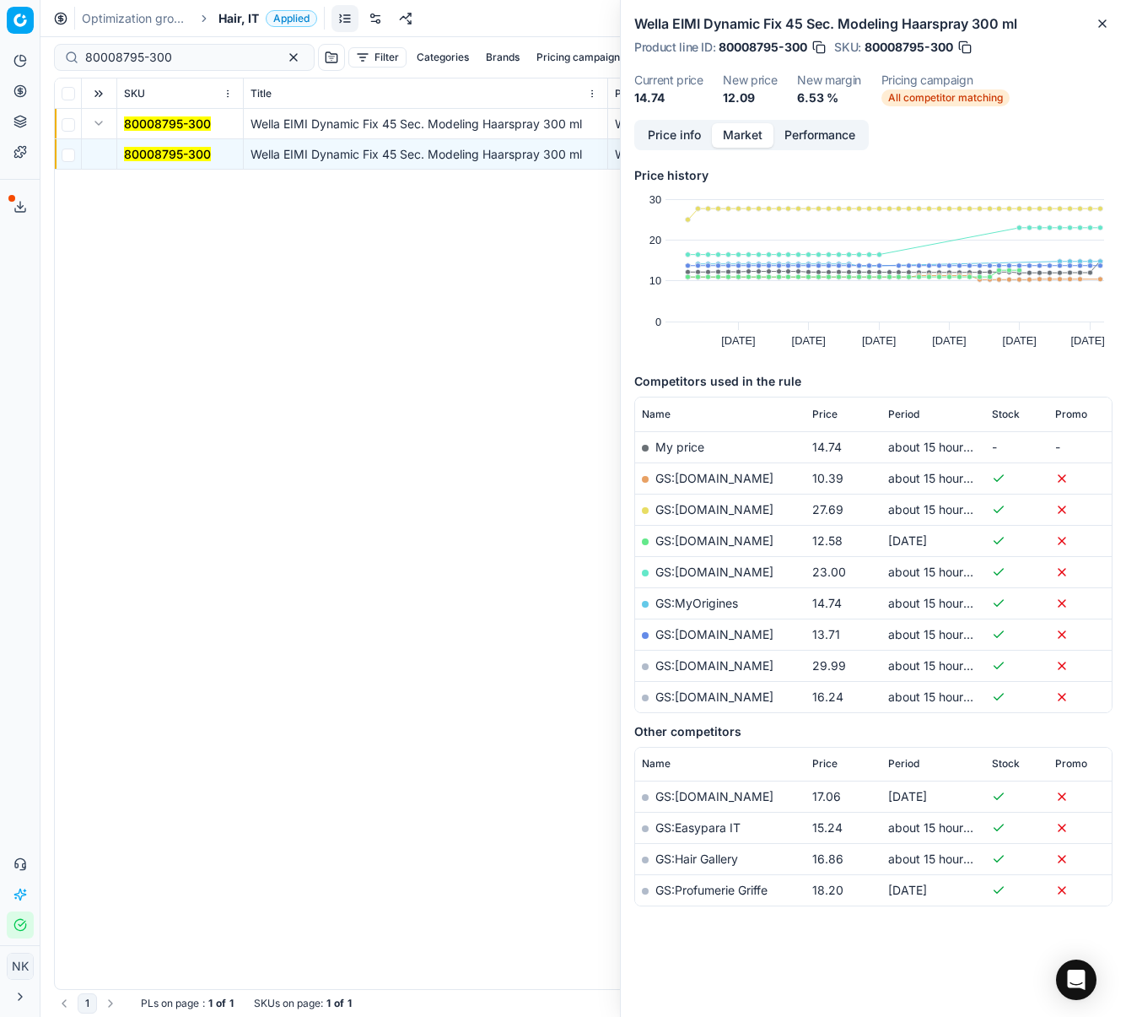
click at [704, 479] on link "GS:Deloox.com" at bounding box center [715, 478] width 118 height 14
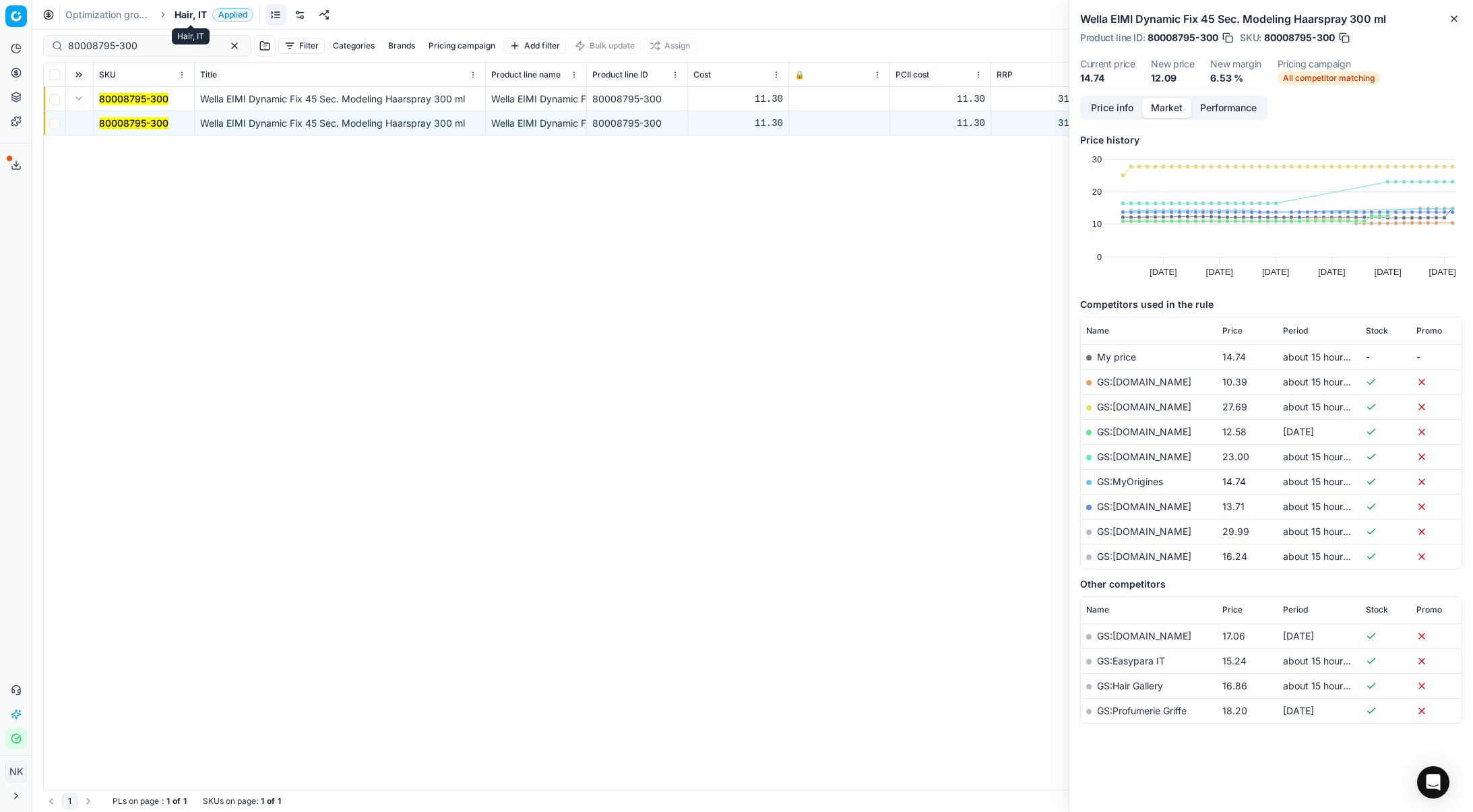
click at [185, 17] on span "Hair, IT" at bounding box center [191, 14] width 32 height 14
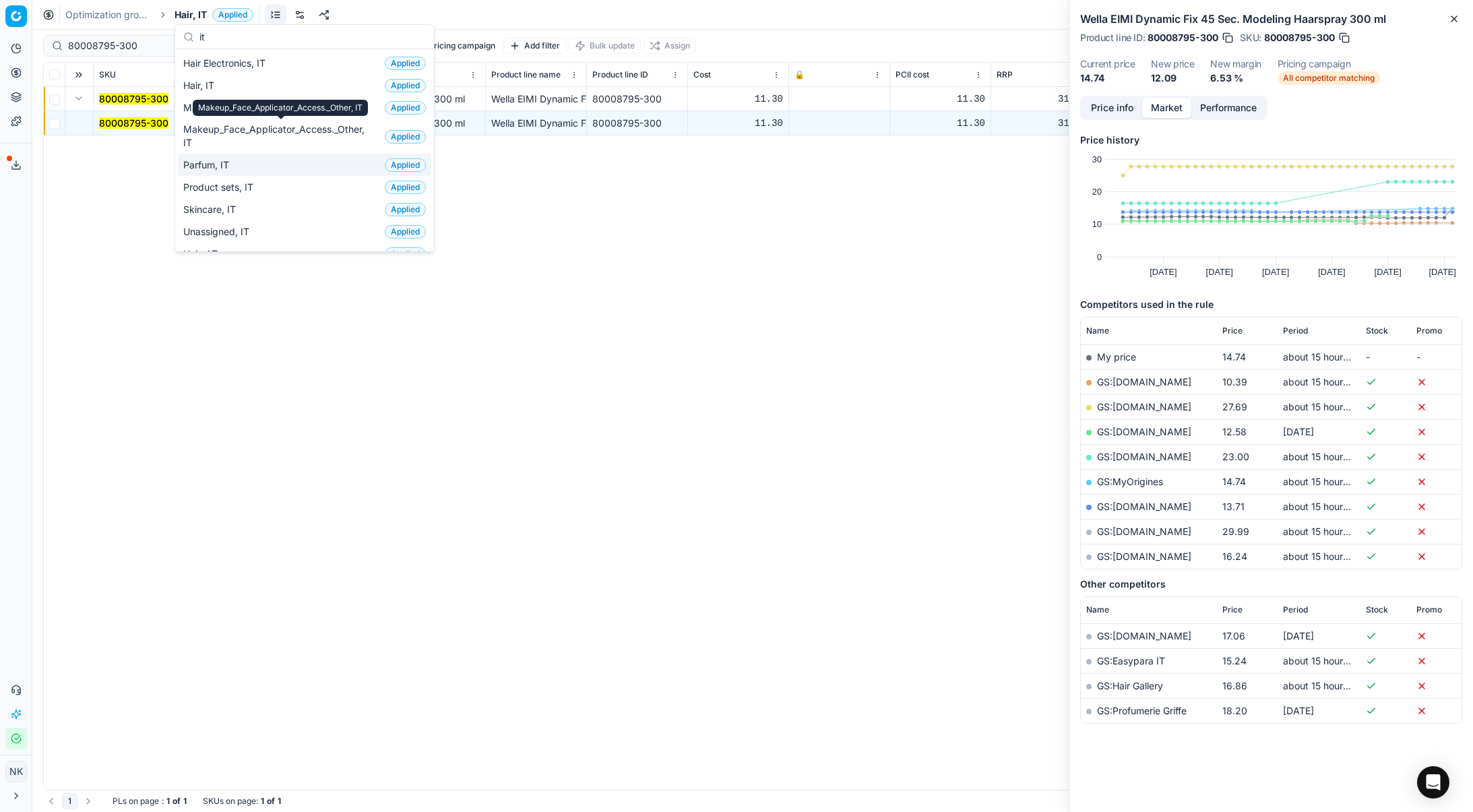
type input "it"
click at [222, 158] on span "Parfum, IT" at bounding box center [208, 164] width 51 height 14
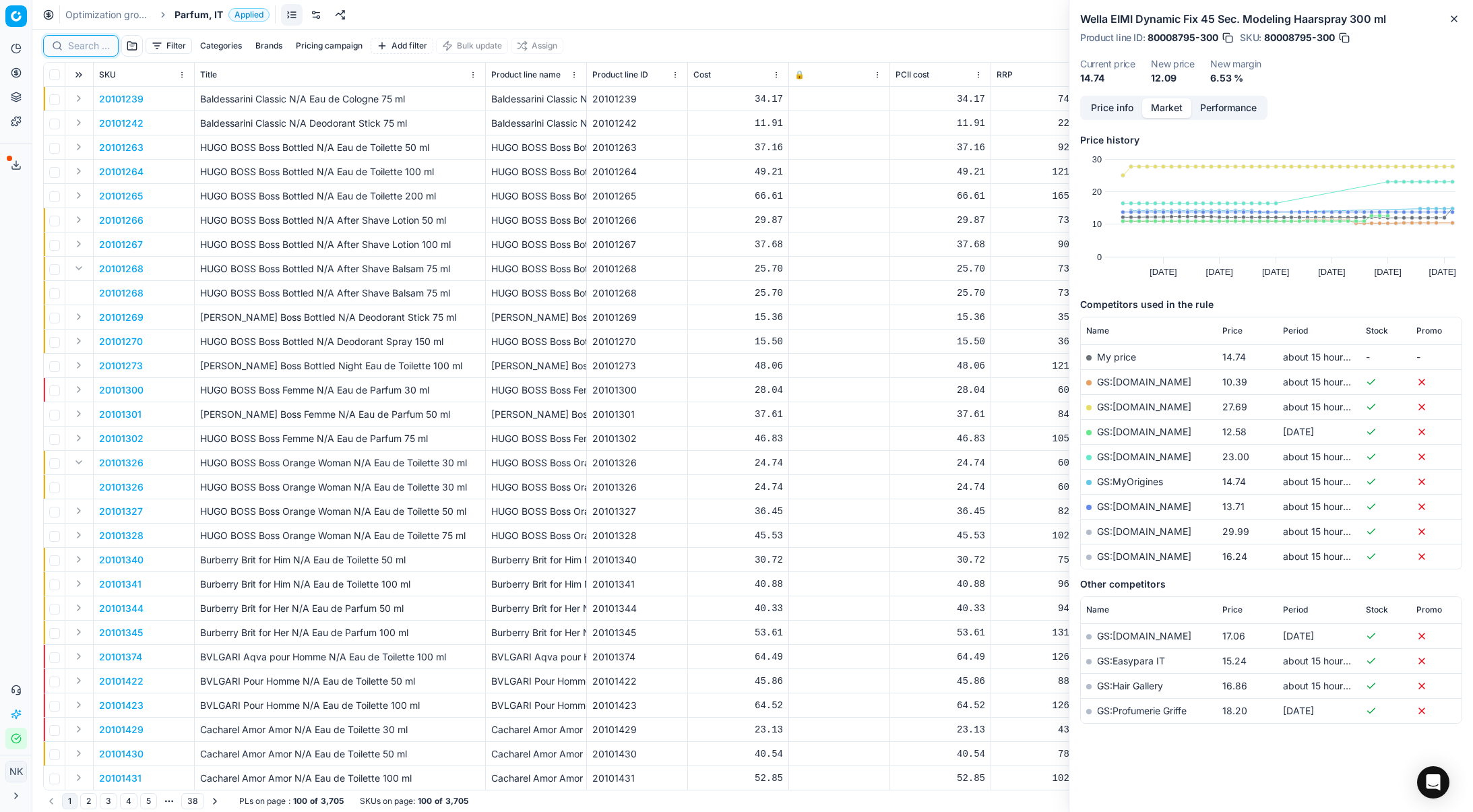
click at [84, 47] on input at bounding box center [89, 46] width 42 height 14
paste input "90001393-0010997"
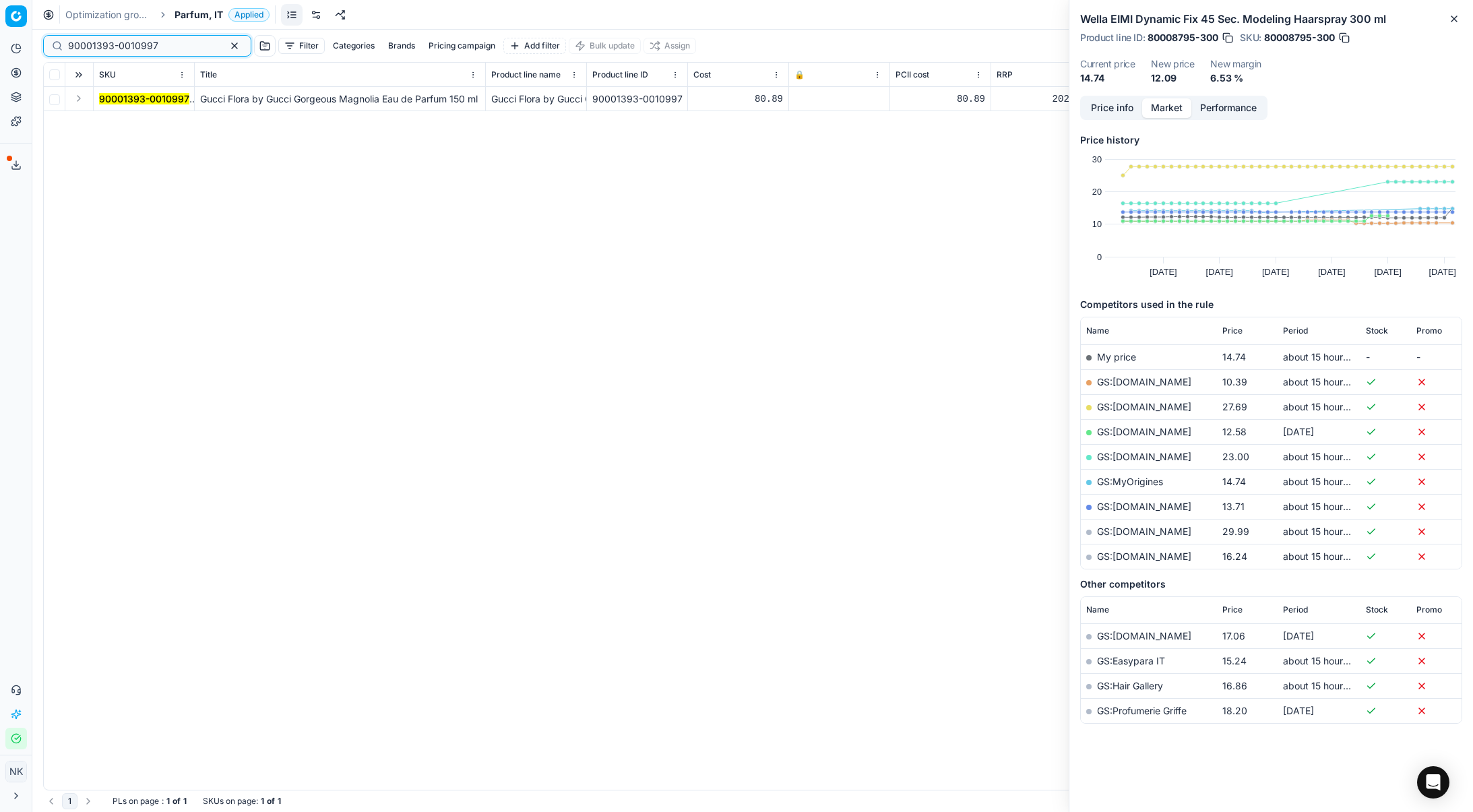
type input "90001393-0010997"
click at [76, 101] on button "Expand" at bounding box center [79, 98] width 16 height 16
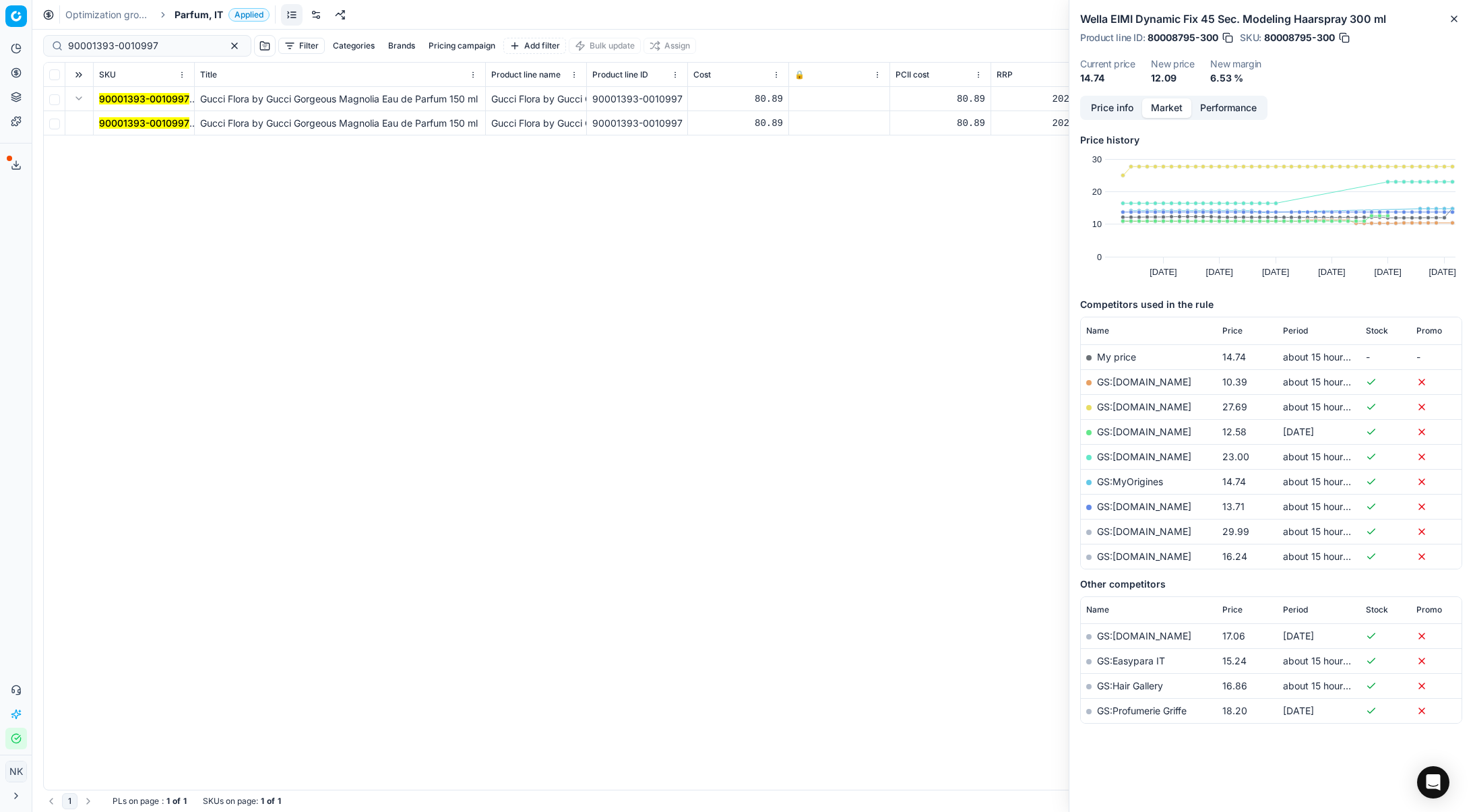
click at [122, 118] on mark "90001393-0010997" at bounding box center [144, 123] width 90 height 11
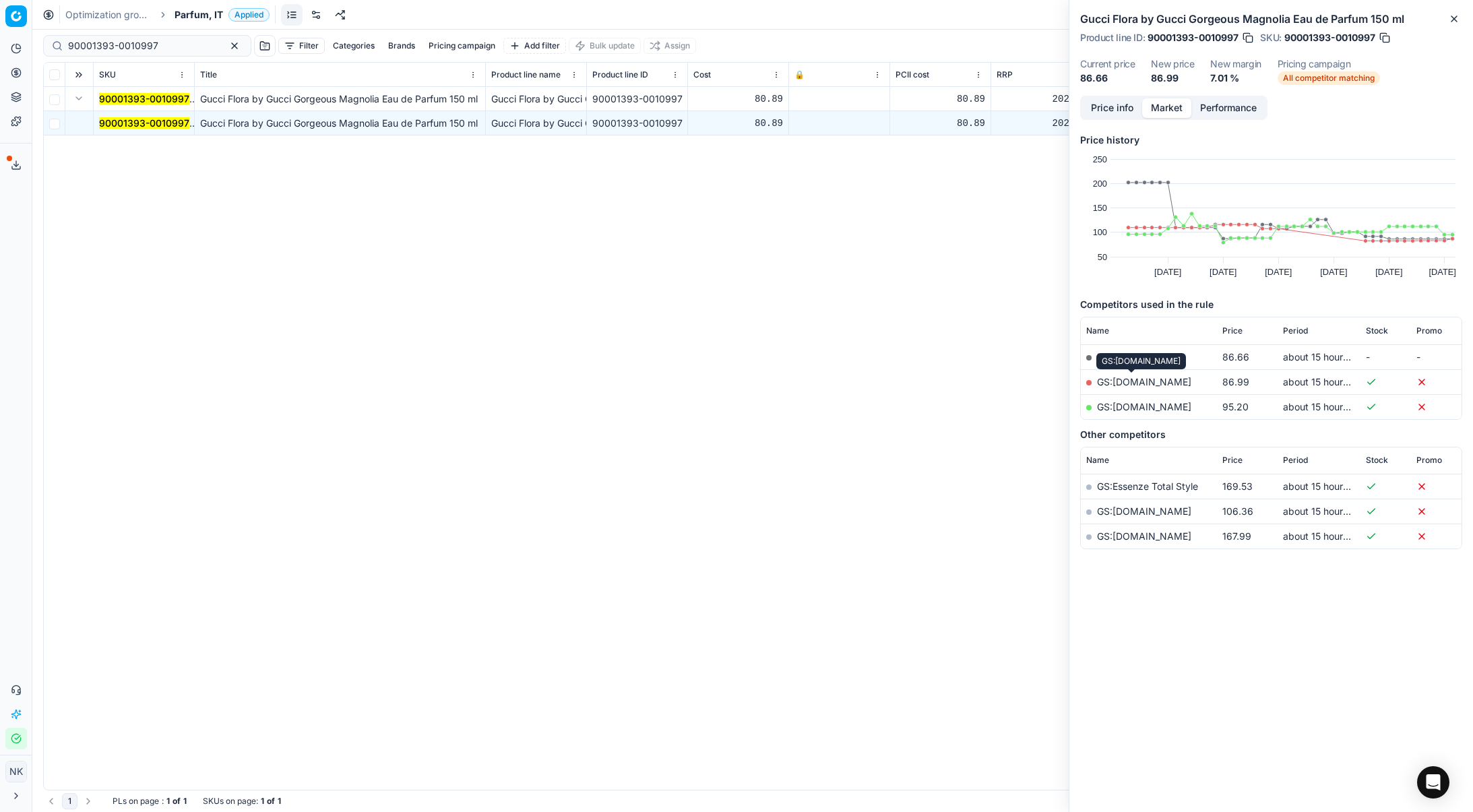
click at [899, 385] on link "GS:Deloox.com" at bounding box center [1144, 382] width 94 height 11
